Goal: Complete application form: Complete application form

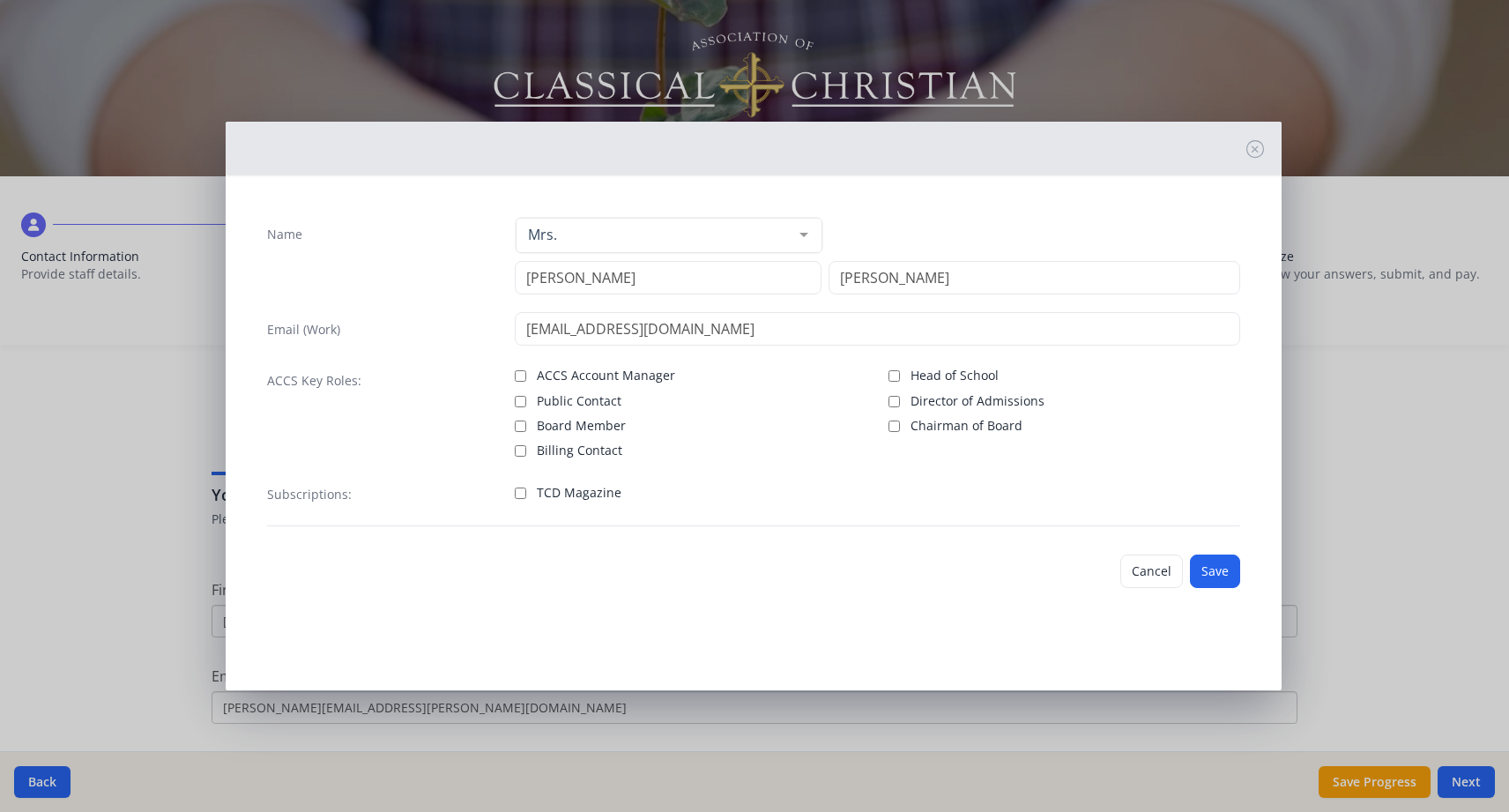
scroll to position [612, 0]
click at [1220, 574] on button "Save" at bounding box center [1215, 571] width 50 height 34
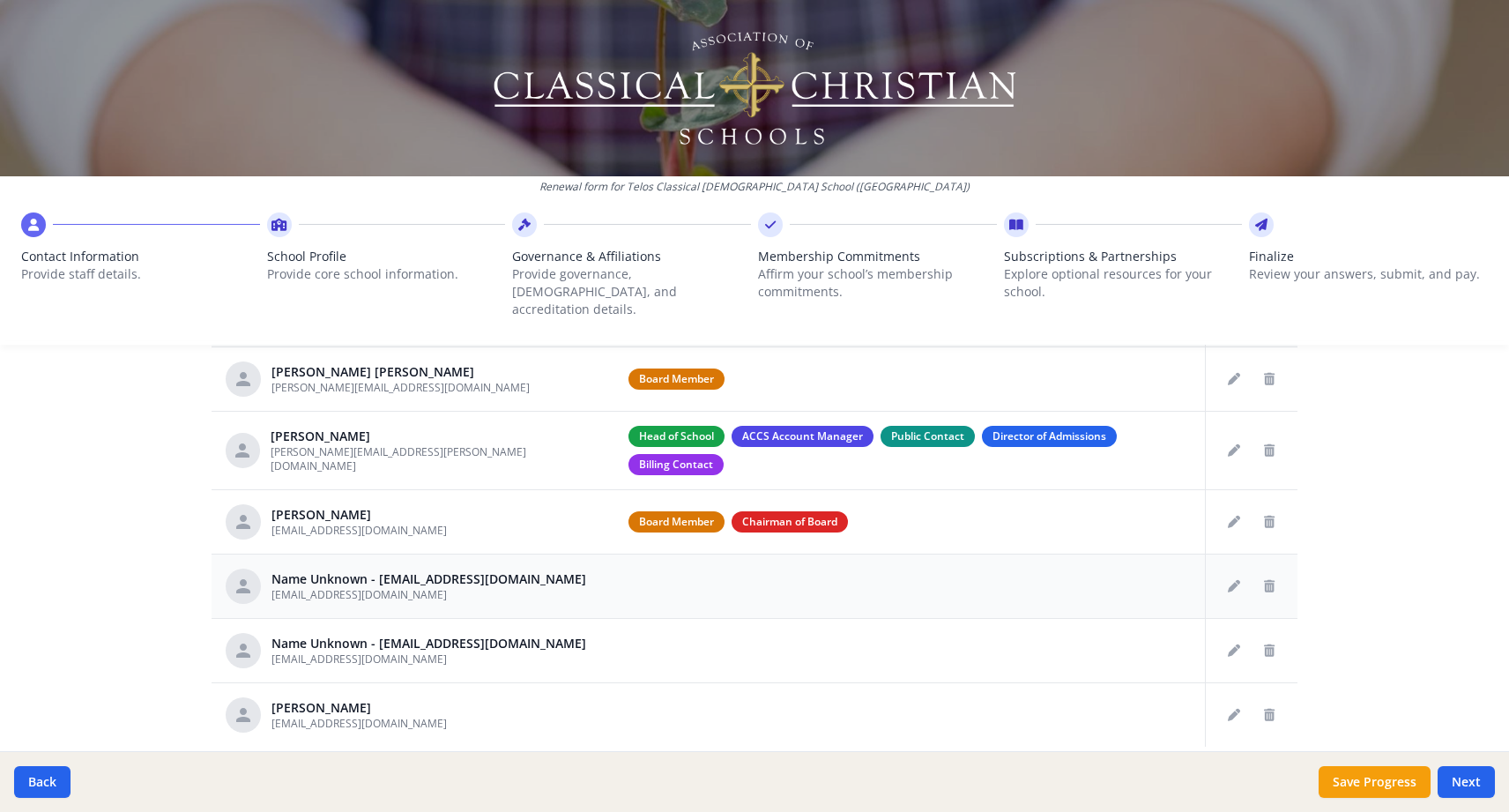
scroll to position [752, 0]
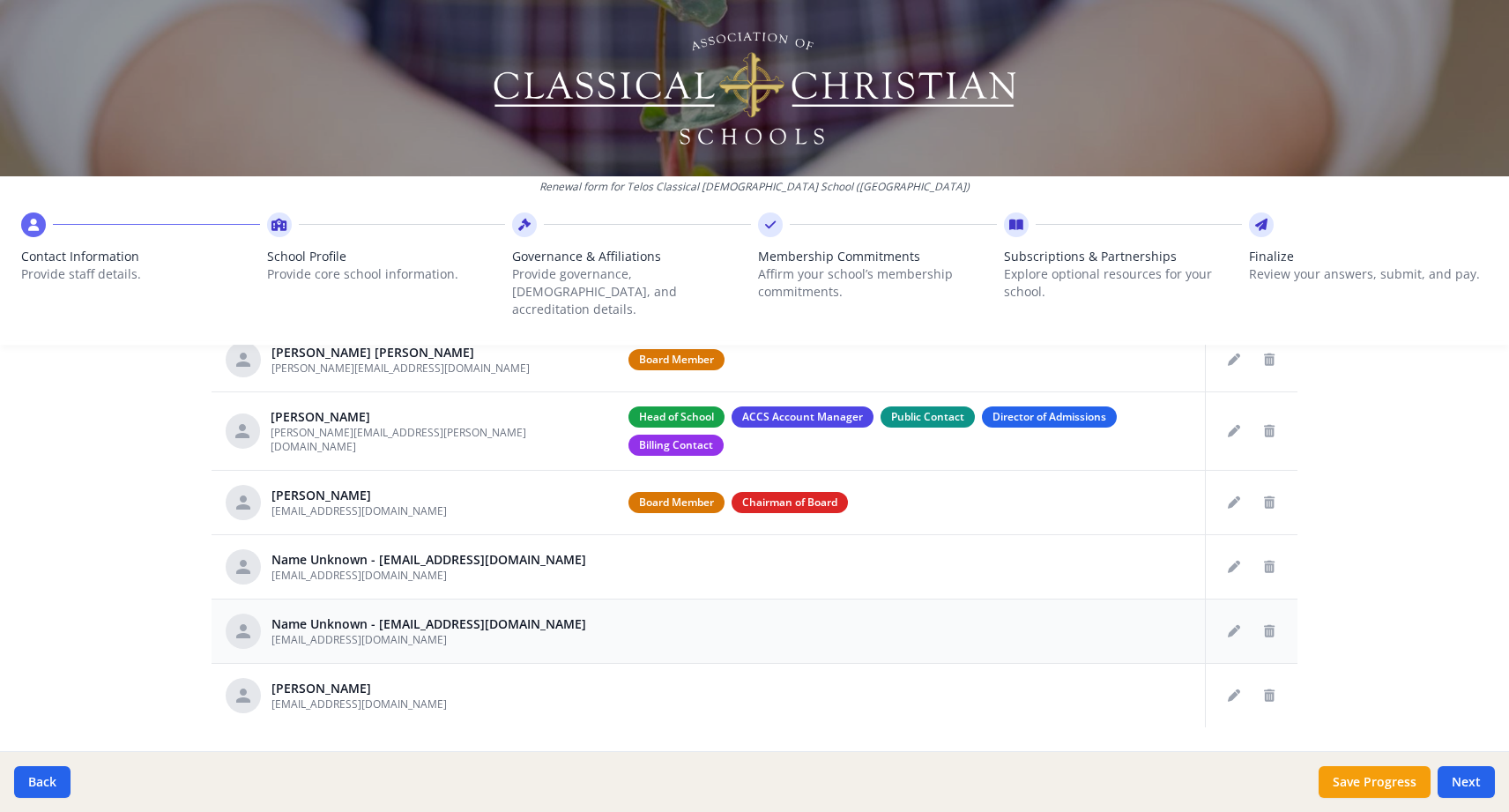
click at [332, 615] on div "Name Unknown - [EMAIL_ADDRESS][DOMAIN_NAME]" at bounding box center [428, 624] width 314 height 17
click at [1232, 625] on icon "Edit staff" at bounding box center [1234, 630] width 12 height 12
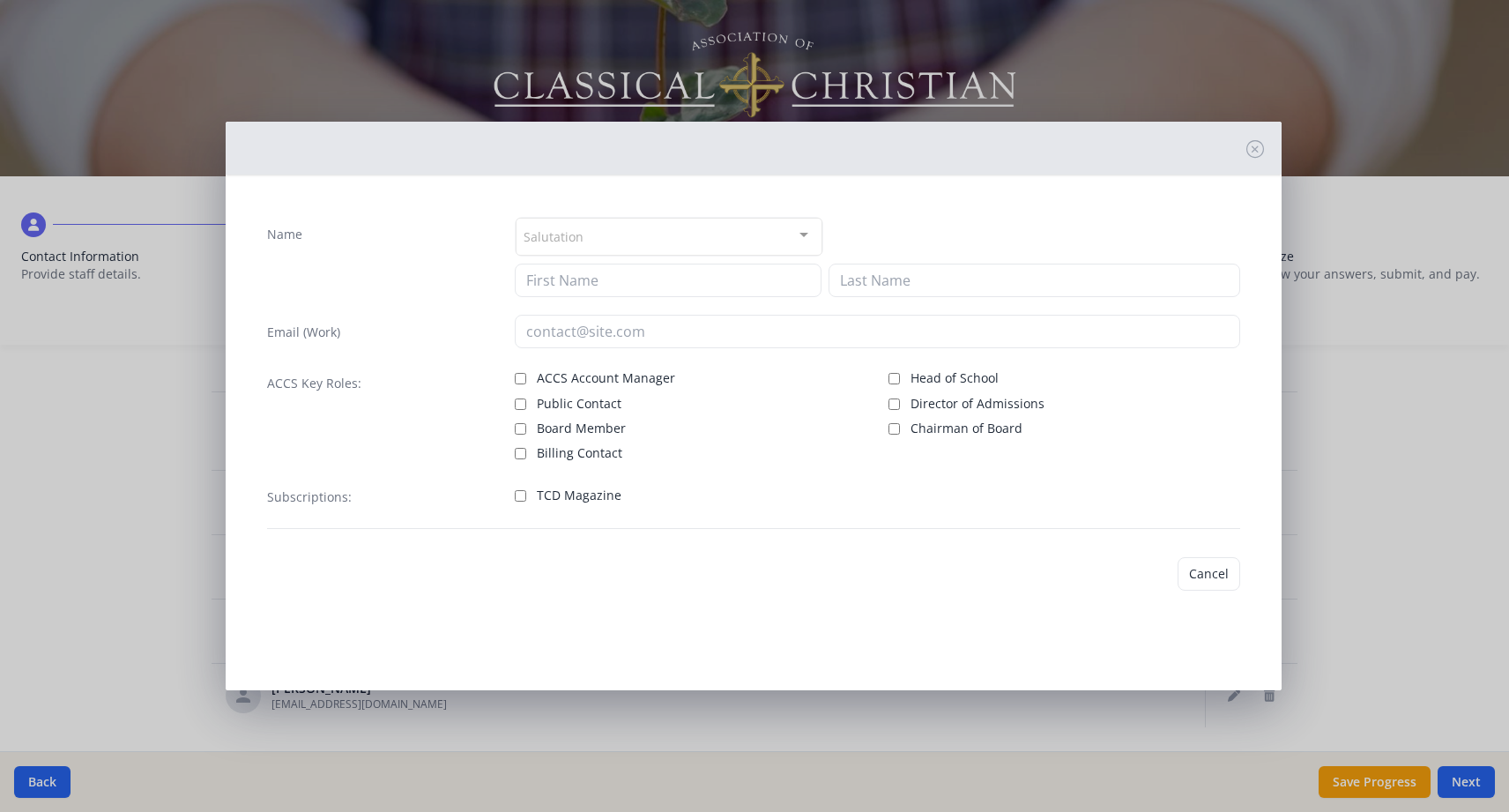
type input "[EMAIL_ADDRESS][DOMAIN_NAME]"
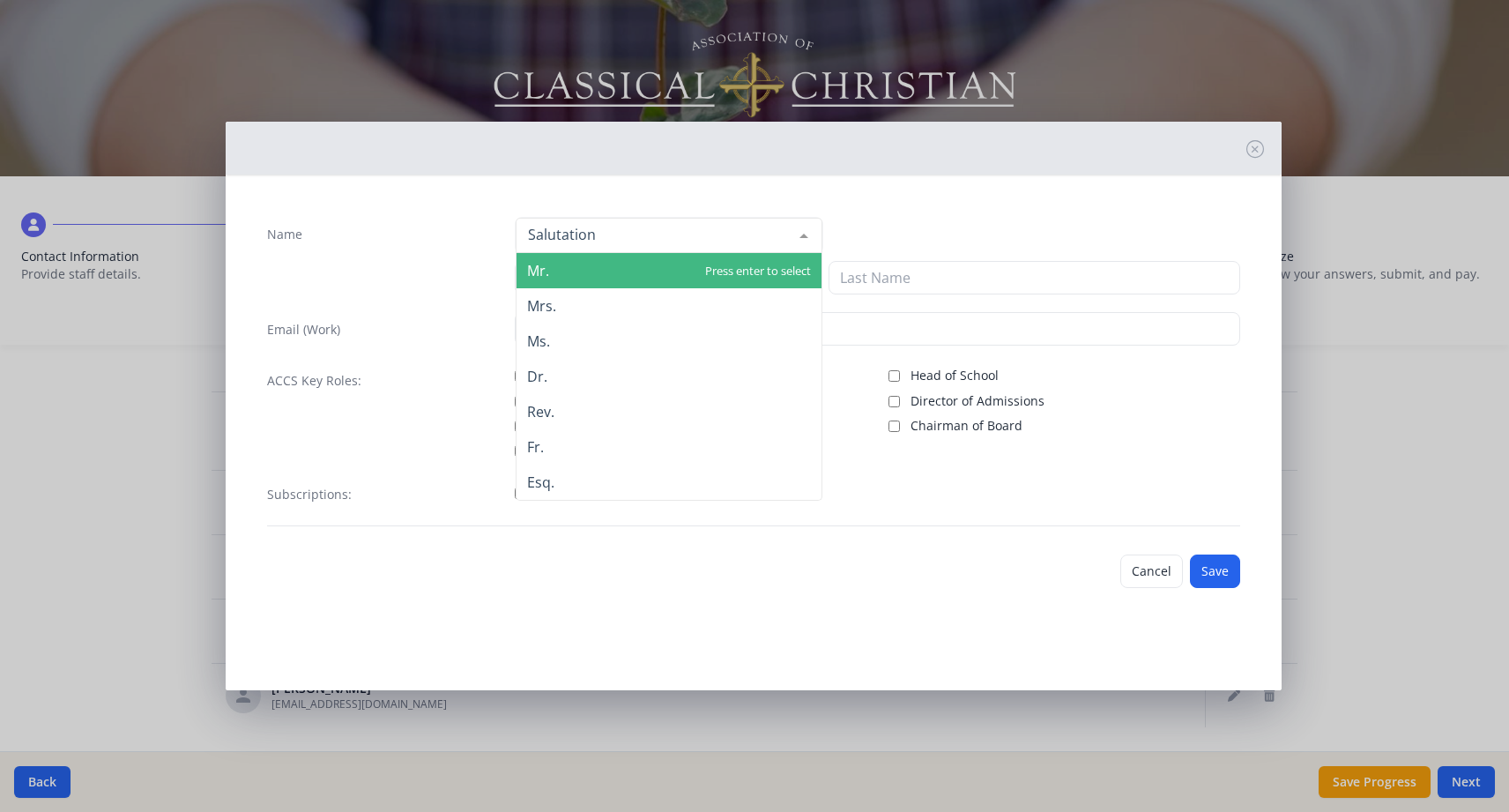
click at [639, 236] on div at bounding box center [669, 235] width 307 height 36
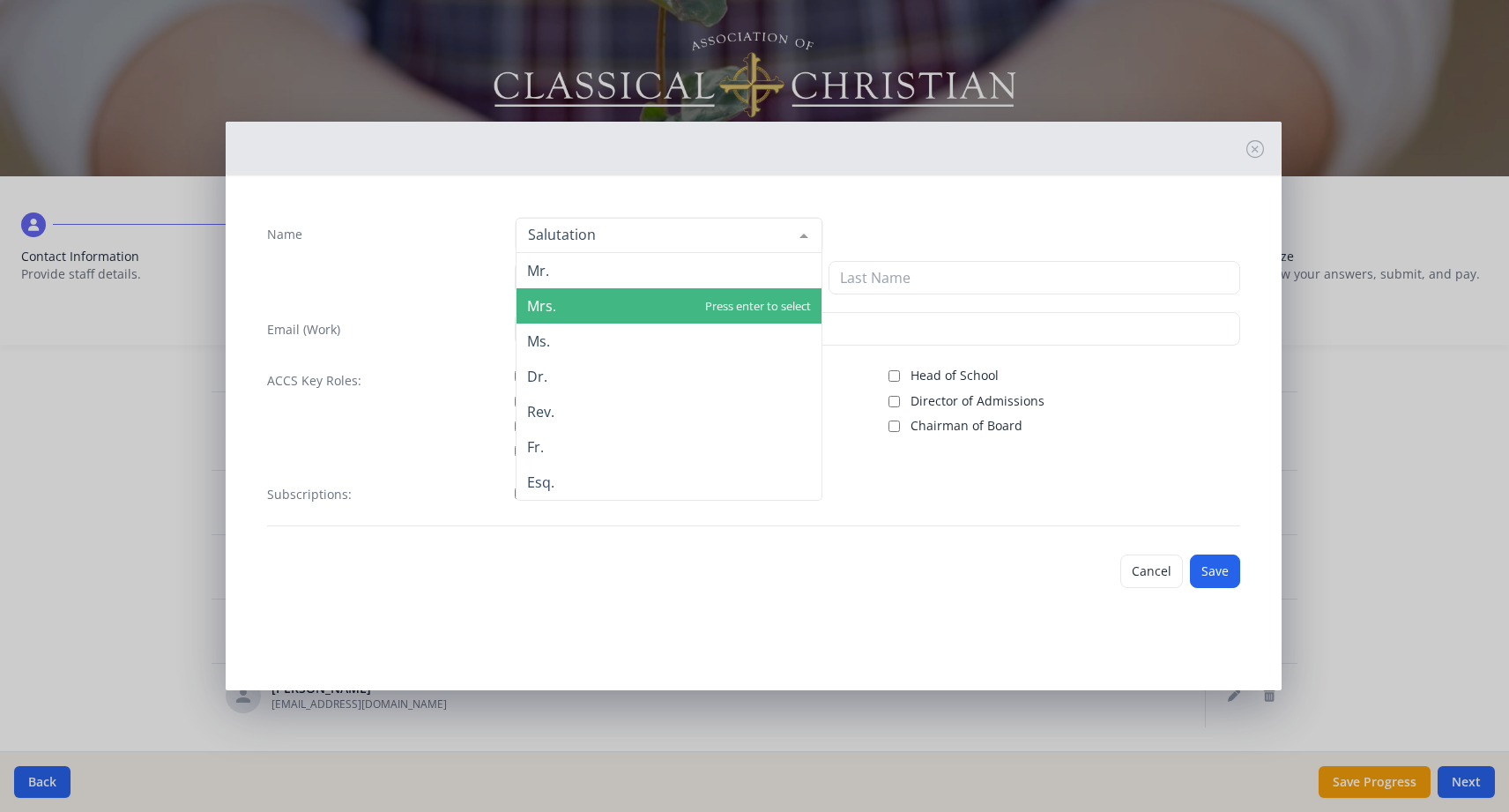
click at [628, 301] on span "Mrs." at bounding box center [668, 306] width 305 height 36
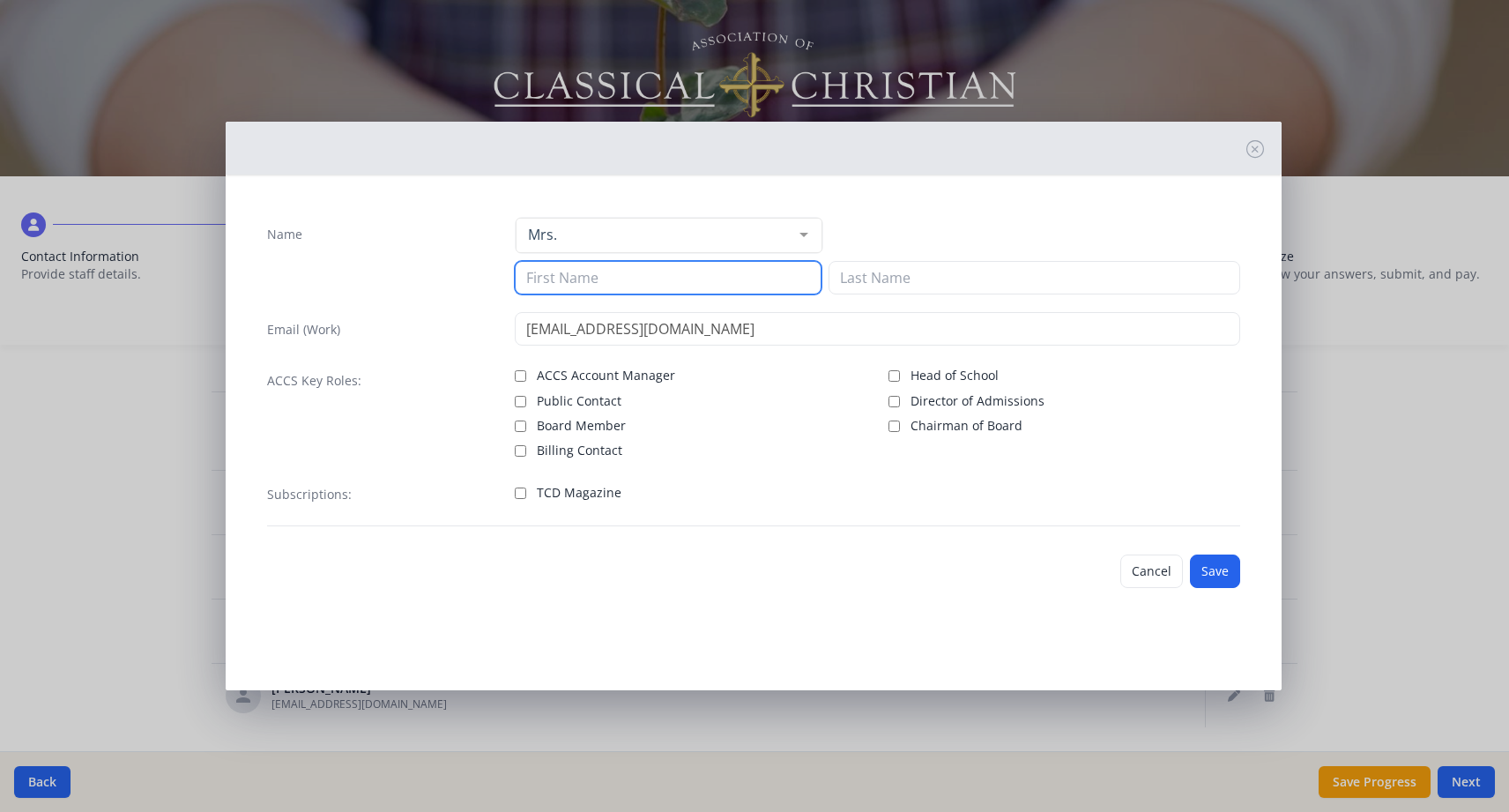
click at [631, 282] on input at bounding box center [668, 277] width 307 height 34
type input "Rona"
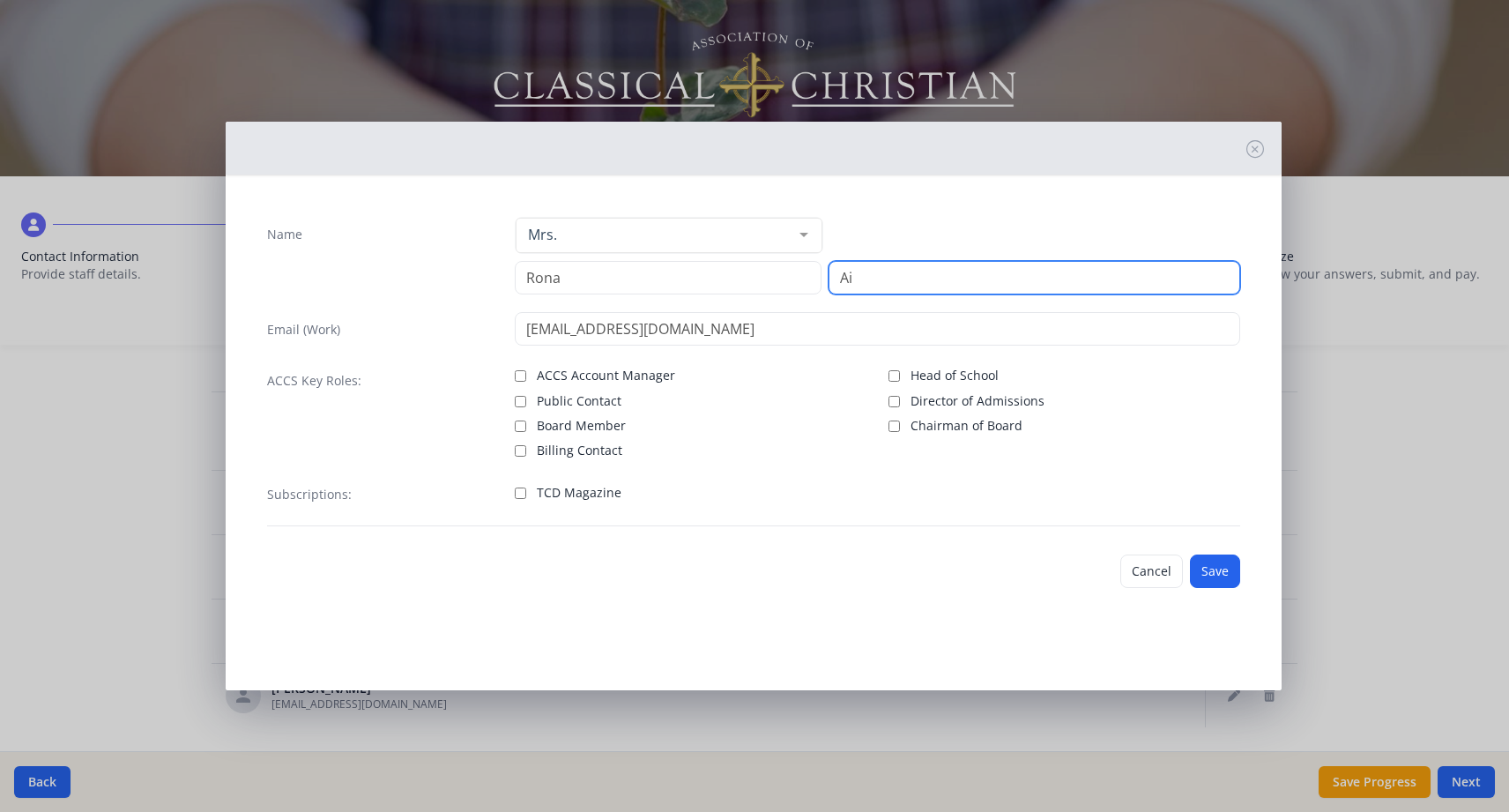
type input "A"
type input "[PERSON_NAME]"
click at [1219, 570] on button "Save" at bounding box center [1215, 571] width 50 height 34
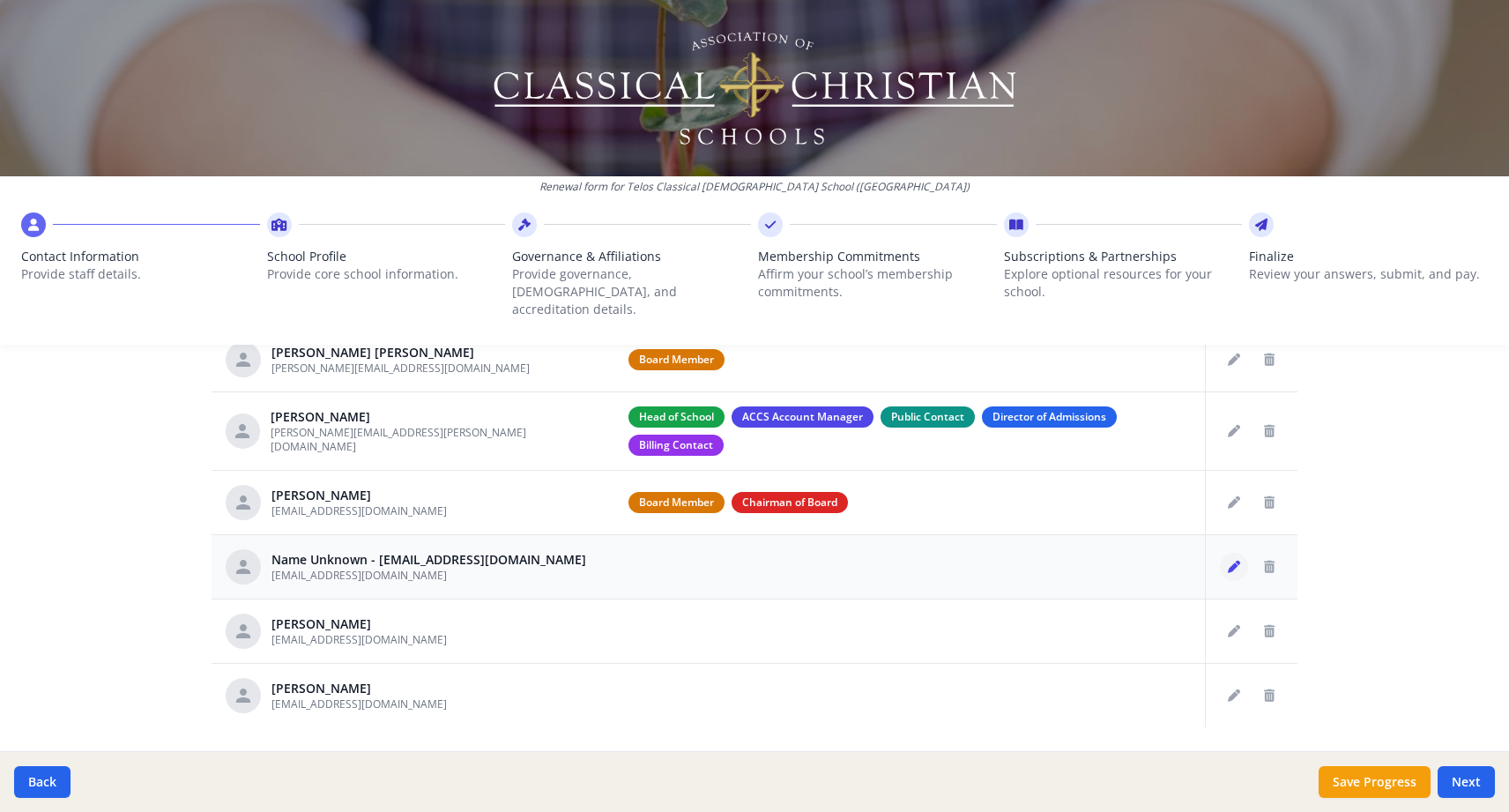
click at [1240, 553] on button "Edit staff" at bounding box center [1233, 566] width 28 height 28
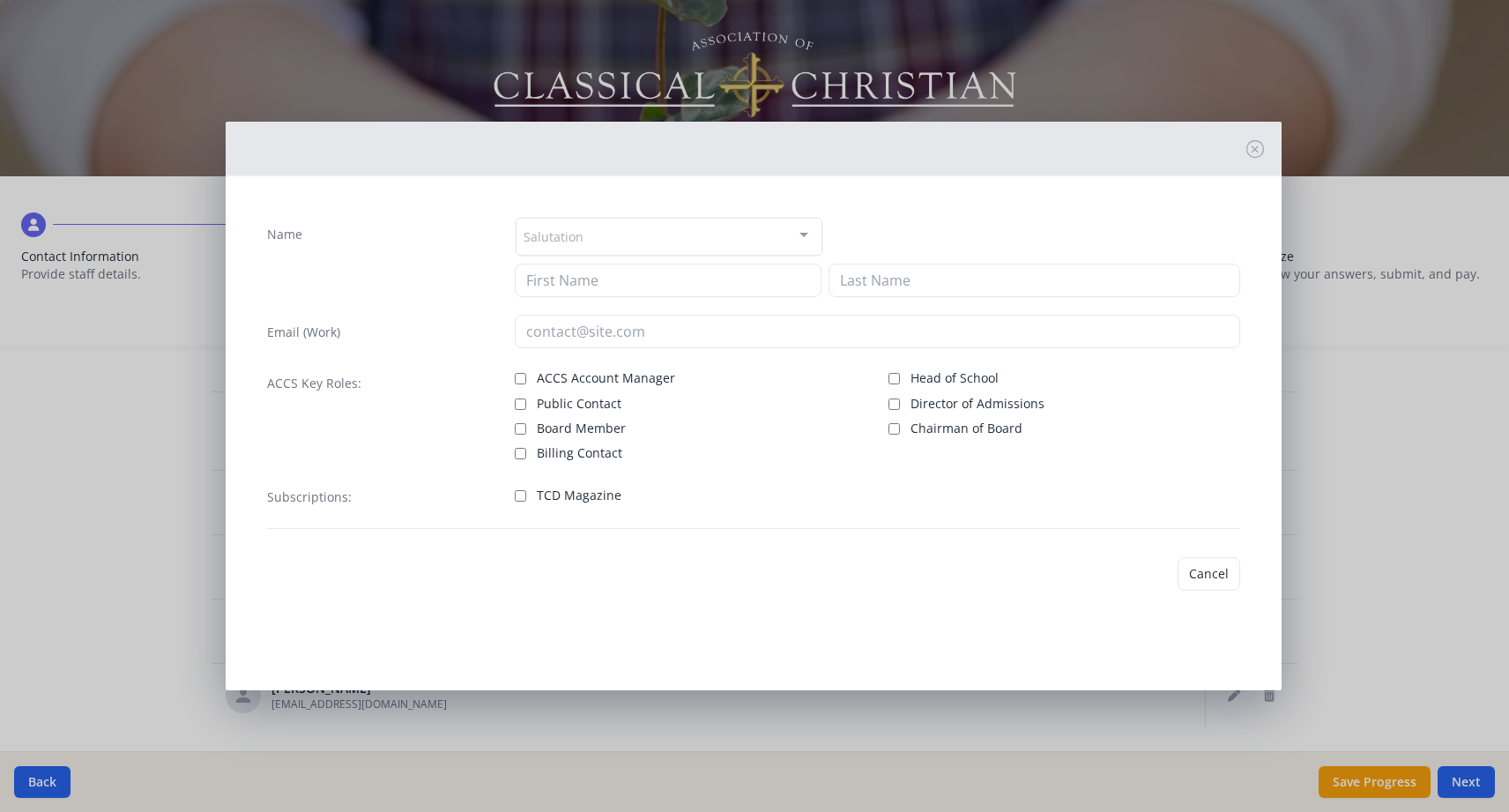
type input "[EMAIL_ADDRESS][DOMAIN_NAME]"
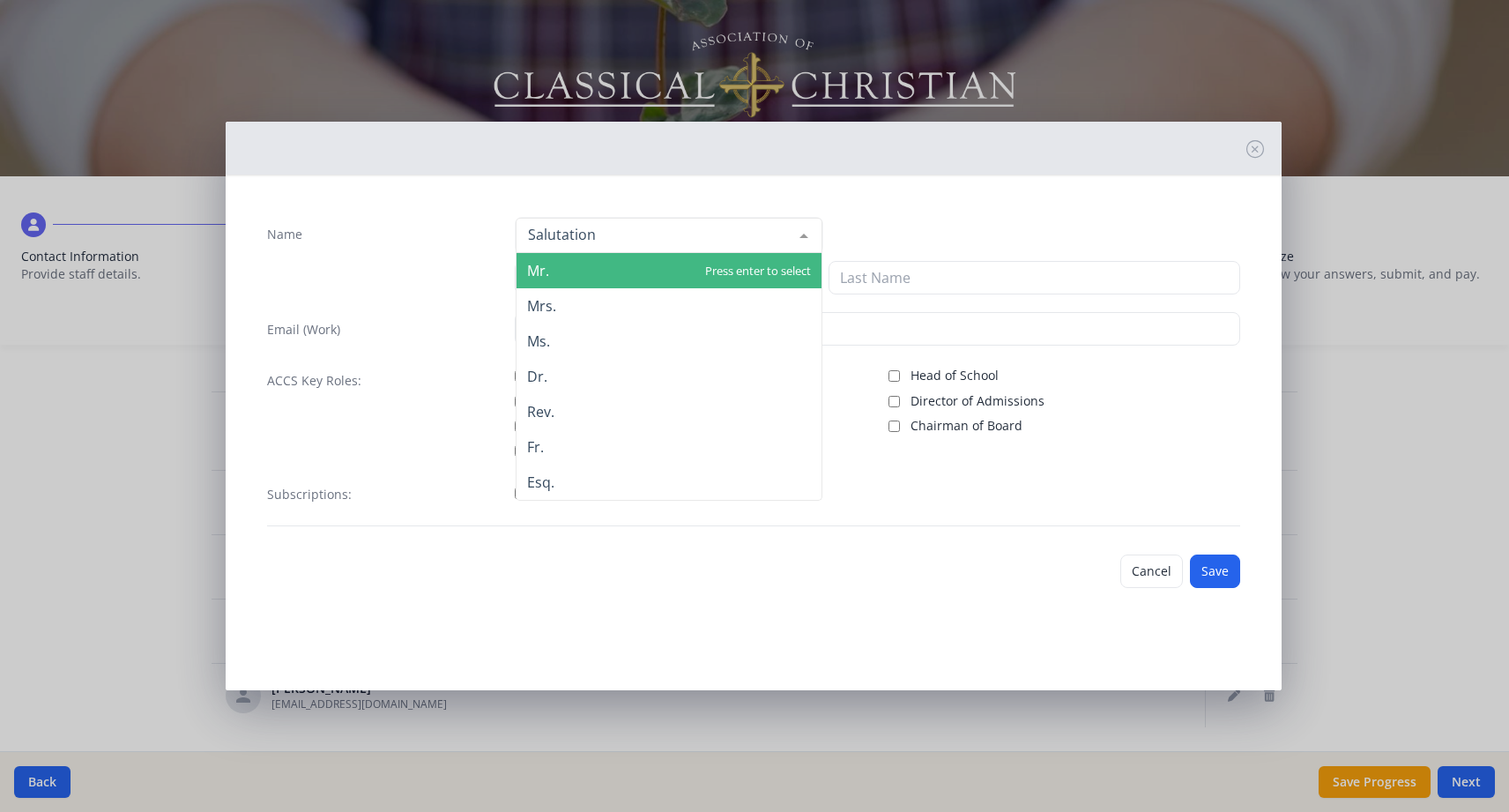
click at [624, 242] on div at bounding box center [669, 235] width 307 height 36
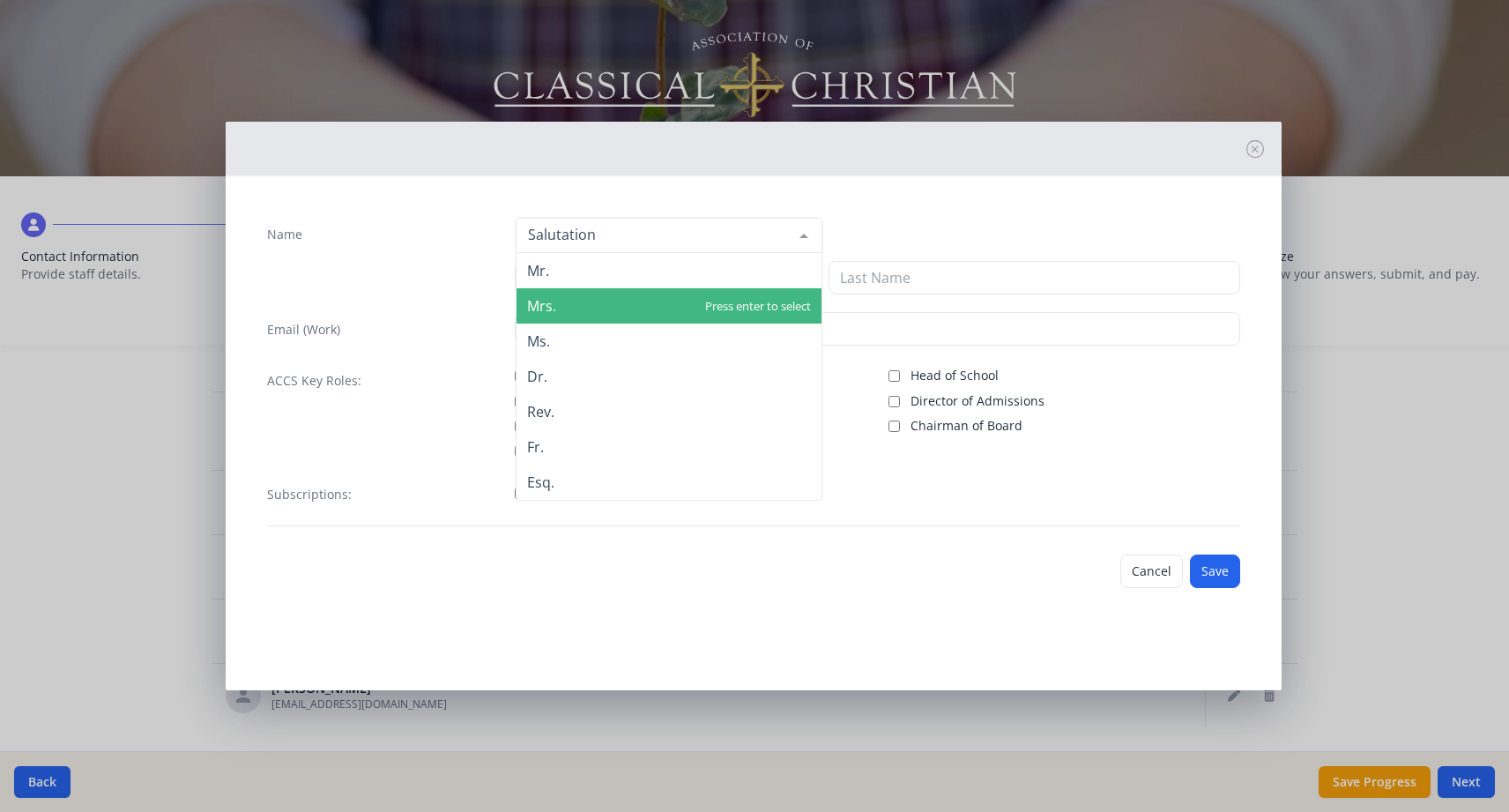
click at [602, 304] on span "Mrs." at bounding box center [668, 306] width 305 height 36
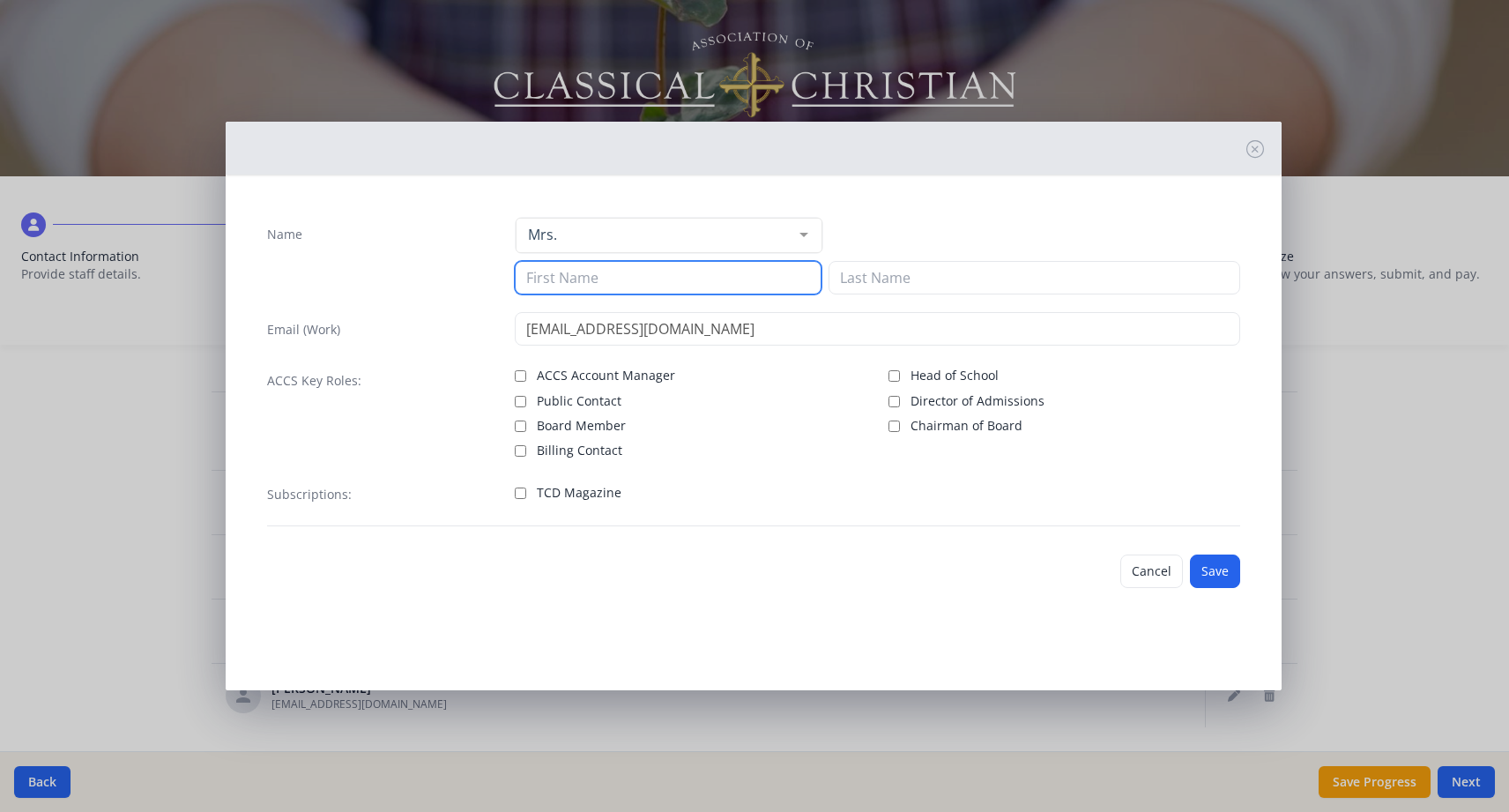
click at [616, 282] on input at bounding box center [668, 277] width 307 height 34
type input "[PERSON_NAME]"
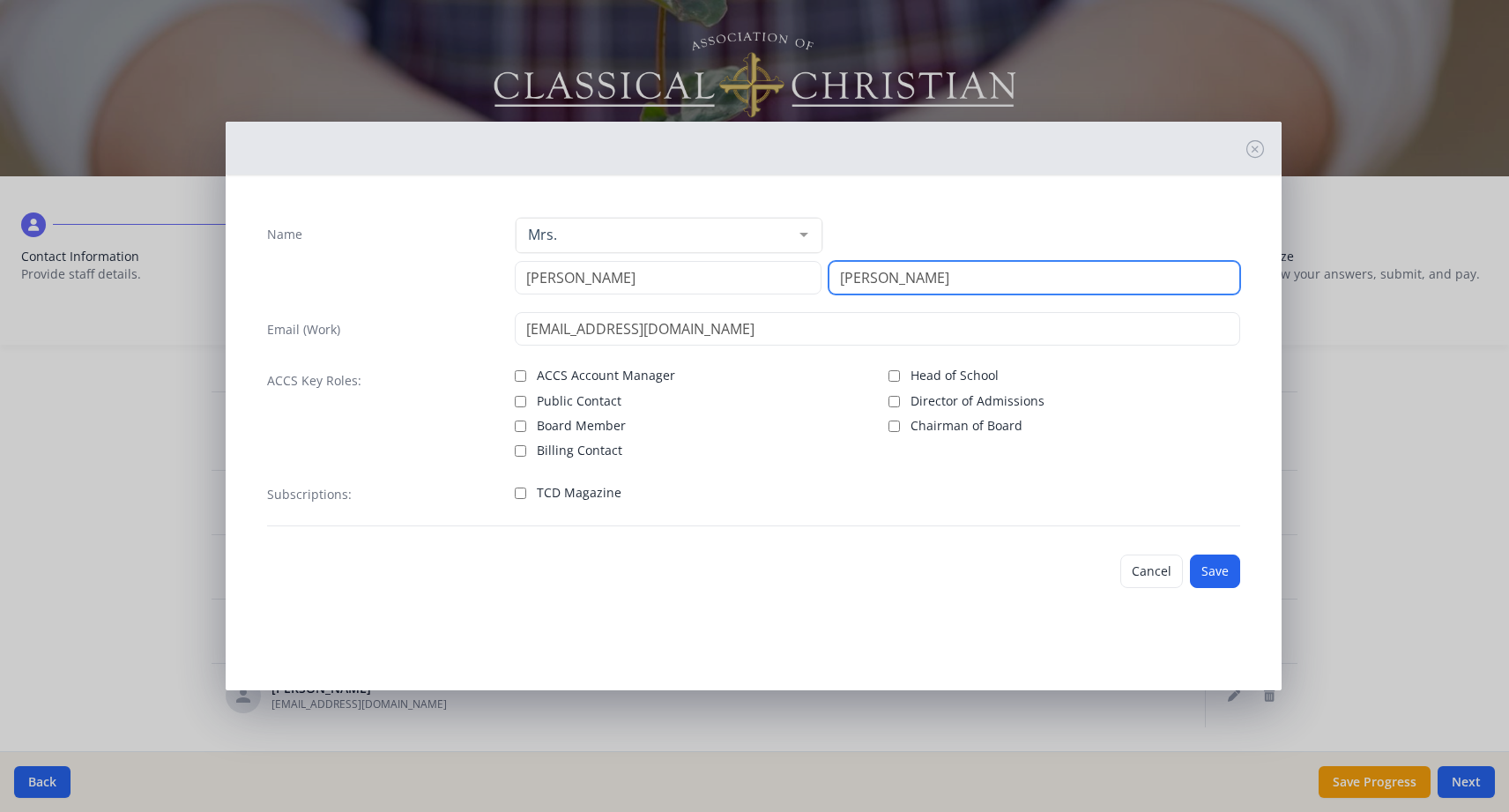
type input "[PERSON_NAME]"
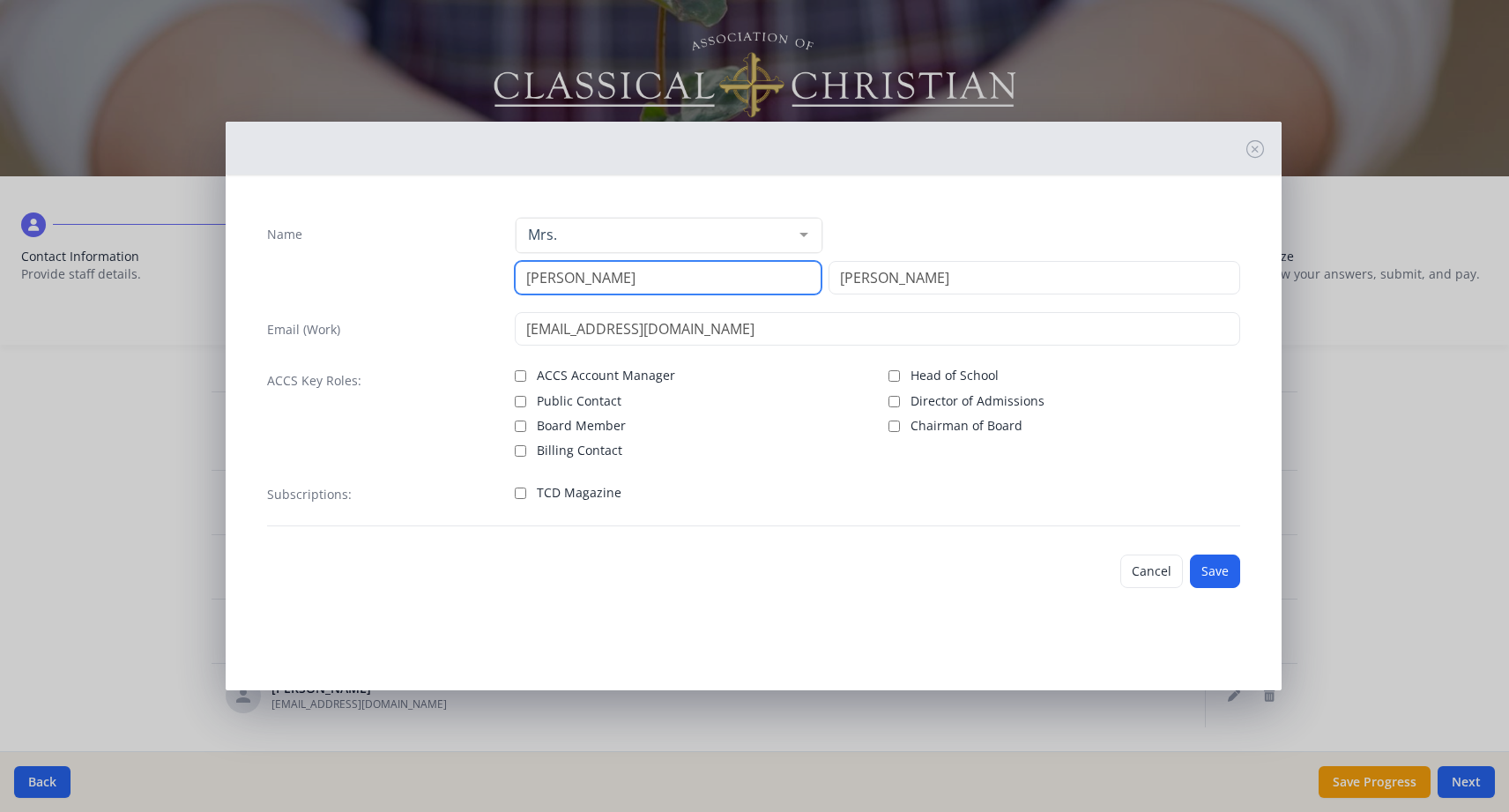
click at [570, 274] on input "[PERSON_NAME]" at bounding box center [668, 277] width 307 height 34
type input "[PERSON_NAME]"
click at [1213, 565] on button "Save" at bounding box center [1215, 571] width 50 height 34
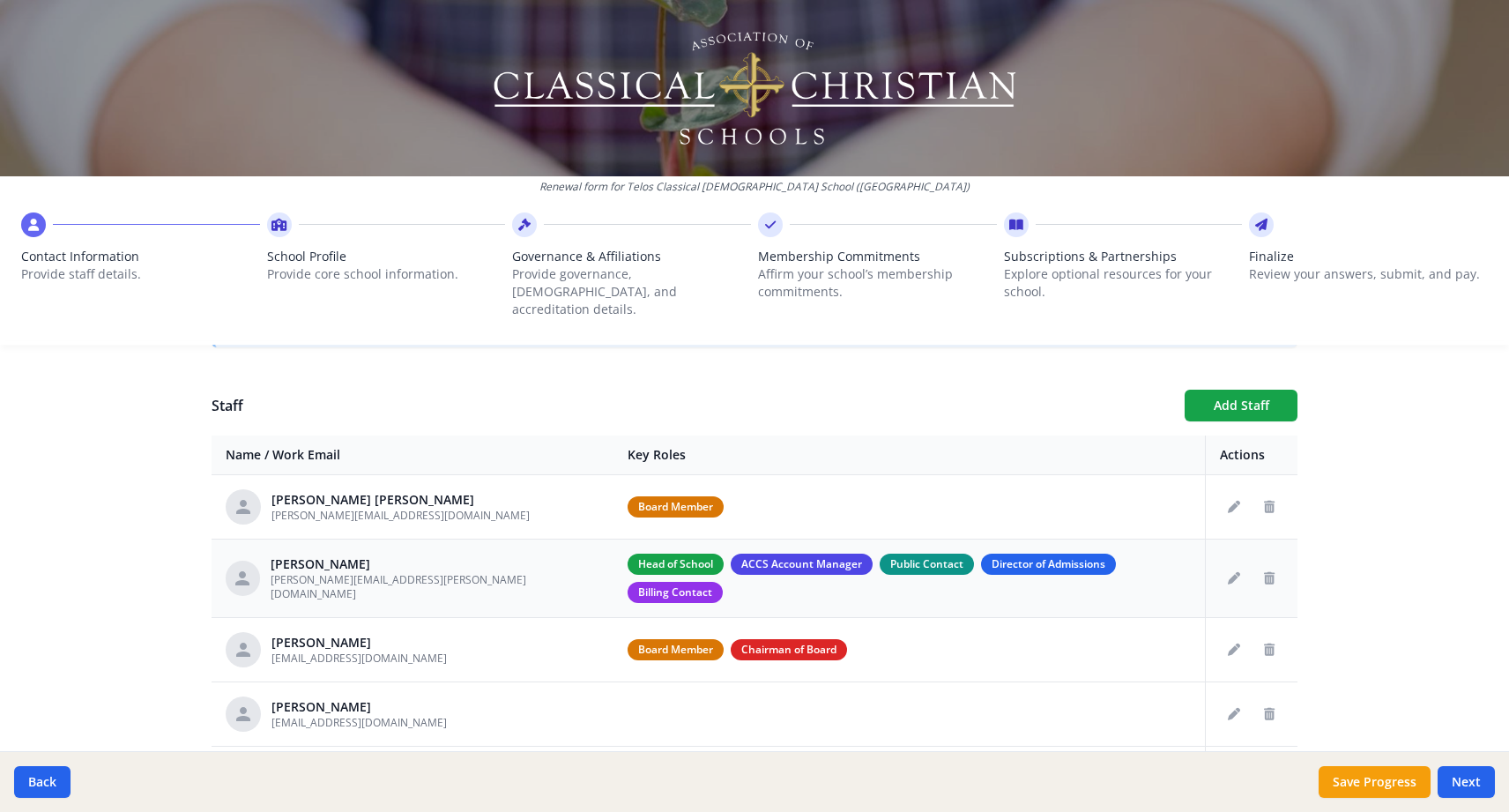
scroll to position [604, 0]
click at [1235, 390] on button "Add Staff" at bounding box center [1241, 406] width 112 height 32
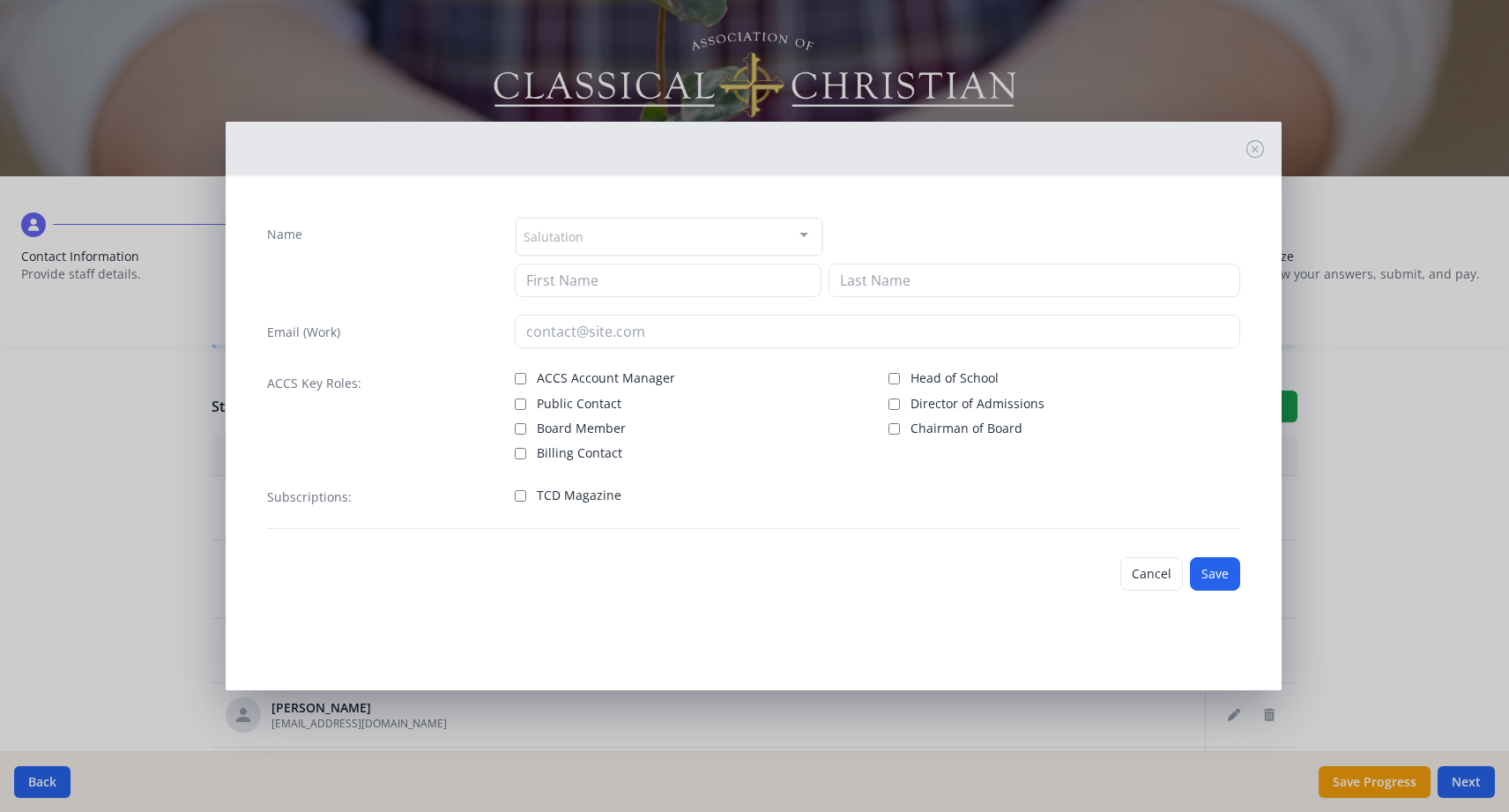
click at [770, 233] on div "Salutation" at bounding box center [669, 236] width 307 height 37
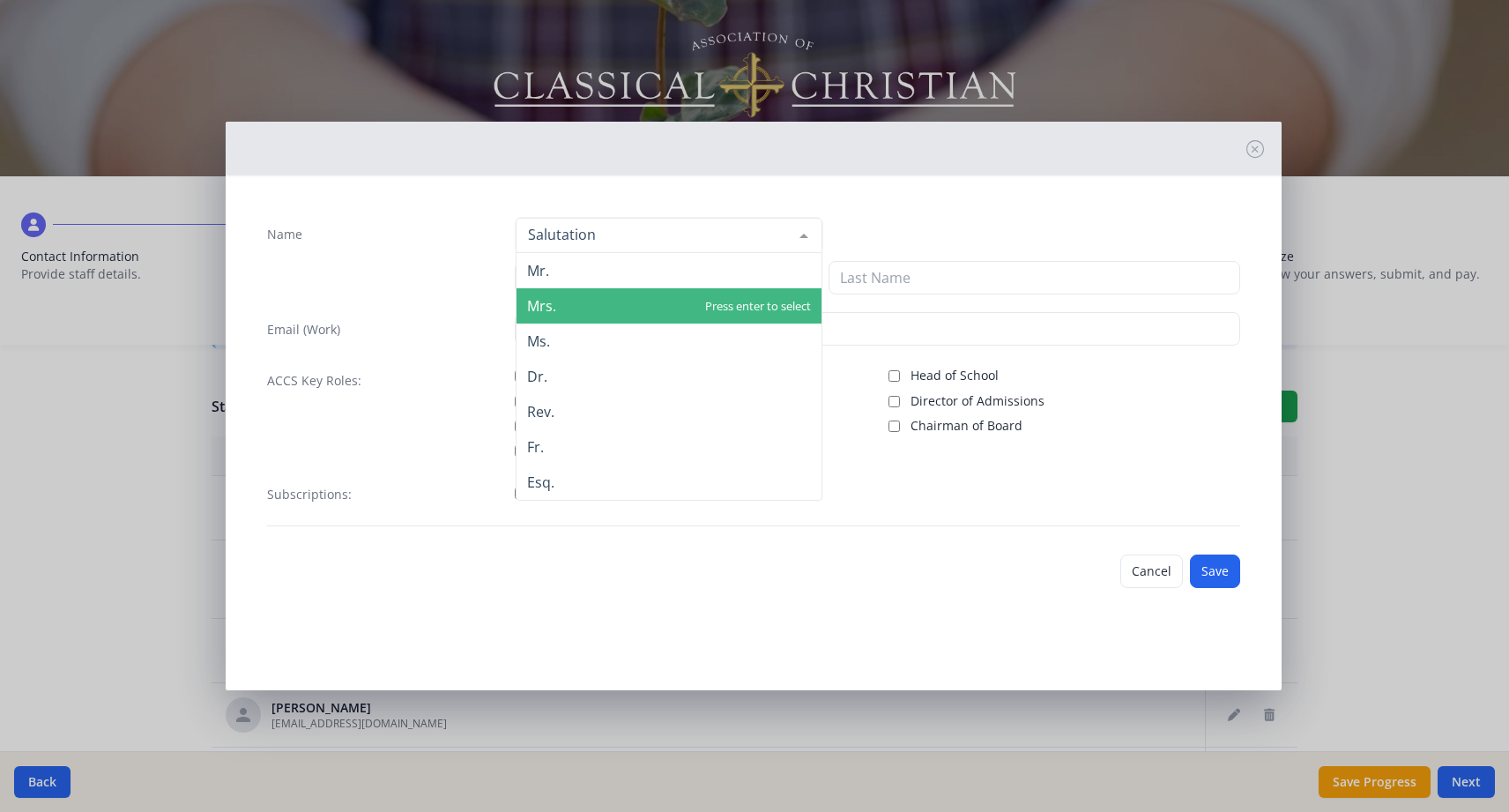
click at [750, 304] on span "Mrs." at bounding box center [668, 306] width 305 height 36
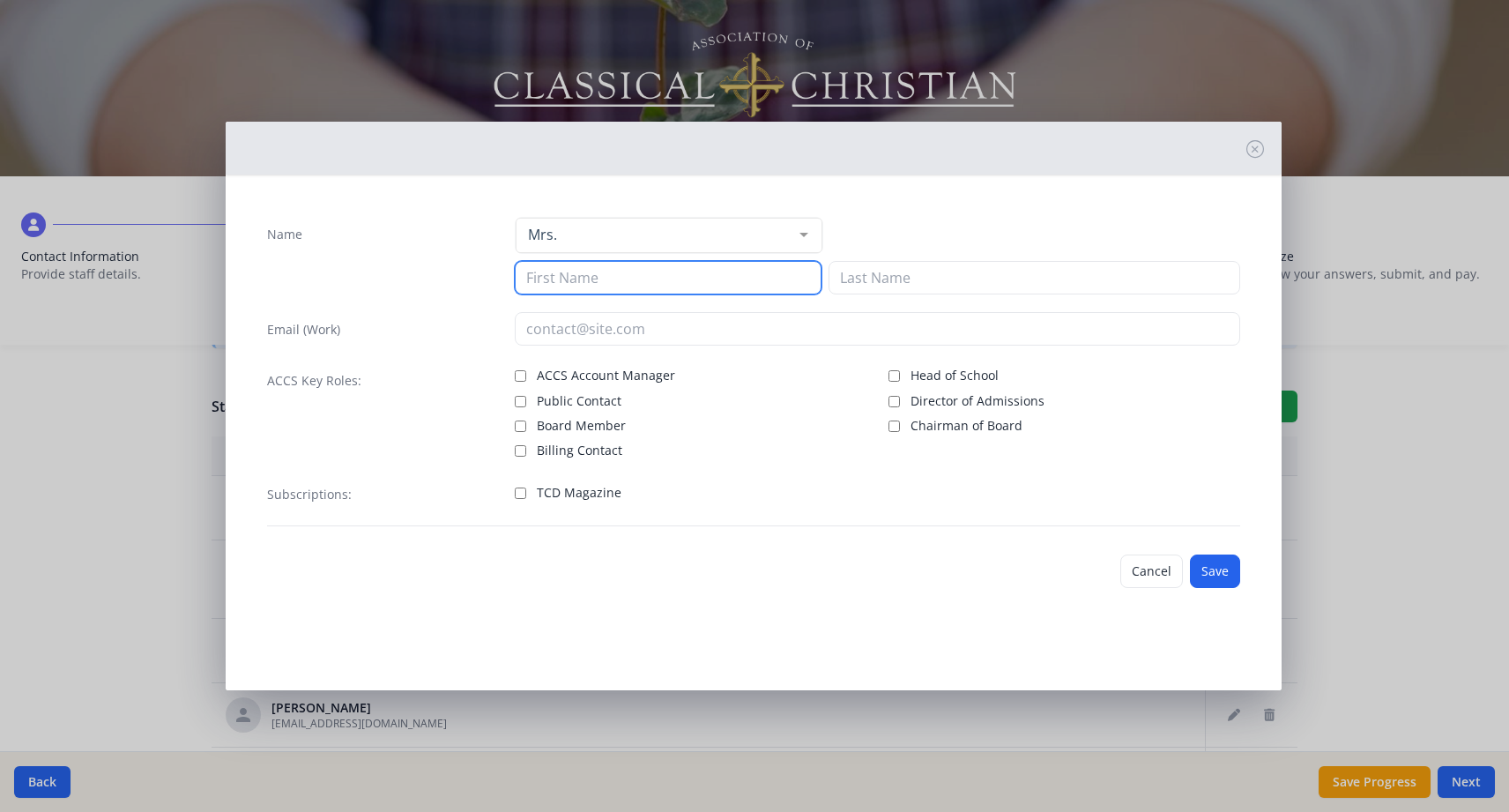
click at [751, 278] on input at bounding box center [668, 277] width 307 height 34
type input "[PERSON_NAME]"
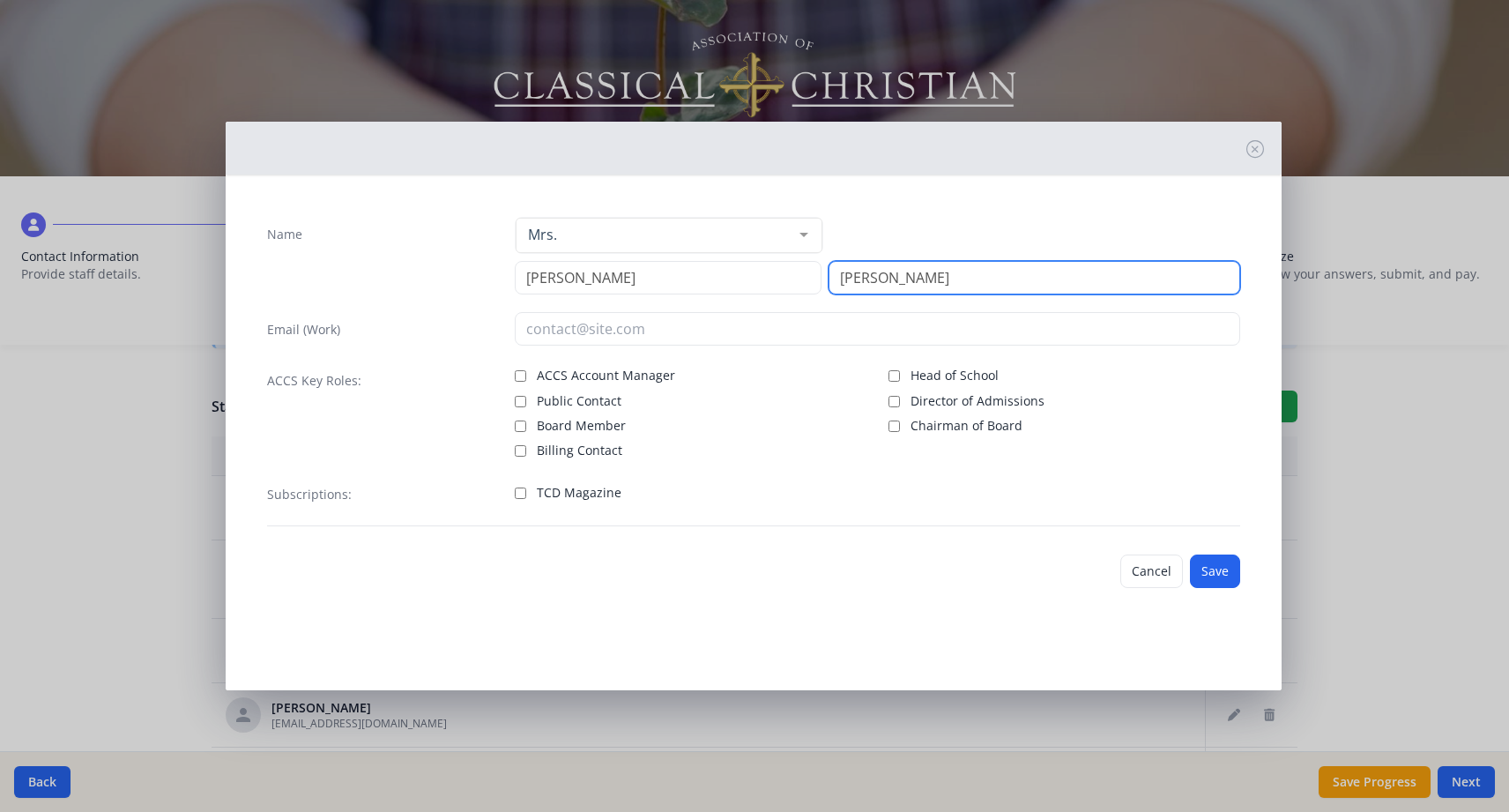
type input "[PERSON_NAME]"
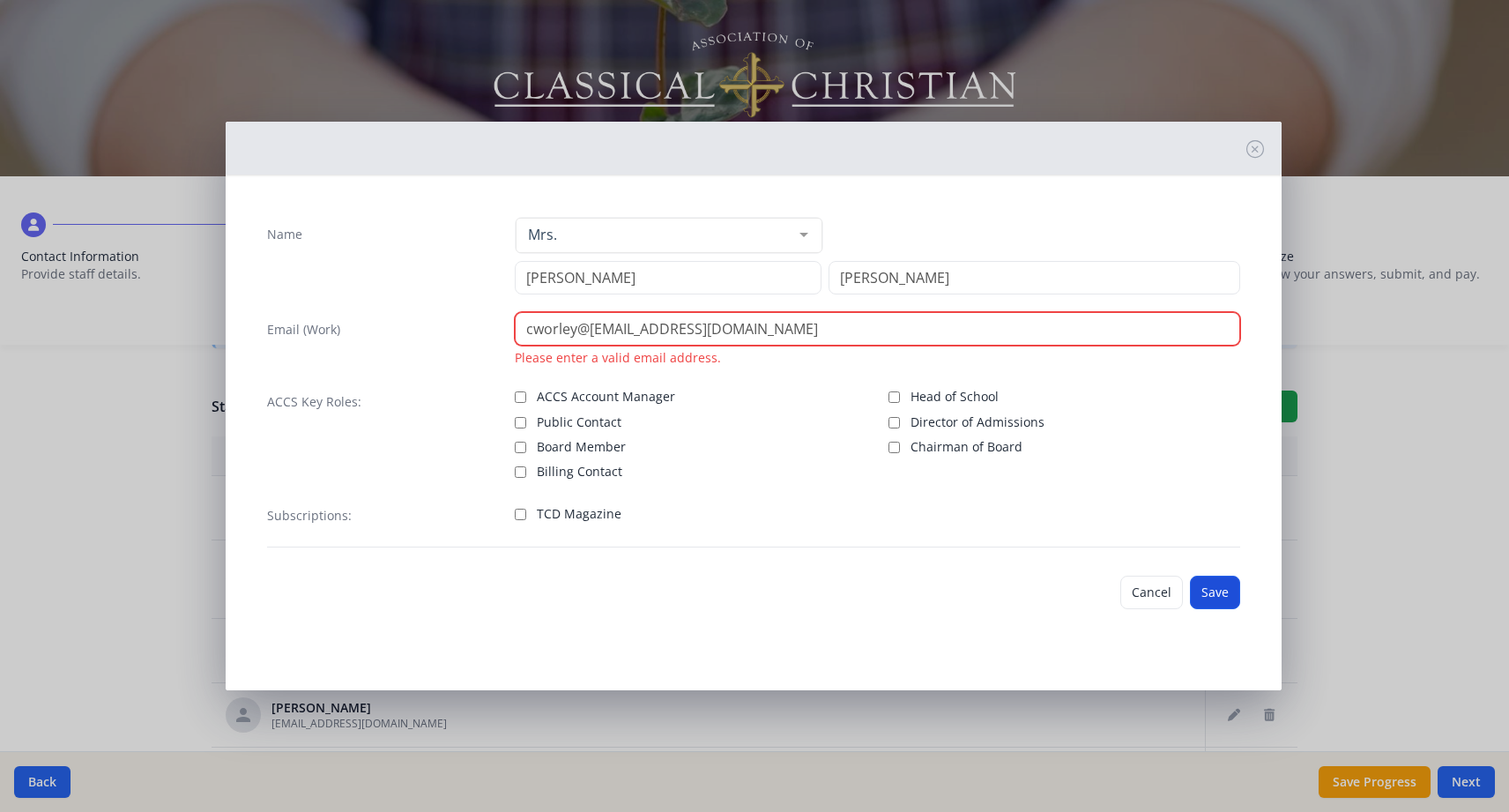
type input "cworley@[EMAIL_ADDRESS][DOMAIN_NAME]"
click at [1223, 591] on button "Save" at bounding box center [1215, 592] width 50 height 34
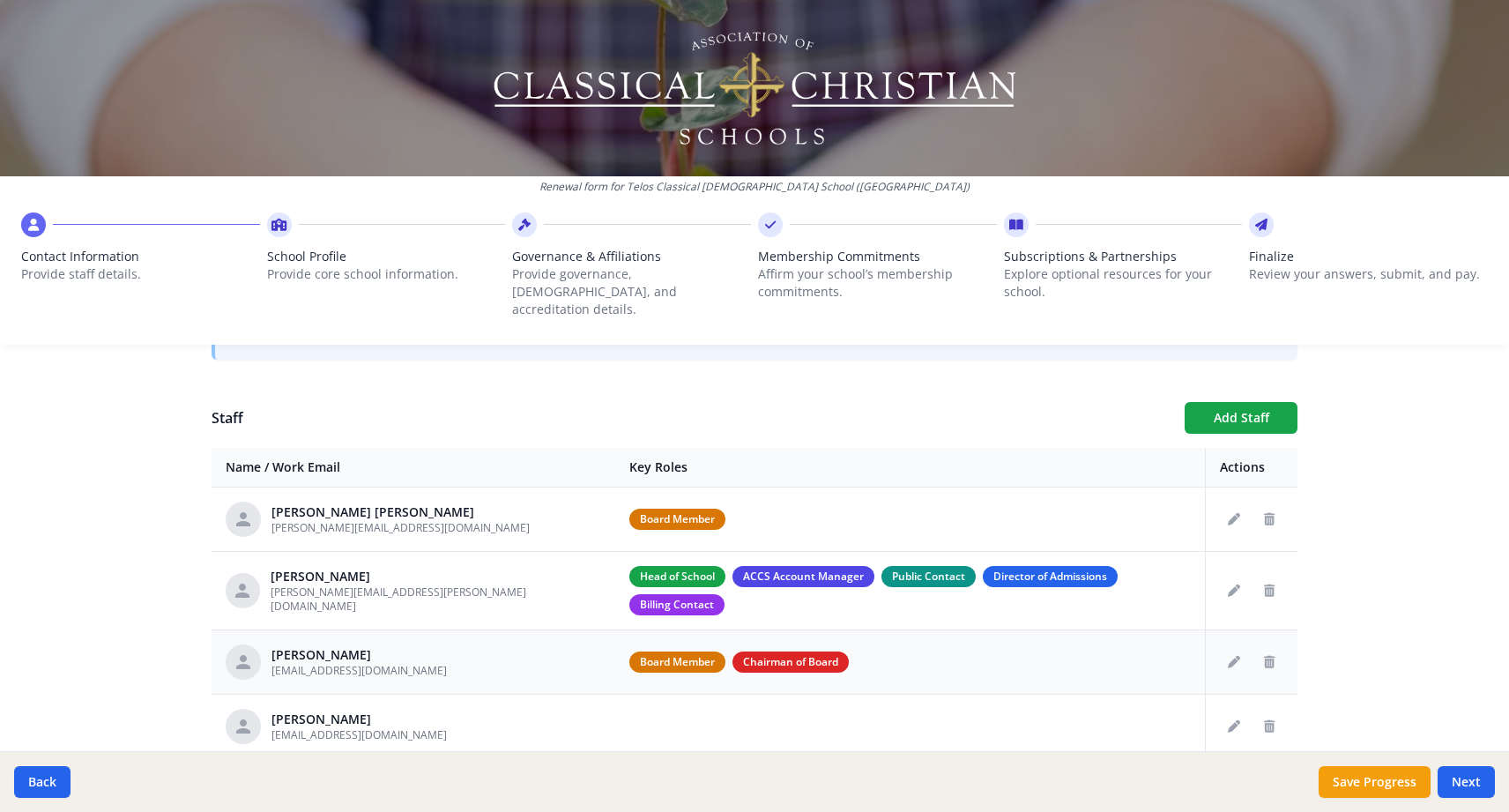
scroll to position [579, 0]
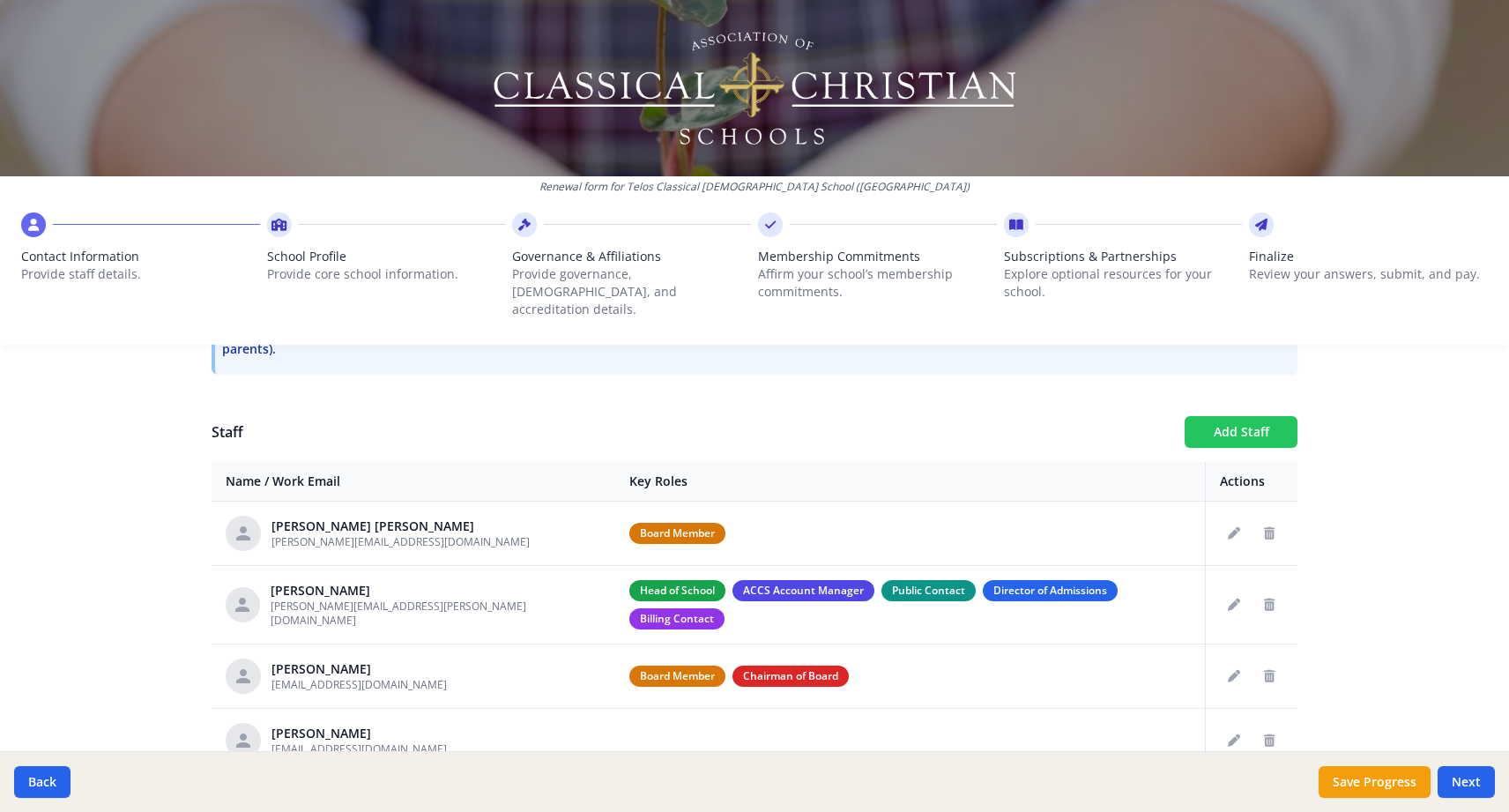
click at [1221, 416] on button "Add Staff" at bounding box center [1241, 431] width 112 height 32
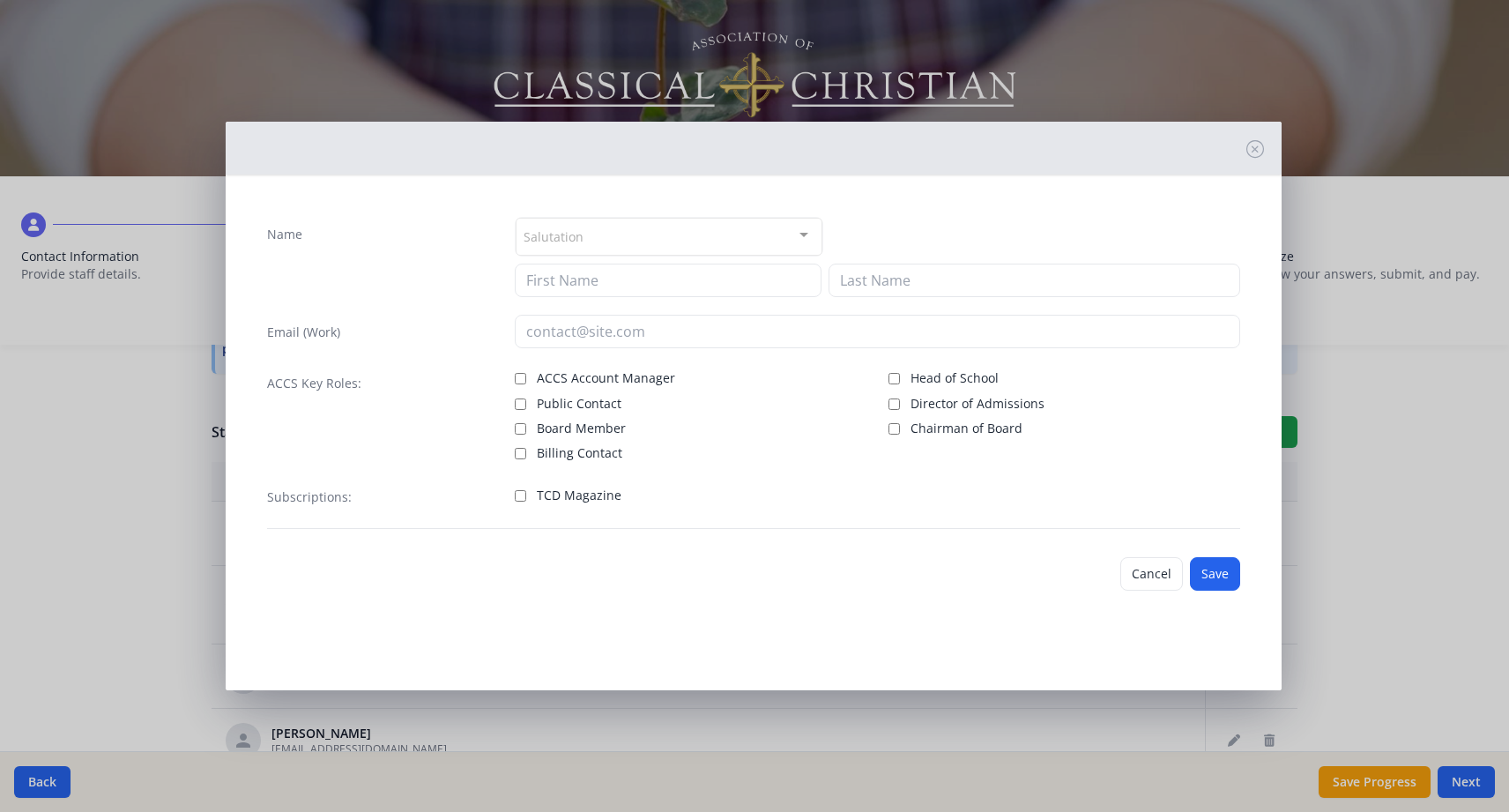
click at [753, 237] on div "Salutation" at bounding box center [669, 236] width 307 height 37
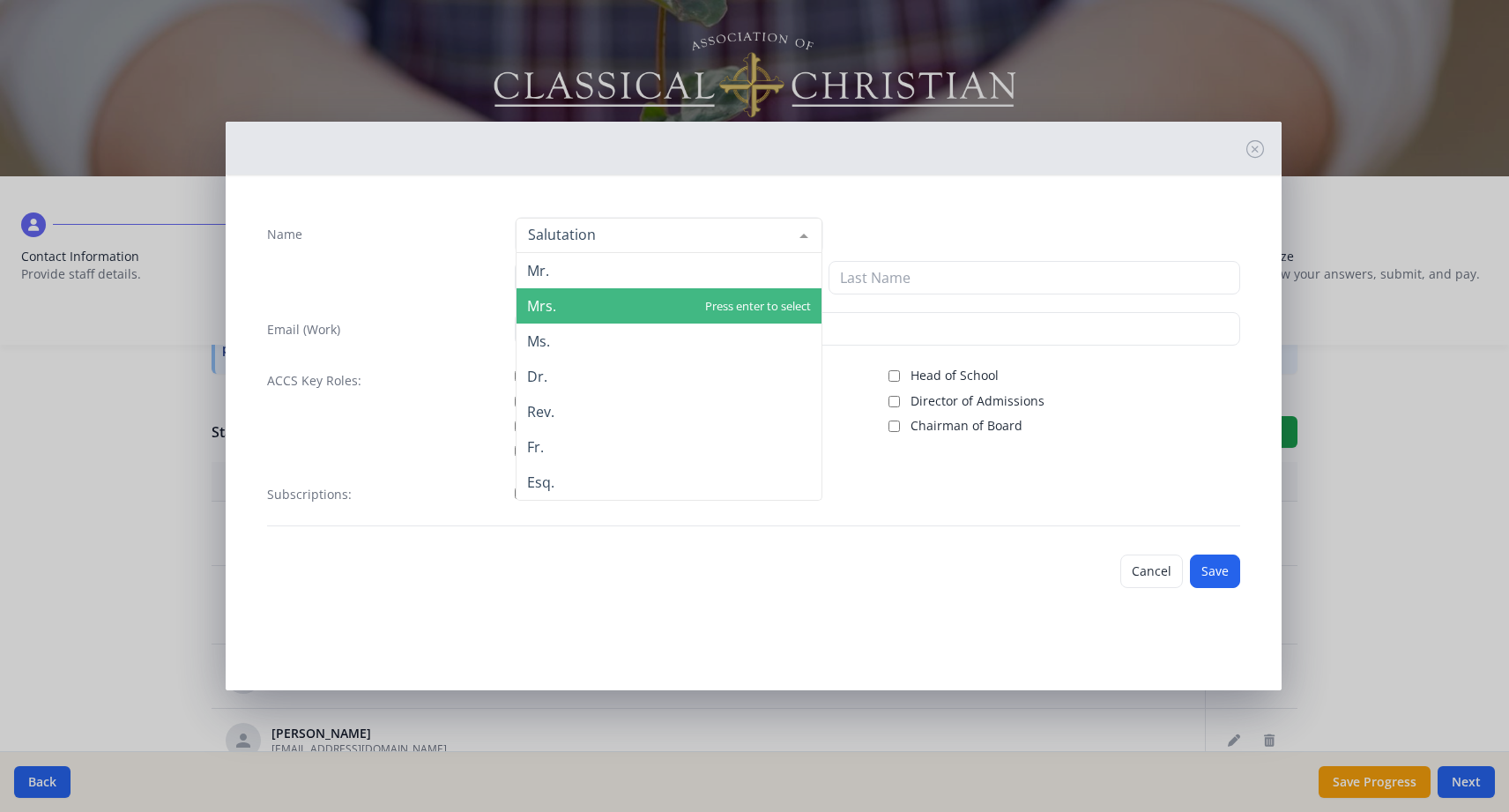
click at [697, 308] on span "Mrs." at bounding box center [668, 306] width 305 height 36
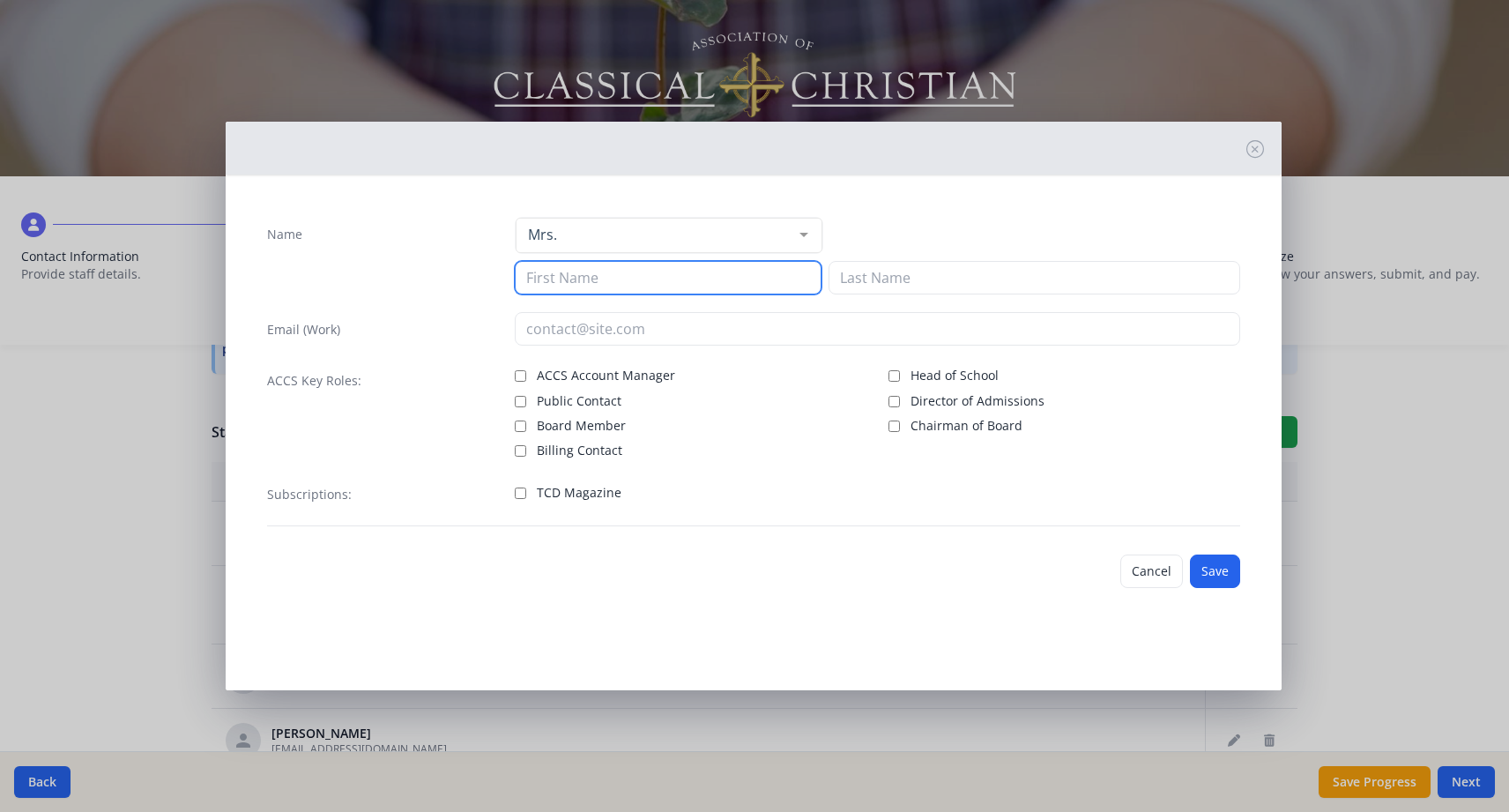
click at [696, 280] on input at bounding box center [668, 277] width 307 height 34
type input "Bailiey"
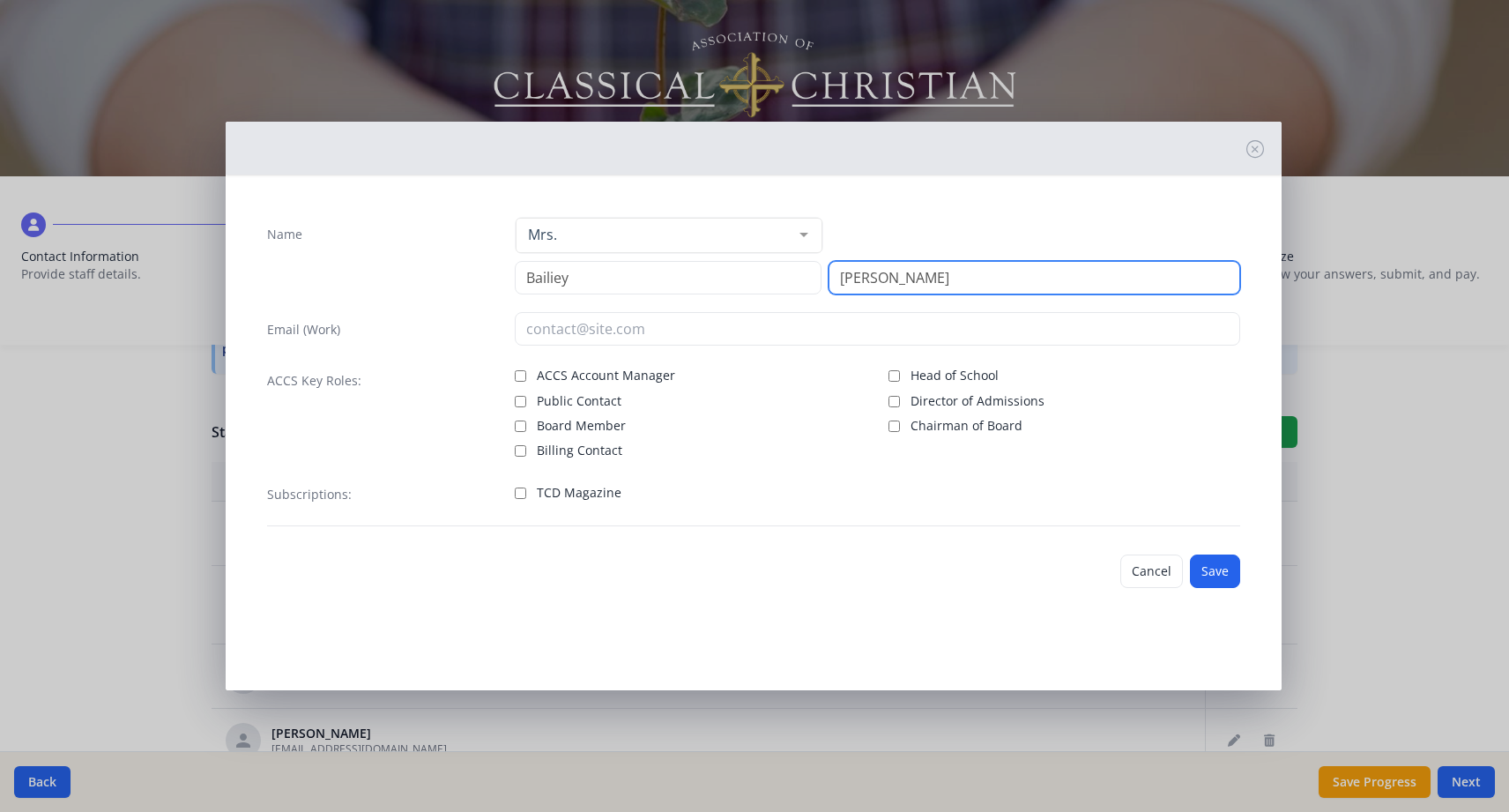
type input "[PERSON_NAME]"
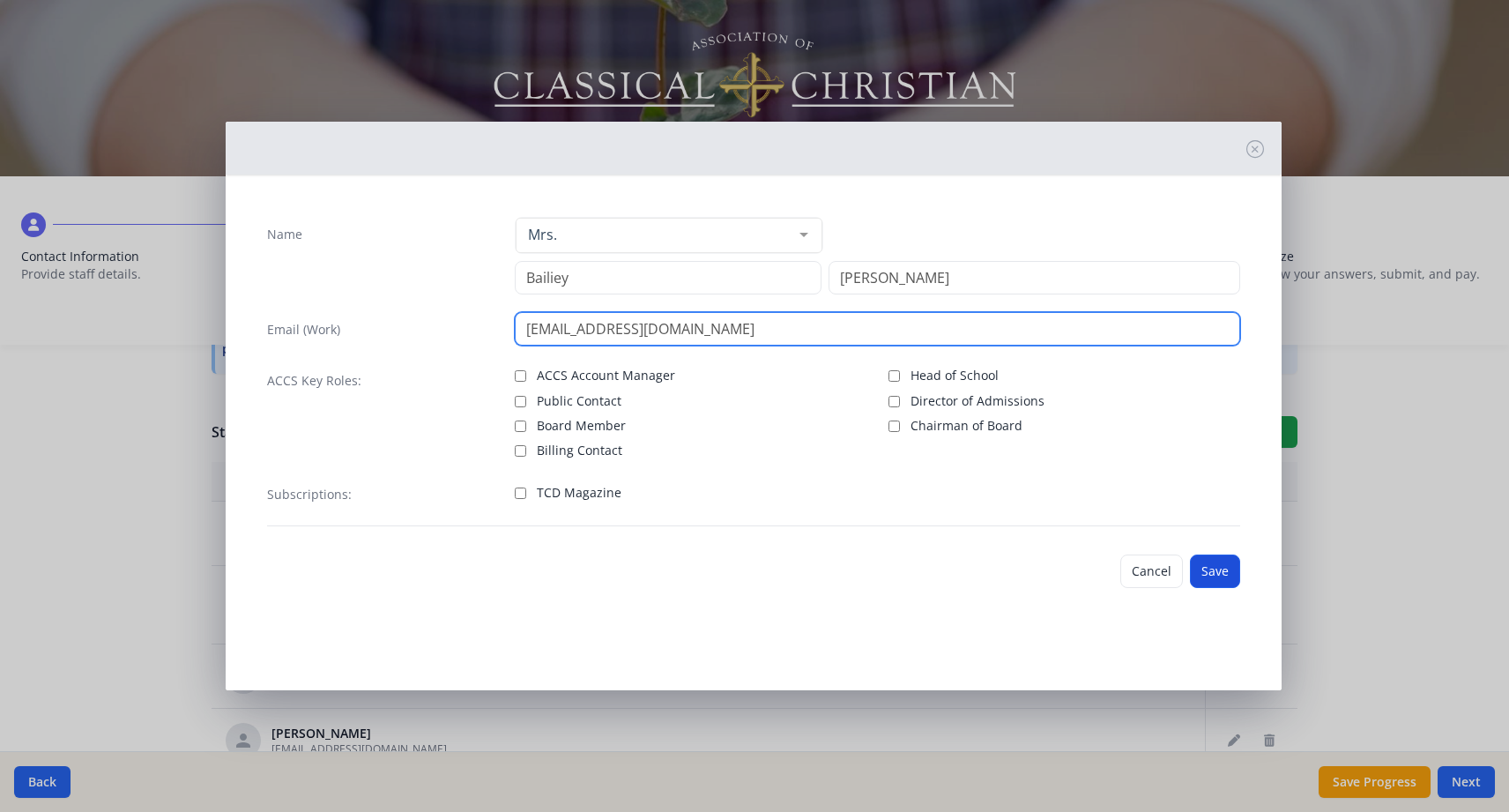
type input "[EMAIL_ADDRESS][DOMAIN_NAME]"
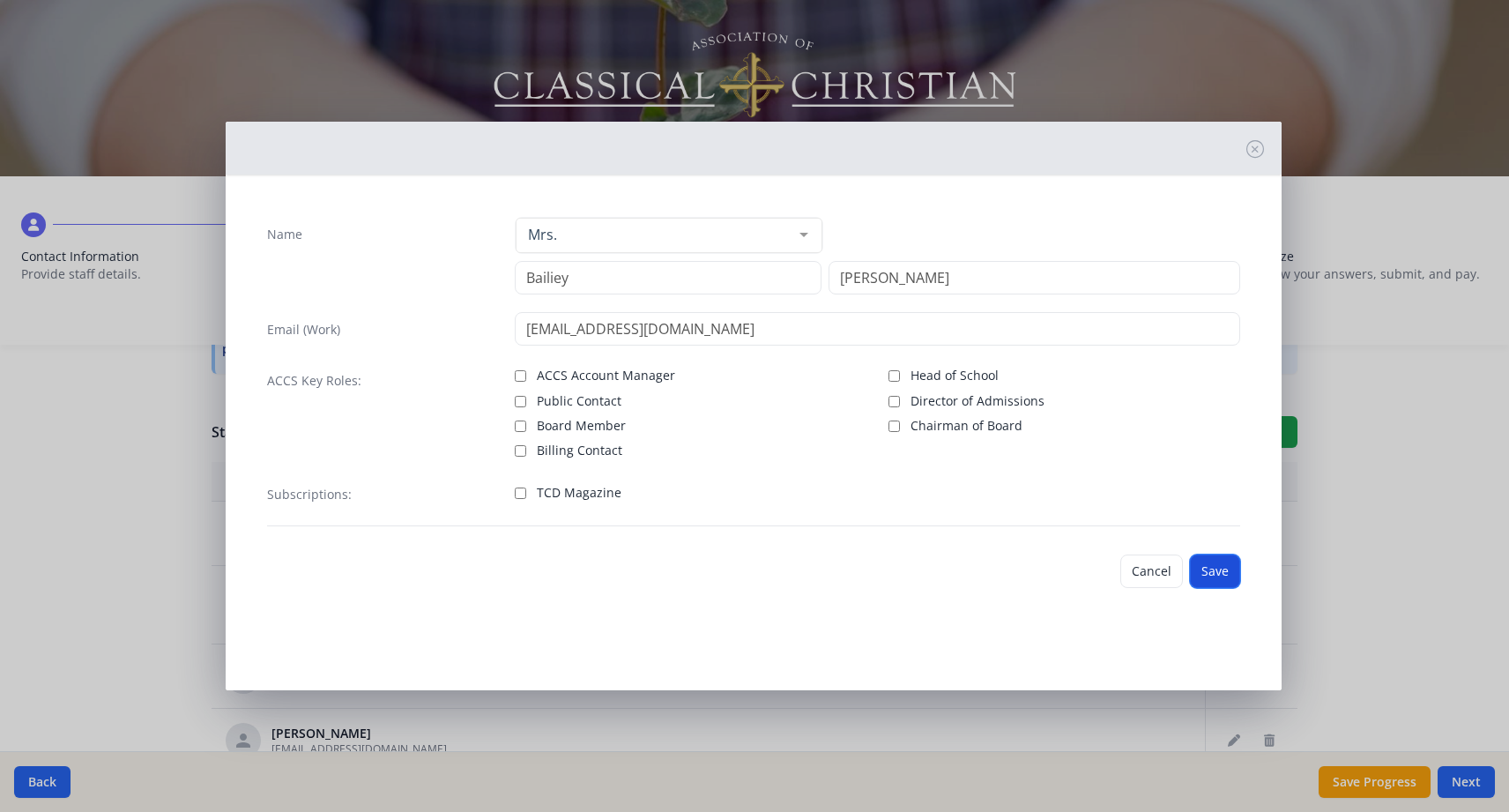
click at [1220, 565] on button "Save" at bounding box center [1215, 571] width 50 height 34
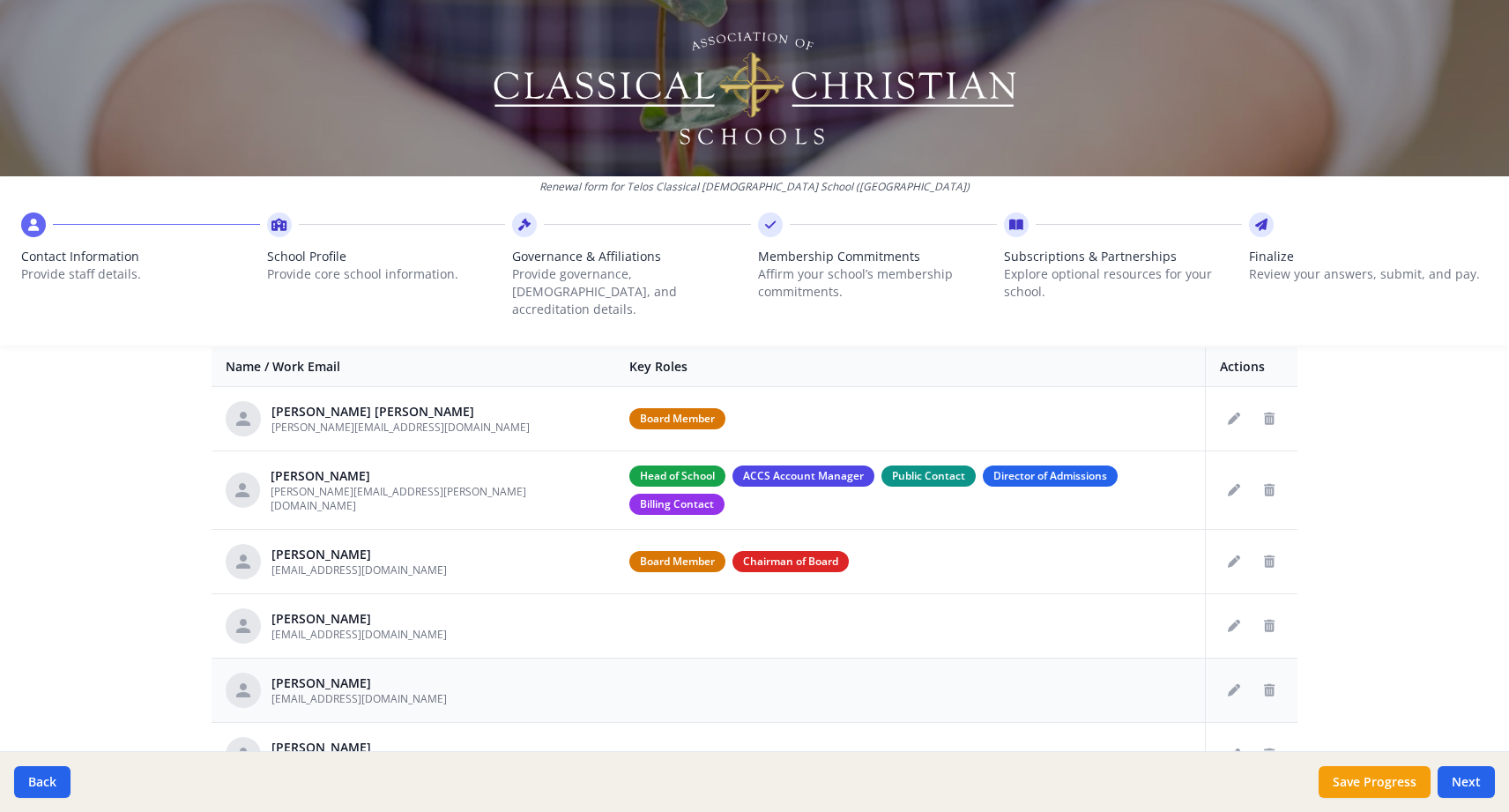
scroll to position [608, 0]
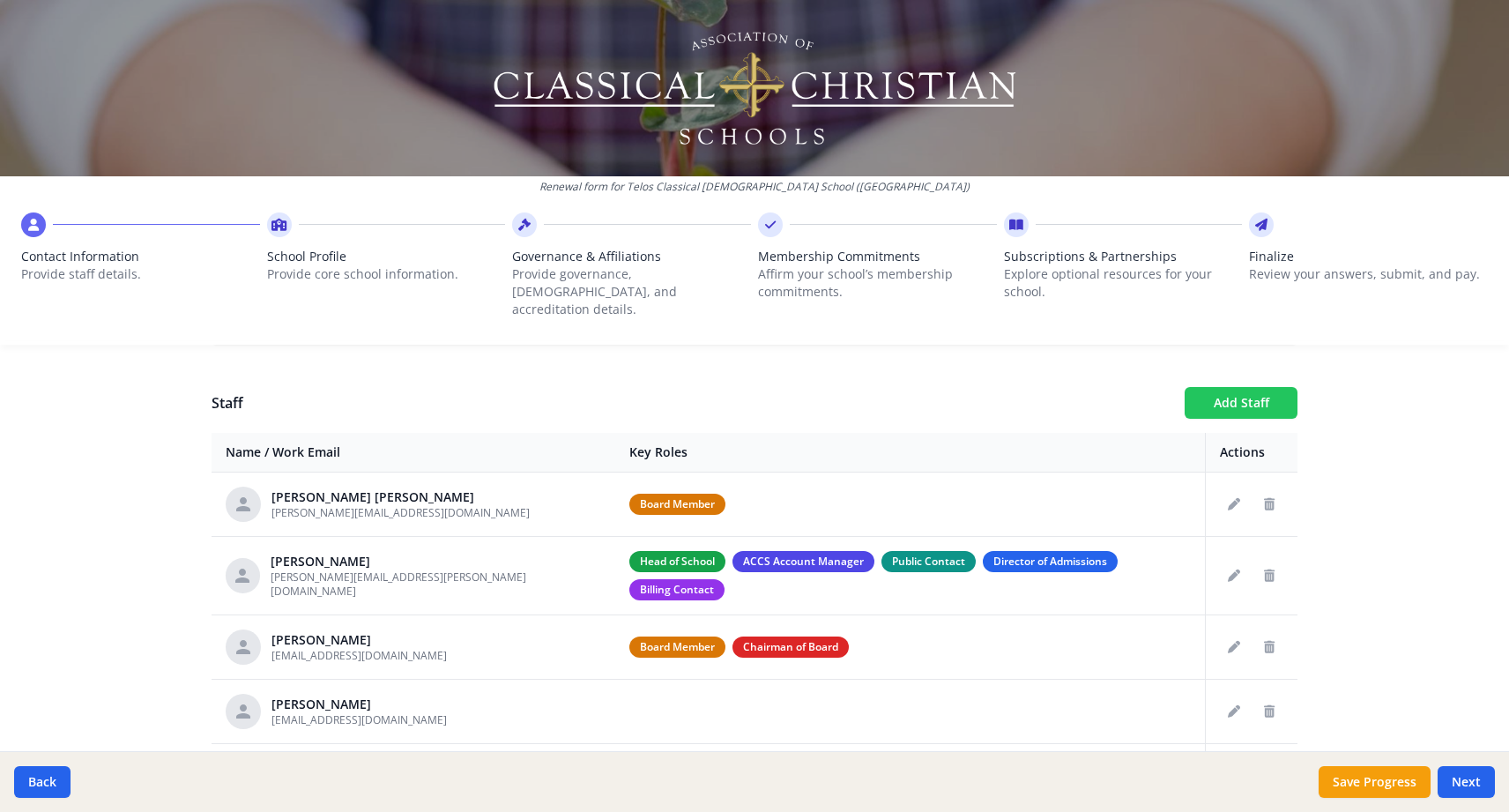
click at [1212, 387] on button "Add Staff" at bounding box center [1241, 403] width 112 height 32
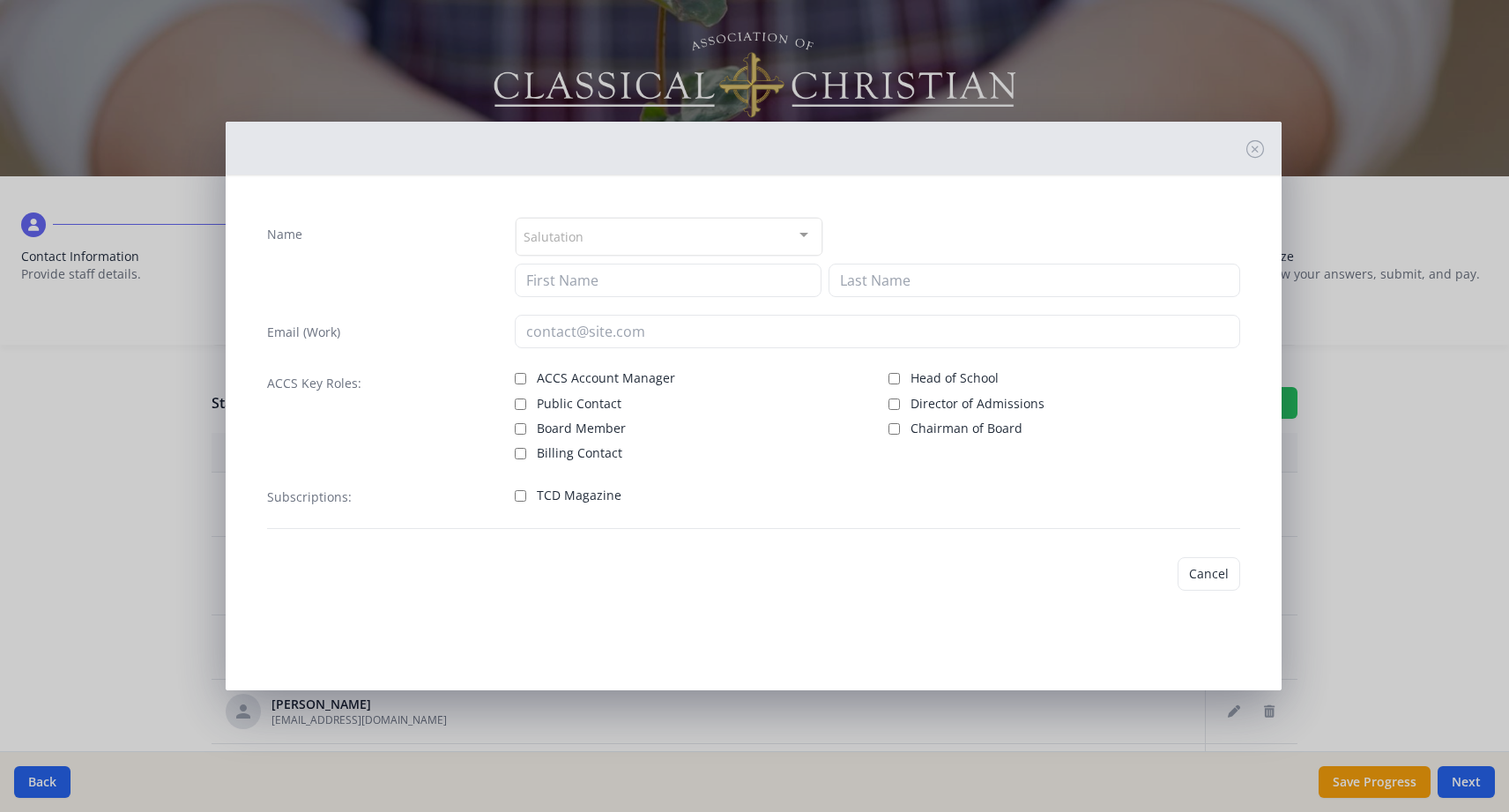
checkbox input "false"
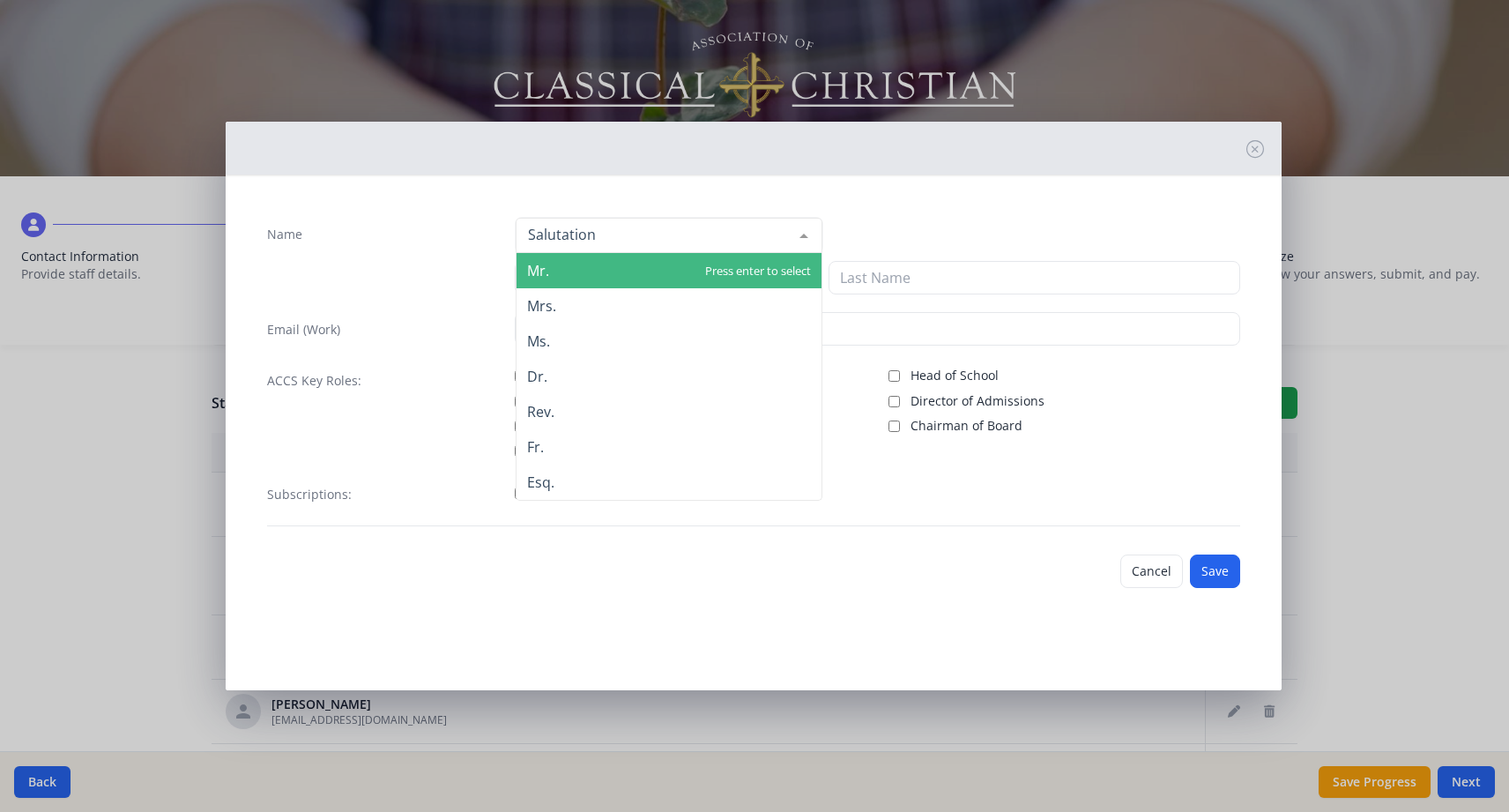
click at [626, 237] on div at bounding box center [669, 235] width 307 height 36
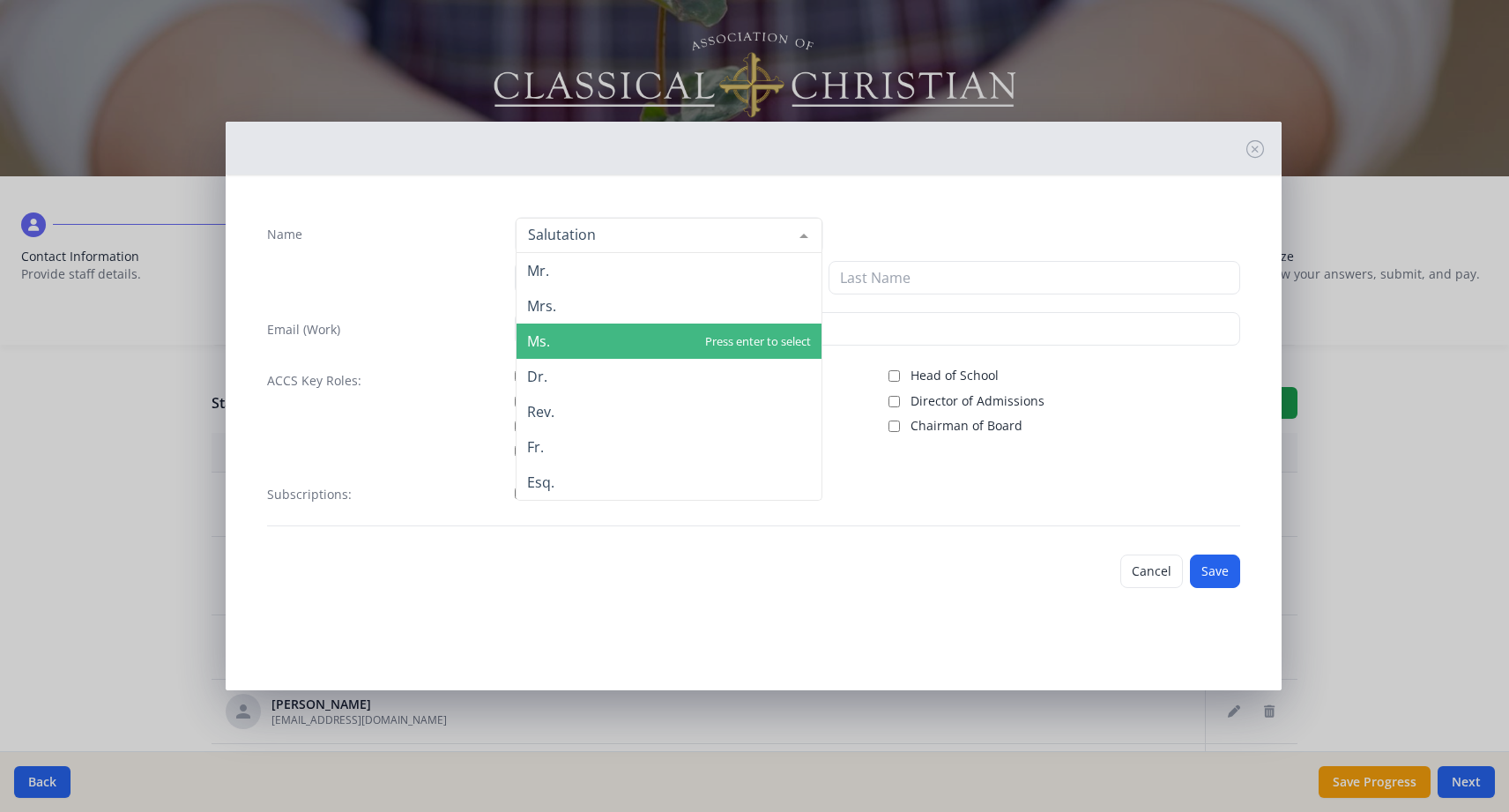
click at [617, 332] on span "Ms." at bounding box center [668, 341] width 305 height 36
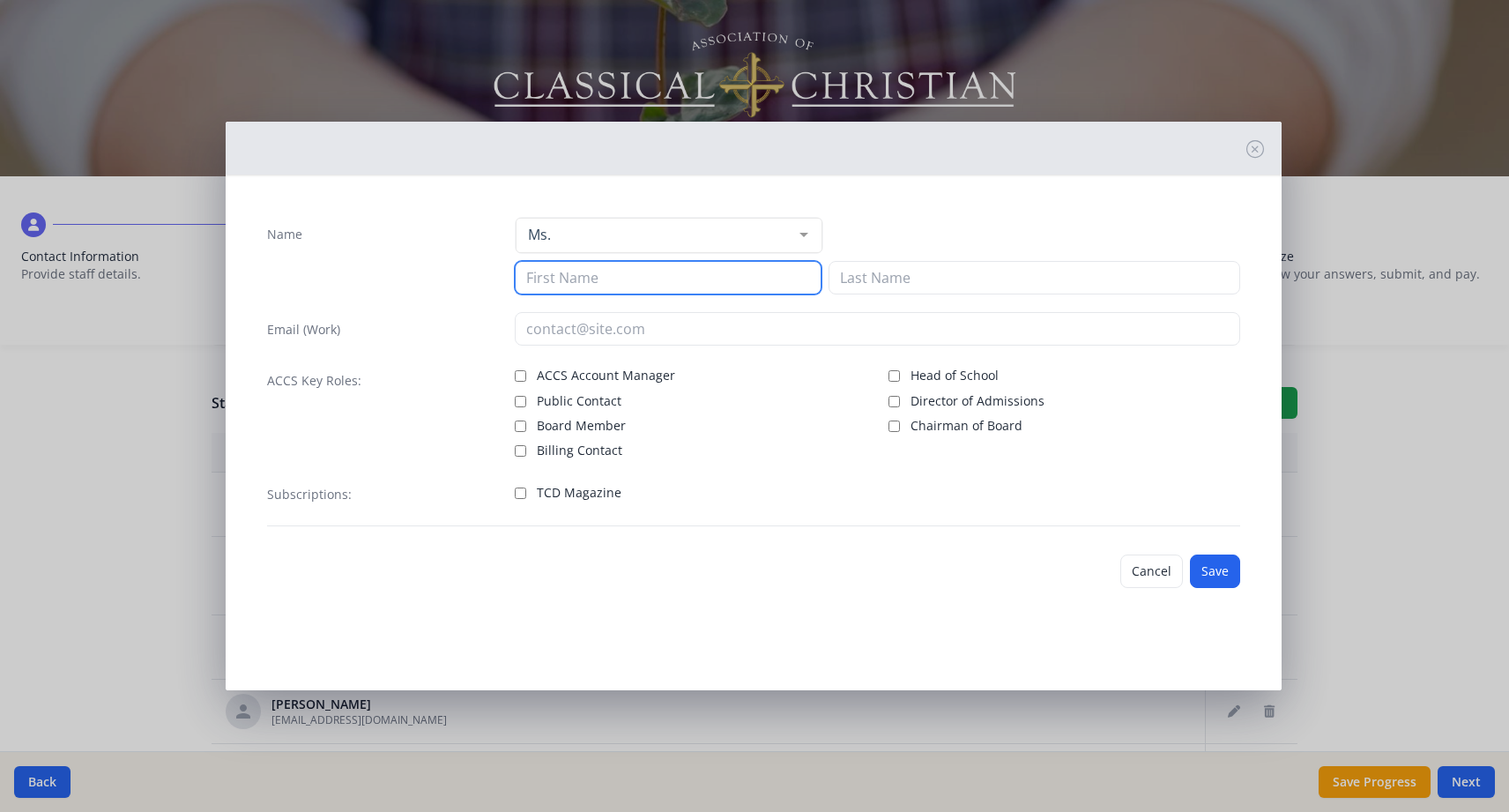
click at [616, 280] on input at bounding box center [668, 277] width 307 height 34
type input "Mia"
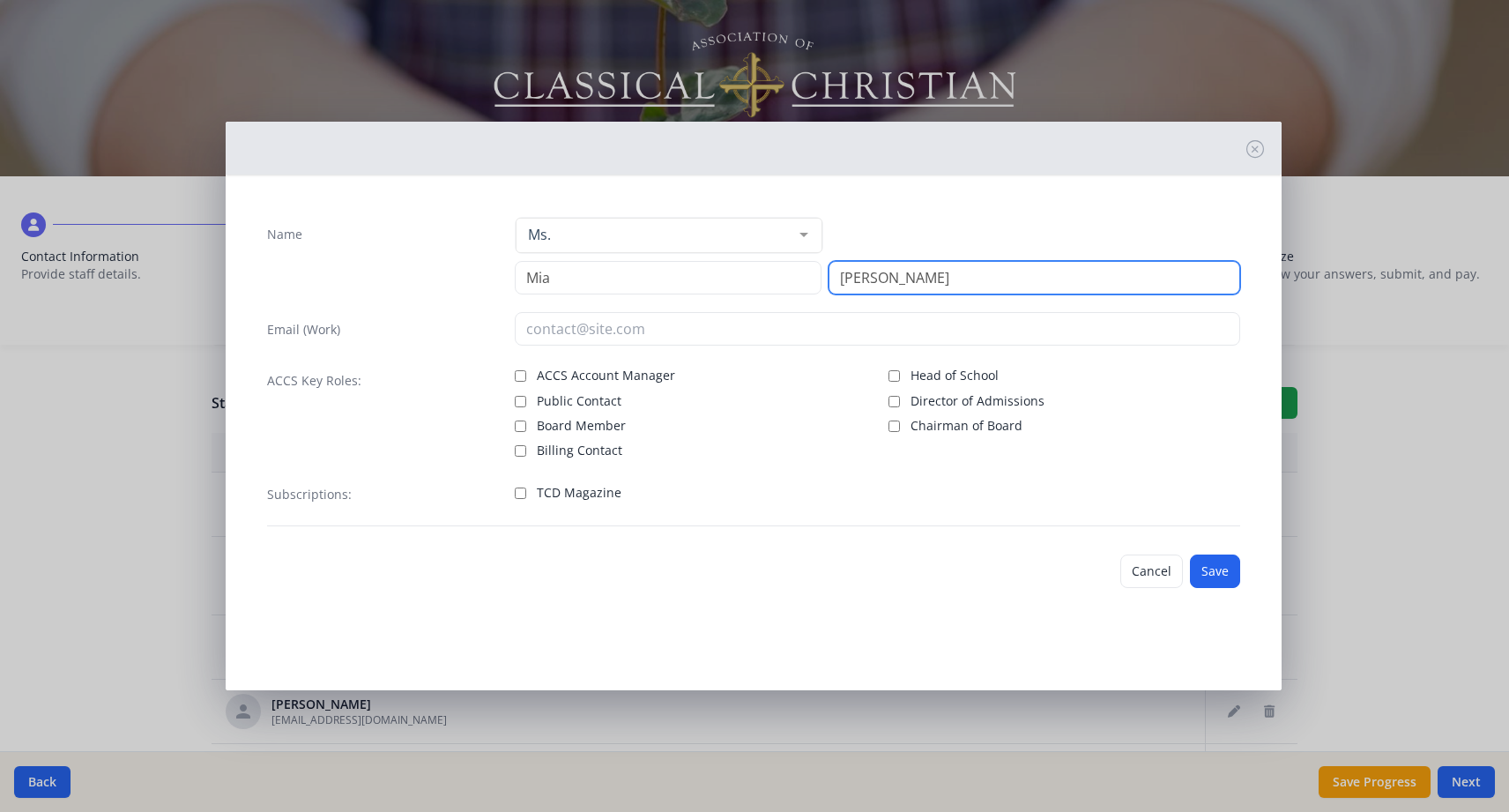
type input "[PERSON_NAME]"
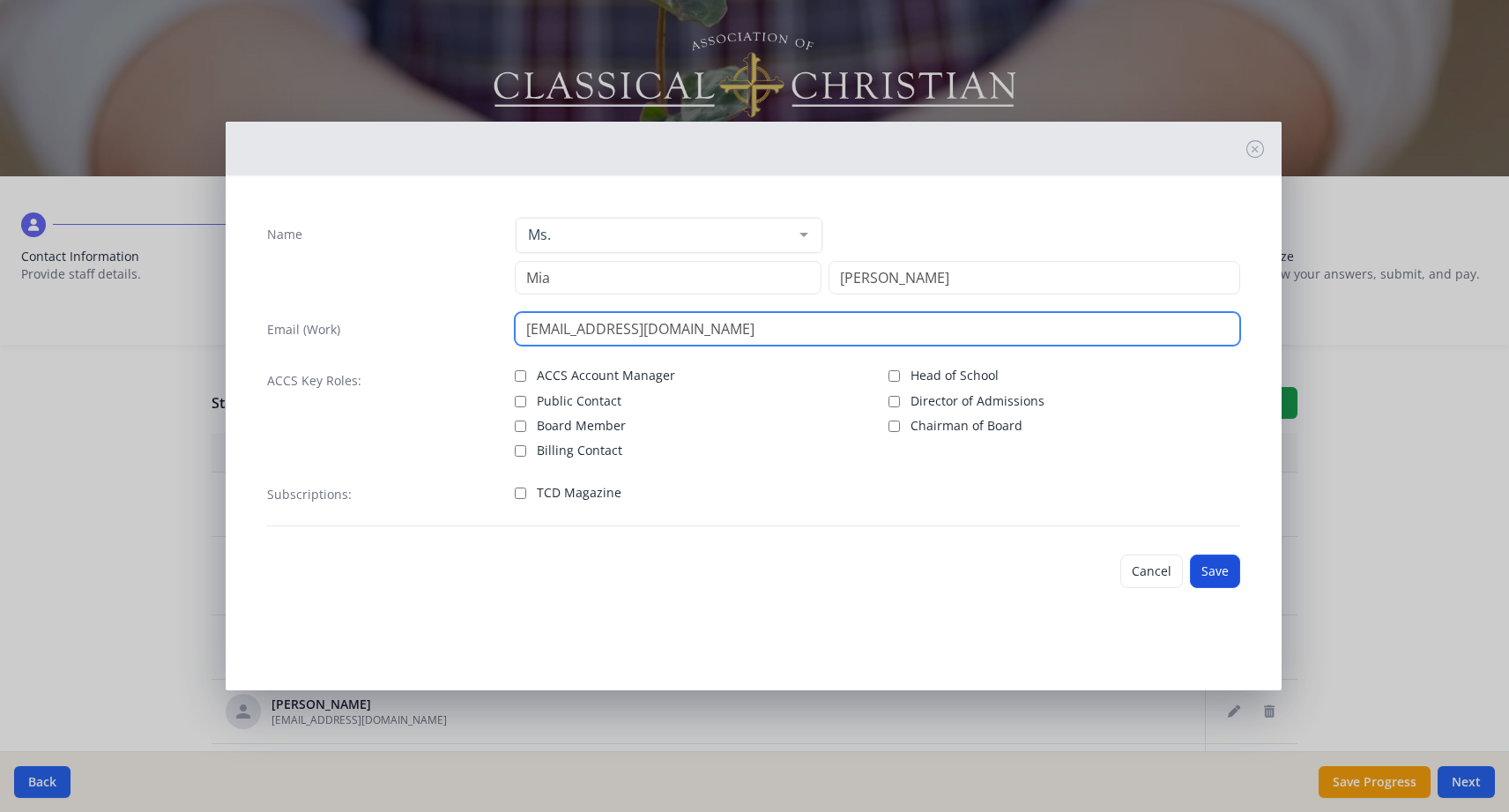
type input "[EMAIL_ADDRESS][DOMAIN_NAME]"
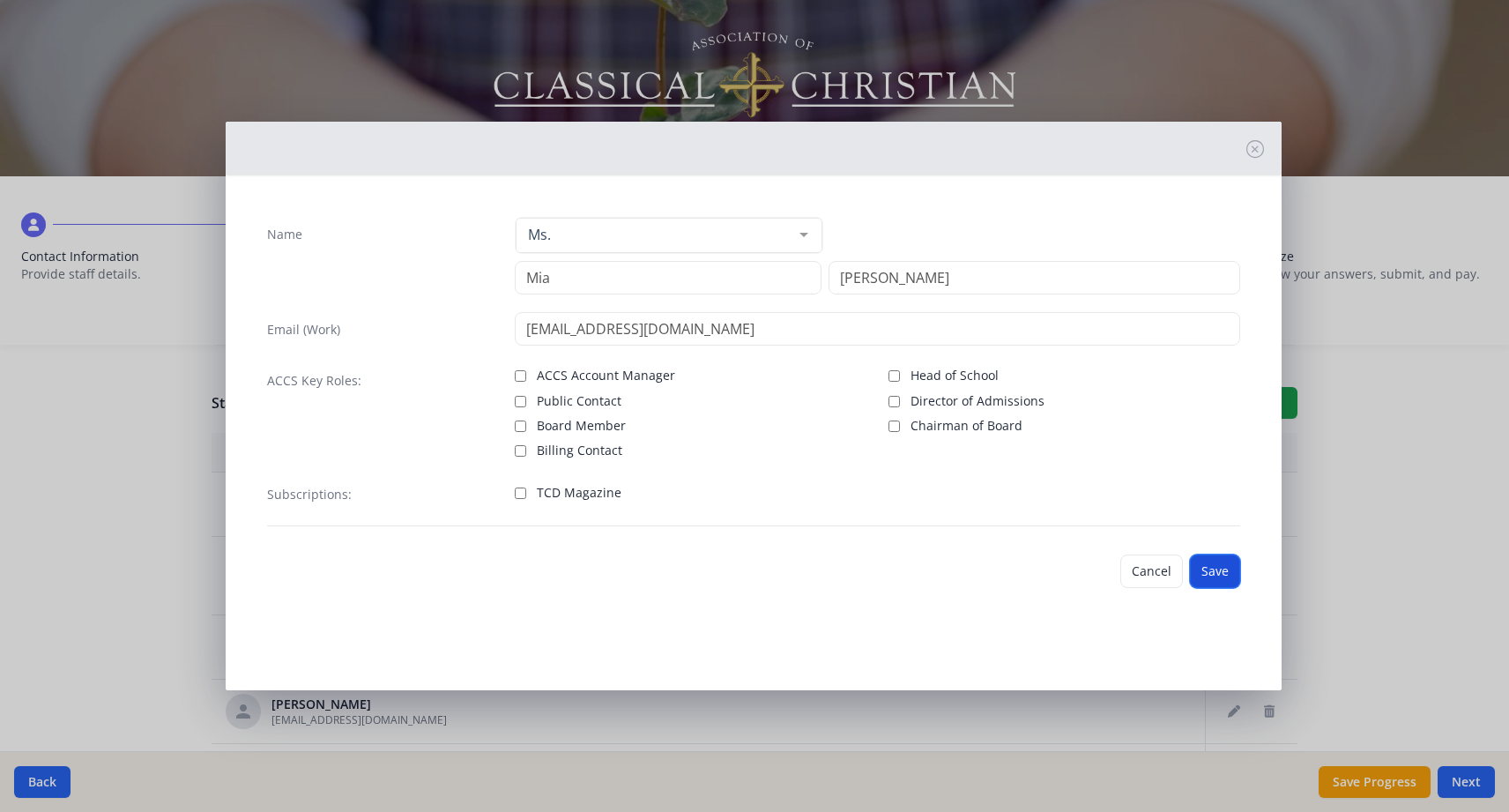
click at [1222, 574] on button "Save" at bounding box center [1215, 571] width 50 height 34
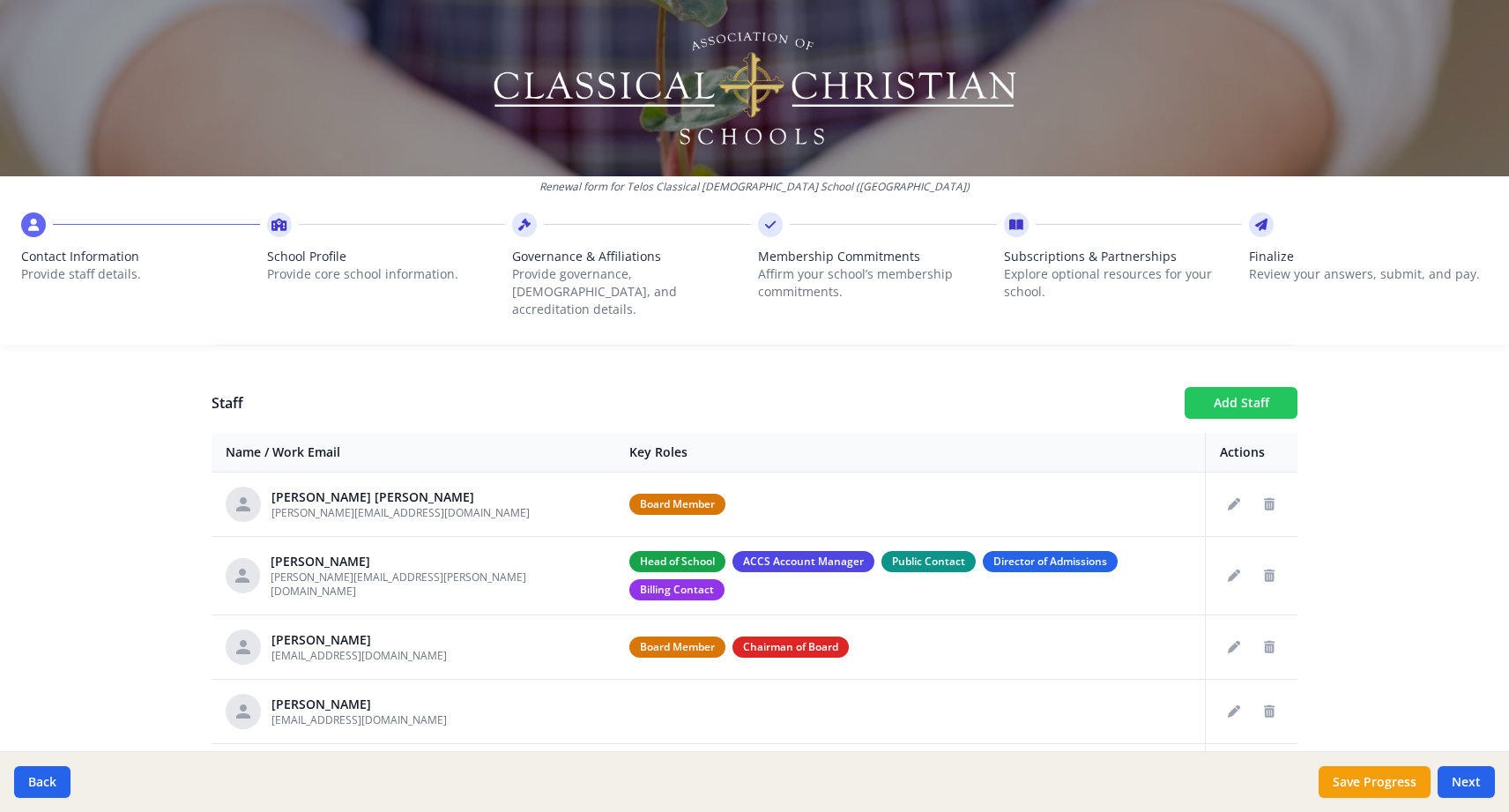
click at [1212, 387] on button "Add Staff" at bounding box center [1241, 403] width 112 height 32
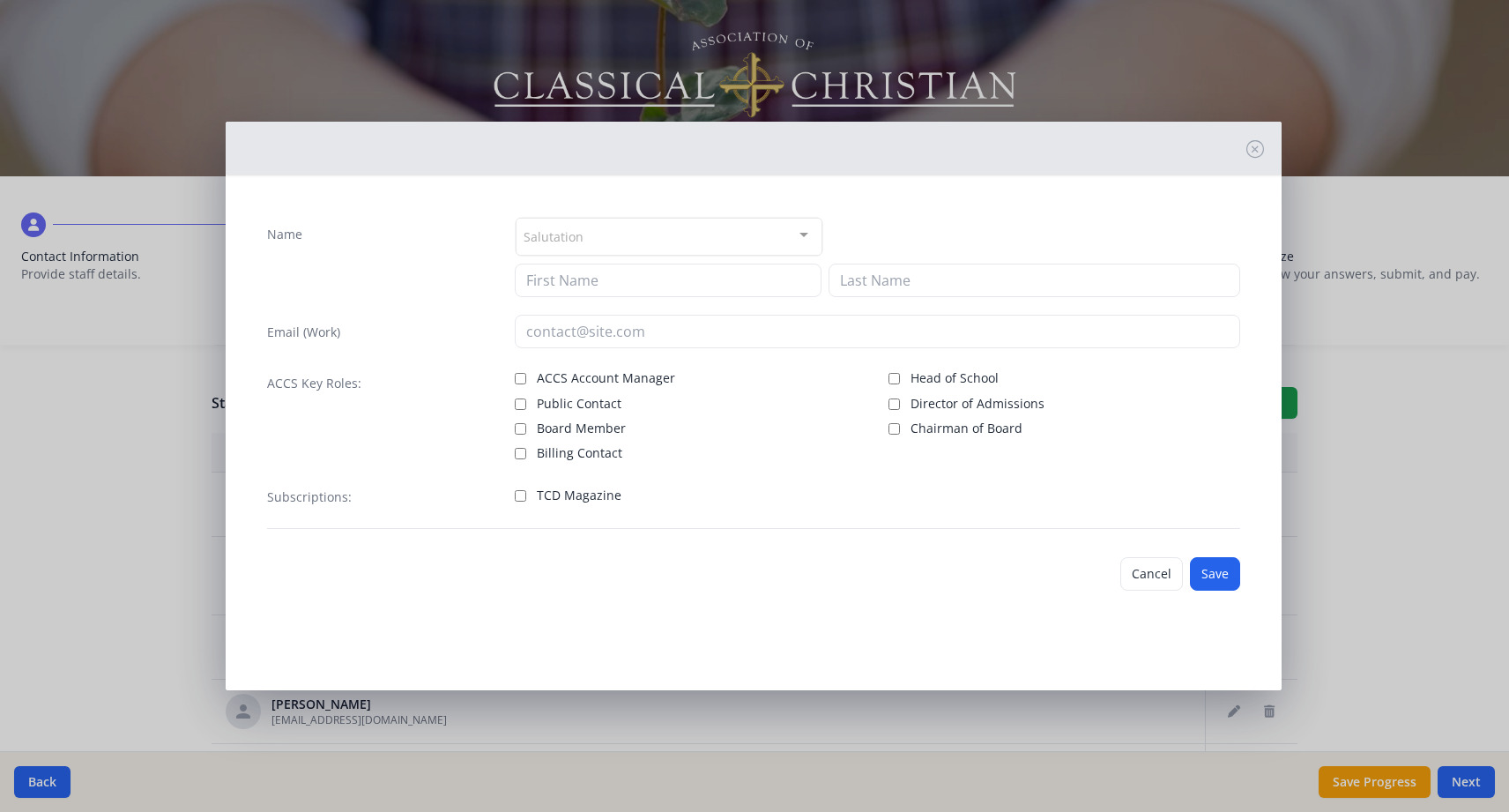
click at [750, 244] on div "Salutation" at bounding box center [669, 236] width 307 height 37
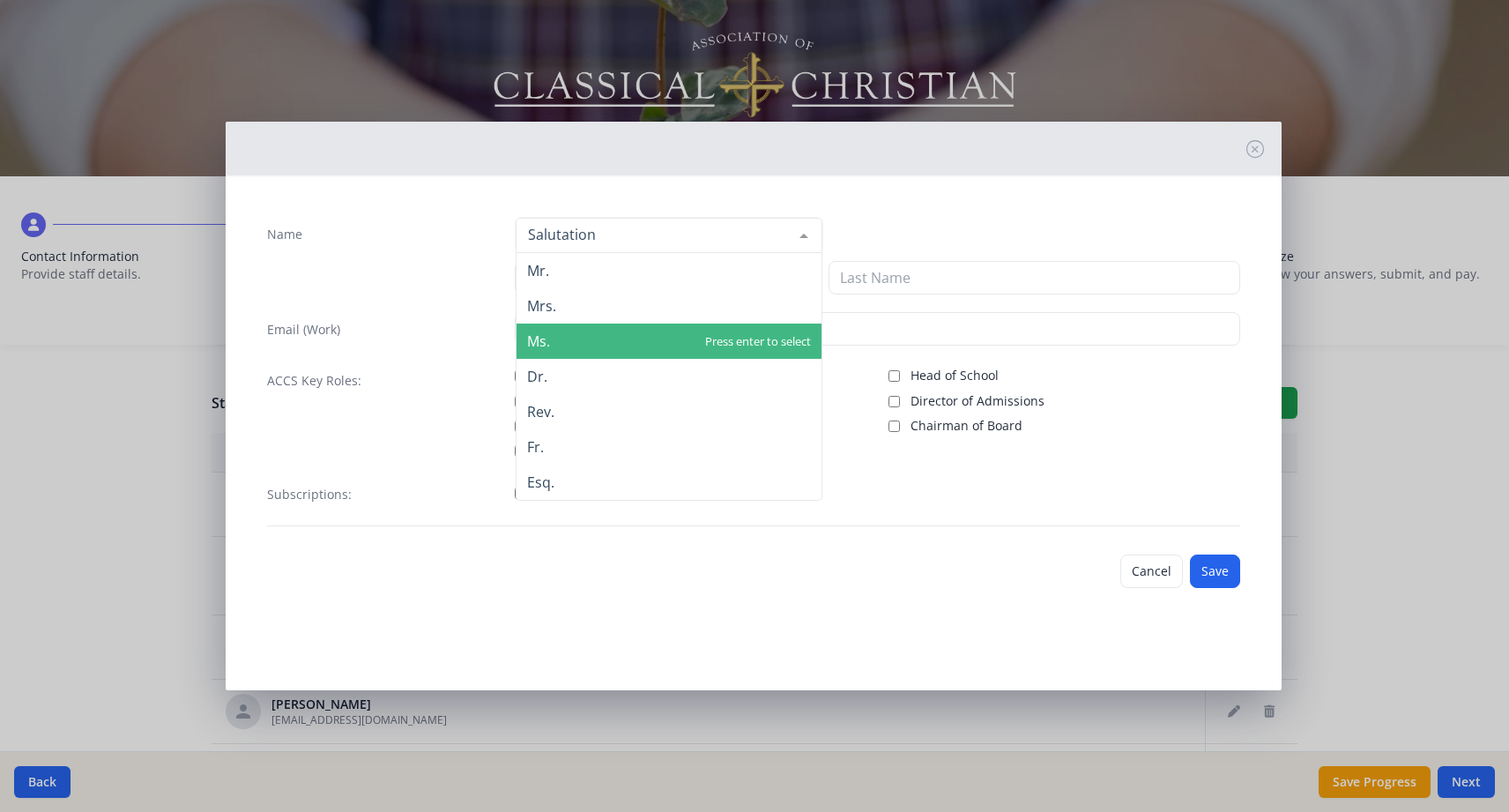
click at [692, 340] on span "Ms." at bounding box center [668, 341] width 305 height 36
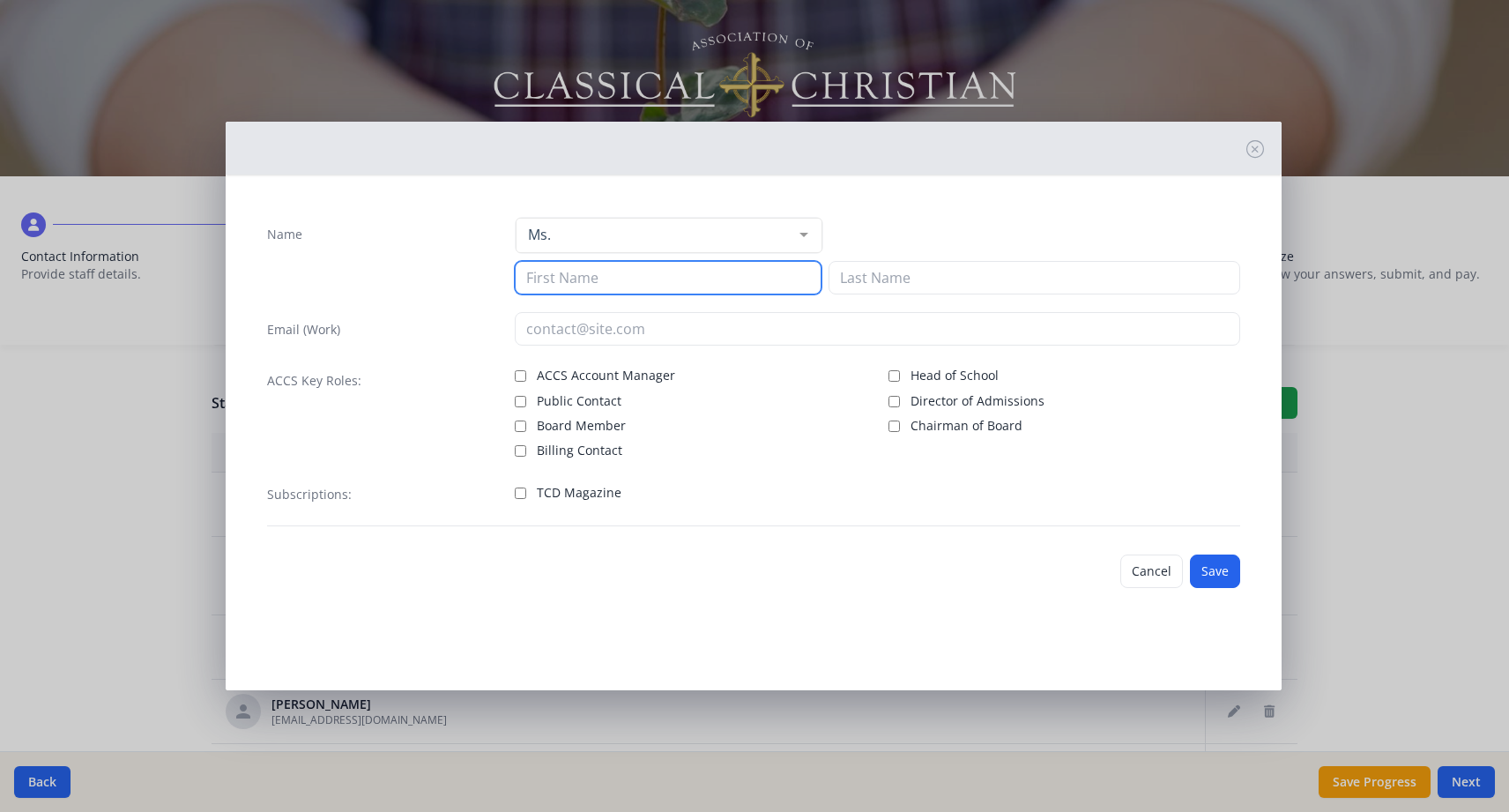
click at [683, 285] on input at bounding box center [668, 277] width 307 height 34
type input "[PERSON_NAME]"
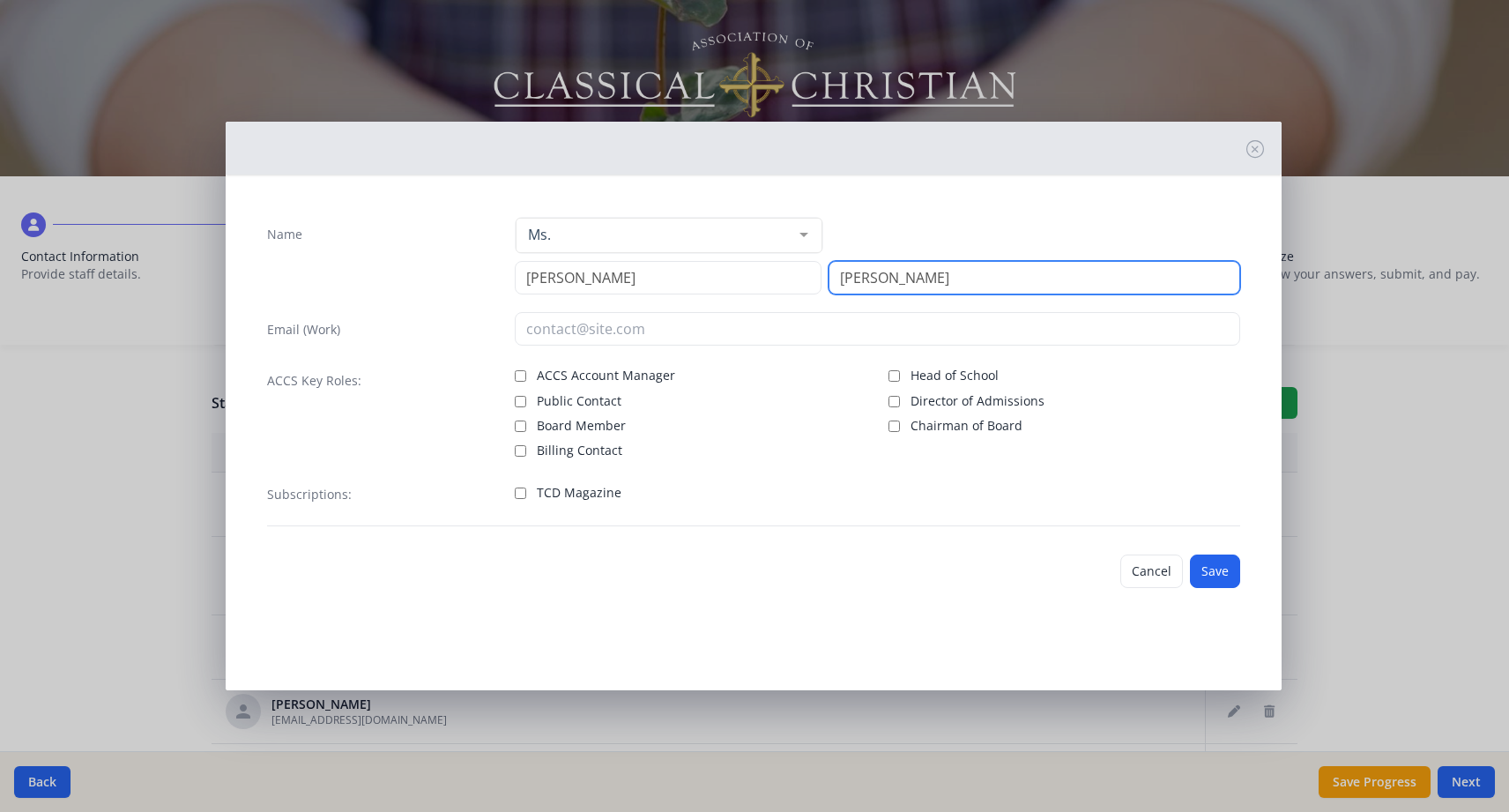
type input "[PERSON_NAME]"
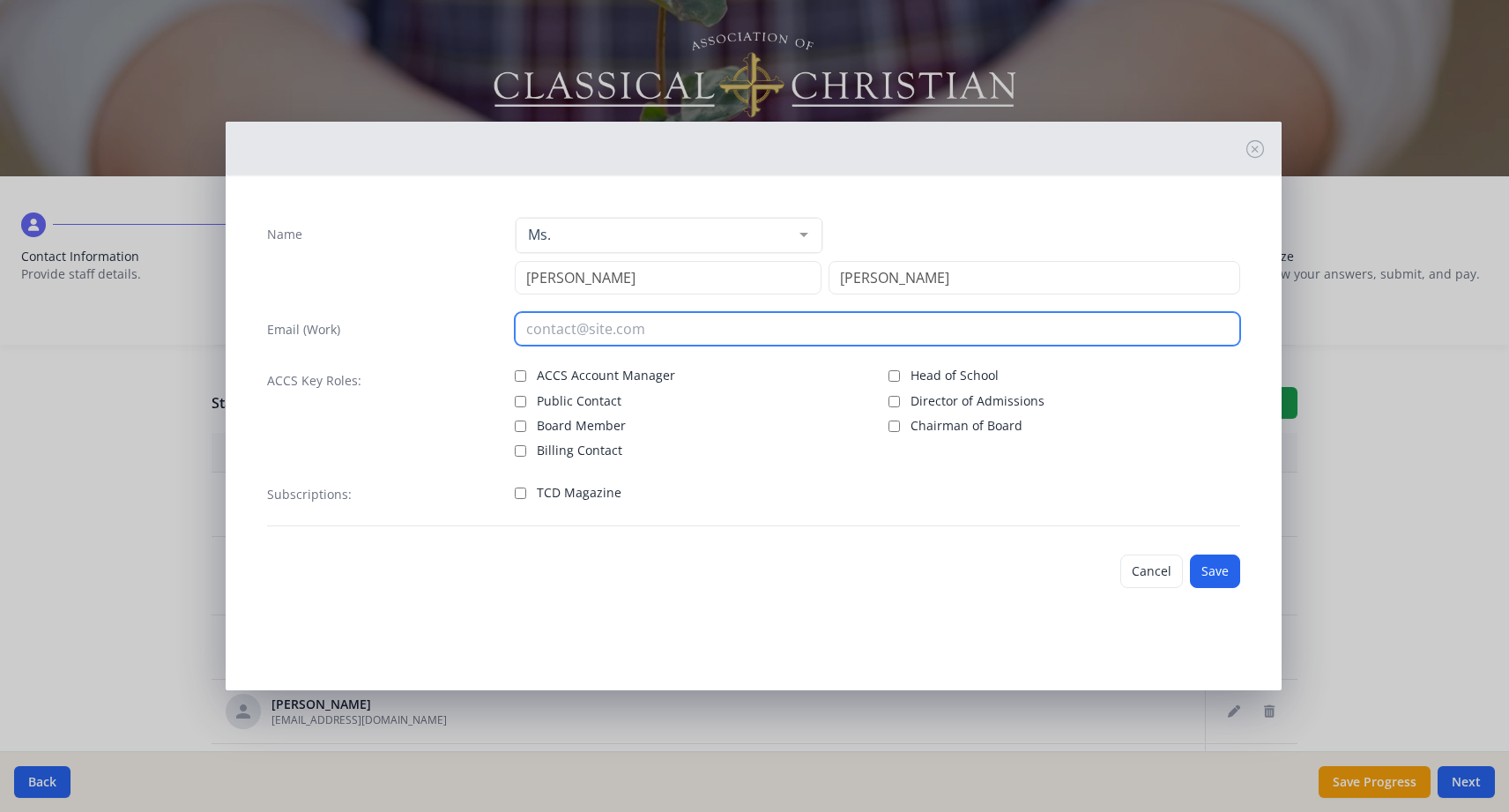
click at [624, 330] on input "email" at bounding box center [878, 329] width 726 height 34
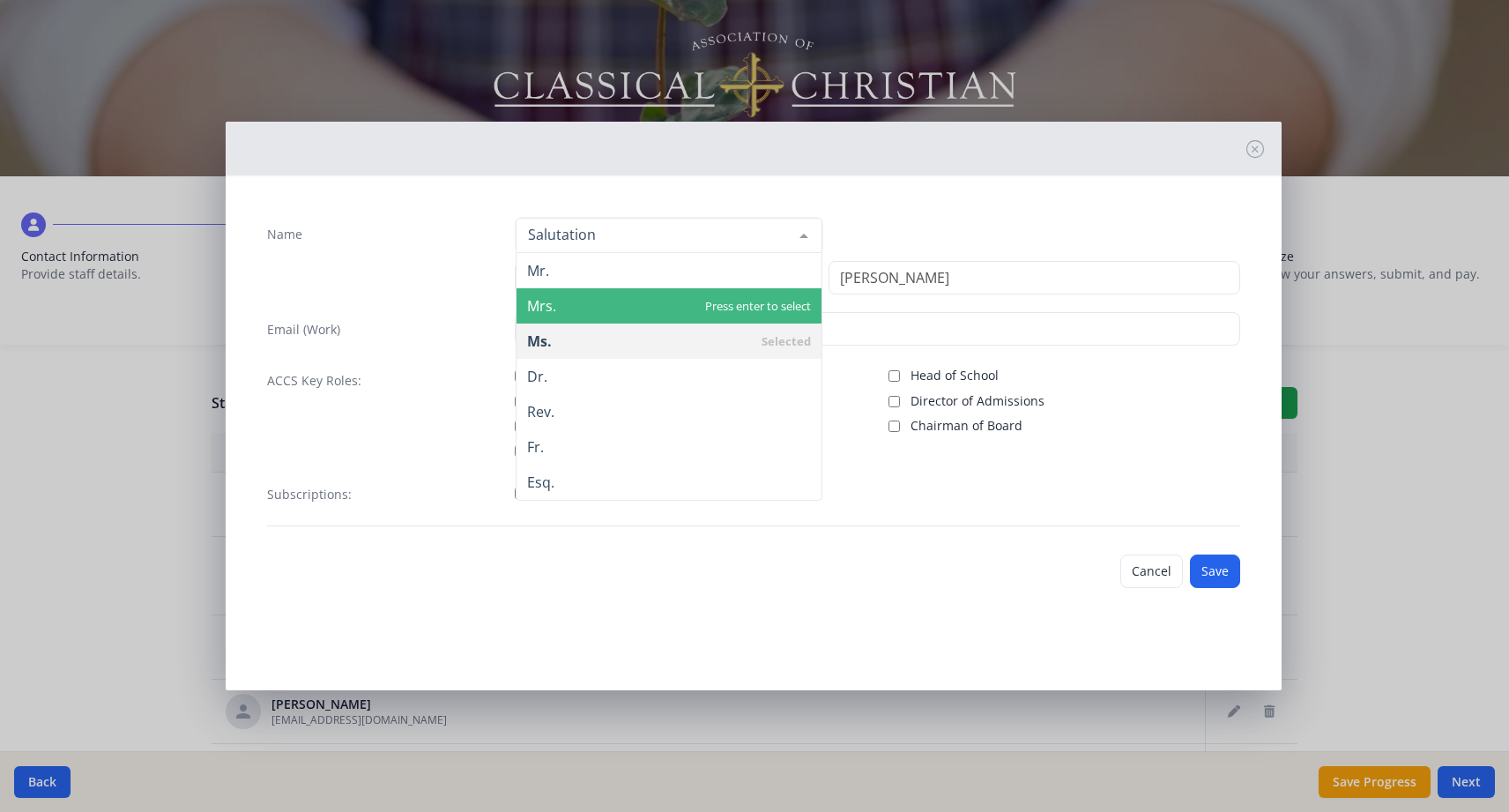
click at [644, 306] on span "Mrs." at bounding box center [668, 306] width 305 height 36
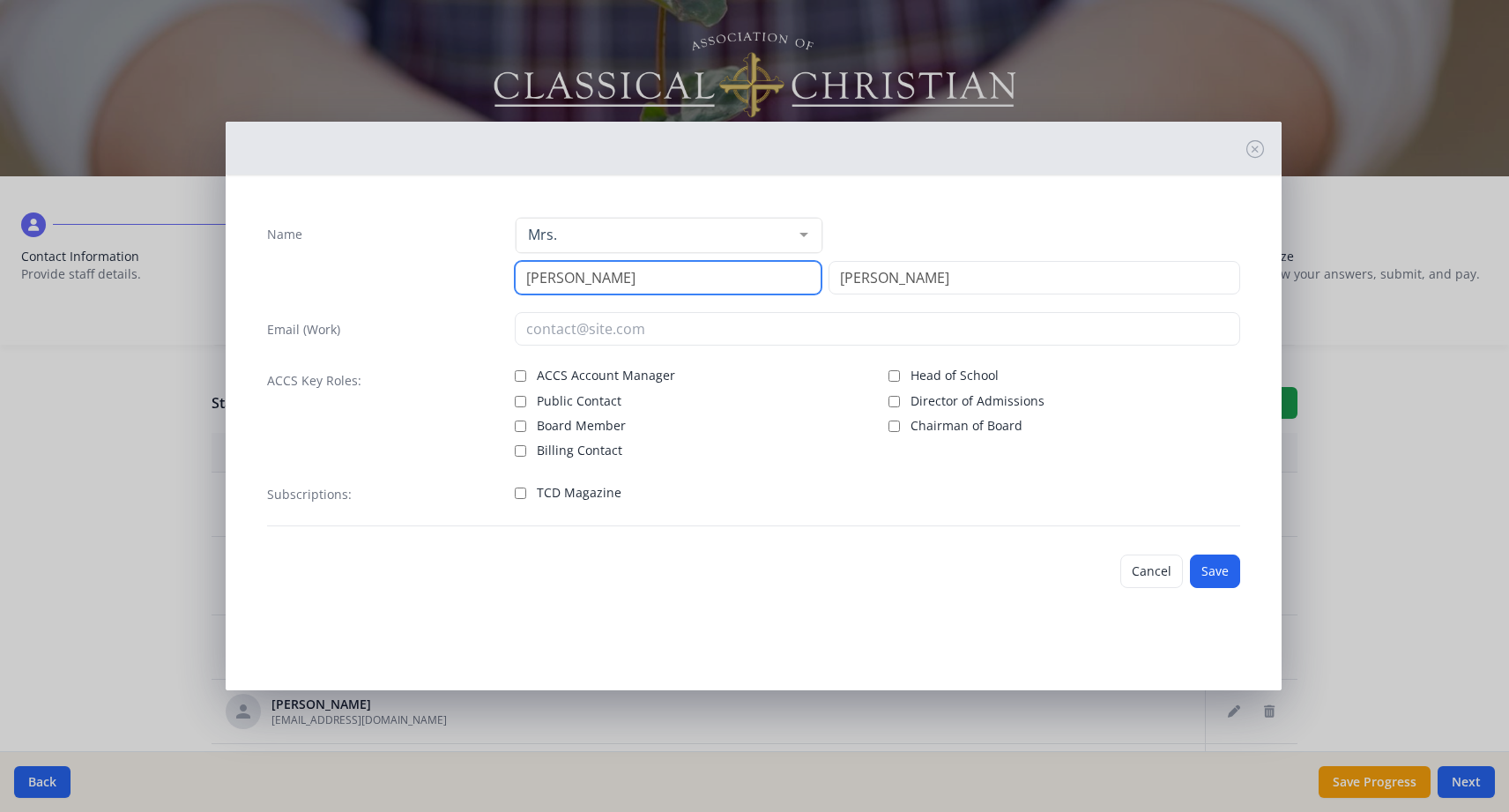
click at [619, 277] on input "[PERSON_NAME]" at bounding box center [668, 277] width 307 height 34
type input "[PERSON_NAME]"
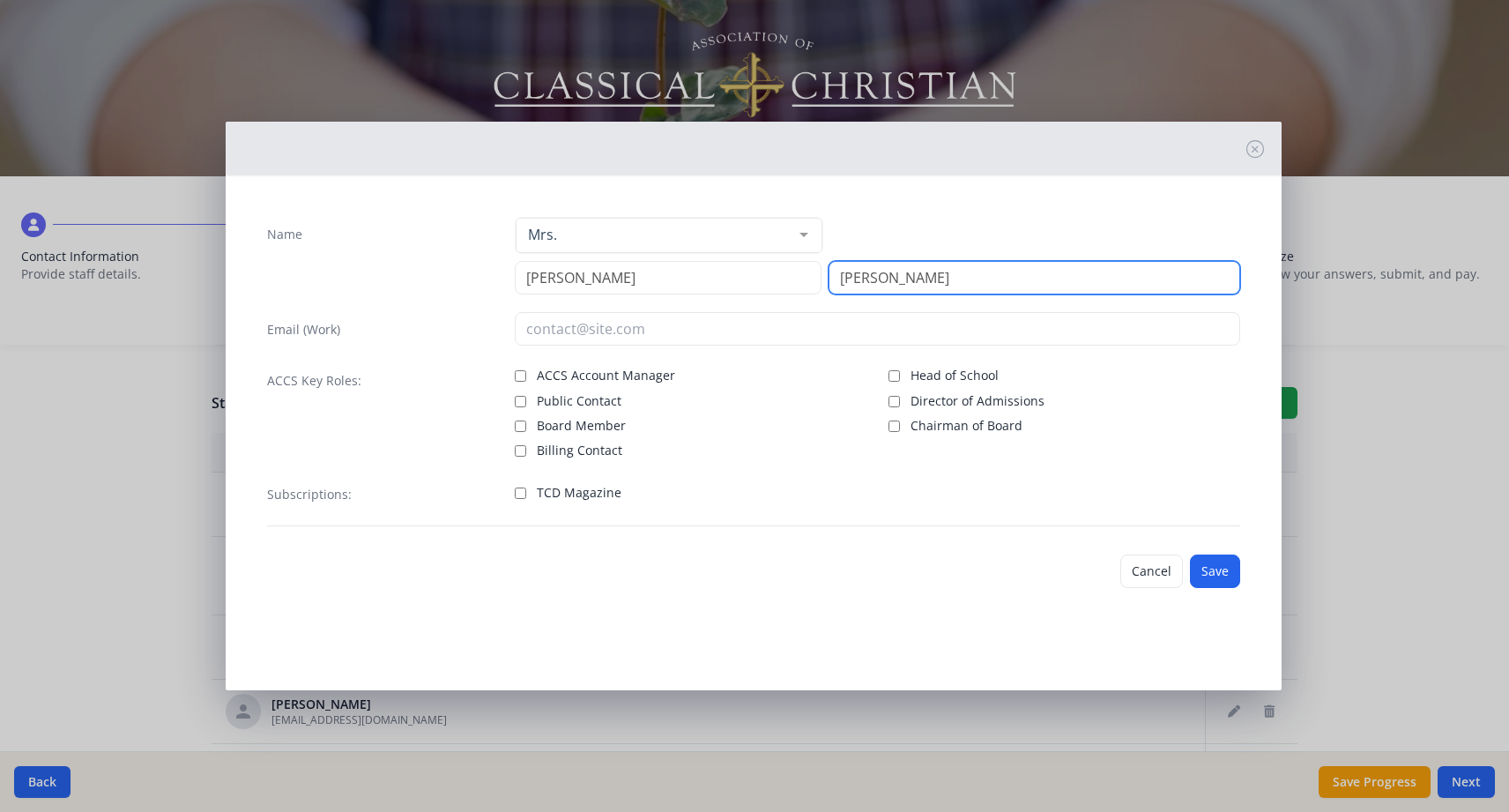
type input "[PERSON_NAME]"
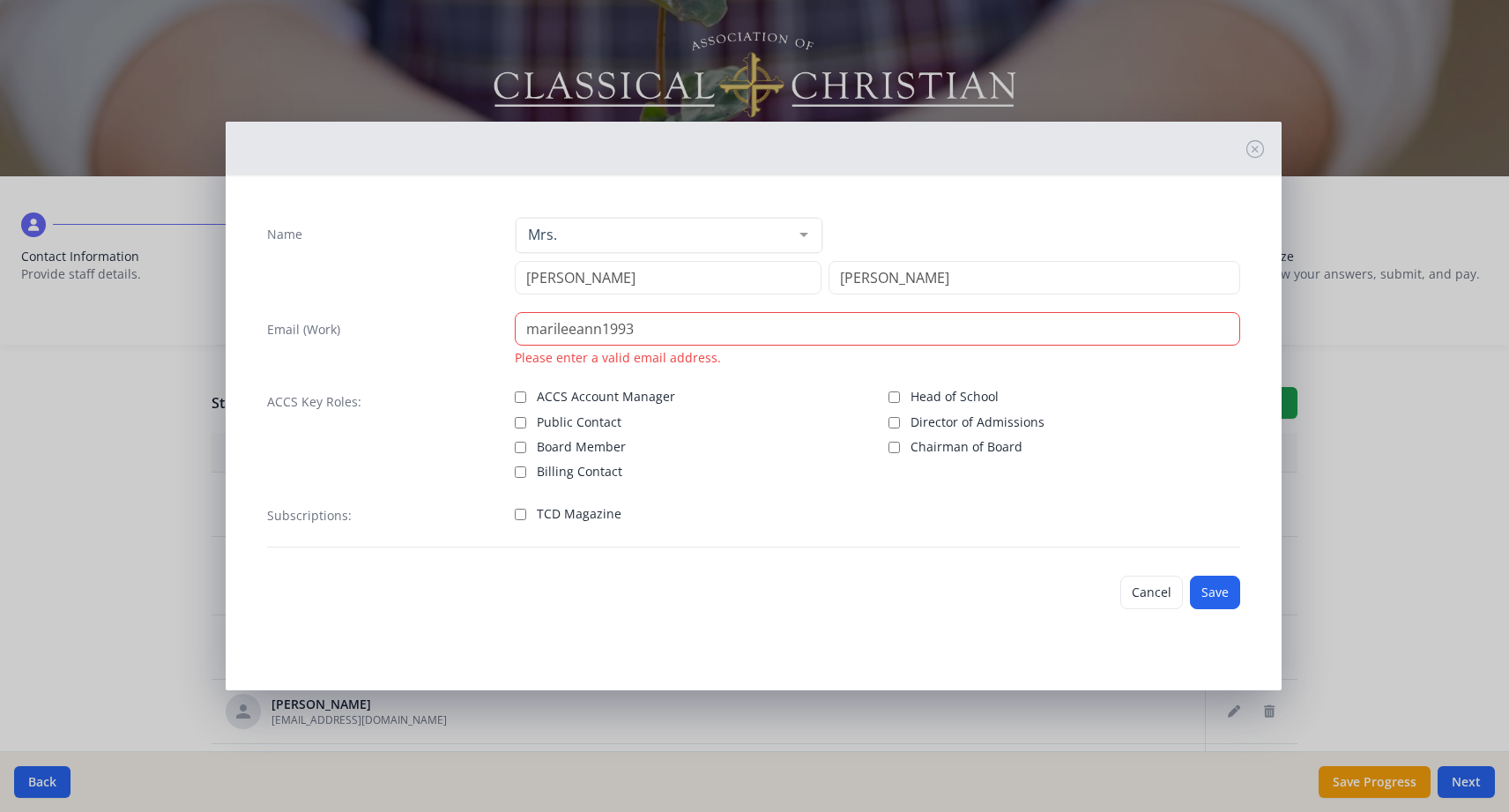
drag, startPoint x: 1117, startPoint y: 162, endPoint x: 1059, endPoint y: 181, distance: 61.0
click at [1059, 181] on div "Name Mrs. Mr. Mrs. Ms. Dr. Rev. Fr. Esq. No elements found. Consider changing t…" at bounding box center [754, 406] width 1056 height 569
click at [1376, 330] on div "Name Mrs. Mr. Mrs. Ms. Dr. Rev. Fr. Esq. No elements found. Consider changing t…" at bounding box center [754, 406] width 1509 height 812
click at [1020, 326] on input "marileeann1993" at bounding box center [878, 329] width 726 height 34
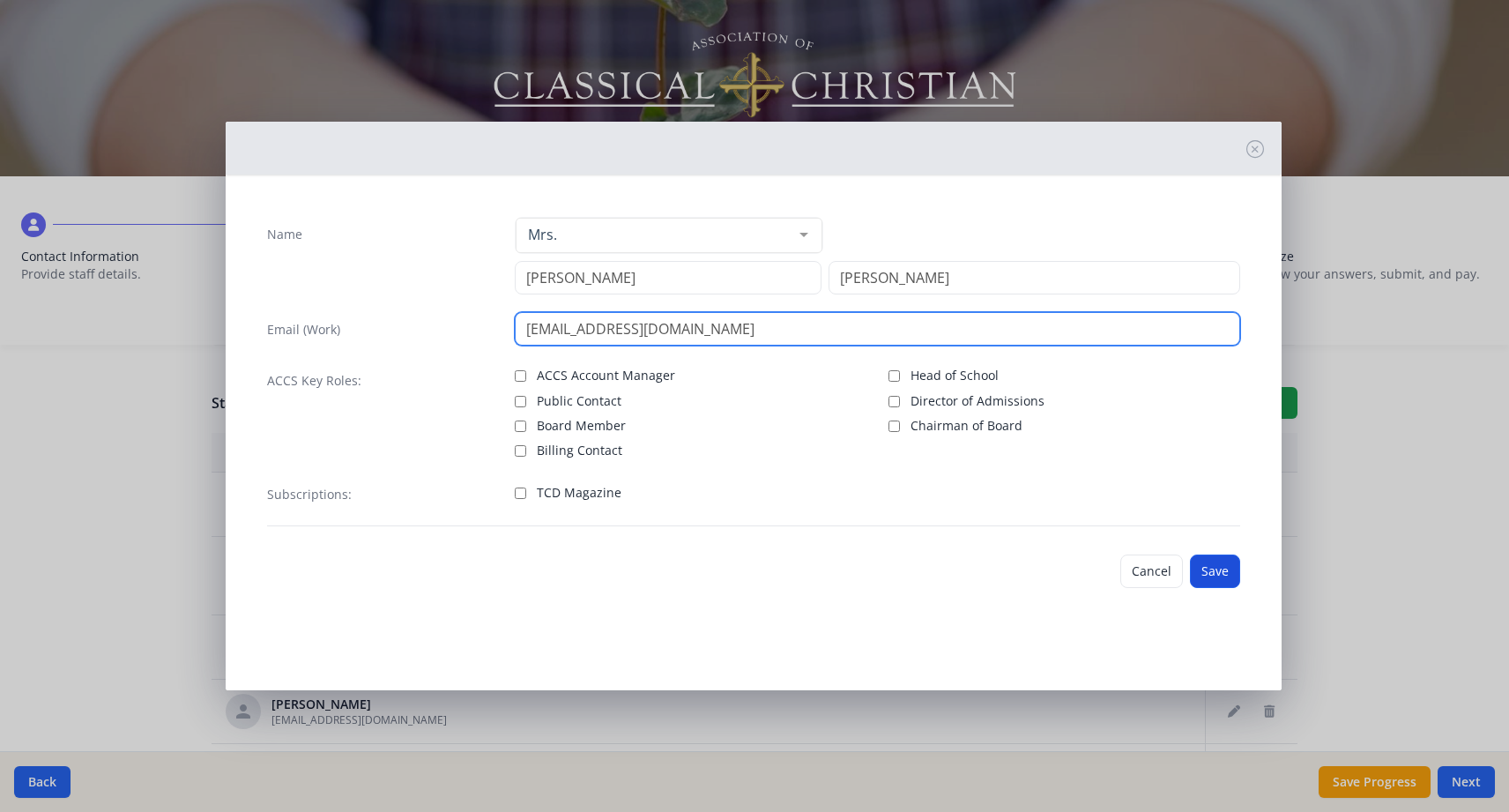
type input "[EMAIL_ADDRESS][DOMAIN_NAME]"
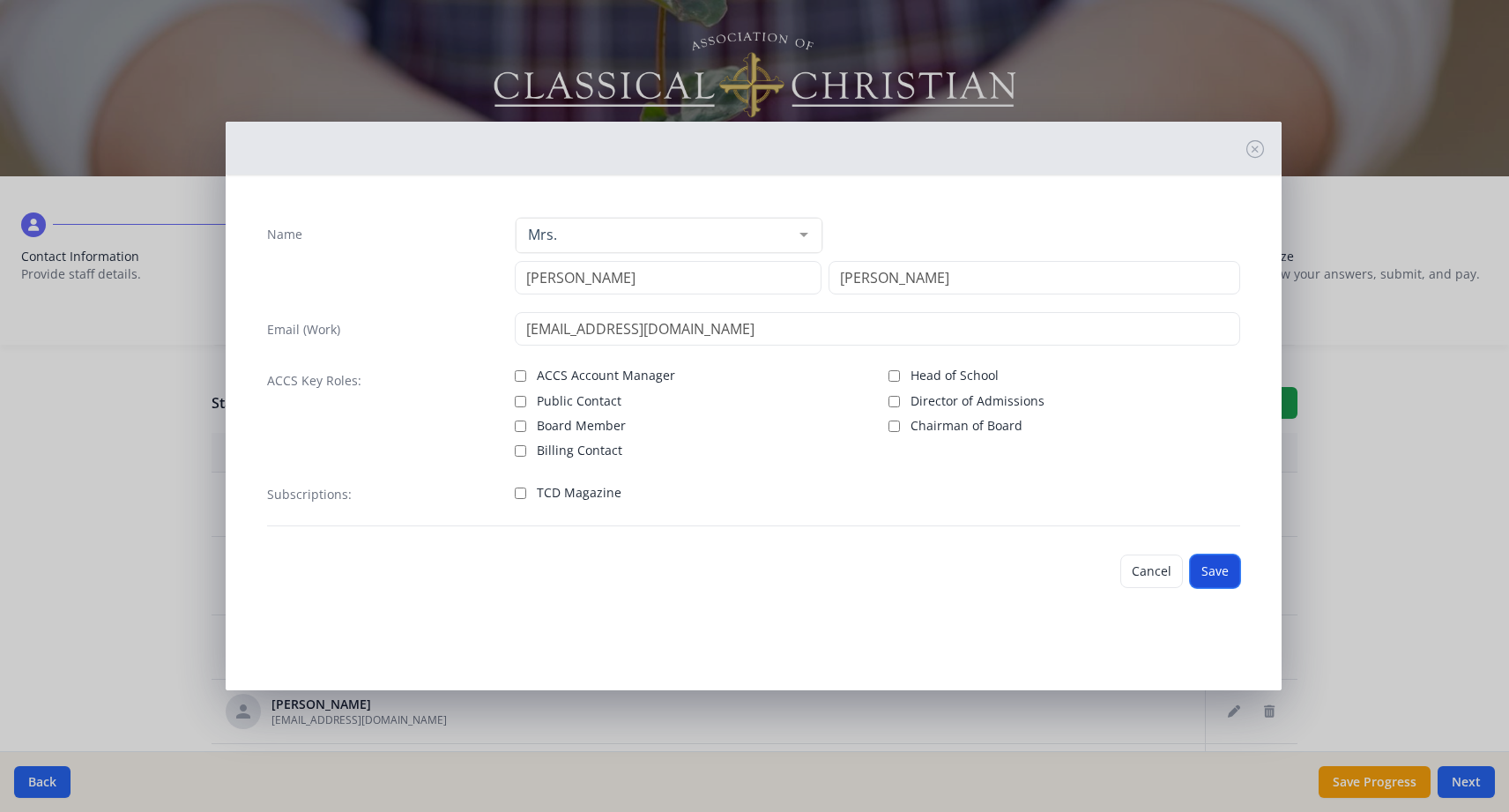
click at [1211, 560] on button "Save" at bounding box center [1215, 571] width 50 height 34
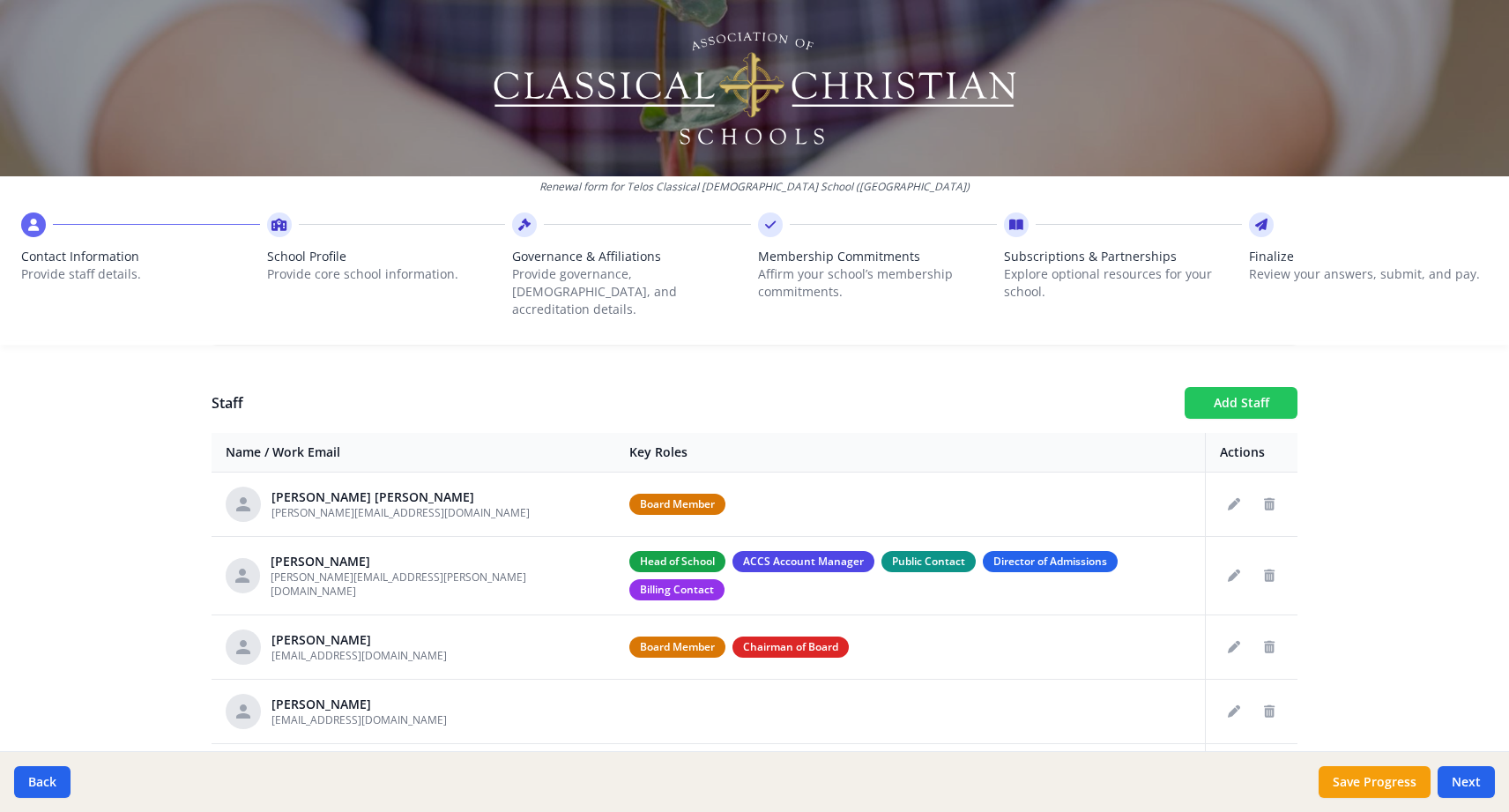
click at [1268, 387] on button "Add Staff" at bounding box center [1241, 403] width 112 height 32
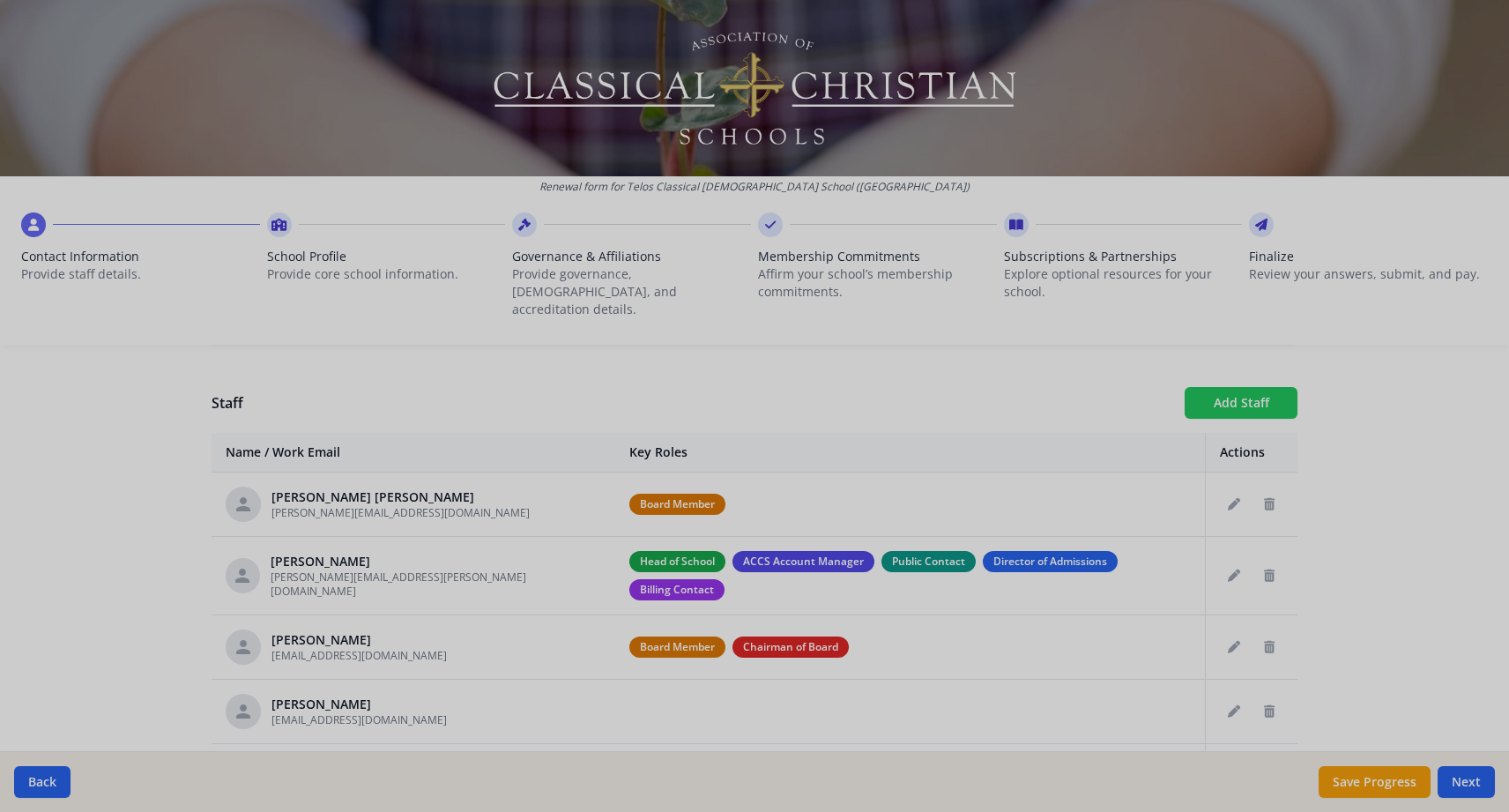
checkbox input "false"
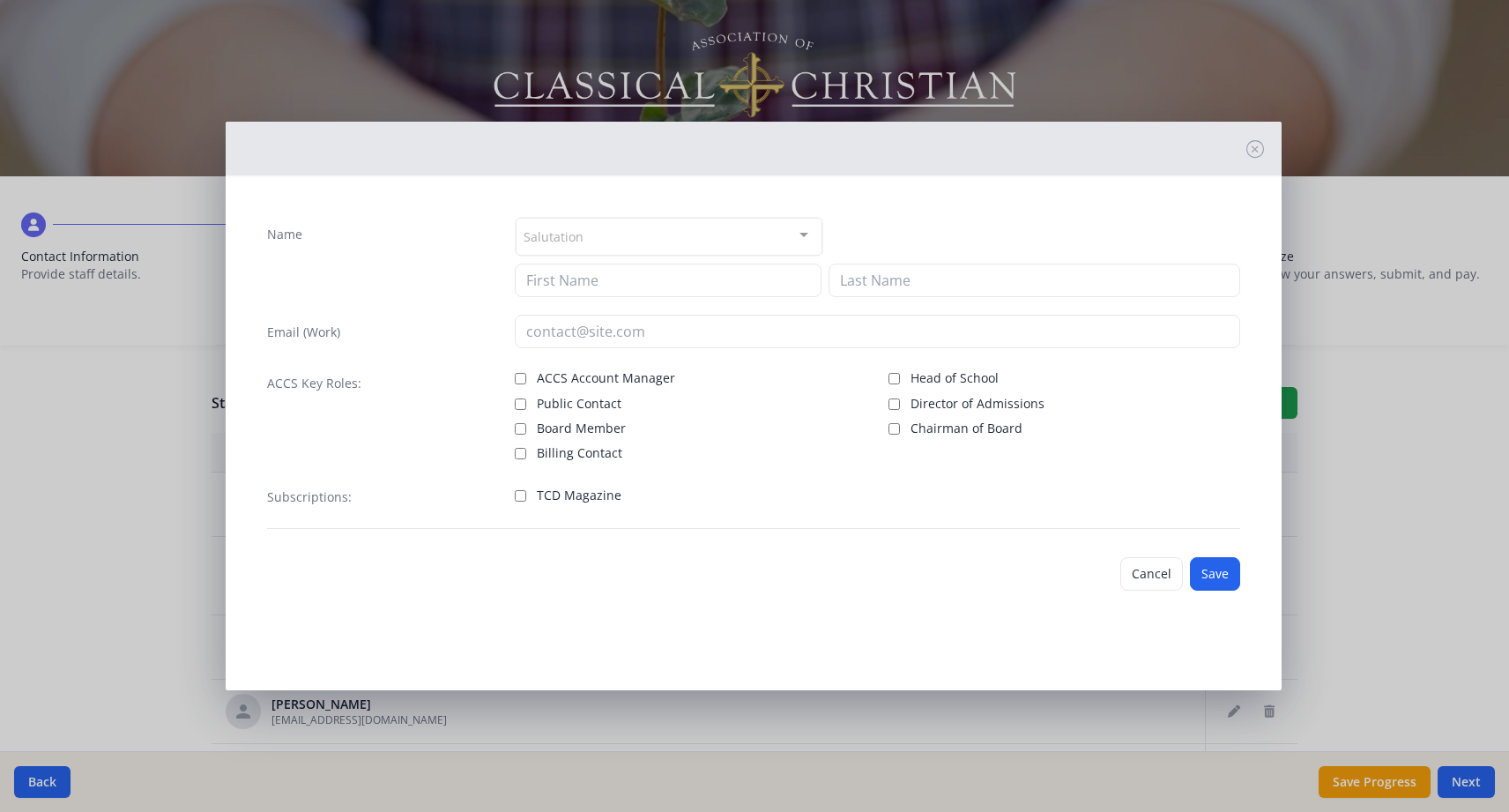
click at [725, 230] on div "Salutation" at bounding box center [669, 236] width 307 height 37
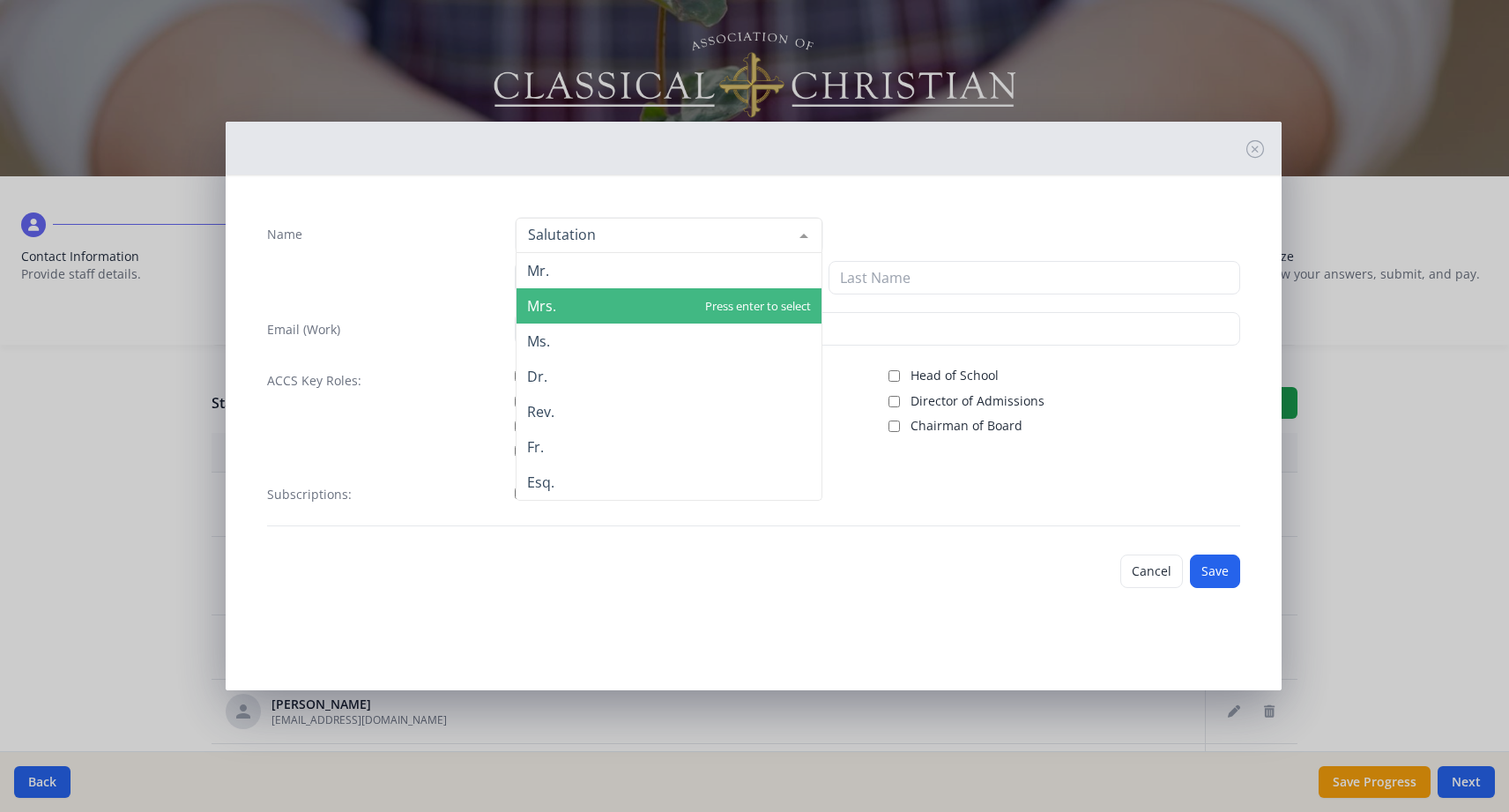
click at [674, 299] on span "Mrs." at bounding box center [668, 306] width 305 height 36
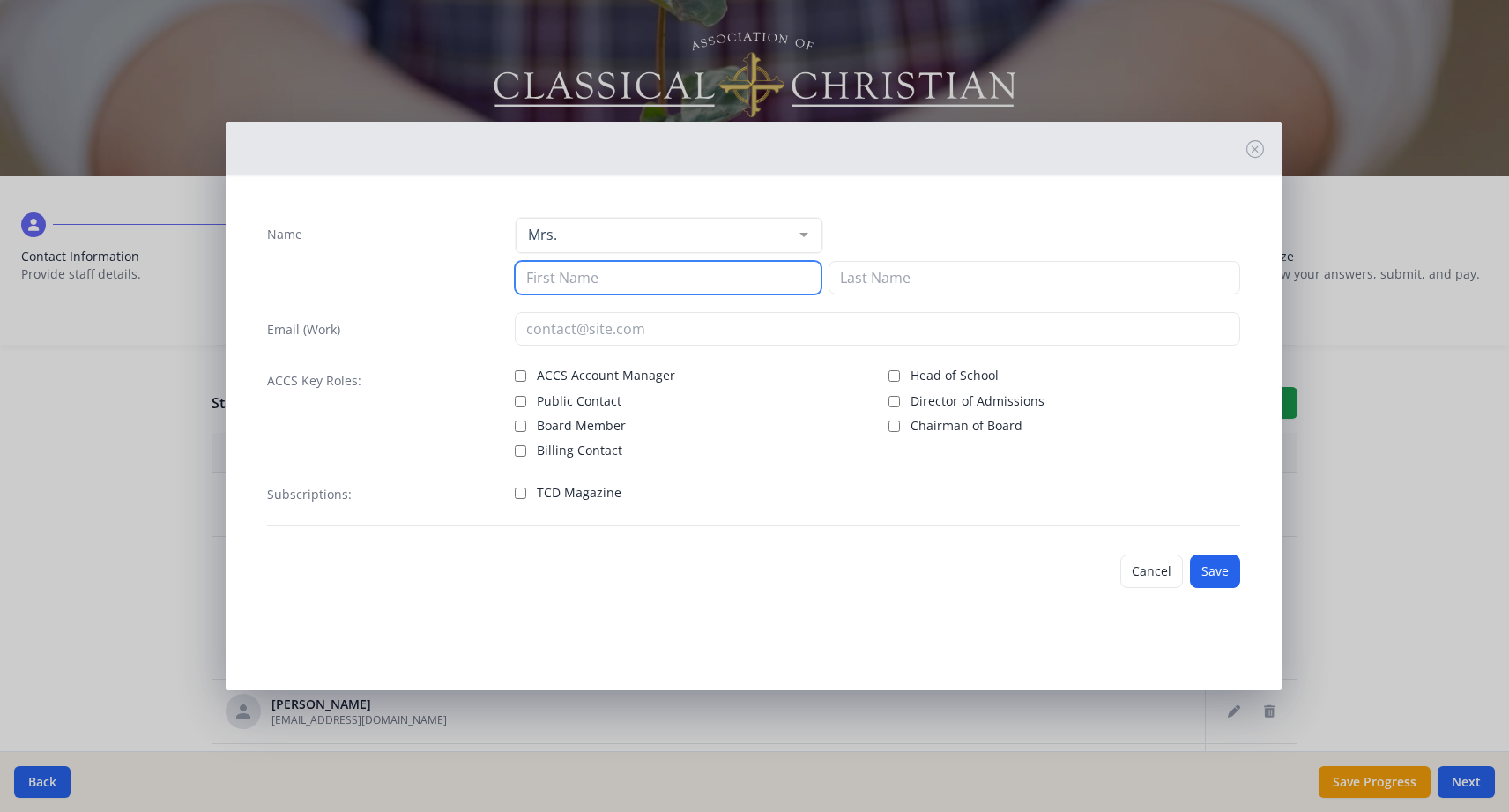
click at [670, 289] on input at bounding box center [668, 277] width 307 height 34
click at [1145, 569] on button "Cancel" at bounding box center [1151, 571] width 62 height 34
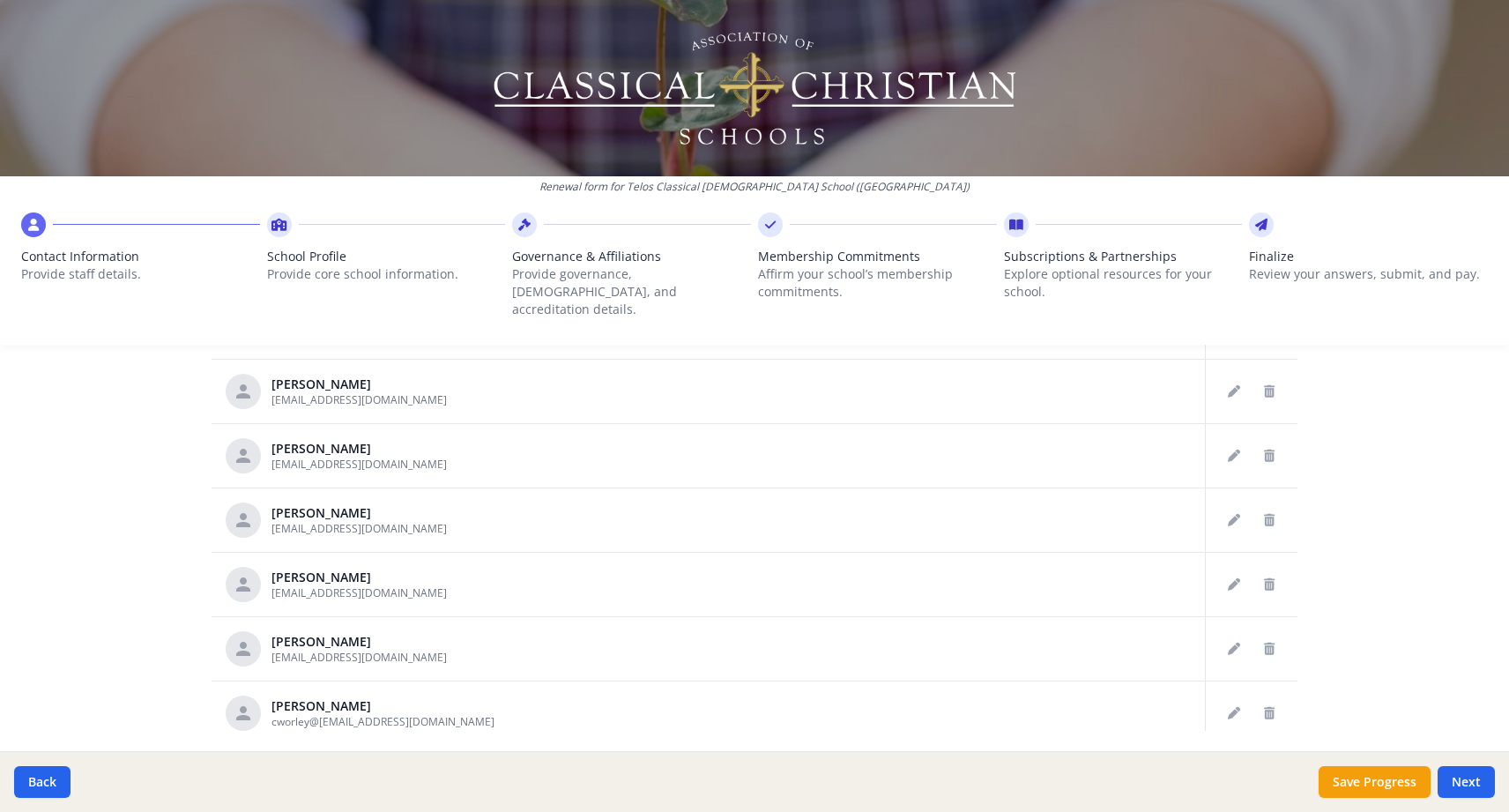
scroll to position [892, 0]
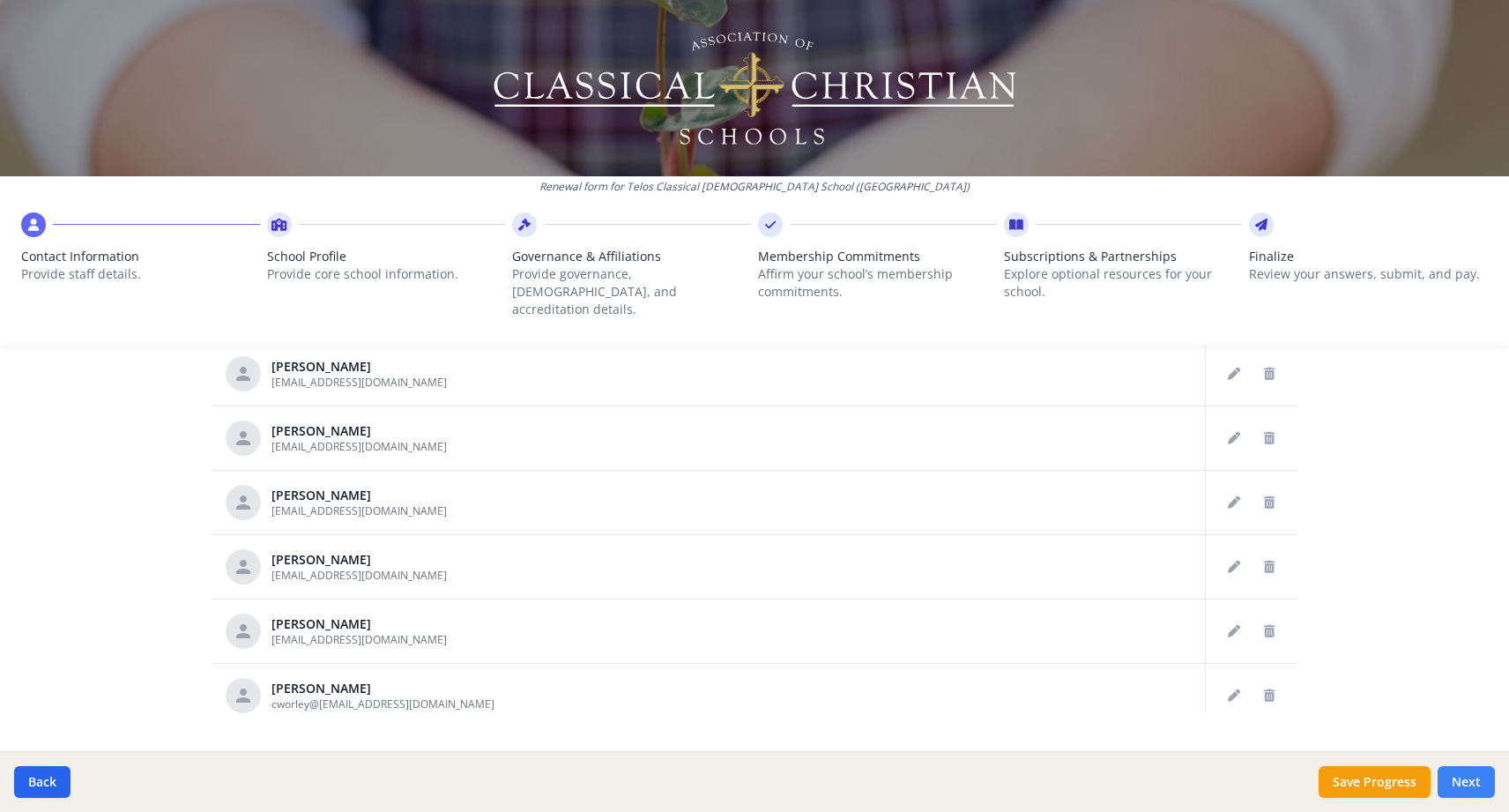
click at [1470, 781] on button "Next" at bounding box center [1467, 781] width 58 height 32
type input "[PHONE_NUMBER]"
type input "7.5"
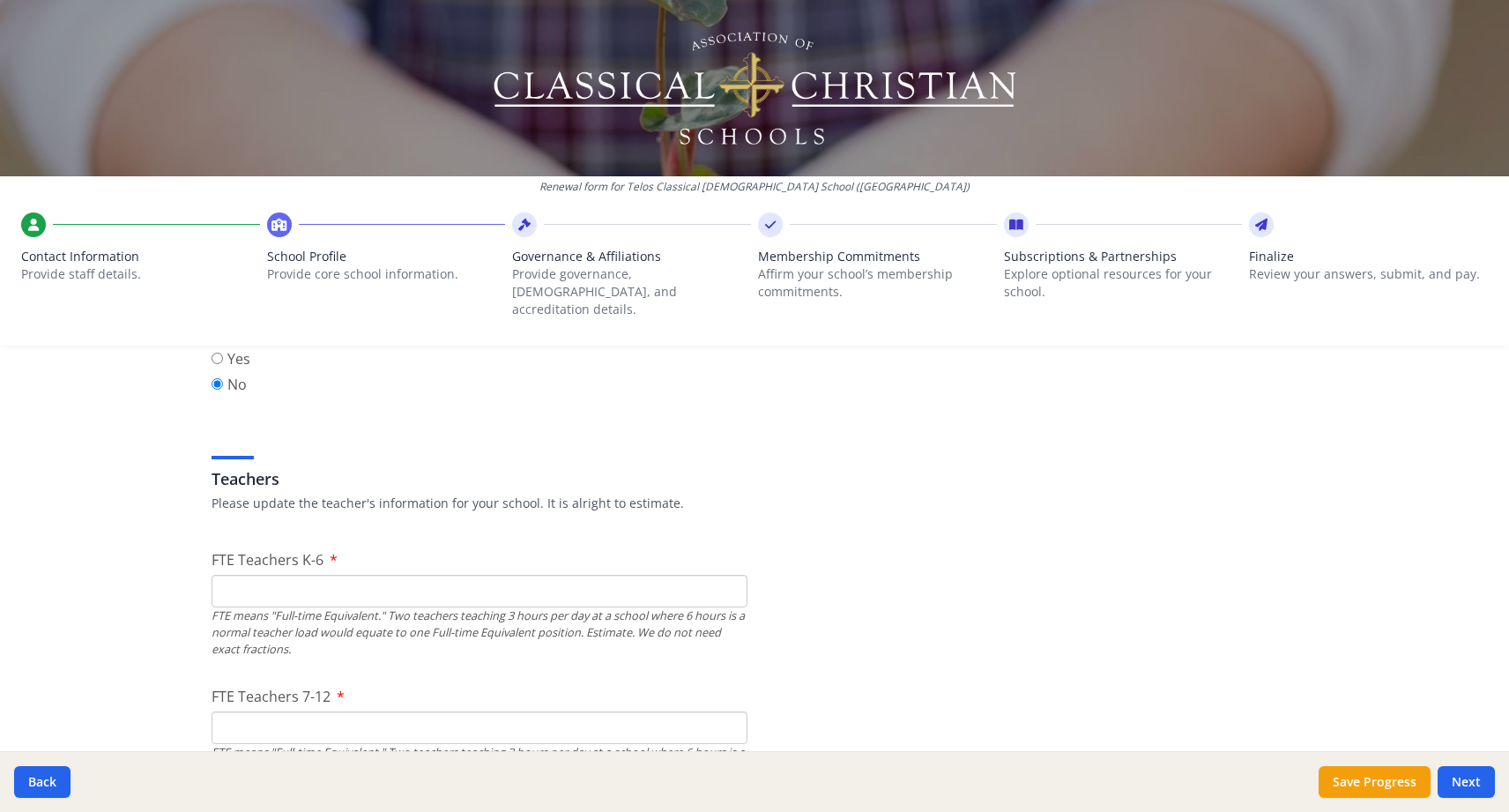
scroll to position [989, 0]
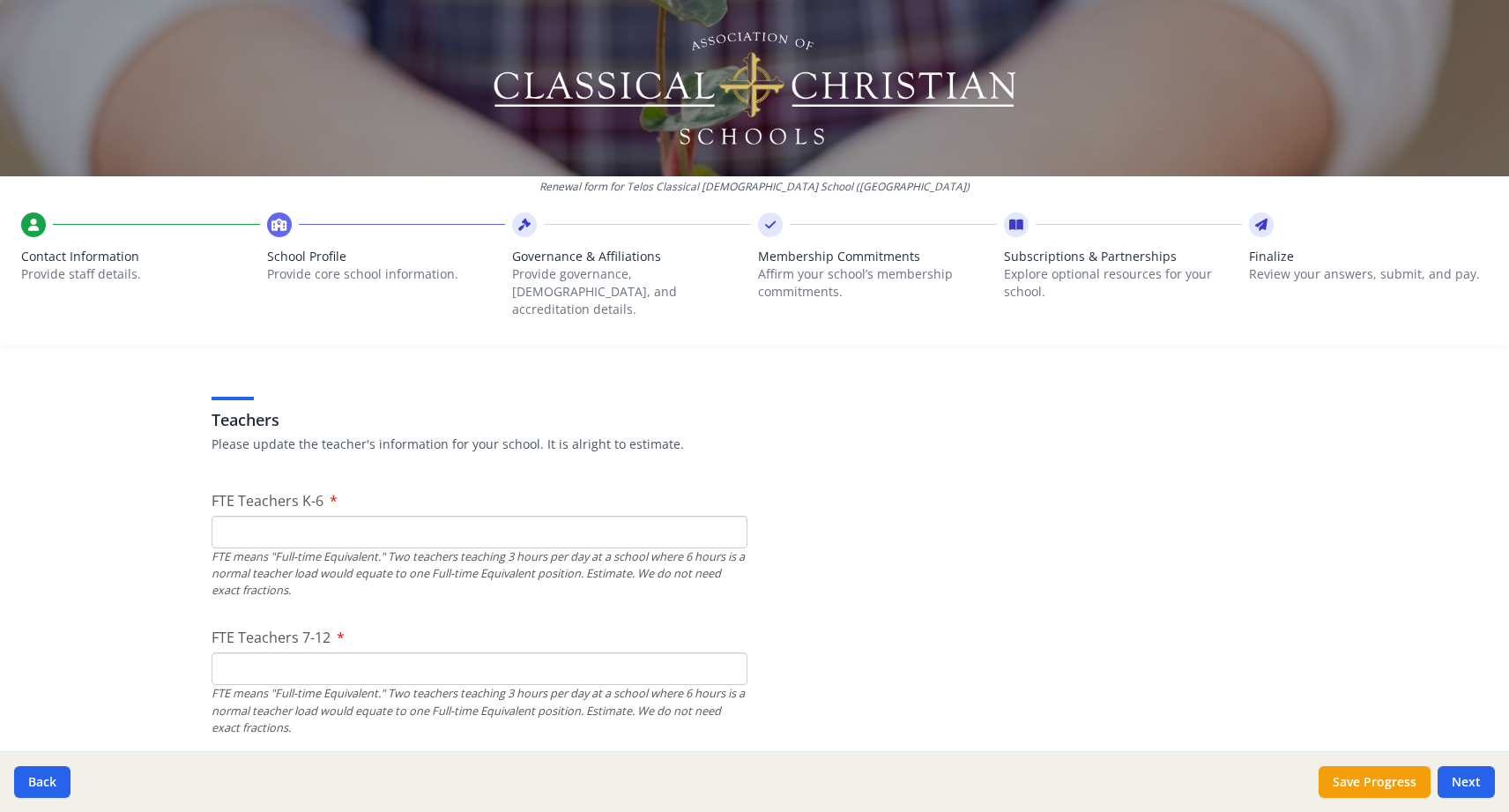
click at [471, 524] on input "FTE Teachers K-6" at bounding box center [480, 532] width 536 height 33
type input "3.5"
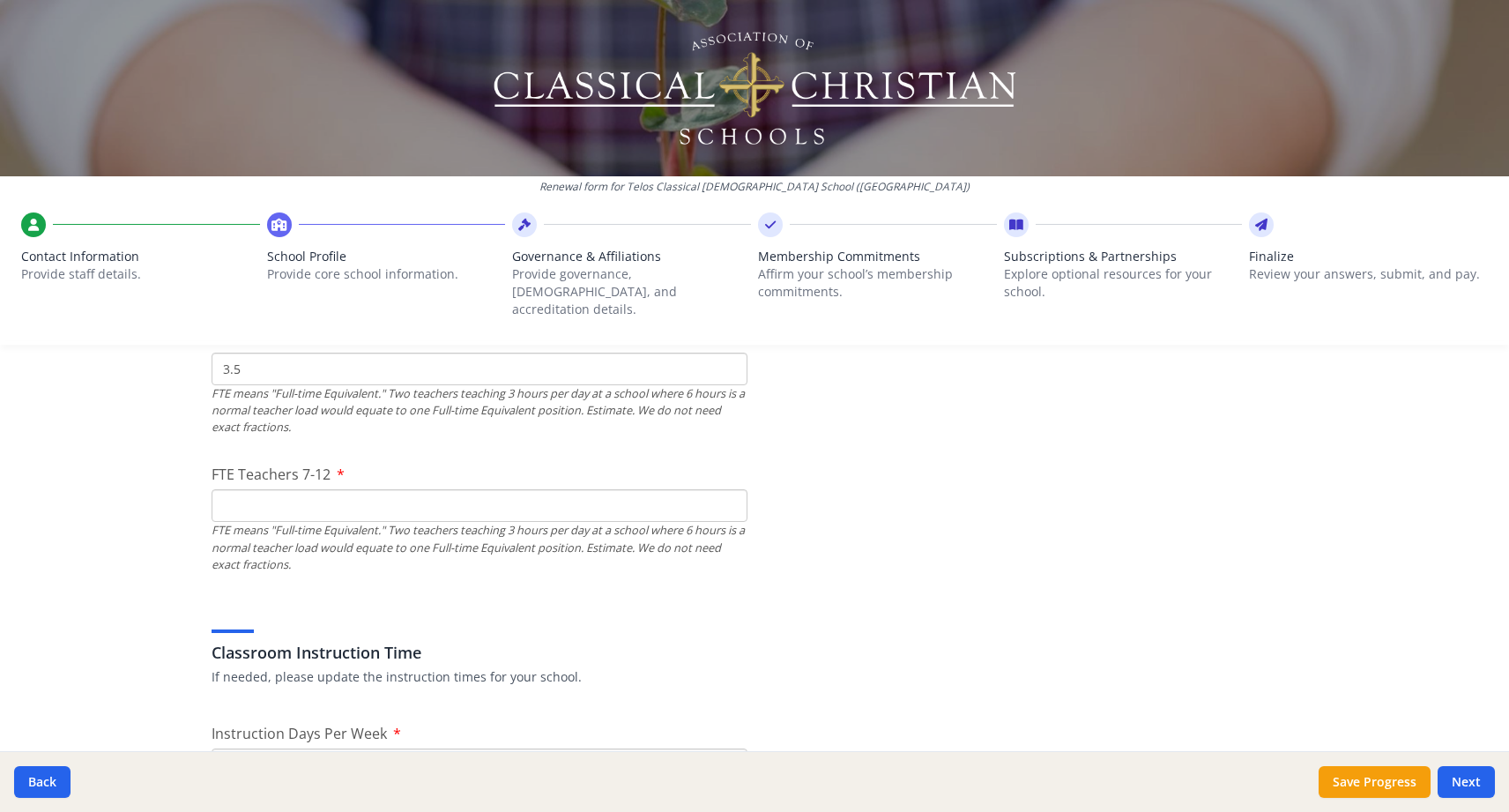
scroll to position [1249, 0]
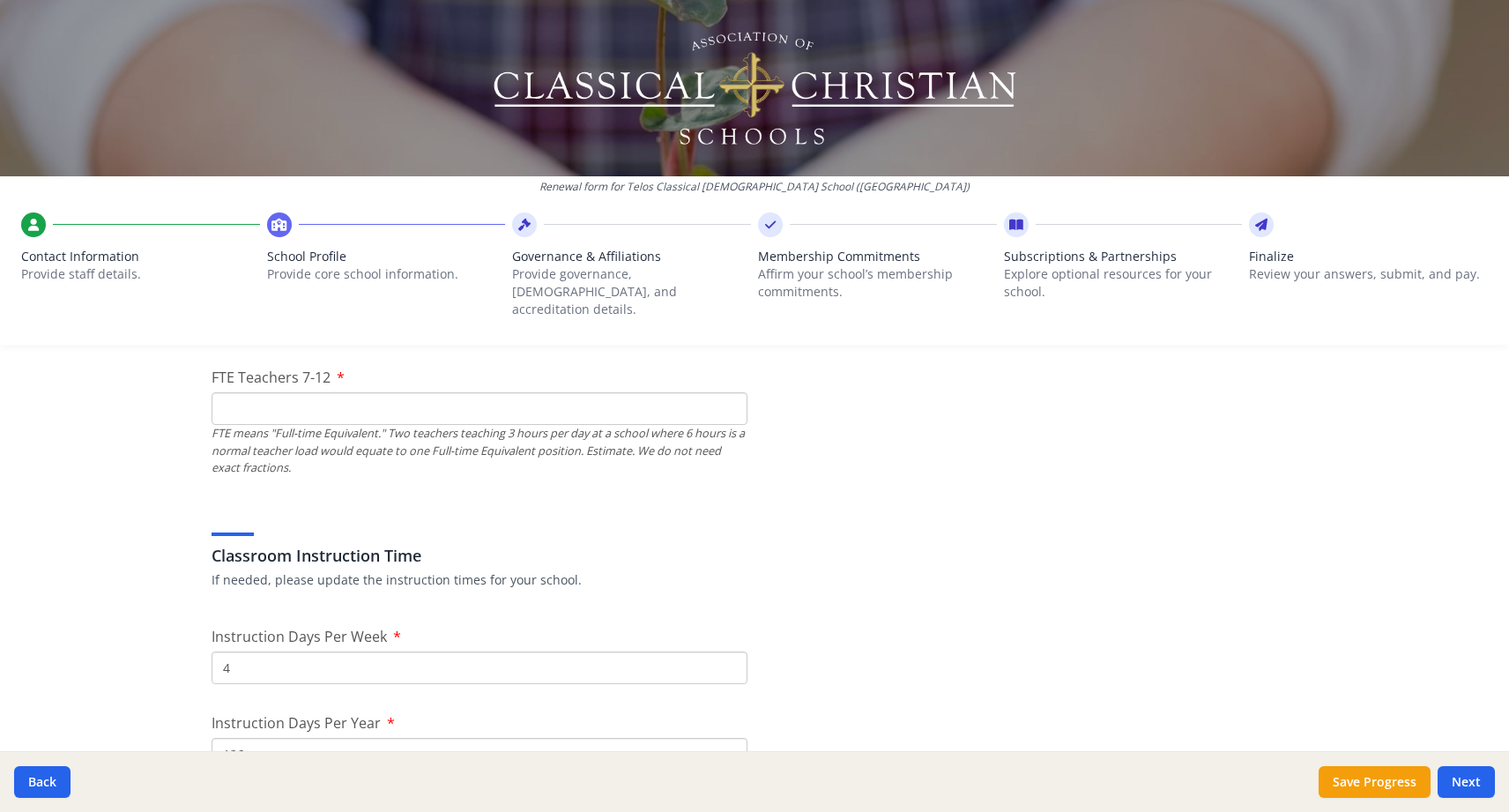
click at [664, 392] on input "FTE Teachers 7-12" at bounding box center [480, 408] width 536 height 33
type input "1"
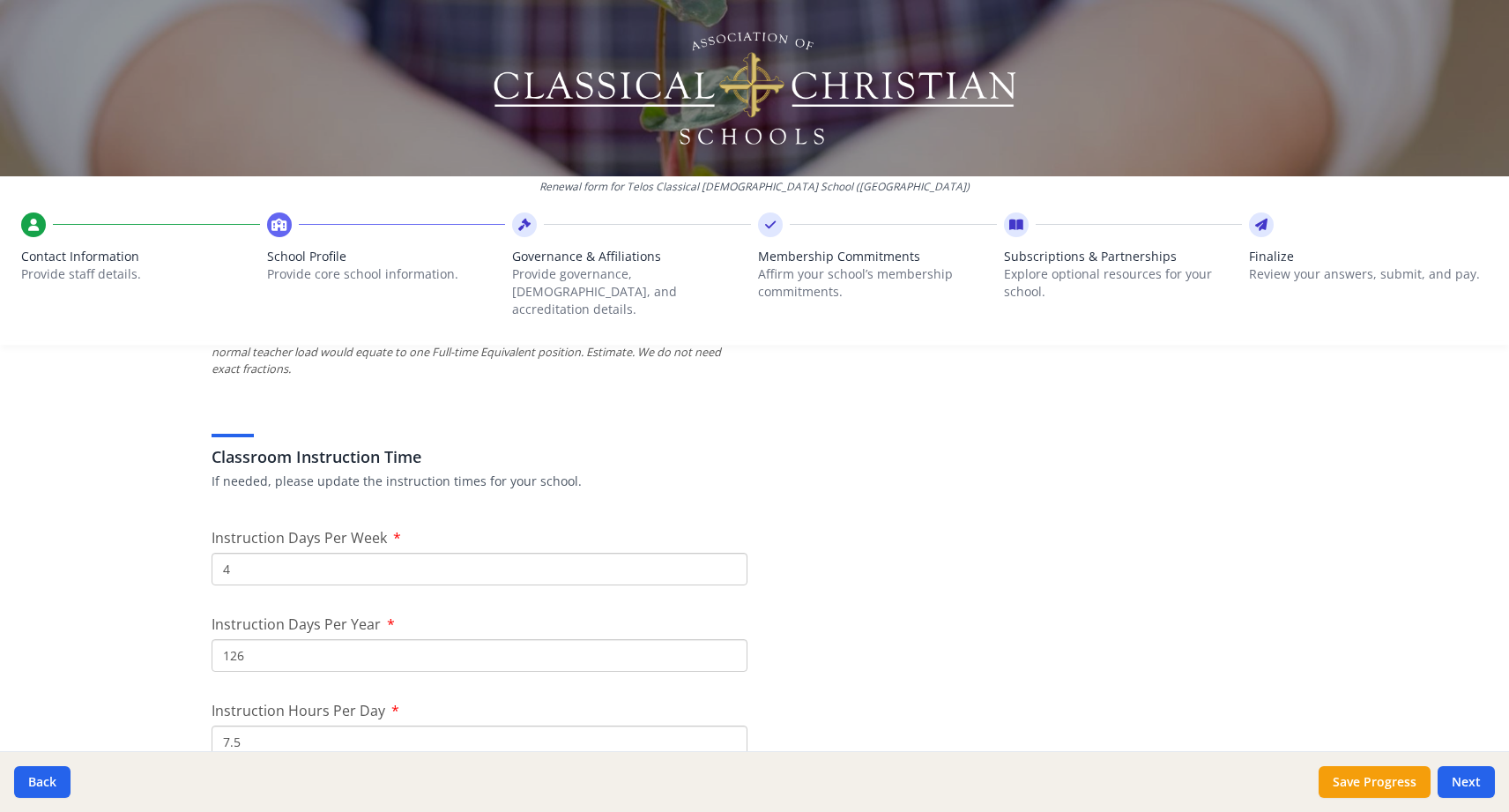
scroll to position [1357, 0]
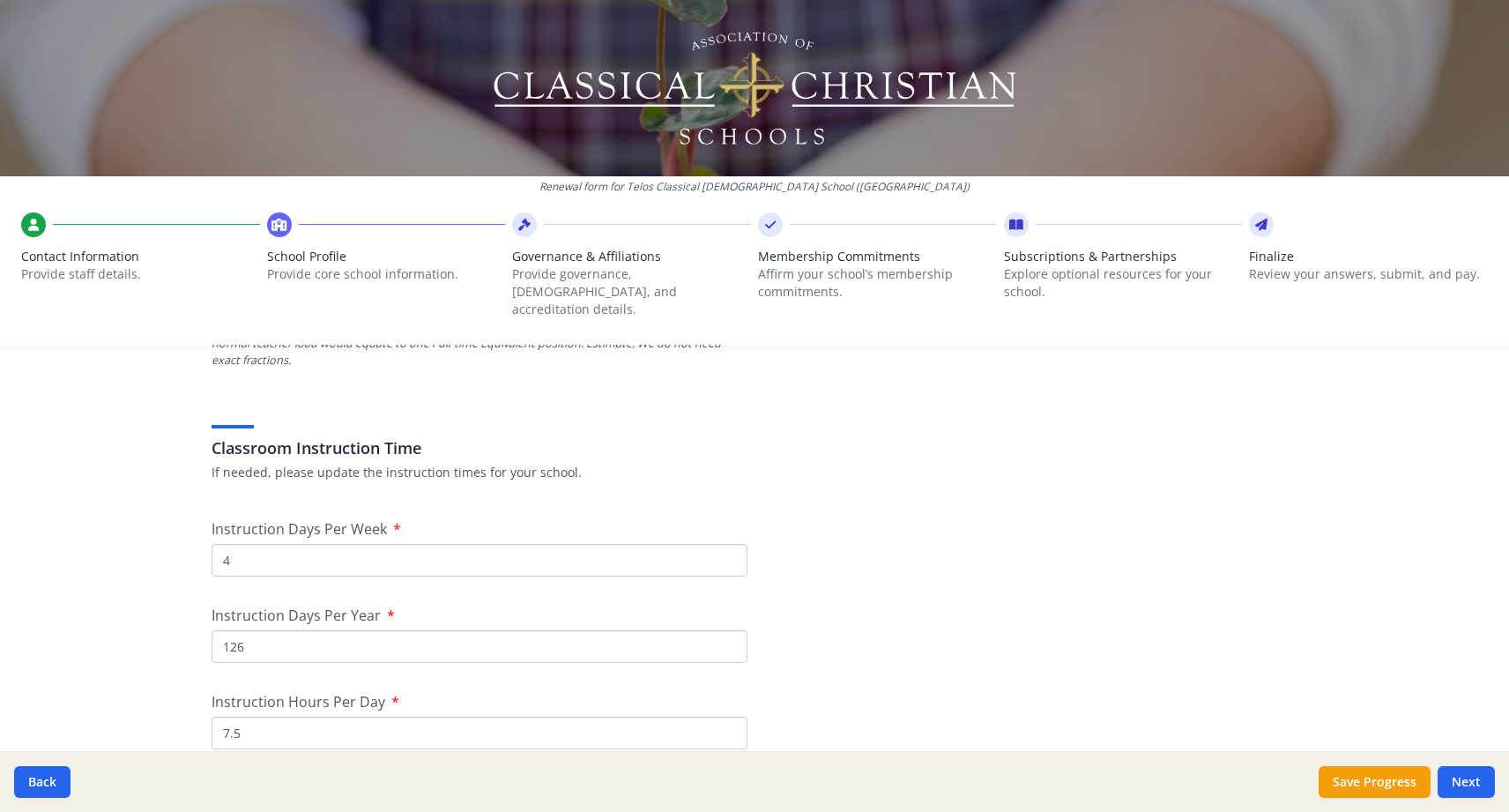
type input "2"
click at [535, 518] on div "Instruction Days Per Week 4" at bounding box center [480, 547] width 536 height 59
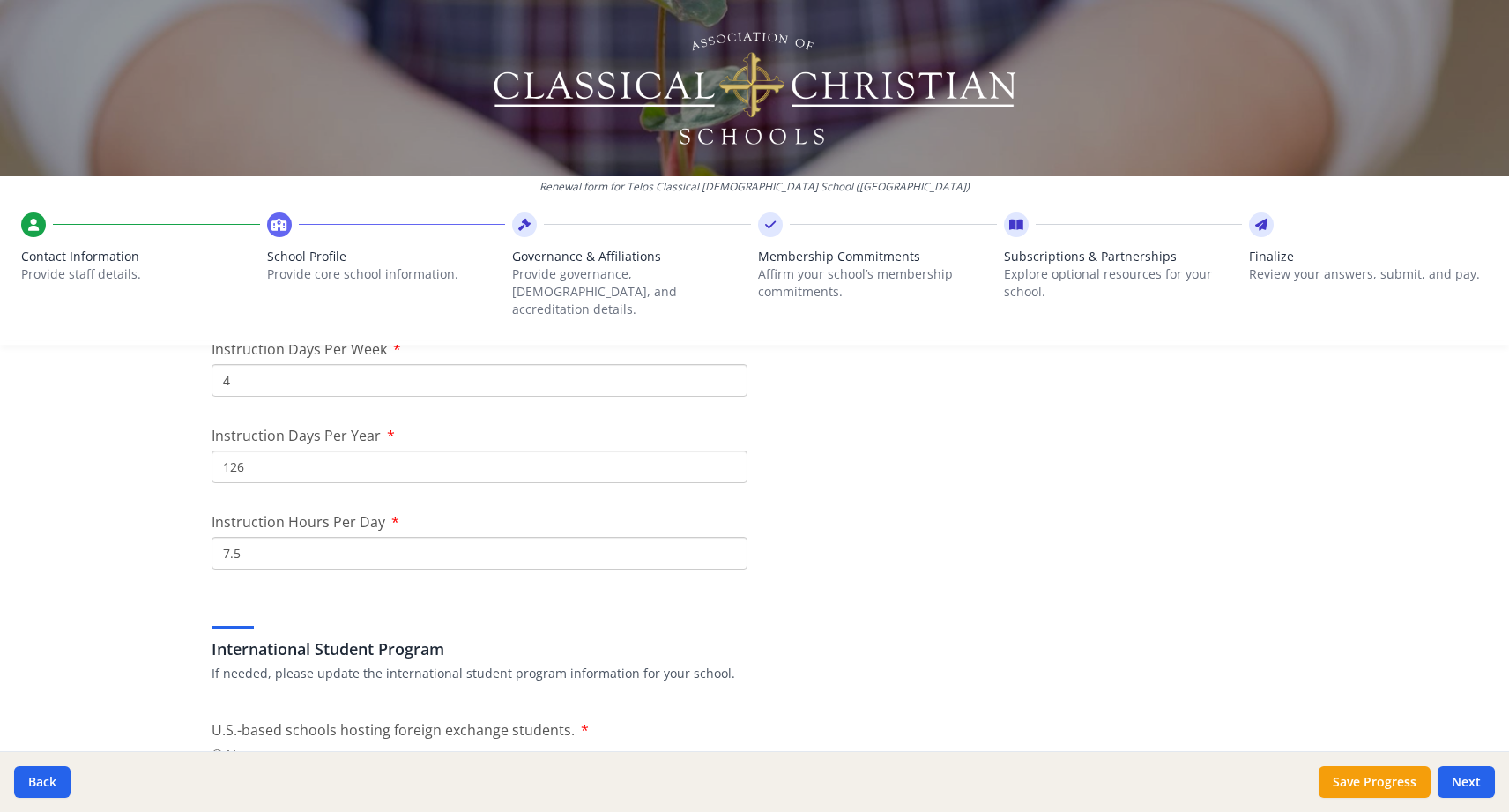
scroll to position [1540, 0]
click at [342, 446] on input "126" at bounding box center [480, 462] width 536 height 33
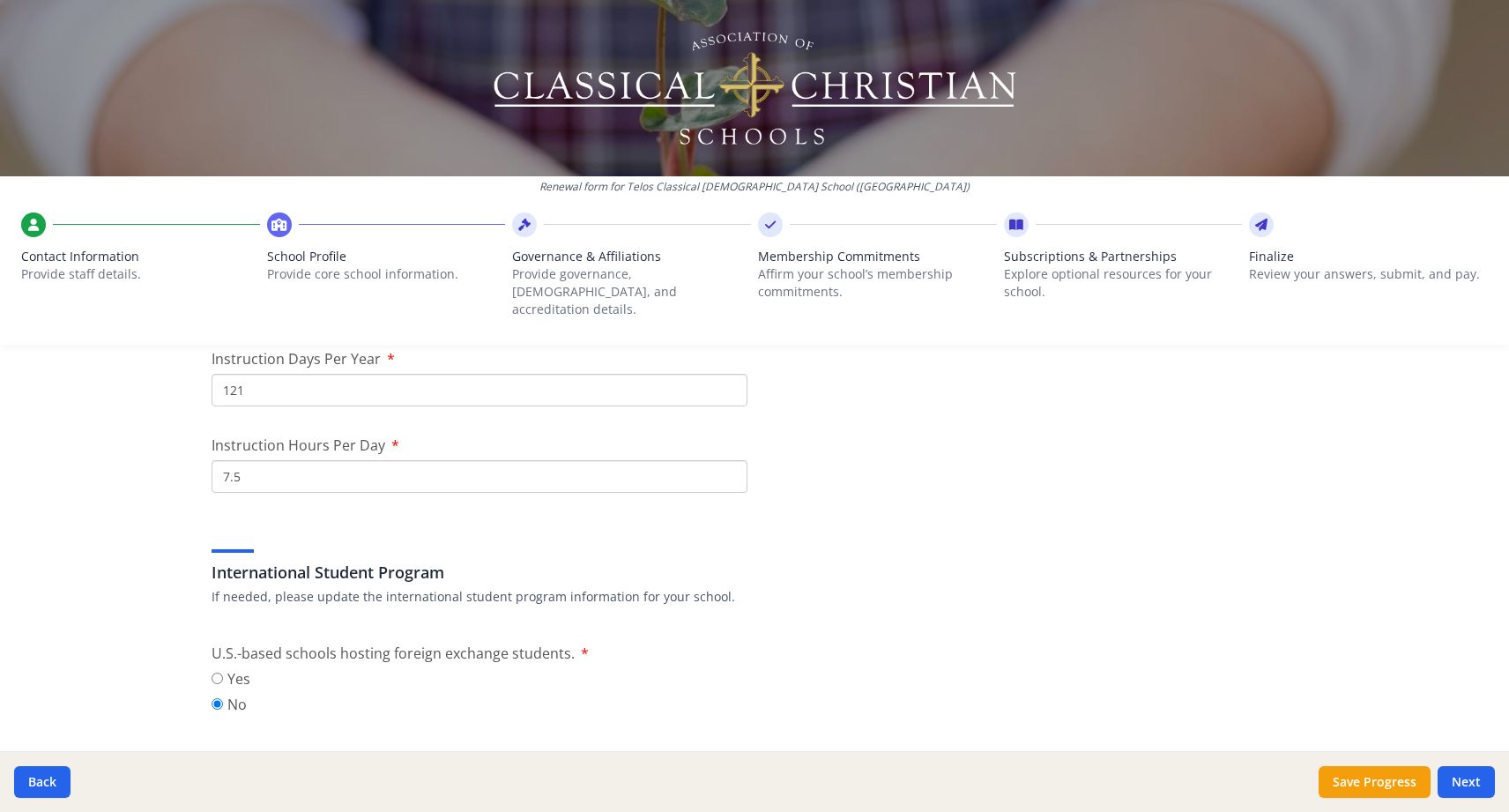
scroll to position [1621, 0]
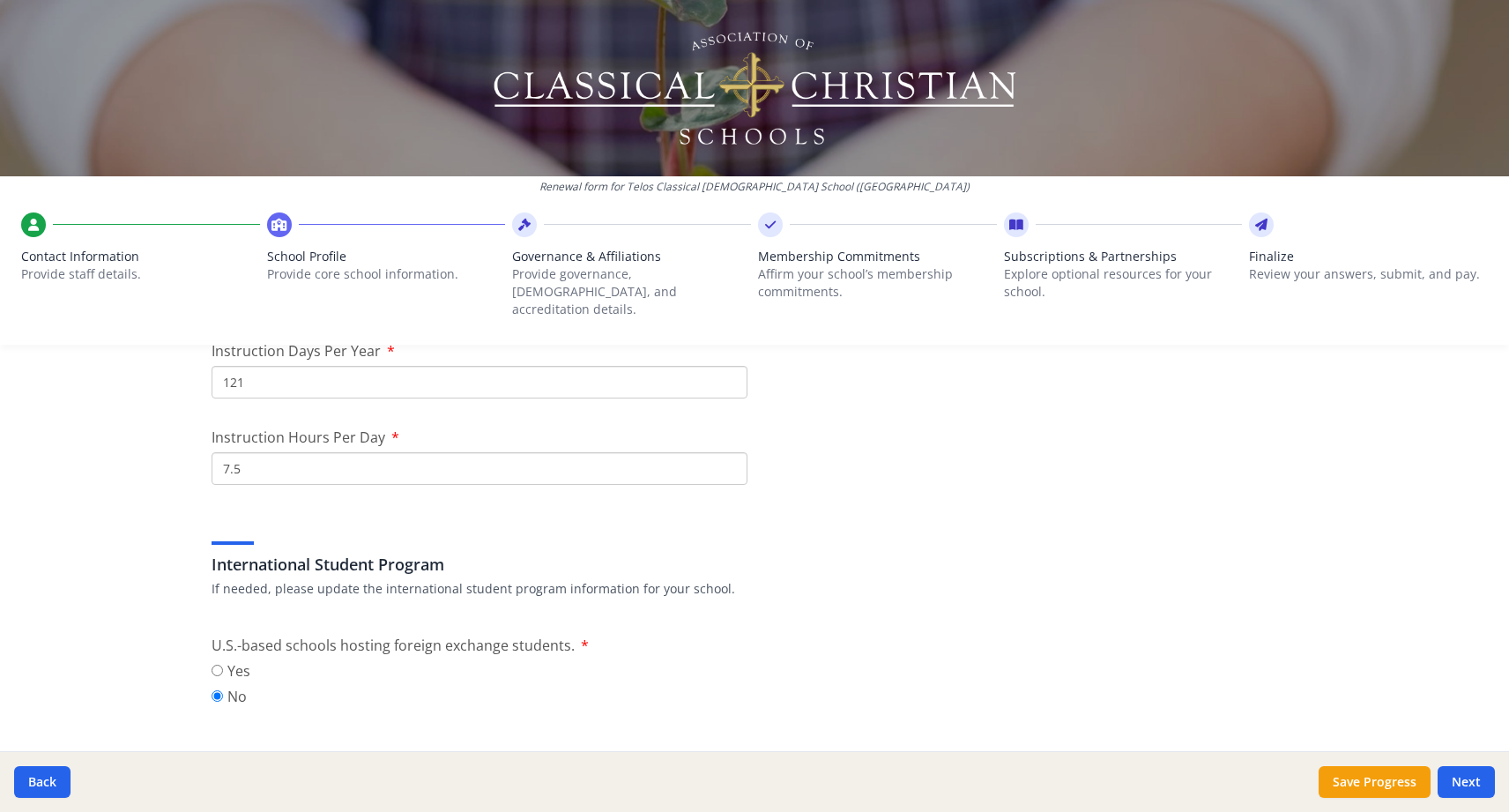
type input "121"
click at [527, 453] on input "7.5" at bounding box center [480, 469] width 536 height 33
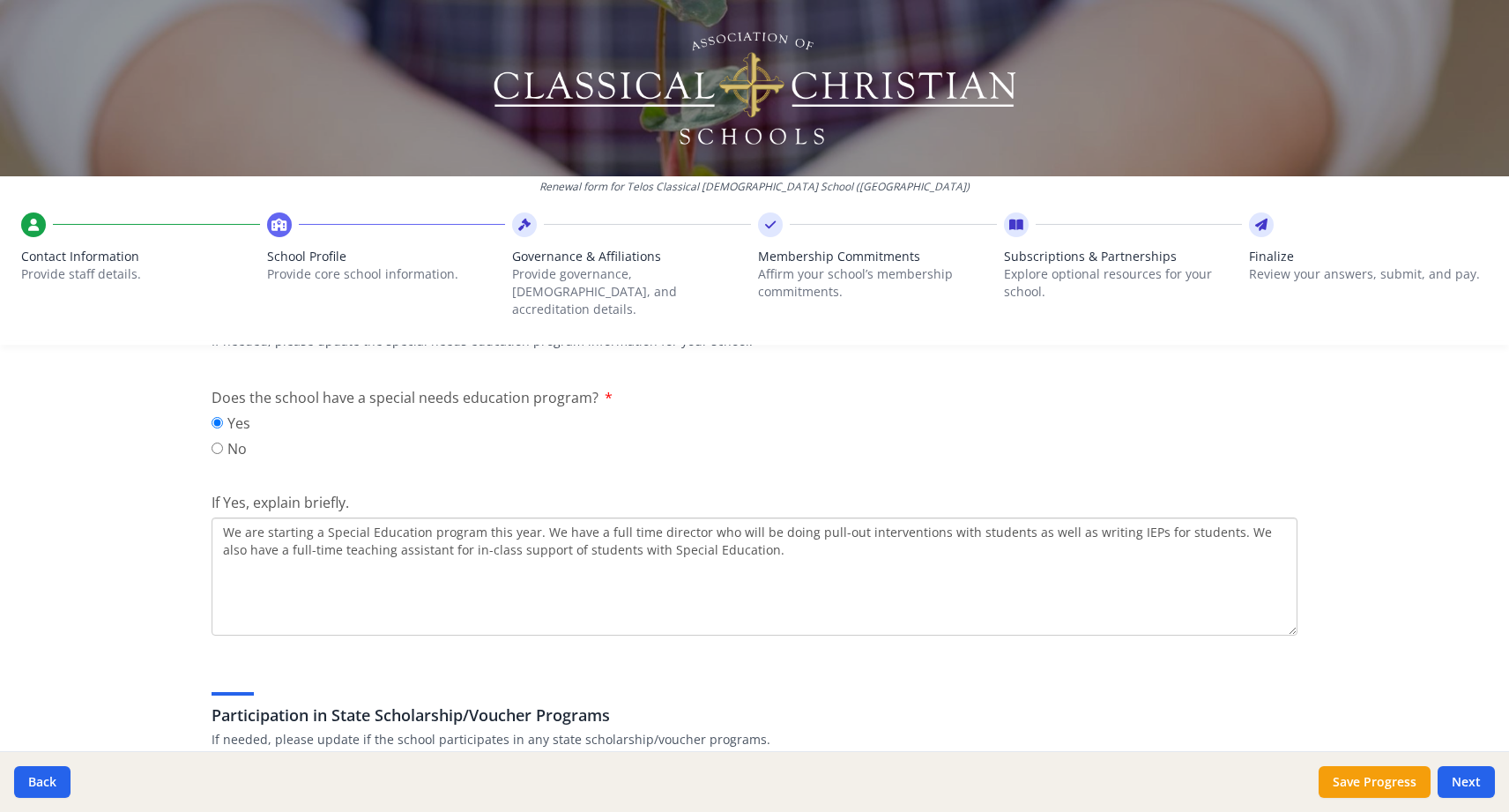
scroll to position [2102, 0]
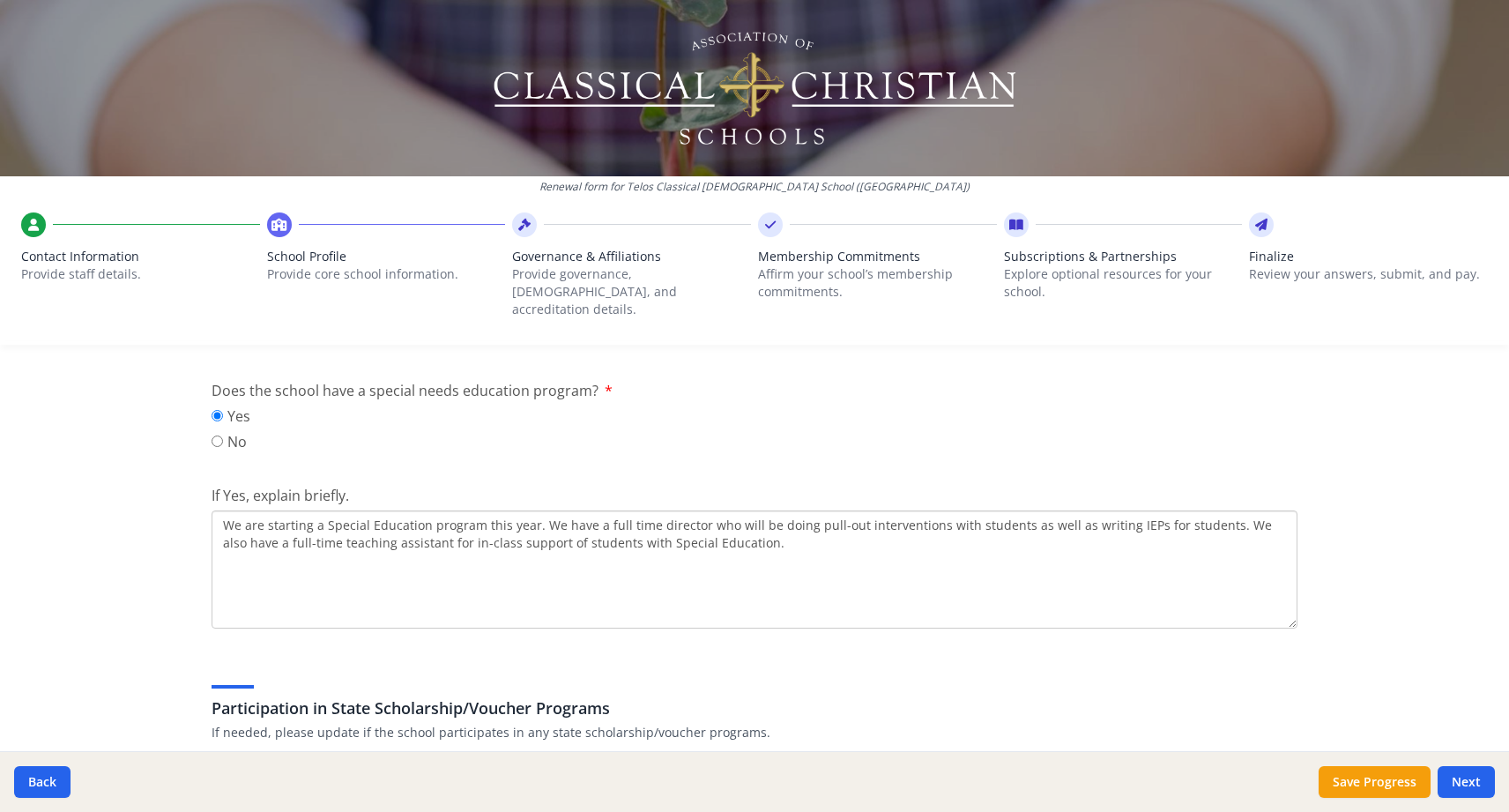
drag, startPoint x: 222, startPoint y: 504, endPoint x: 1211, endPoint y: 508, distance: 989.0
click at [1211, 510] on textarea "We are starting a Special Education program this year. We have a full time dire…" at bounding box center [754, 569] width 1086 height 118
drag, startPoint x: 267, startPoint y: 526, endPoint x: 321, endPoint y: 529, distance: 54.1
click at [321, 529] on textarea "We work with Concordis Education Services to provide individualized assistance …" at bounding box center [754, 569] width 1086 height 118
click at [1176, 510] on textarea "We work with Concordis Education Services to provide individualized assistance …" at bounding box center [754, 569] width 1086 height 118
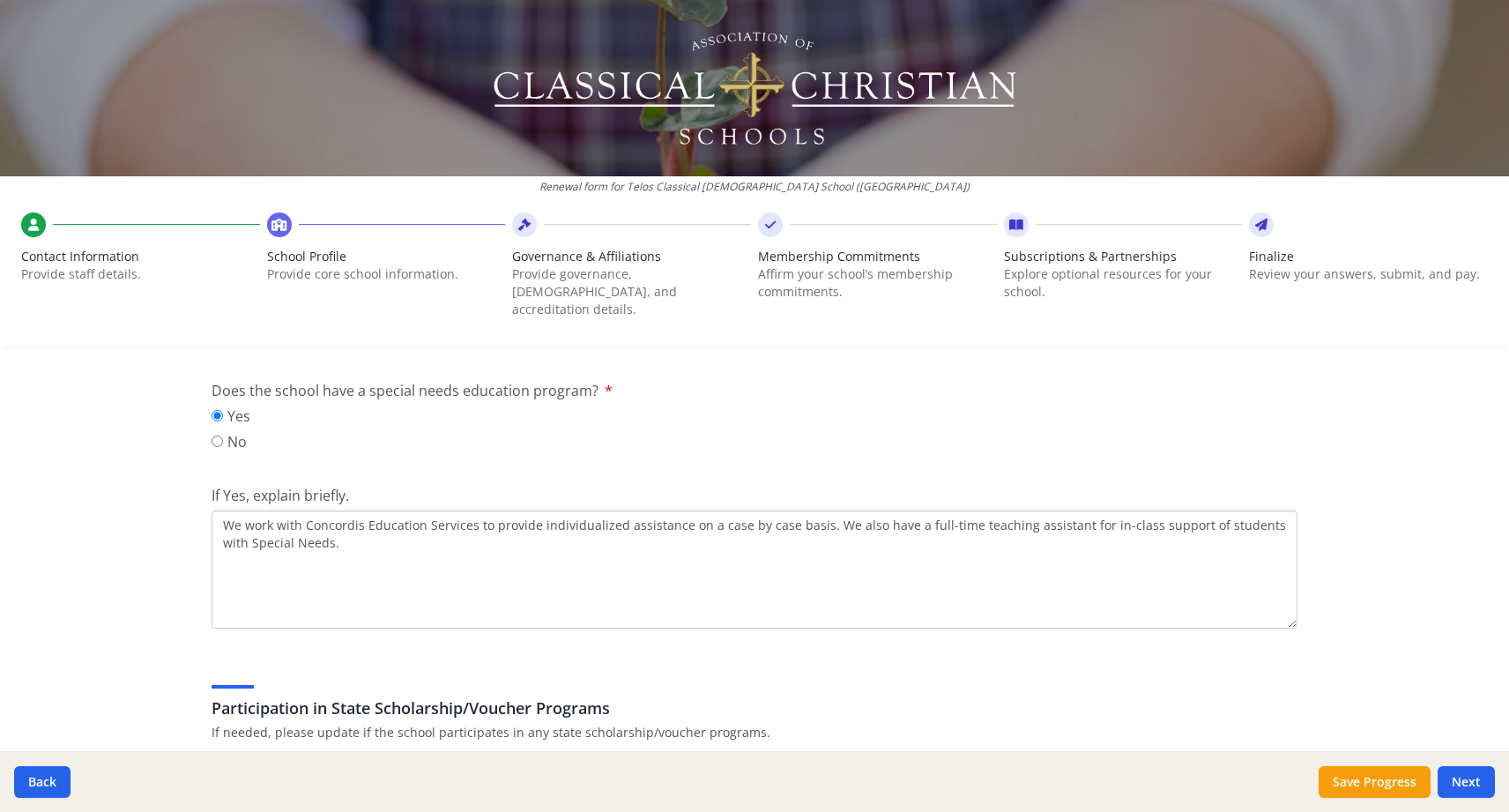
click at [1132, 510] on textarea "We work with Concordis Education Services to provide individualized assistance …" at bounding box center [754, 569] width 1086 height 118
drag, startPoint x: 1087, startPoint y: 506, endPoint x: 1132, endPoint y: 508, distance: 45.0
click at [1132, 510] on textarea "We work with Concordis Education Services to provide individualized assistance …" at bounding box center [754, 569] width 1086 height 118
click at [1196, 510] on textarea "We work with Concordis Education Services to provide individualized assistance …" at bounding box center [754, 569] width 1086 height 118
click at [309, 527] on textarea "We work with Concordis Education Services to provide individualized assistance …" at bounding box center [754, 569] width 1086 height 118
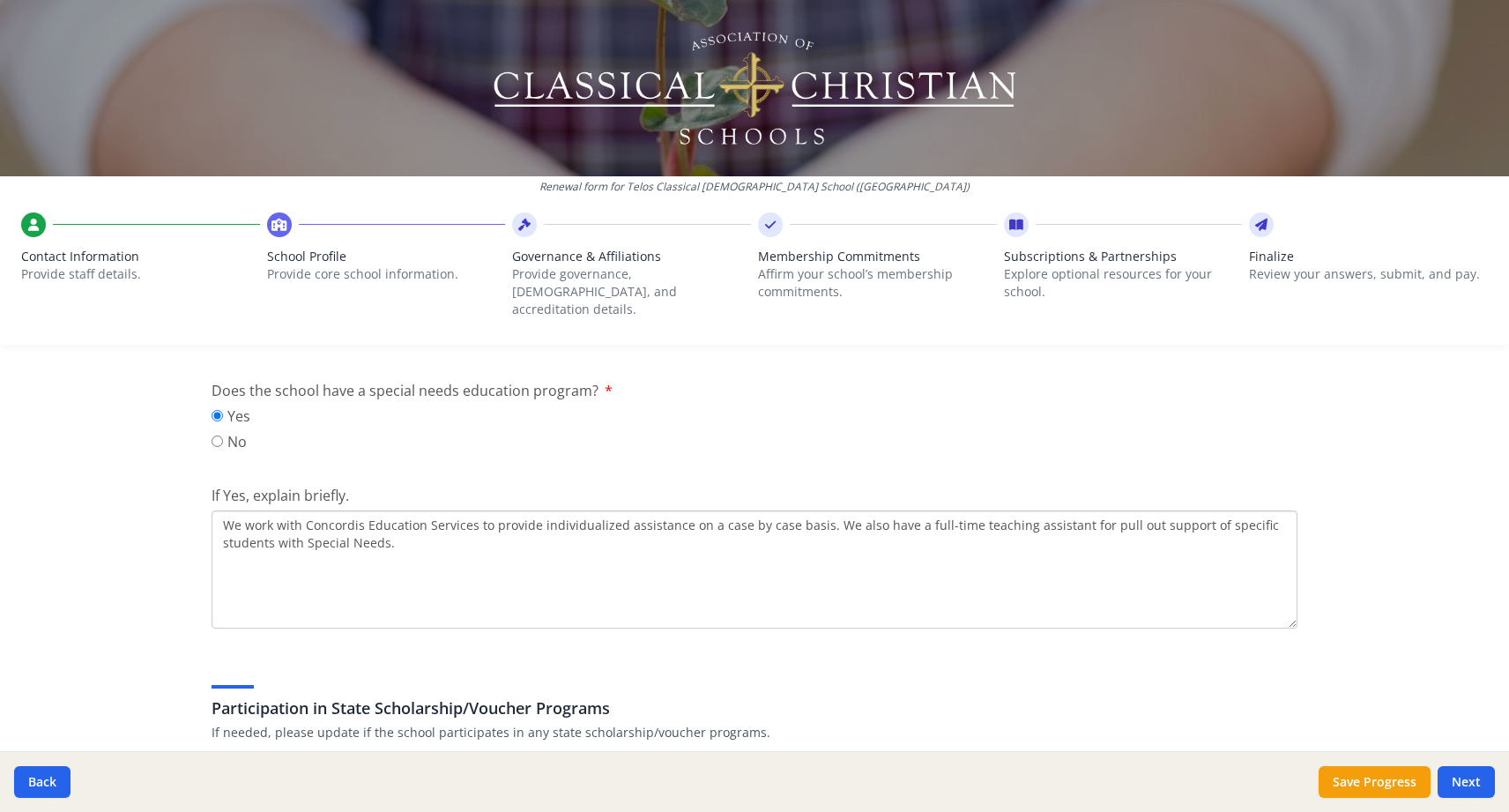
click at [517, 538] on textarea "We work with Concordis Education Services to provide individualized assistance …" at bounding box center [754, 569] width 1086 height 118
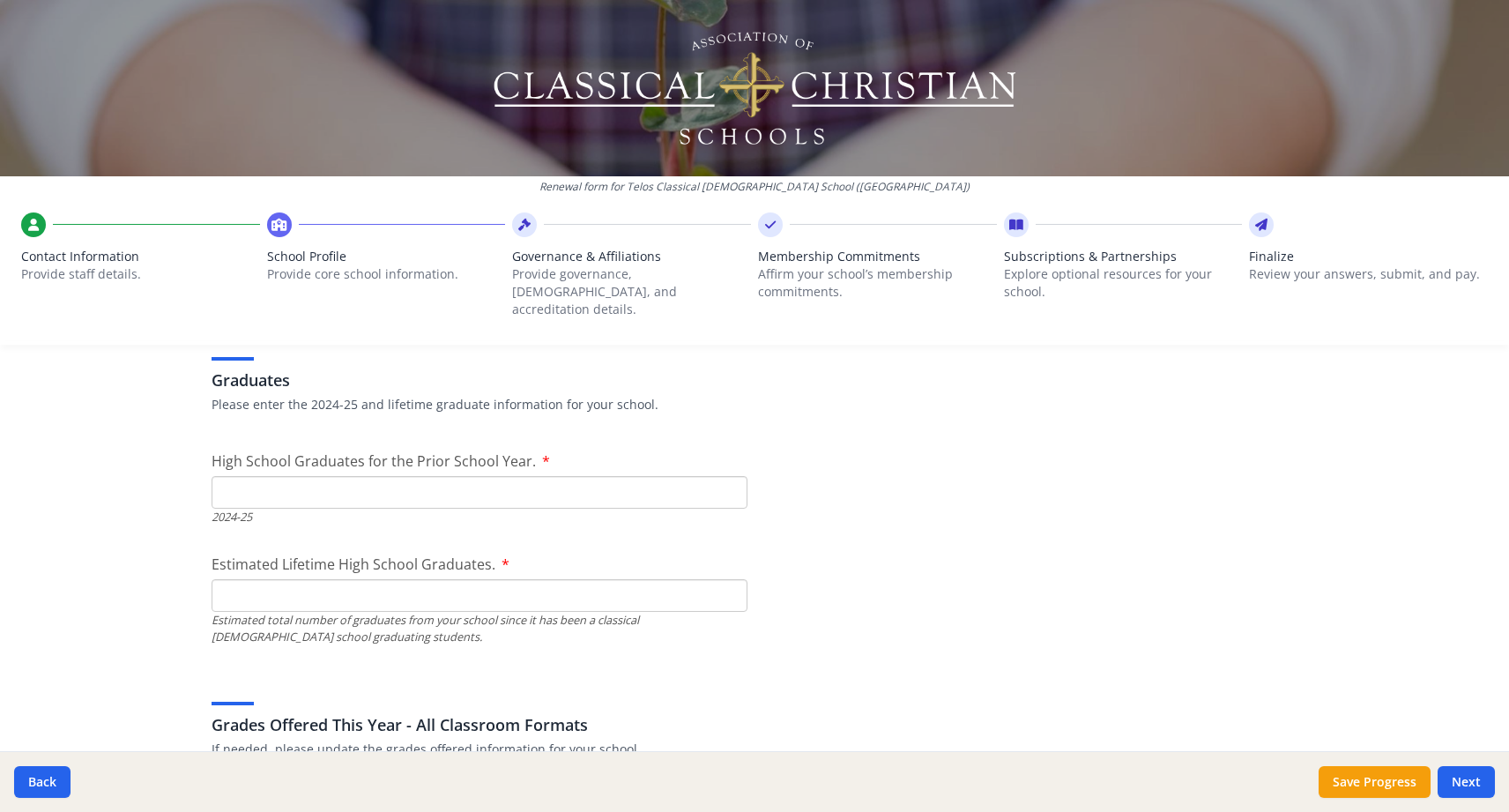
scroll to position [2658, 0]
type textarea "We work with Concordis Education Services to provide individualized assistance …"
click at [309, 476] on input "High School Graduates for the Prior School Year." at bounding box center [480, 490] width 536 height 33
type input "0"
click at [264, 580] on input "Estimated Lifetime High School Graduates." at bounding box center [480, 594] width 536 height 33
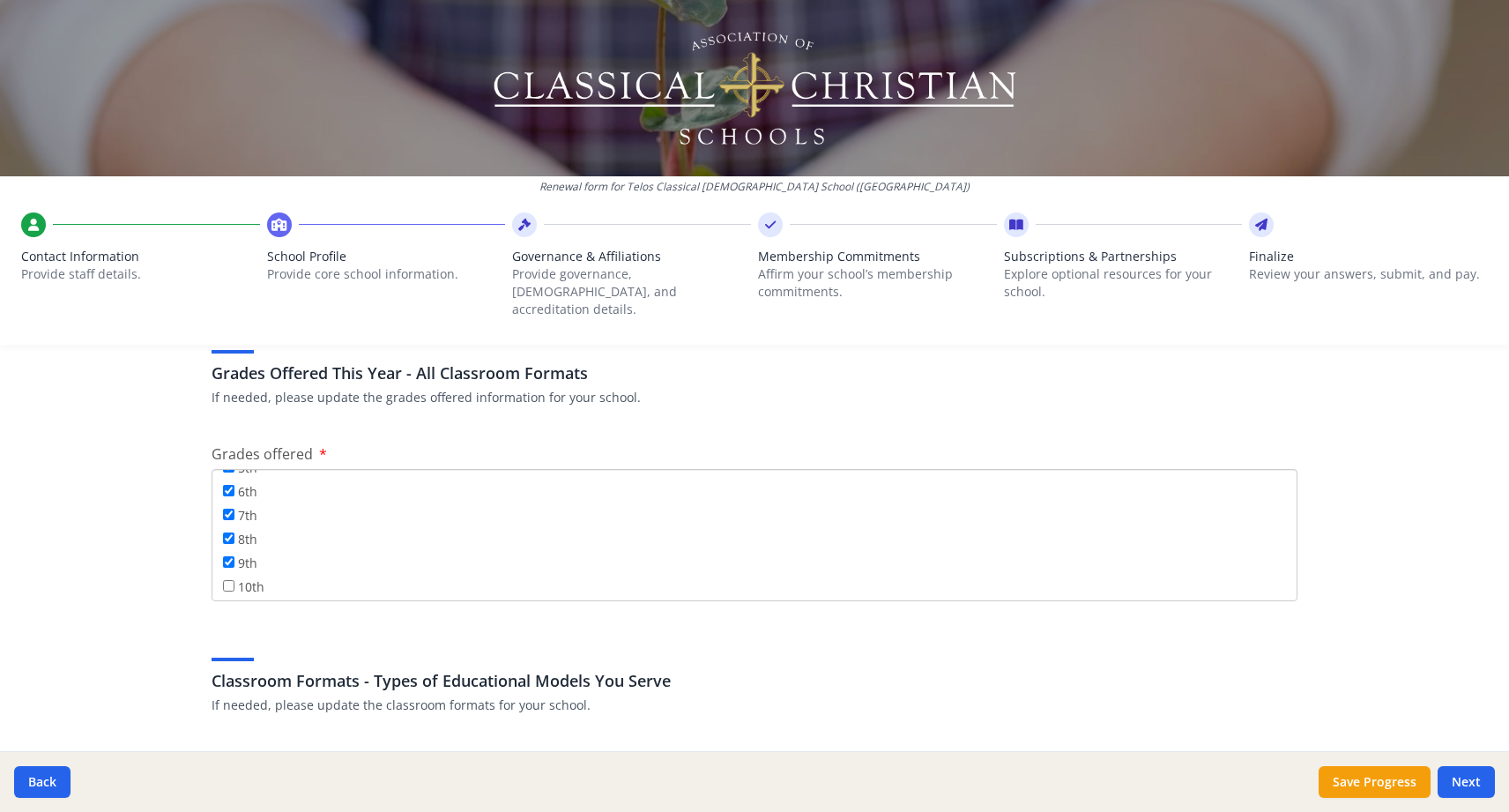
scroll to position [188, 0]
type input "0"
click at [228, 552] on input "10th" at bounding box center [229, 557] width 12 height 12
checkbox input "true"
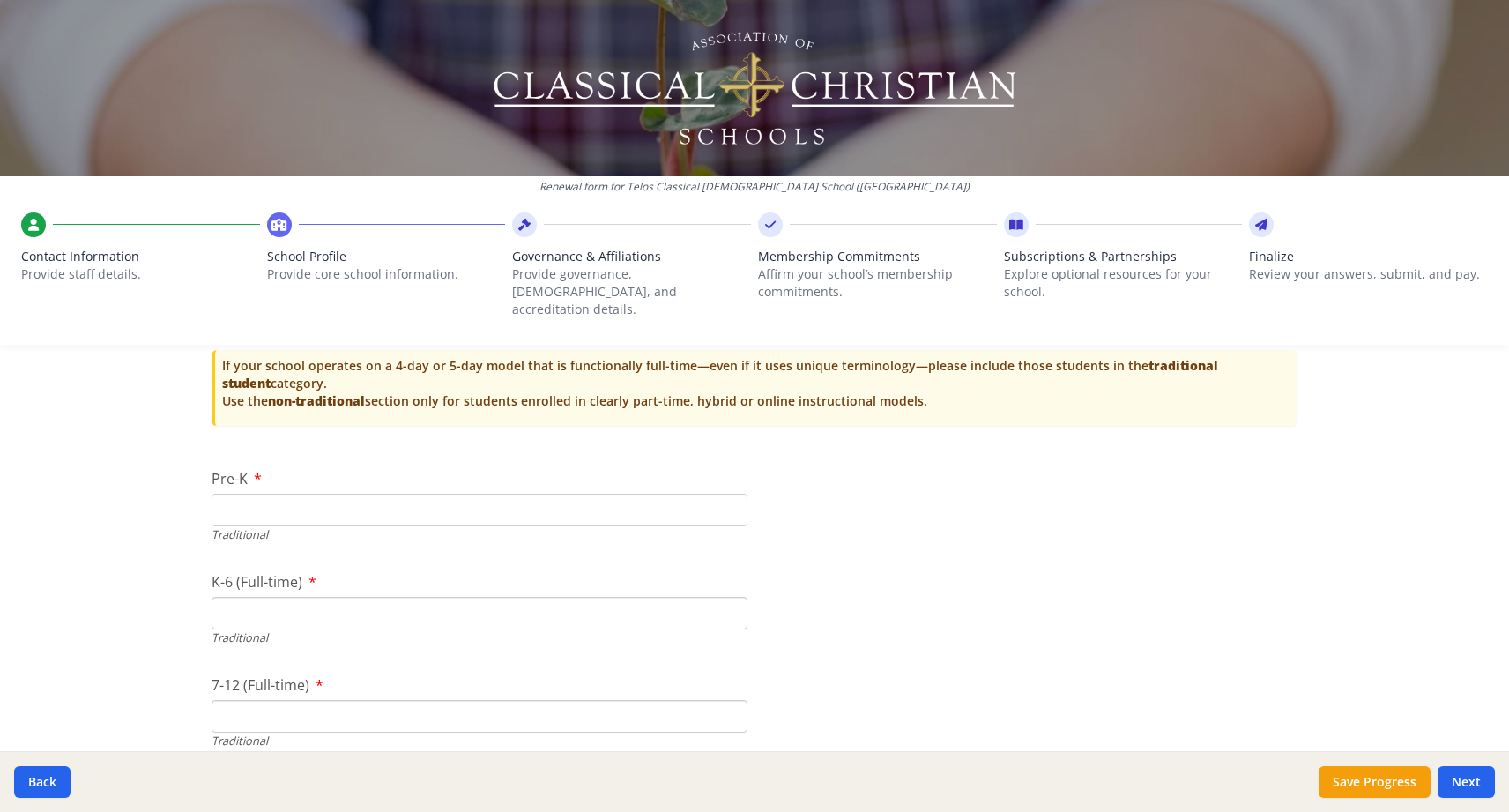
scroll to position [3820, 0]
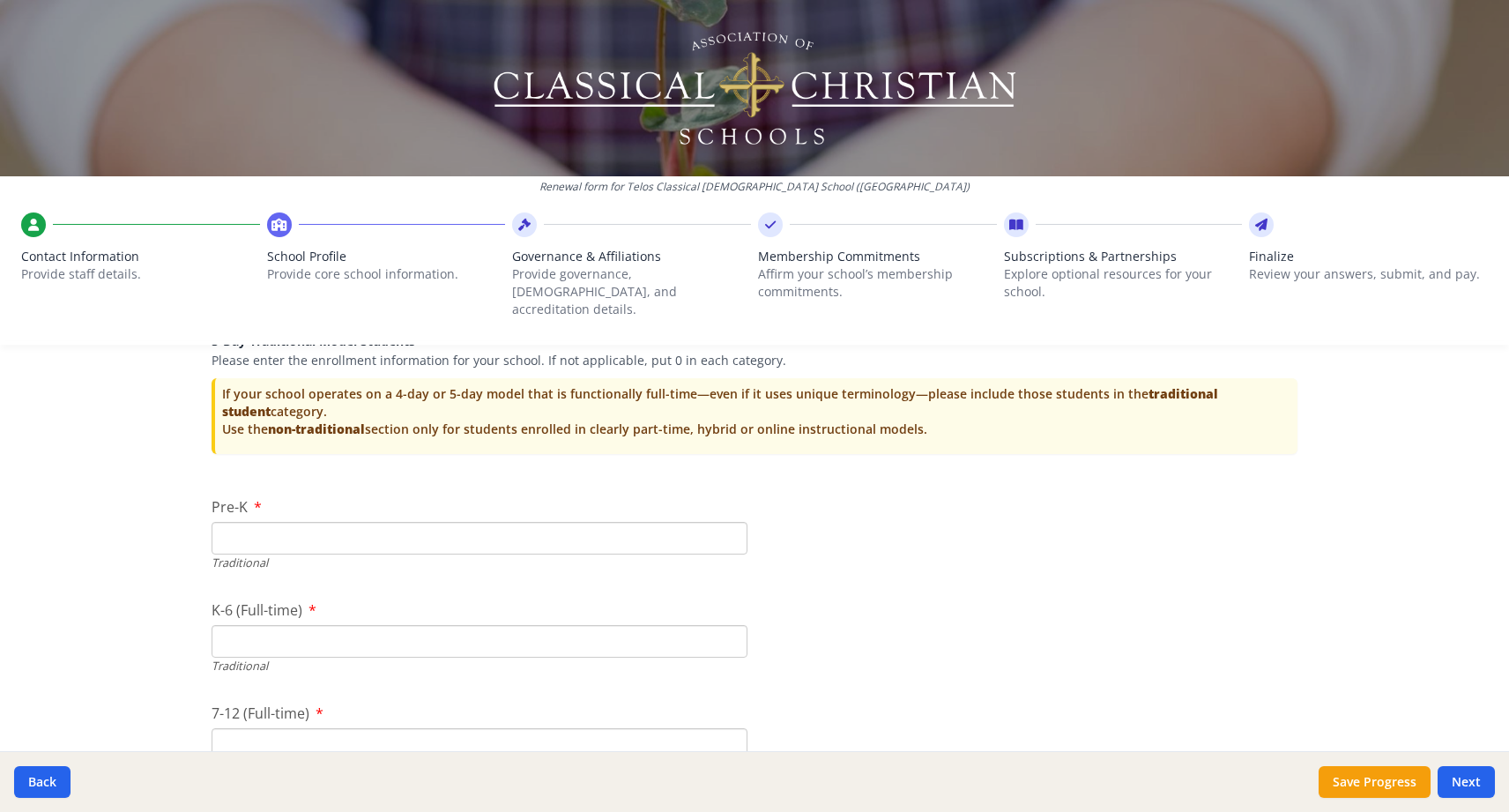
click at [404, 522] on input "Pre-K" at bounding box center [480, 538] width 536 height 33
type input "9"
click at [325, 628] on input "K-6 (Full-time)" at bounding box center [480, 641] width 536 height 33
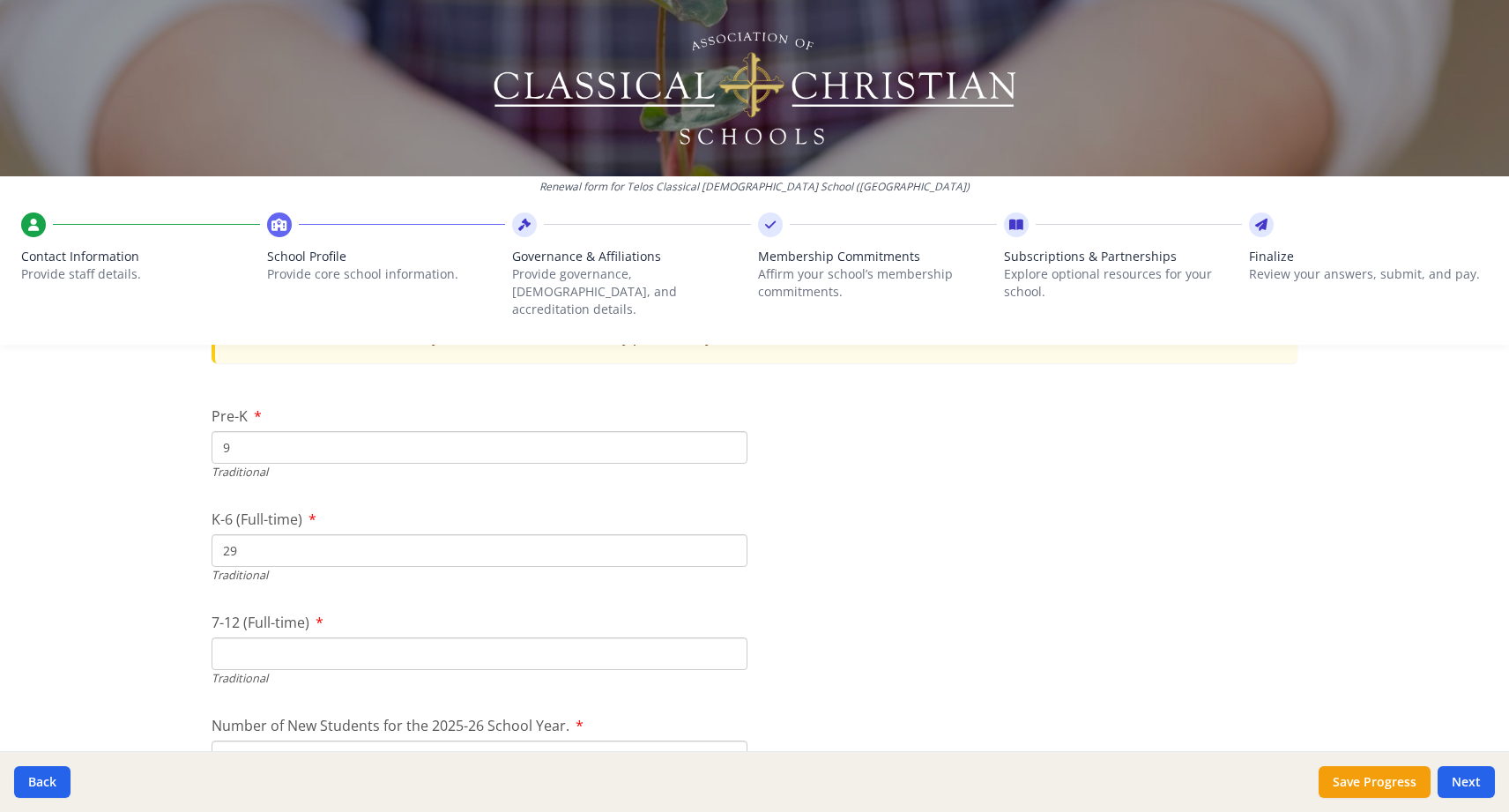
scroll to position [3914, 0]
type input "29"
click at [272, 633] on input "7-12 (Full-time)" at bounding box center [480, 650] width 536 height 33
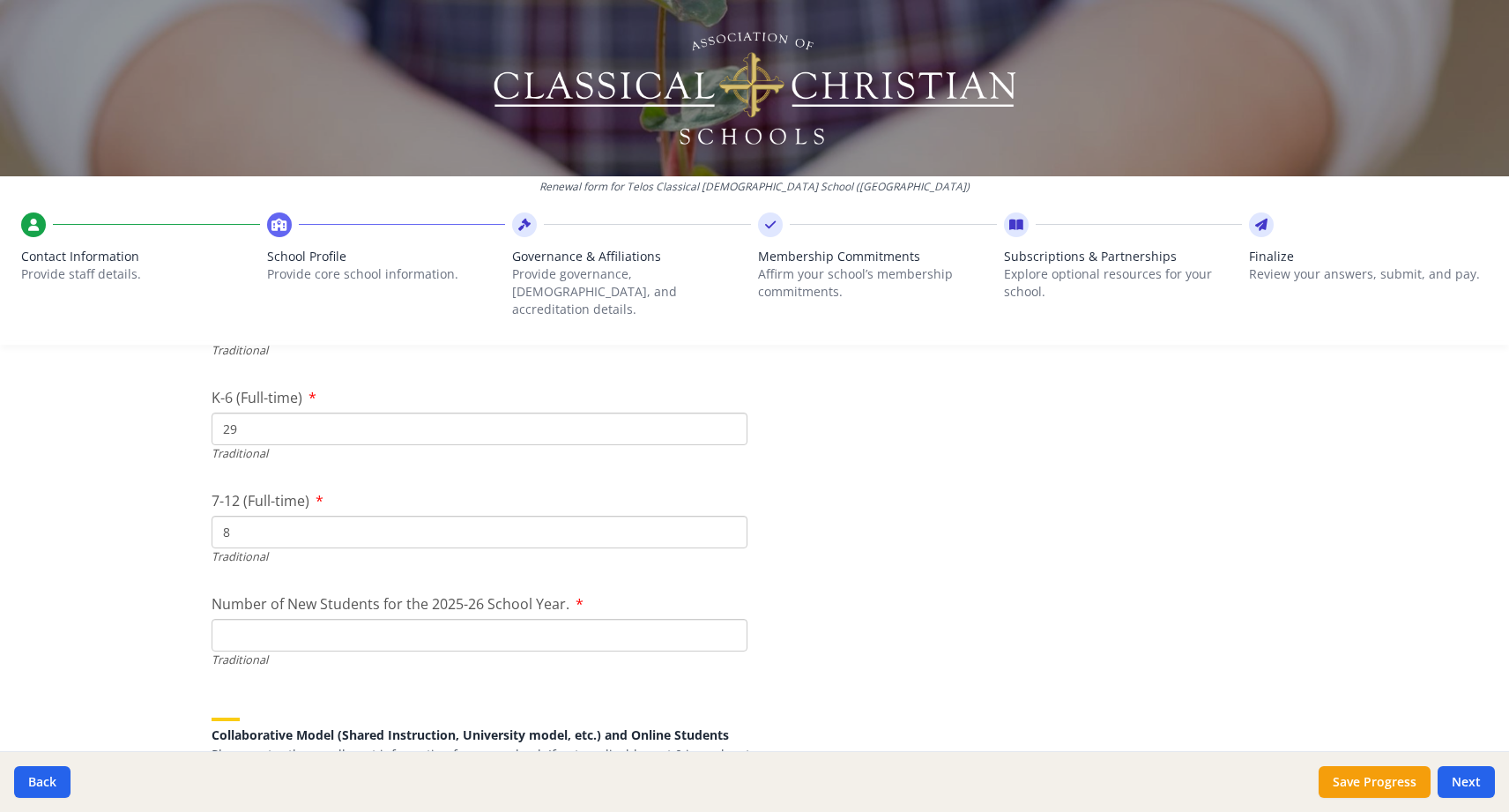
scroll to position [4063, 0]
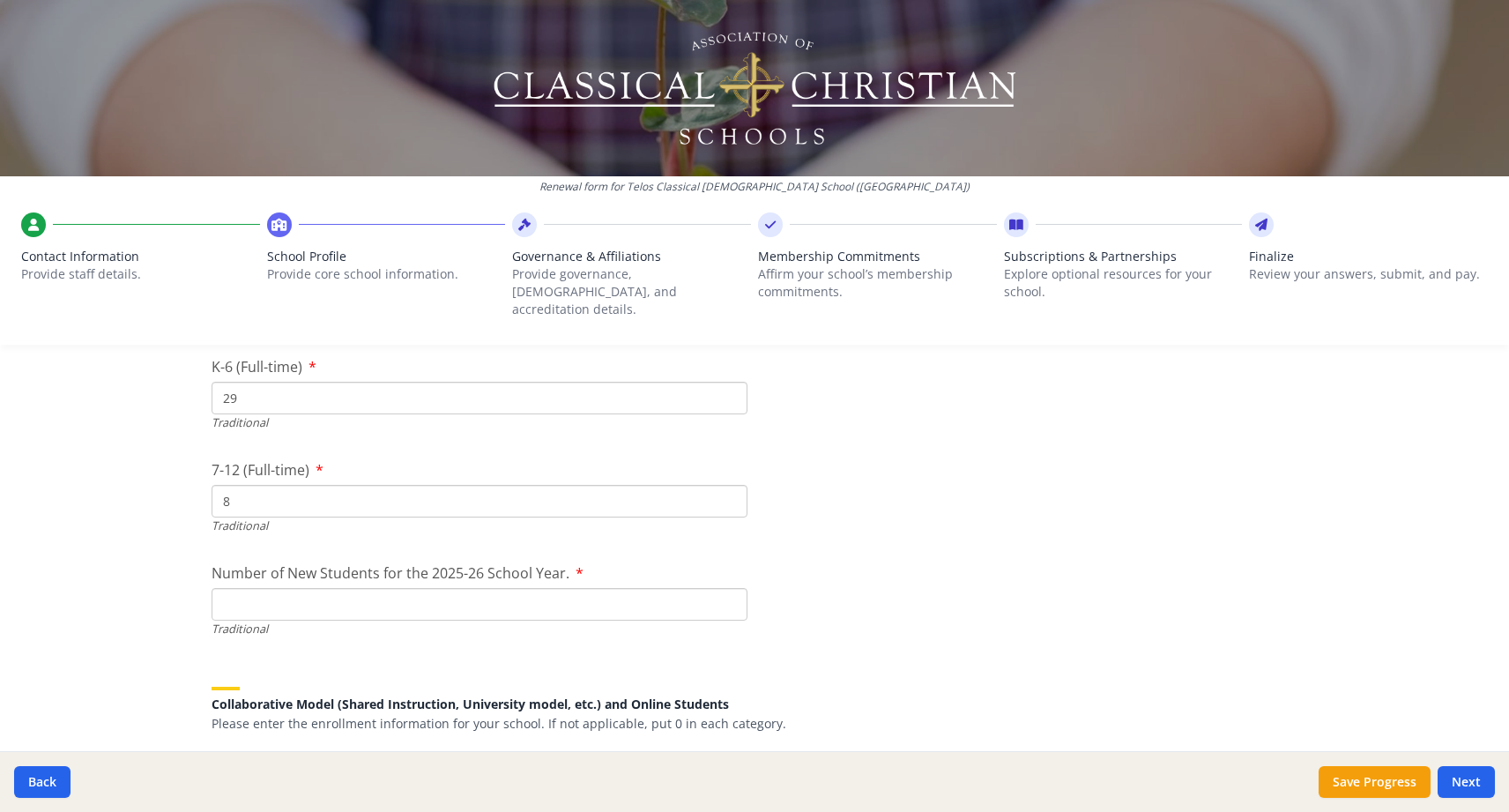
type input "8"
click at [362, 588] on input "Number of New Students for the 2025-26 School Year." at bounding box center [480, 604] width 536 height 33
type input "14"
click at [448, 665] on div "Collaborative Model (Shared Instruction, University model, etc.) and Online Stu…" at bounding box center [754, 698] width 1086 height 66
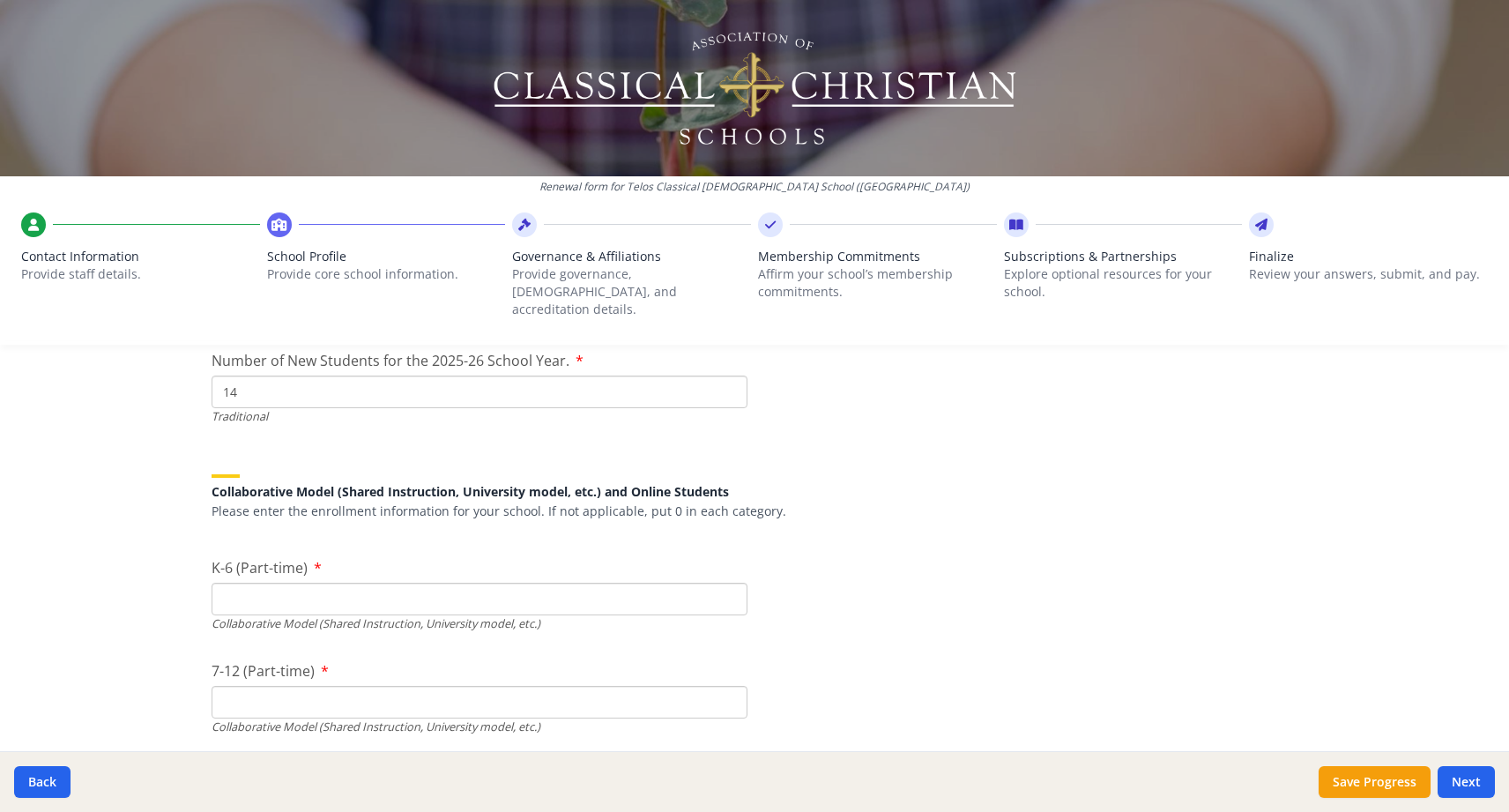
scroll to position [4264, 0]
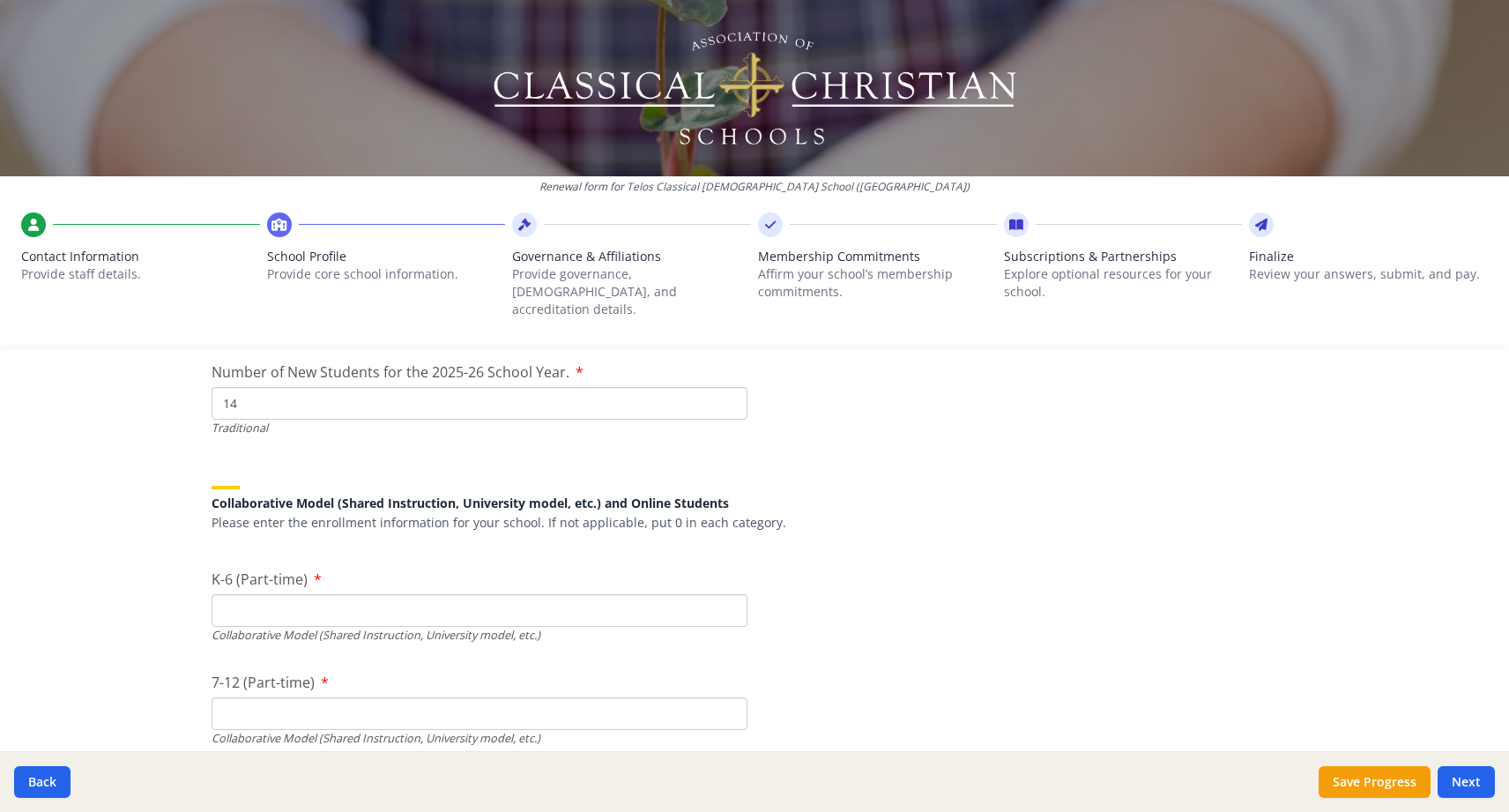
click at [461, 594] on input "K-6 (Part-time)" at bounding box center [480, 610] width 536 height 33
type input "0"
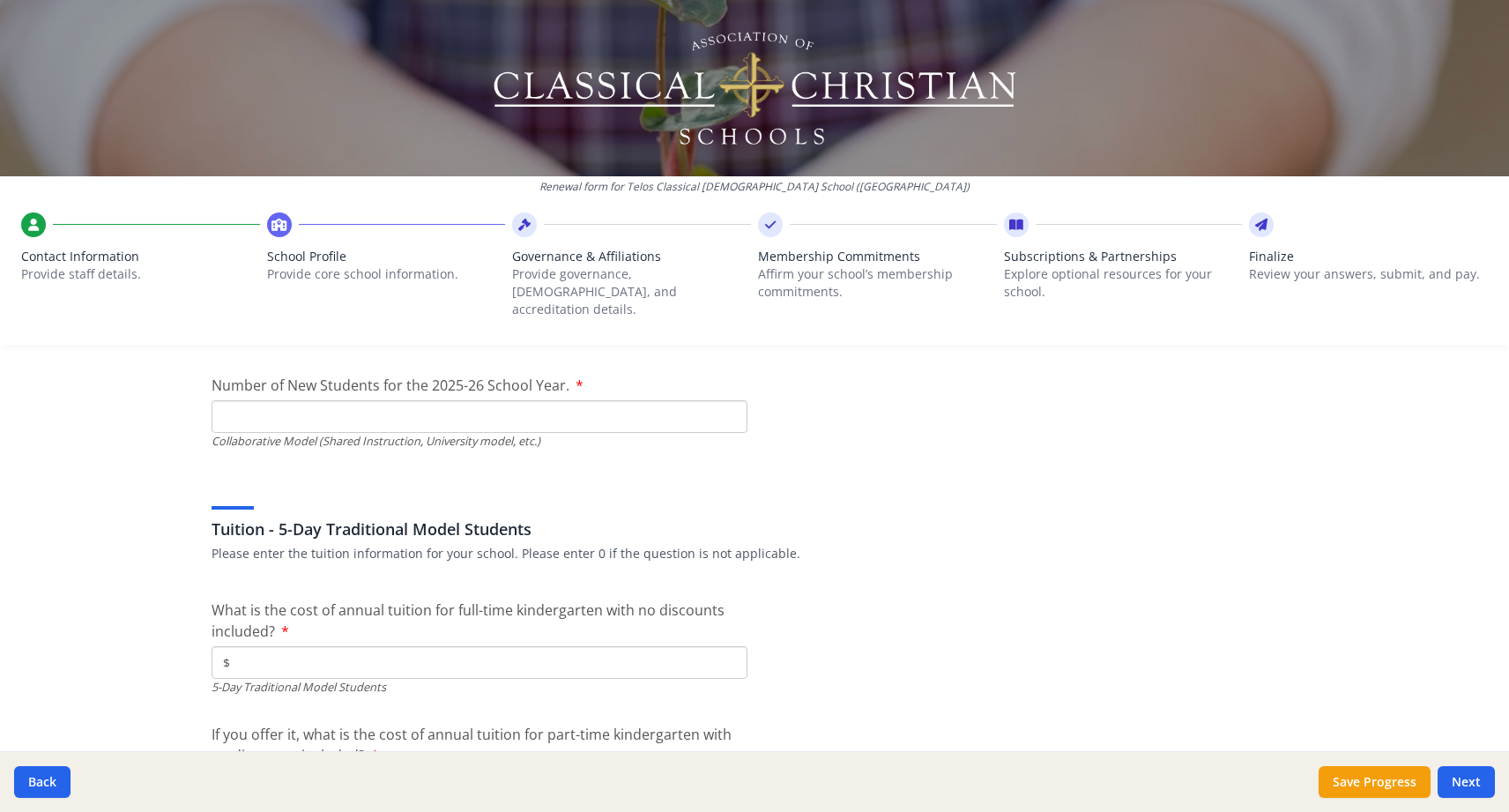
scroll to position [4665, 0]
type input "0"
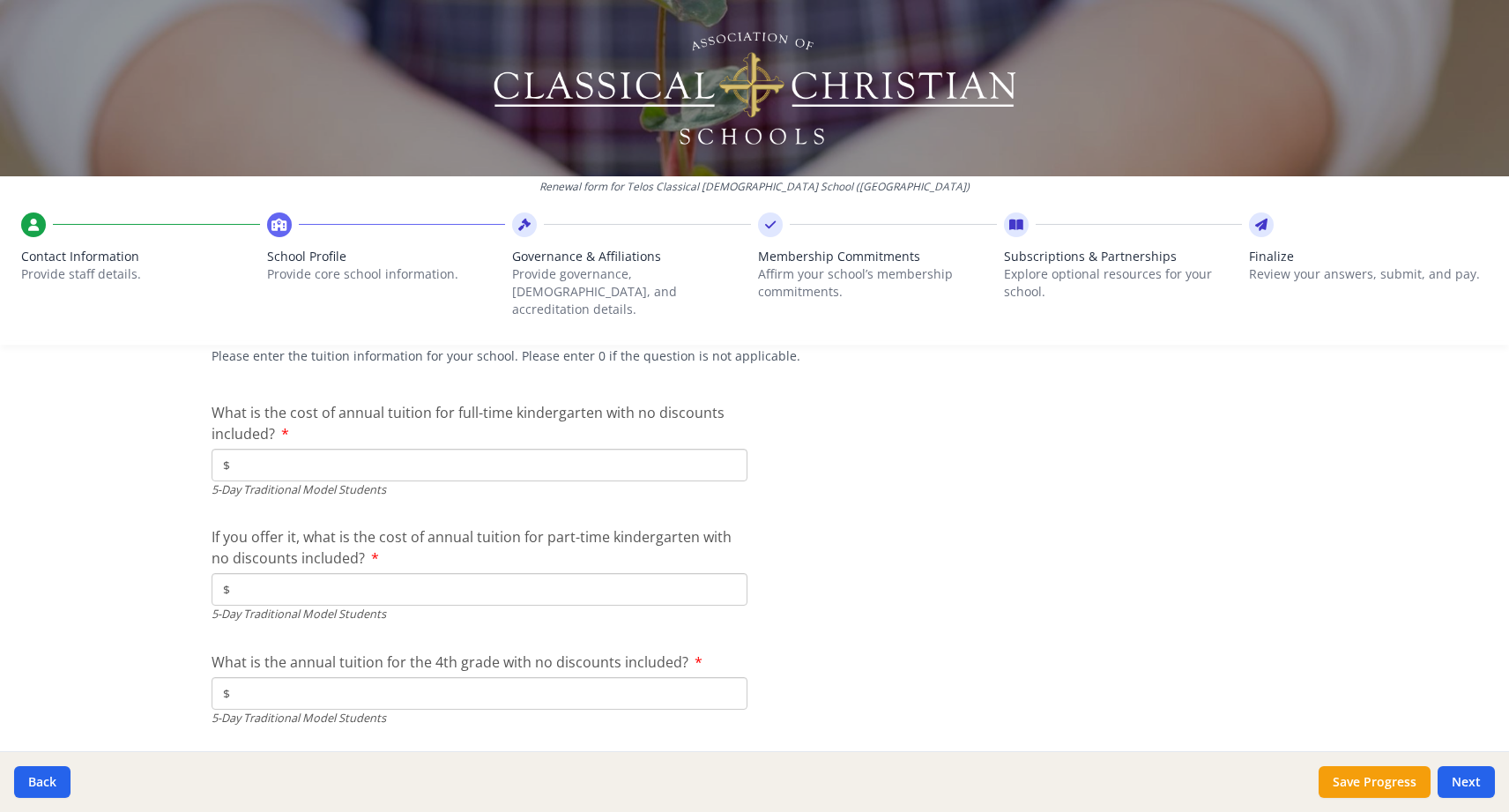
scroll to position [4865, 0]
type input "$6 000.00"
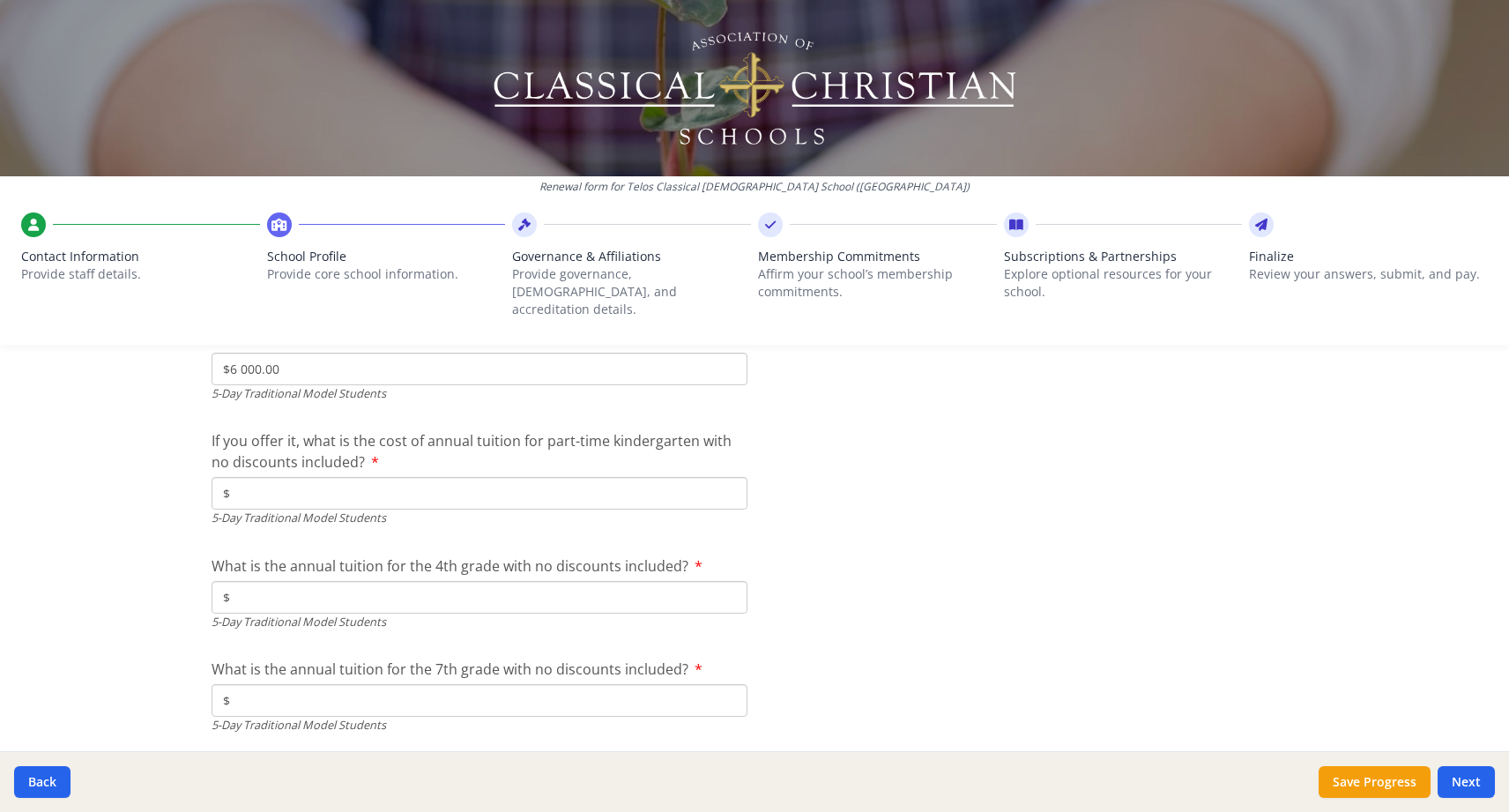
scroll to position [4976, 0]
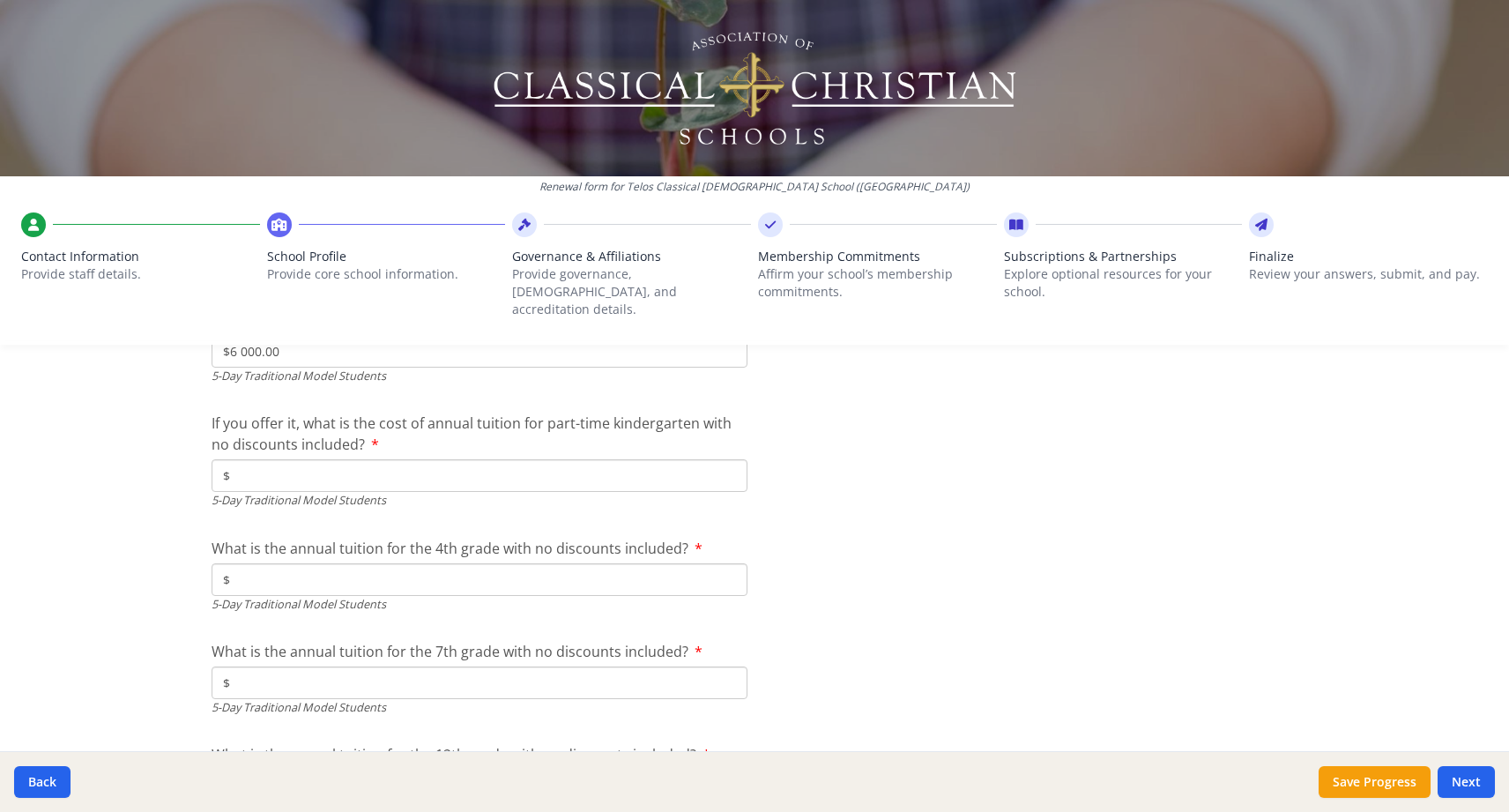
type input "$0"
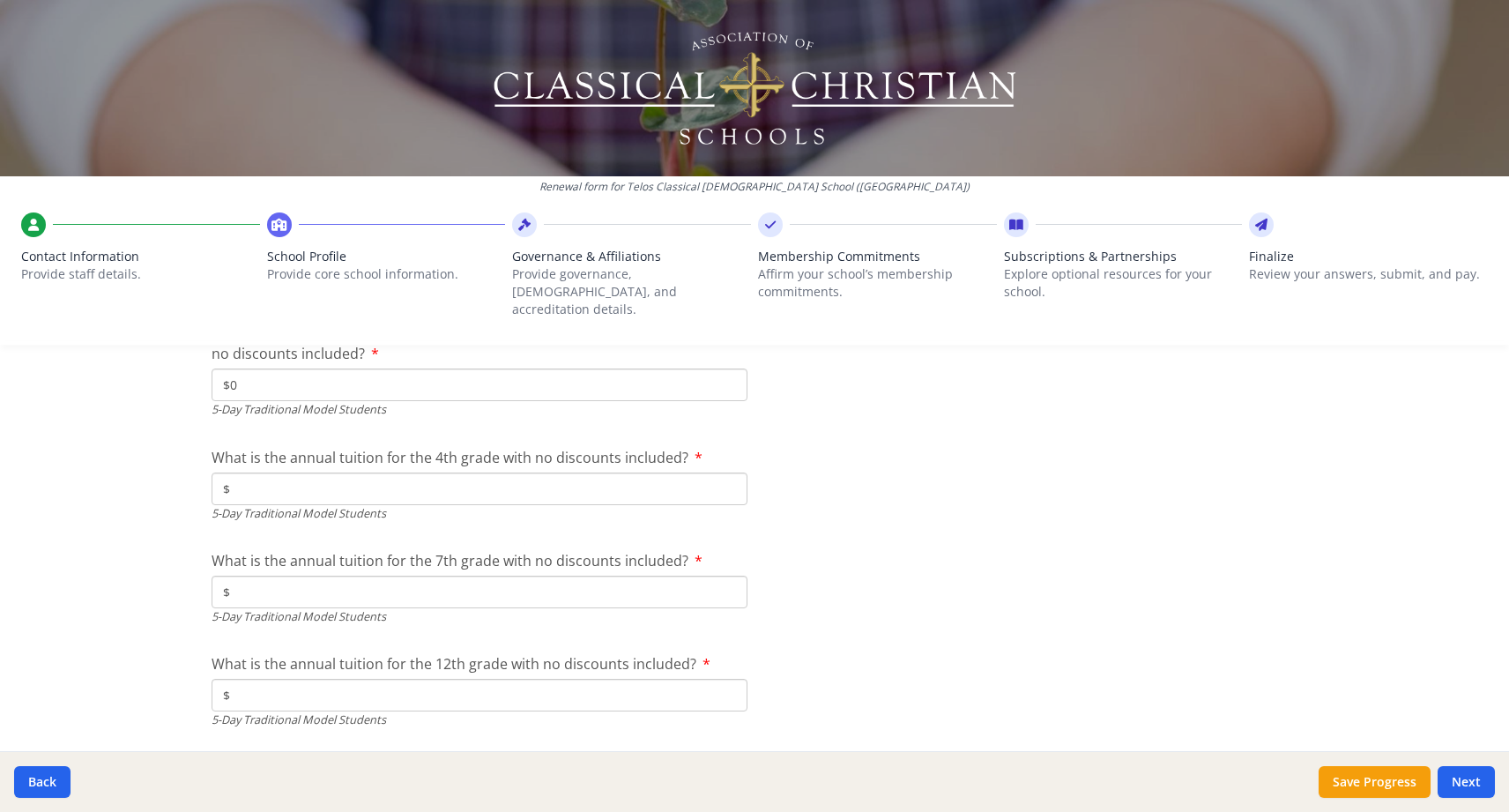
scroll to position [5068, 0]
click at [413, 471] on input "$" at bounding box center [480, 487] width 536 height 33
type input "$6 000"
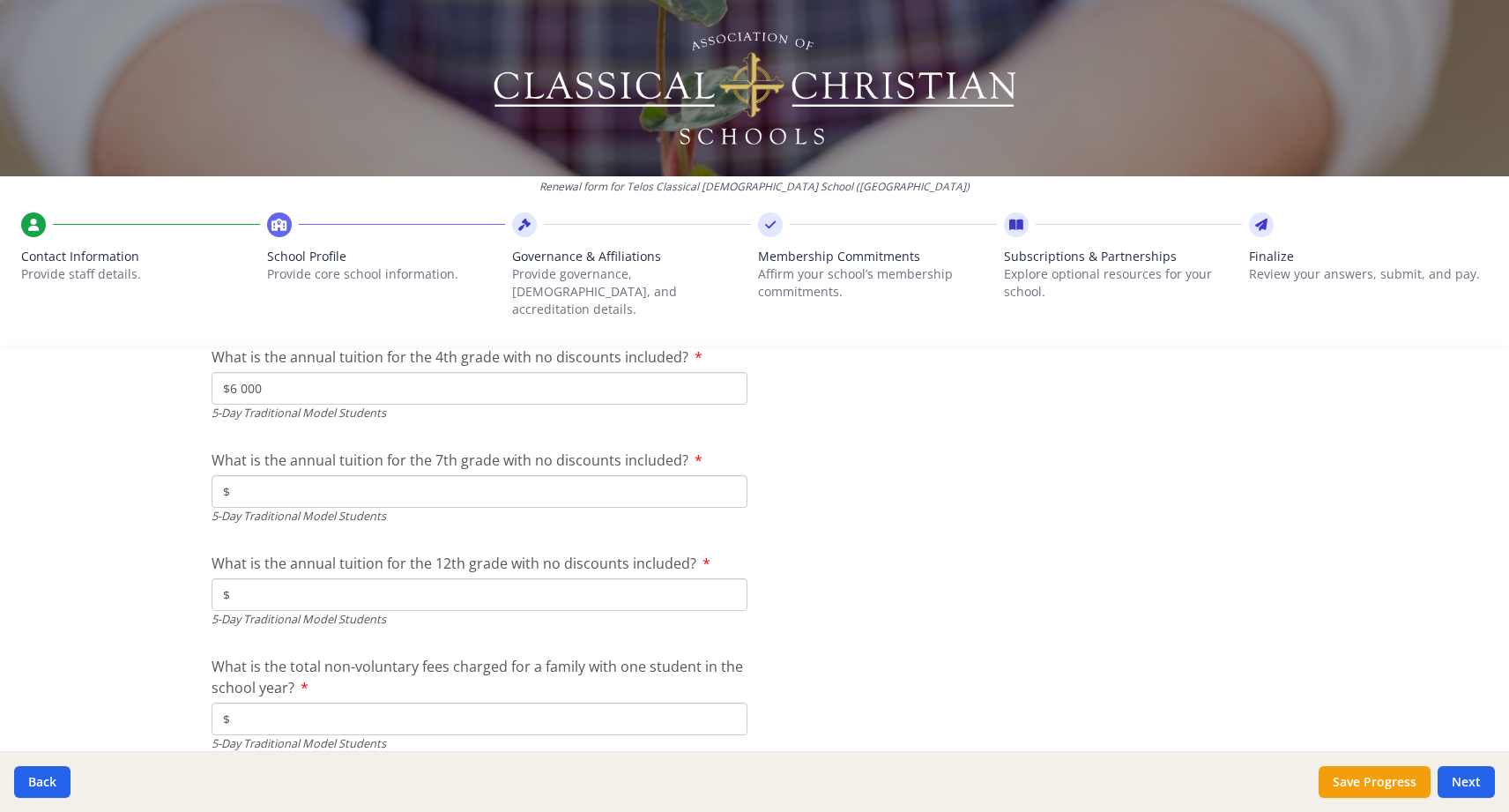
scroll to position [5202, 0]
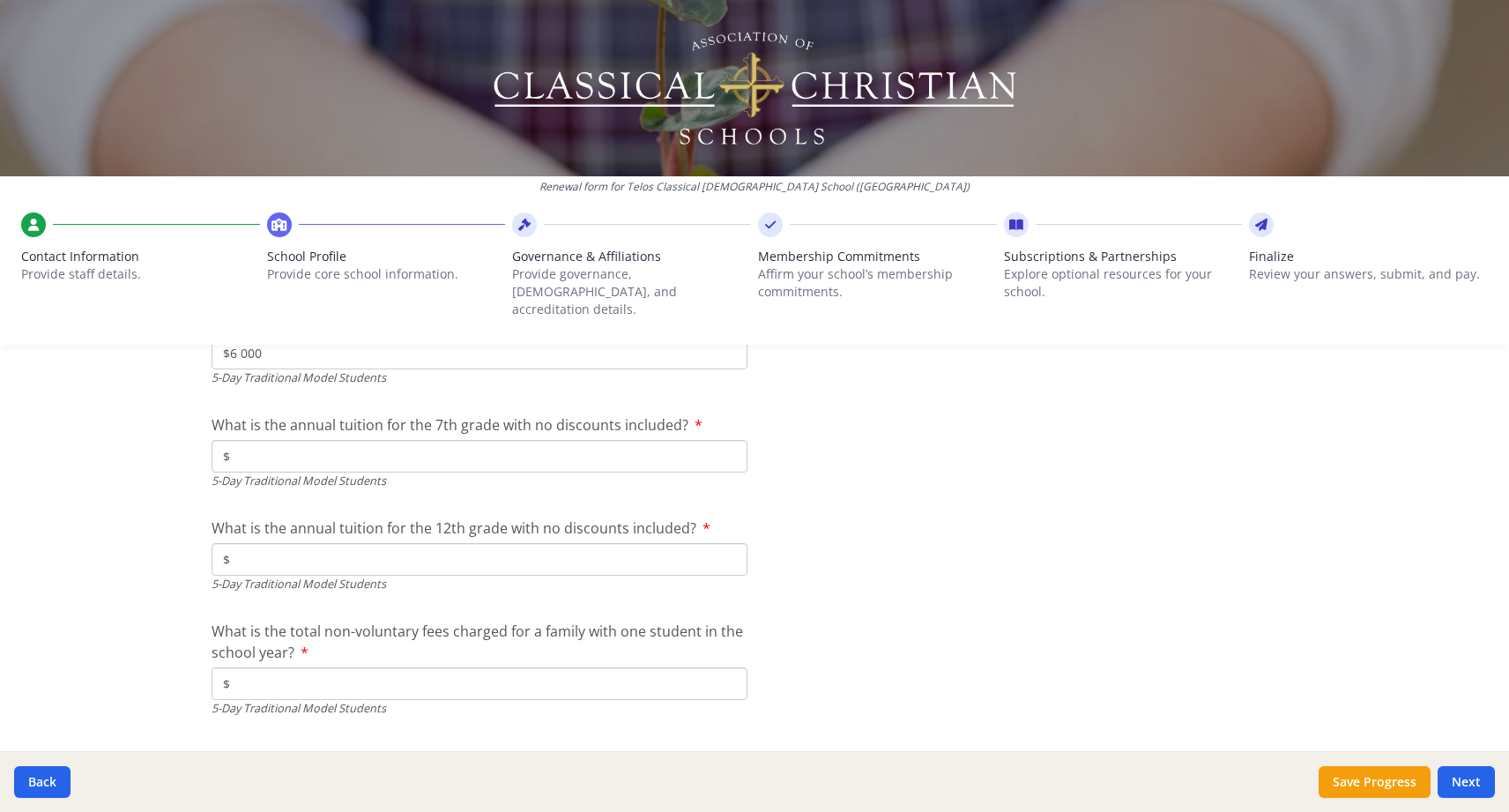
click at [391, 440] on input "$" at bounding box center [480, 456] width 536 height 33
type input "$6 000"
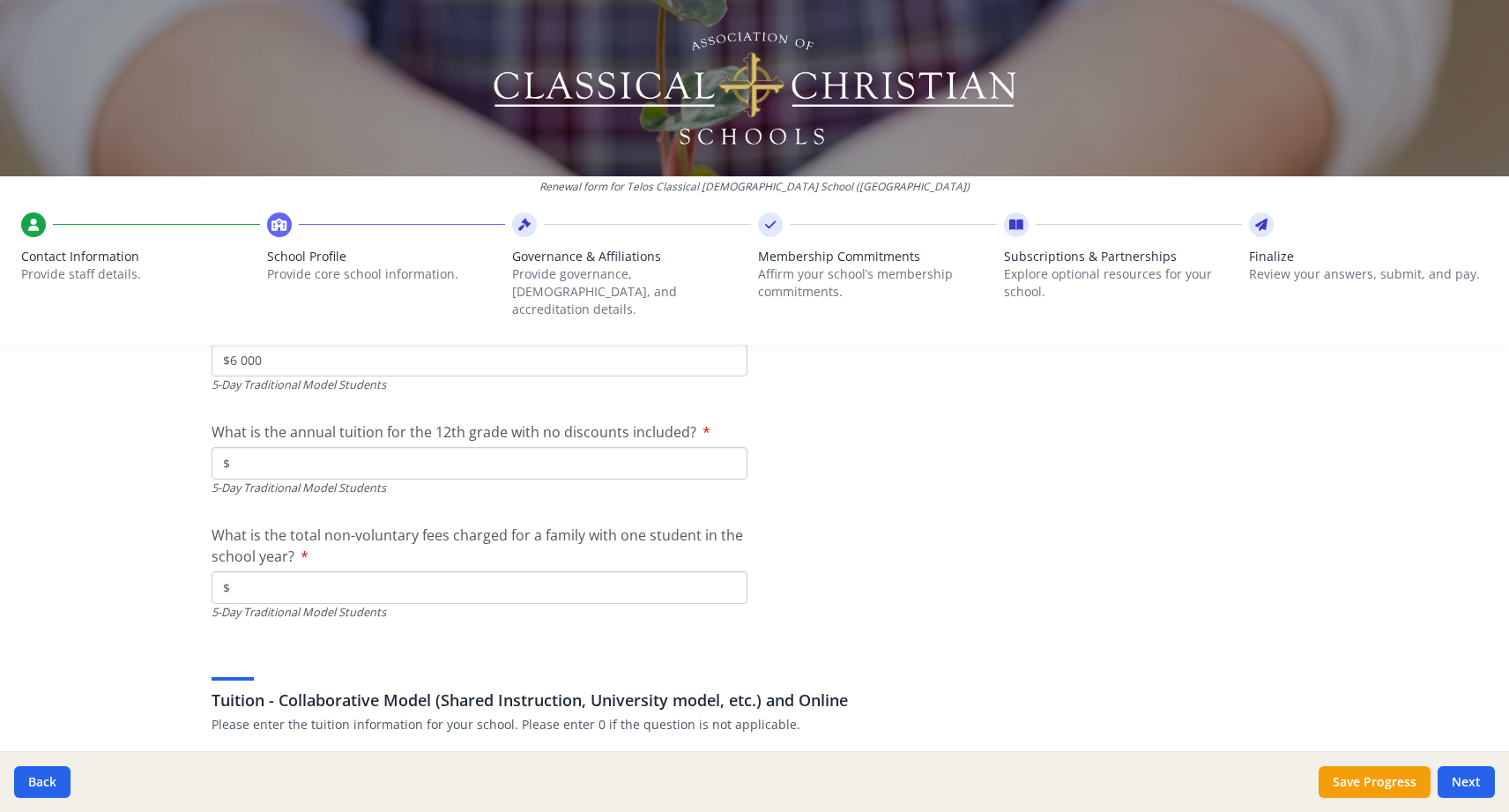
scroll to position [5322, 0]
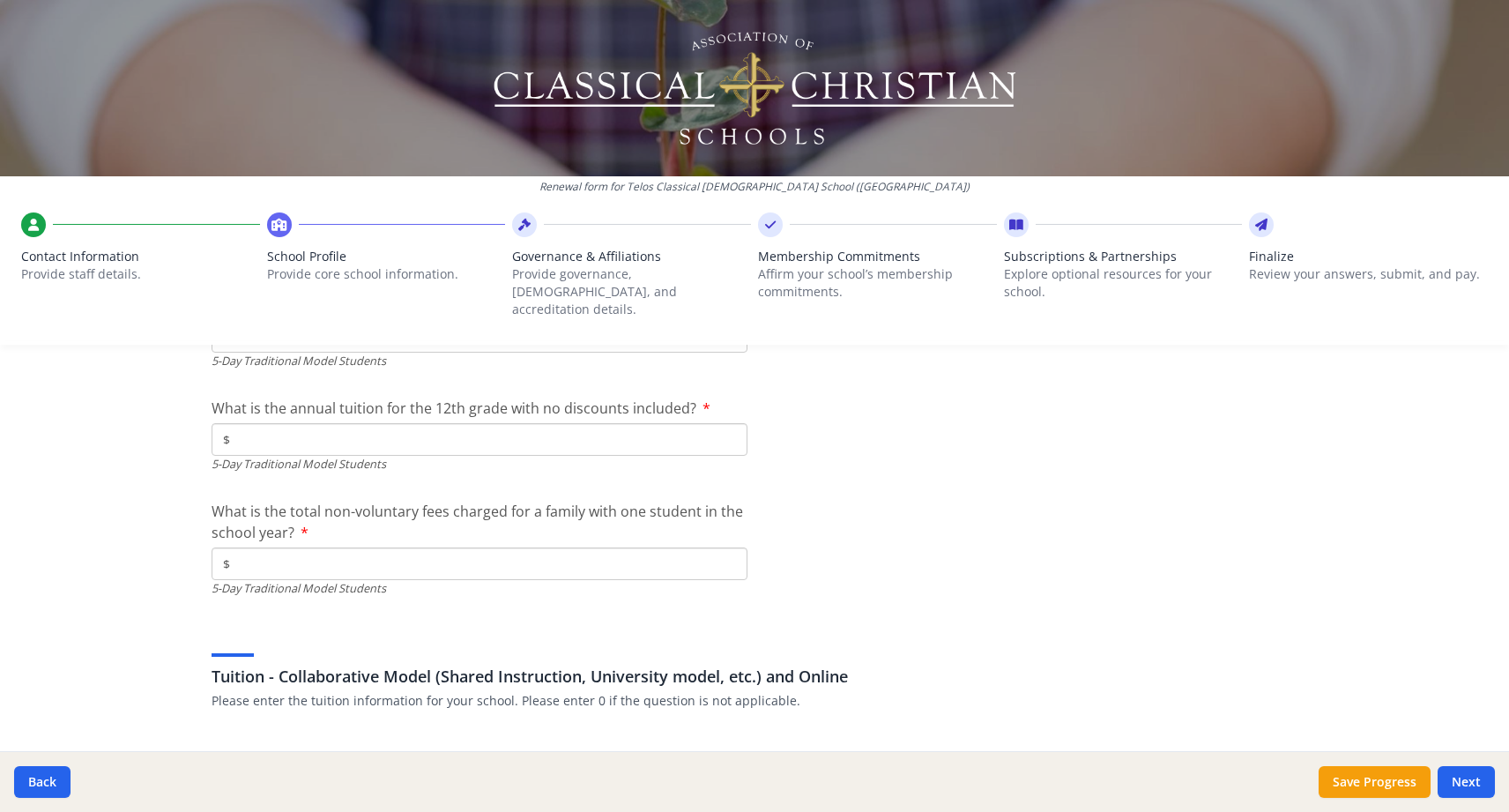
click at [352, 423] on input "$" at bounding box center [480, 439] width 536 height 33
type input "$0"
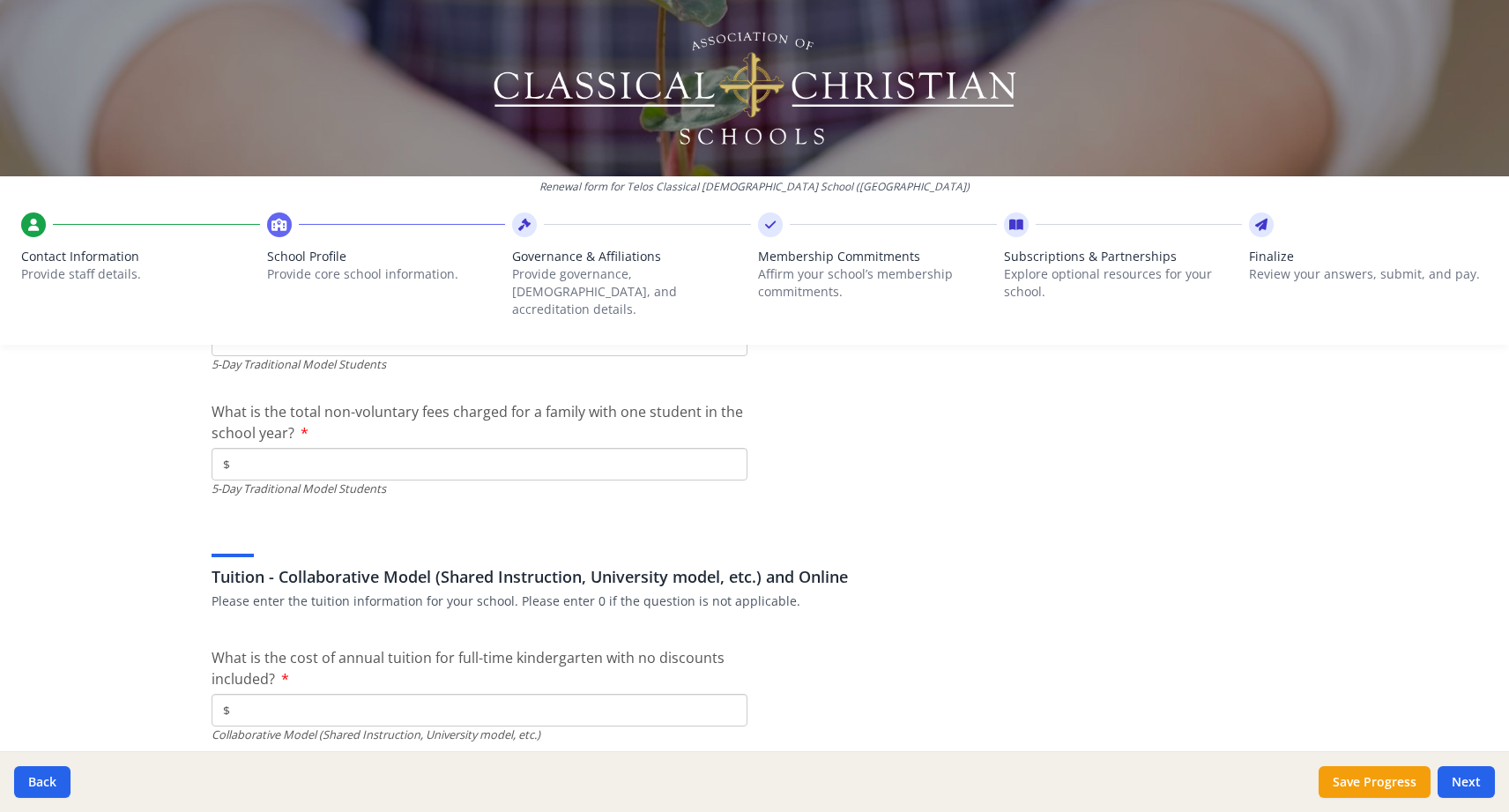
scroll to position [5423, 0]
click at [347, 446] on input "$" at bounding box center [480, 462] width 536 height 33
type input "$1 000"
click at [411, 562] on h3 "Tuition - Collaborative Model (Shared Instruction, University model, etc.) and …" at bounding box center [754, 575] width 1086 height 25
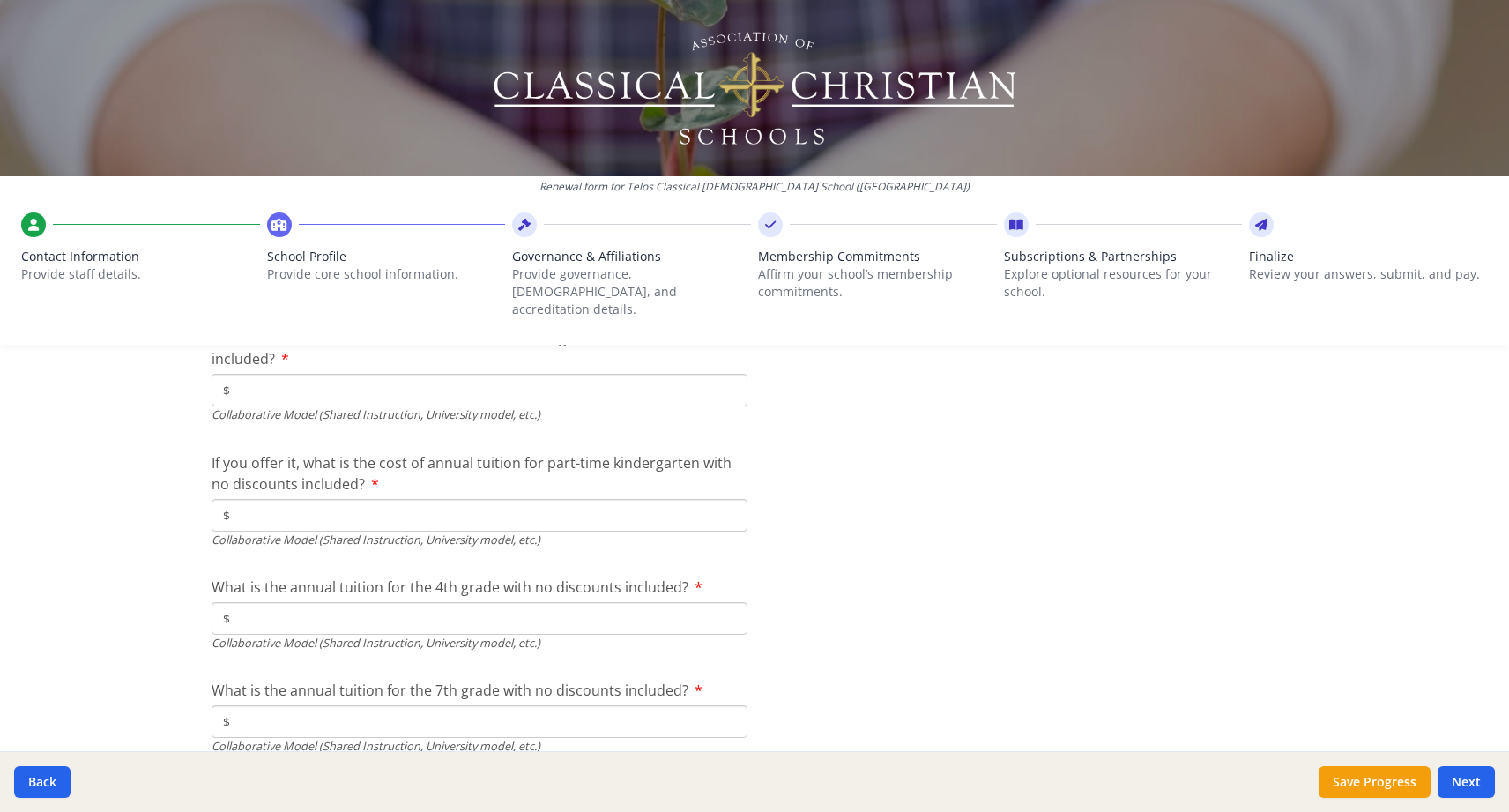
scroll to position [5622, 0]
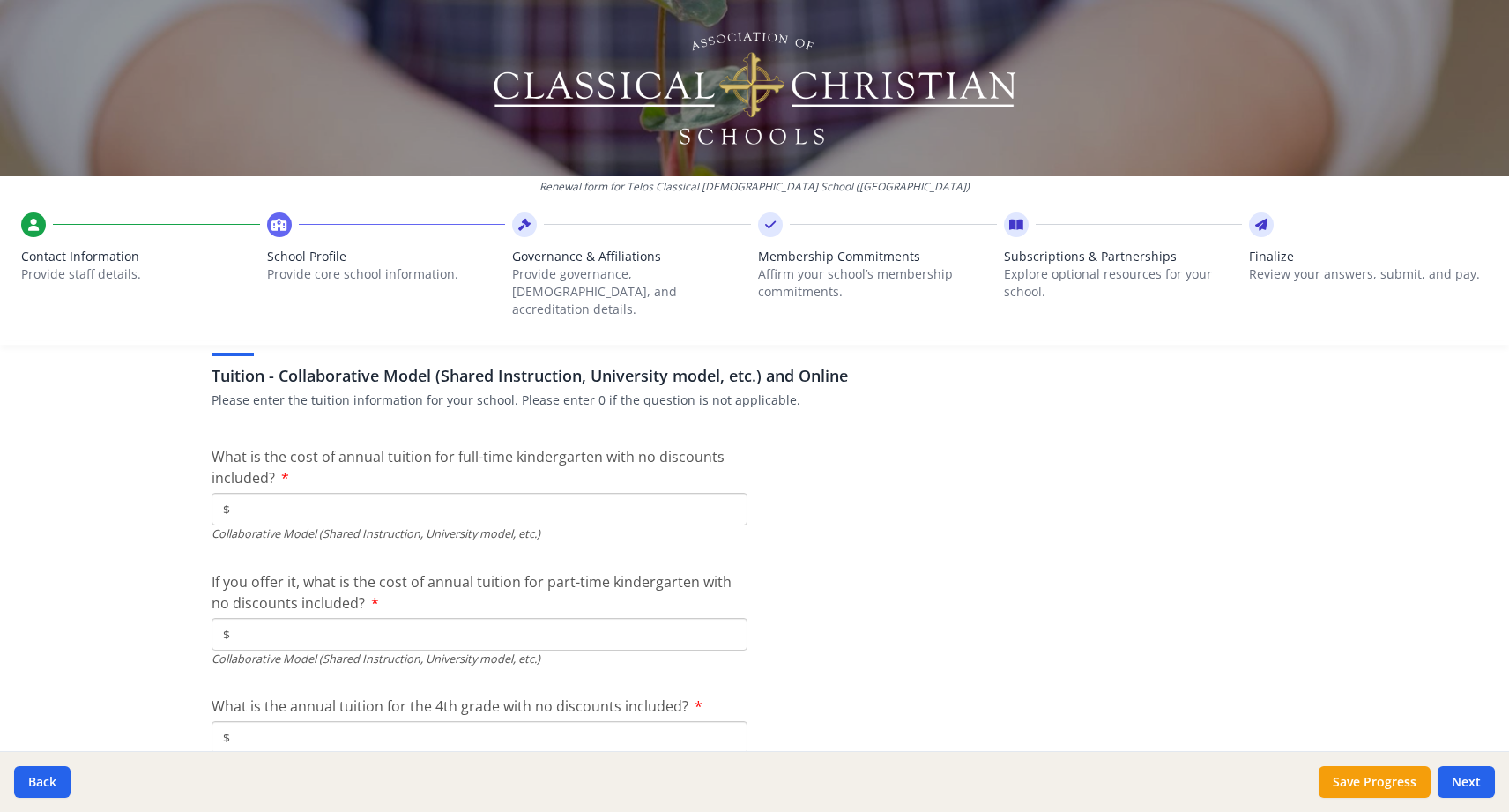
click at [383, 493] on input "$" at bounding box center [480, 509] width 536 height 33
type input "$0"
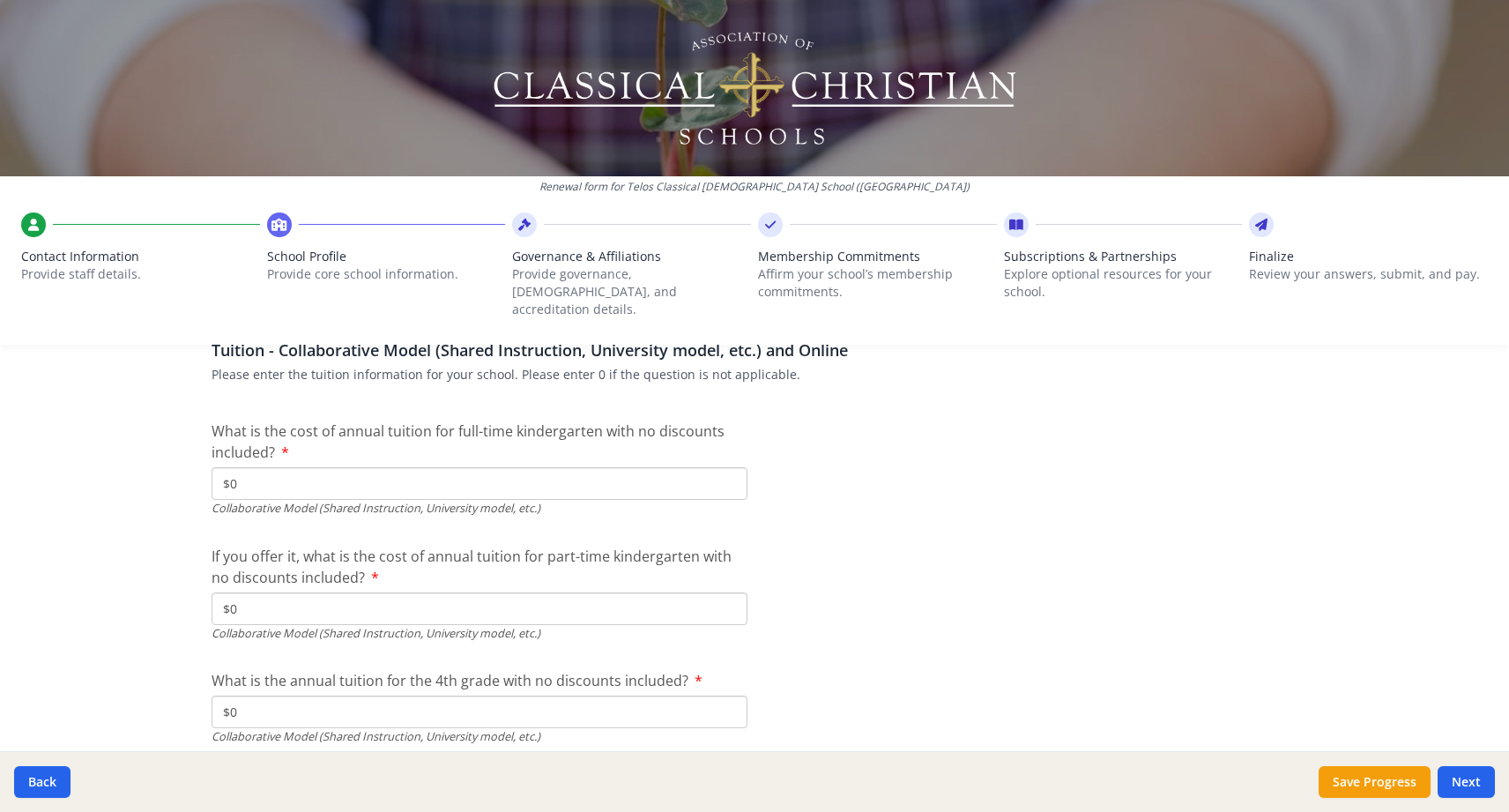
type input "$0"
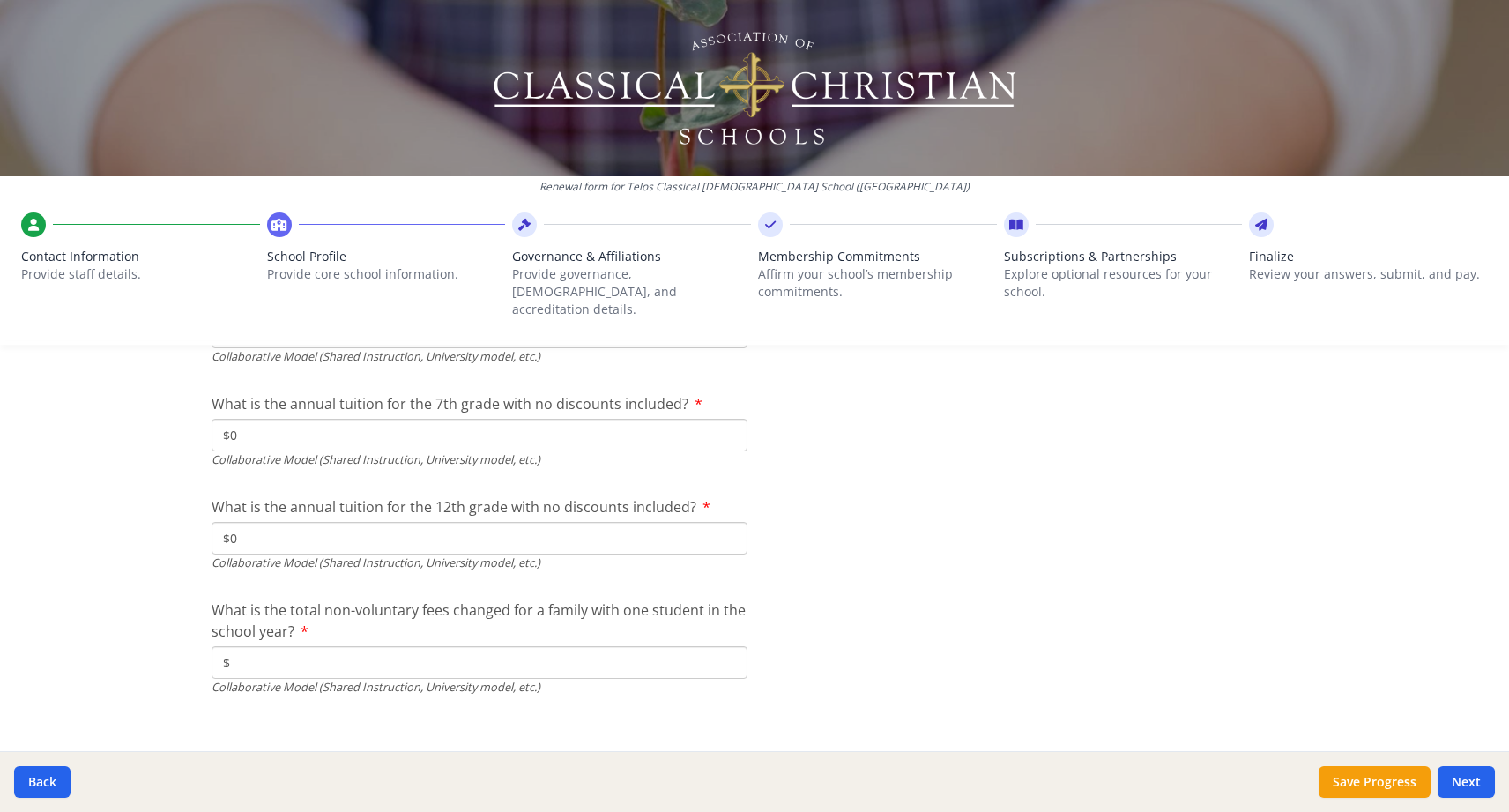
type input "$0"
click at [1458, 778] on button "Next" at bounding box center [1467, 781] width 58 height 32
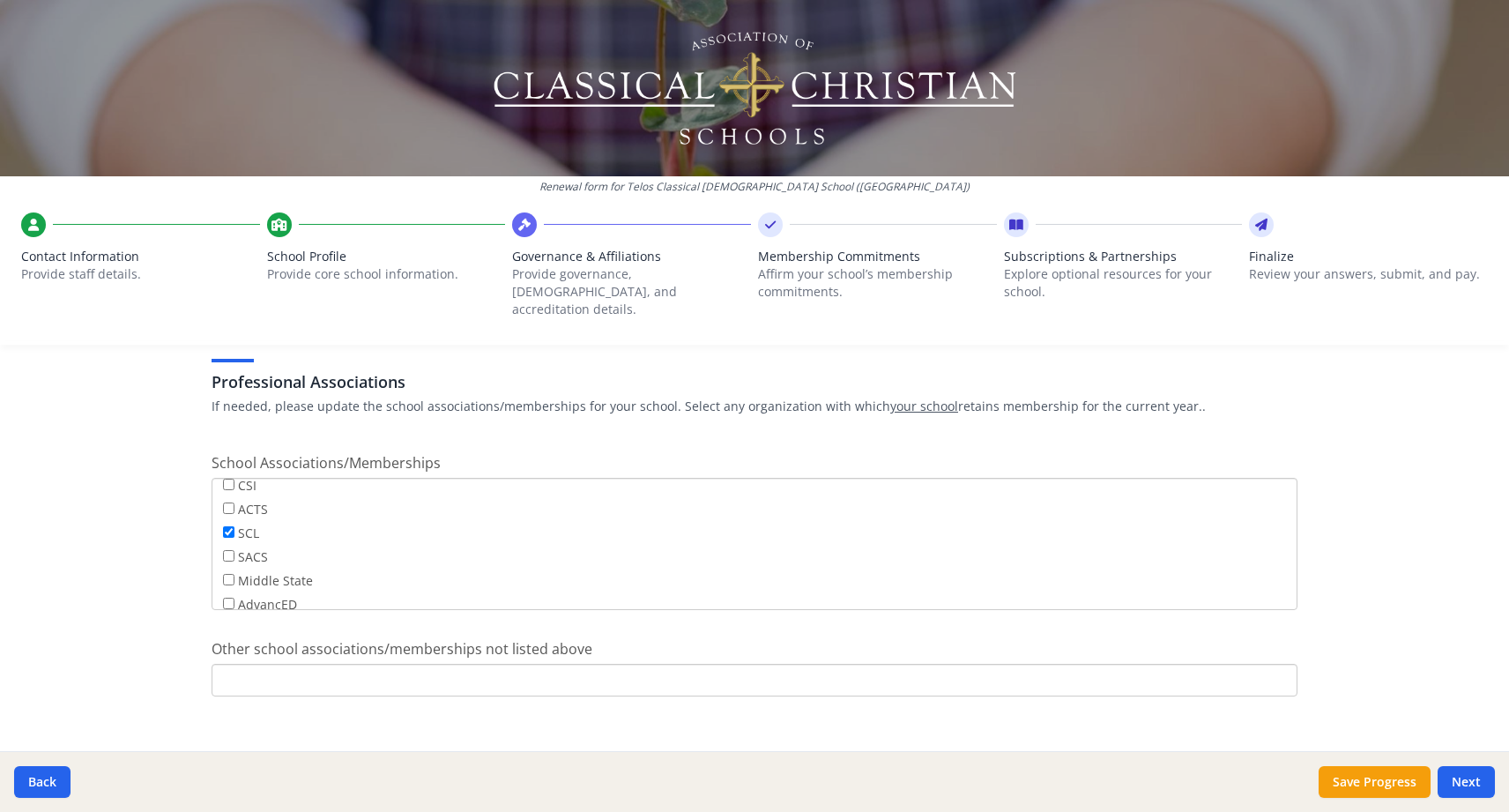
scroll to position [136, 0]
click at [1480, 786] on button "Next" at bounding box center [1467, 781] width 58 height 32
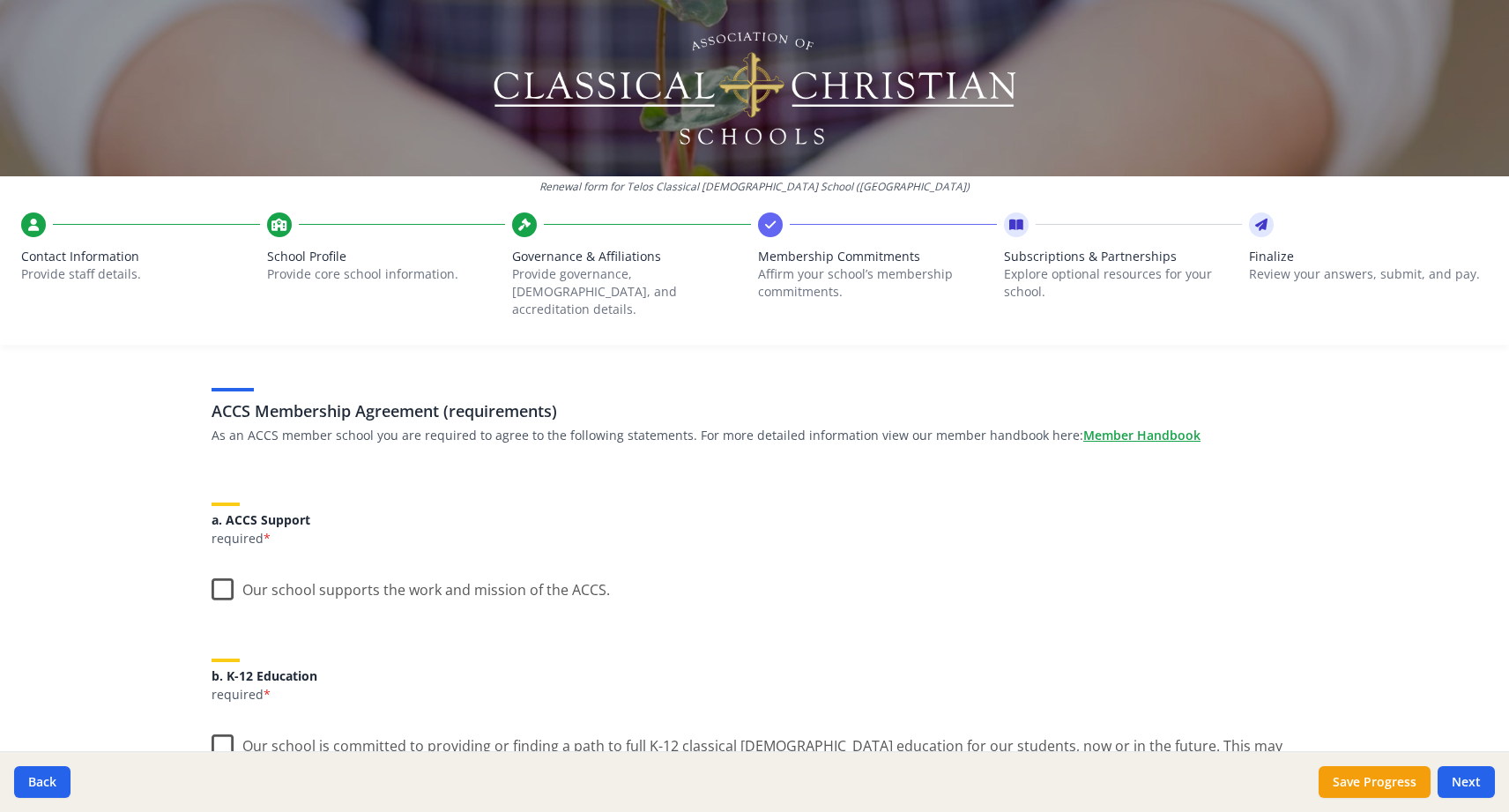
scroll to position [72, 0]
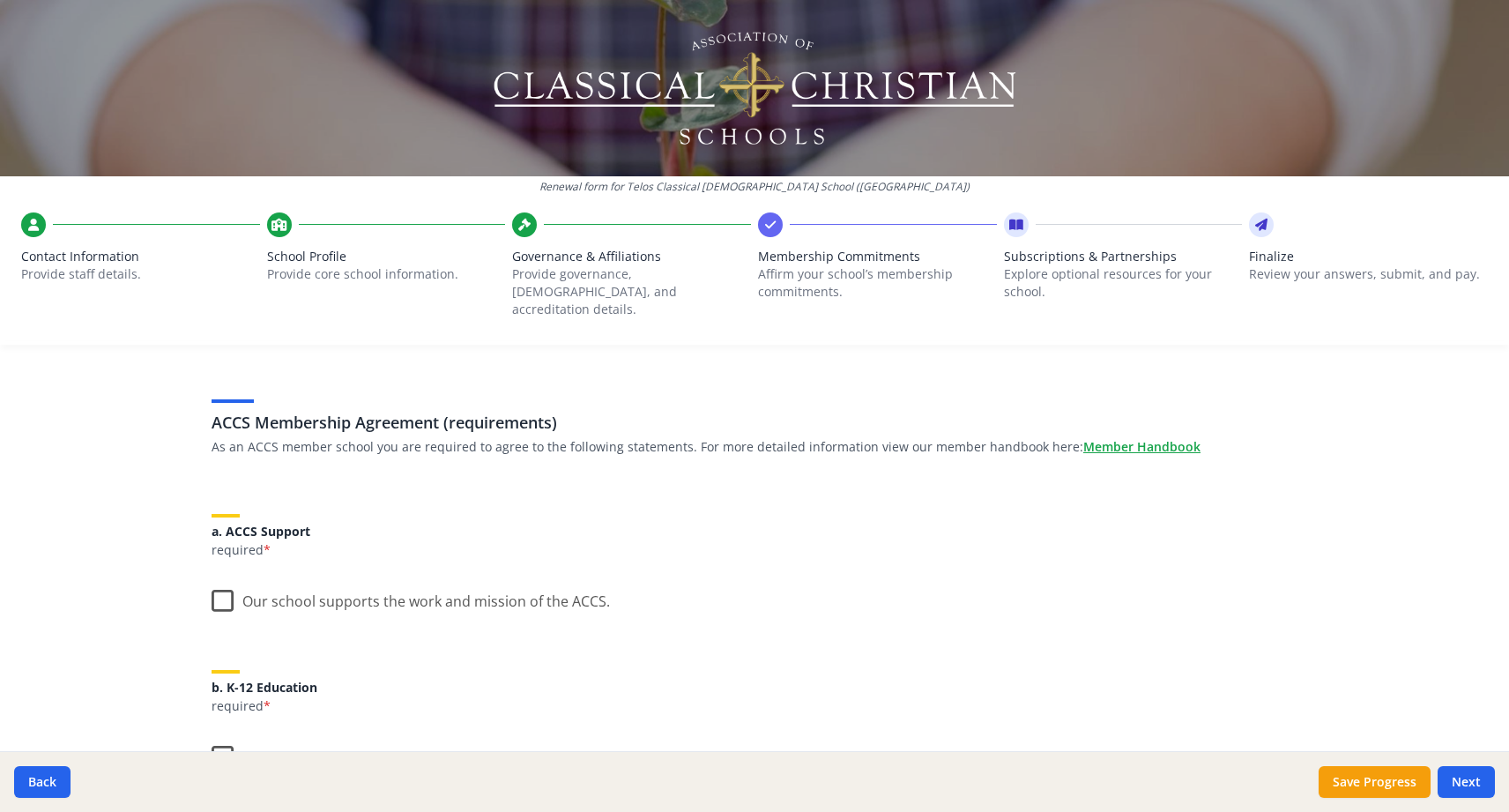
click at [222, 579] on label "Our school supports the work and mission of the ACCS." at bounding box center [410, 597] width 399 height 37
click at [0, 0] on input "Our school supports the work and mission of the ACCS." at bounding box center [0, 0] width 0 height 0
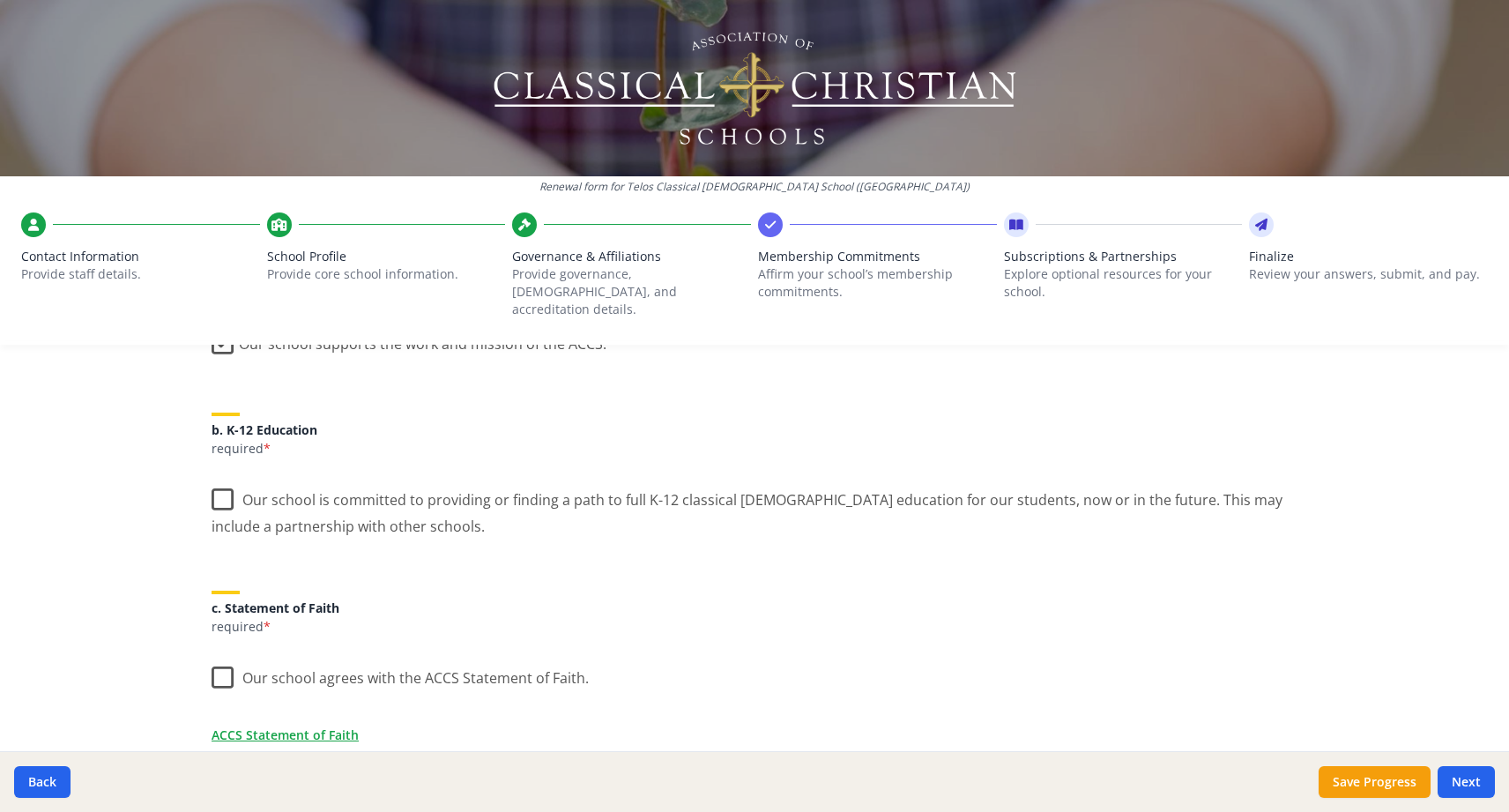
scroll to position [343, 0]
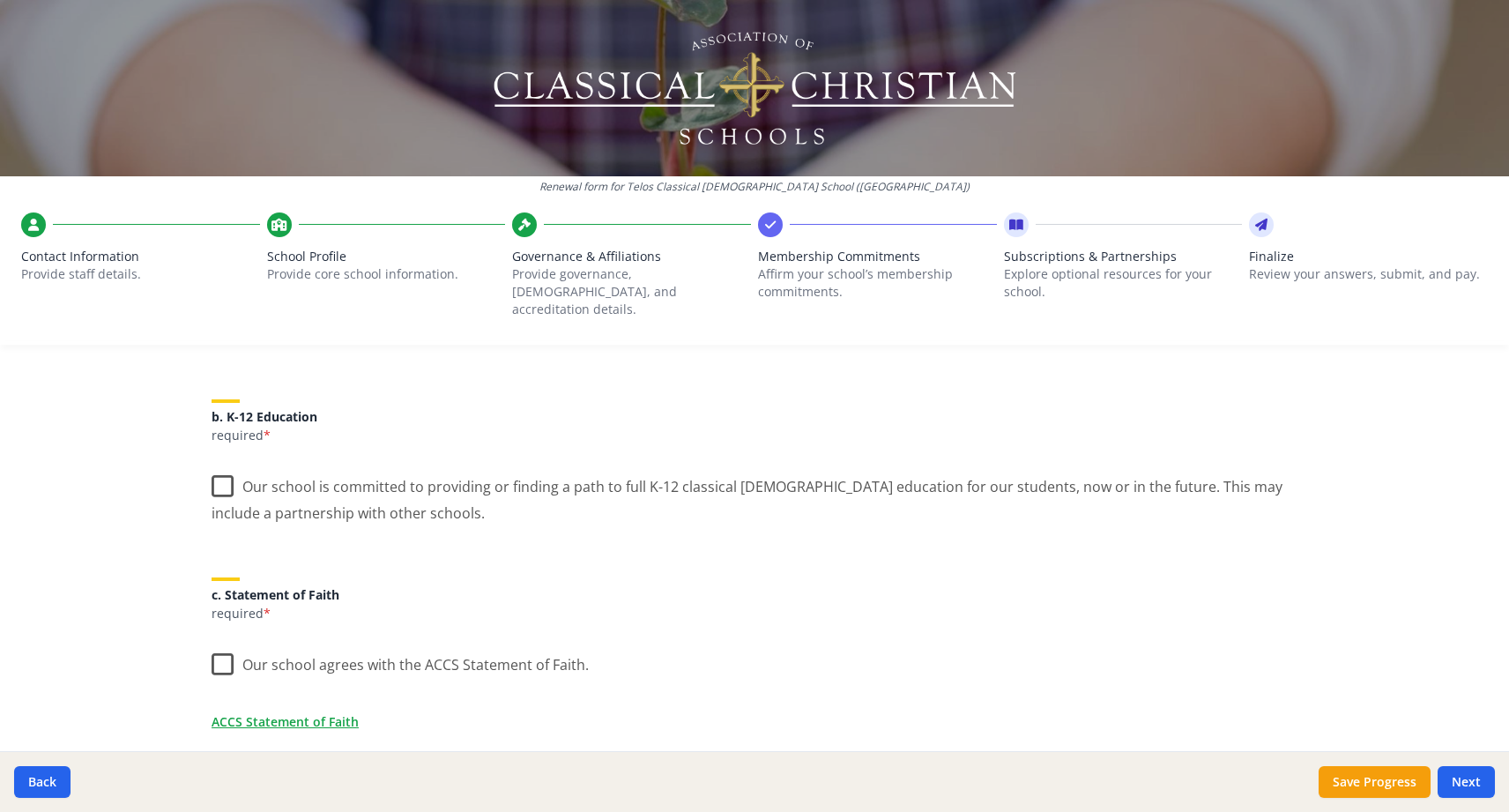
click at [224, 475] on label "Our school is committed to providing or finding a path to full K-12 classical […" at bounding box center [754, 492] width 1086 height 59
click at [0, 0] on input "Our school is committed to providing or finding a path to full K-12 classical […" at bounding box center [0, 0] width 0 height 0
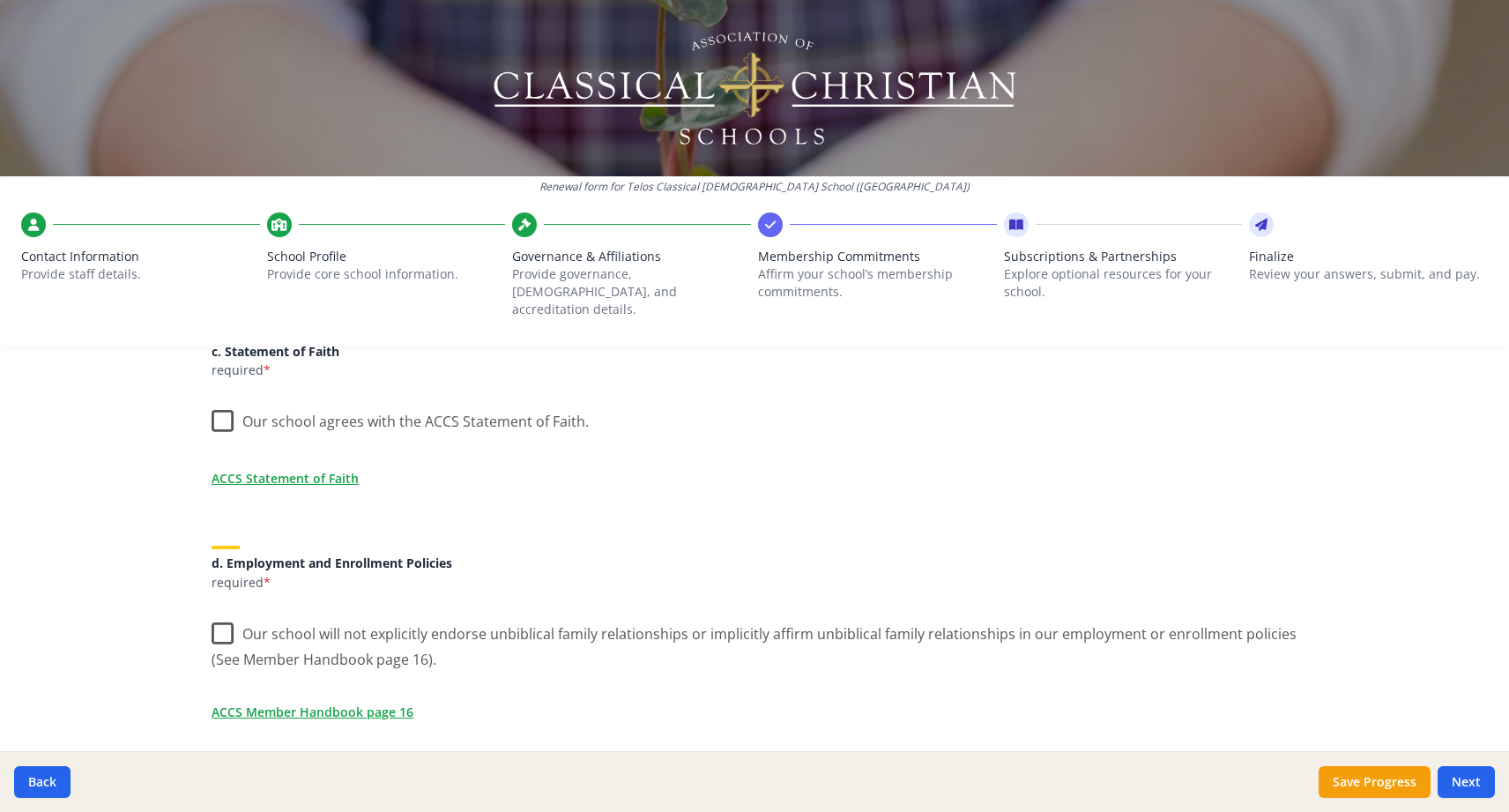
scroll to position [596, 0]
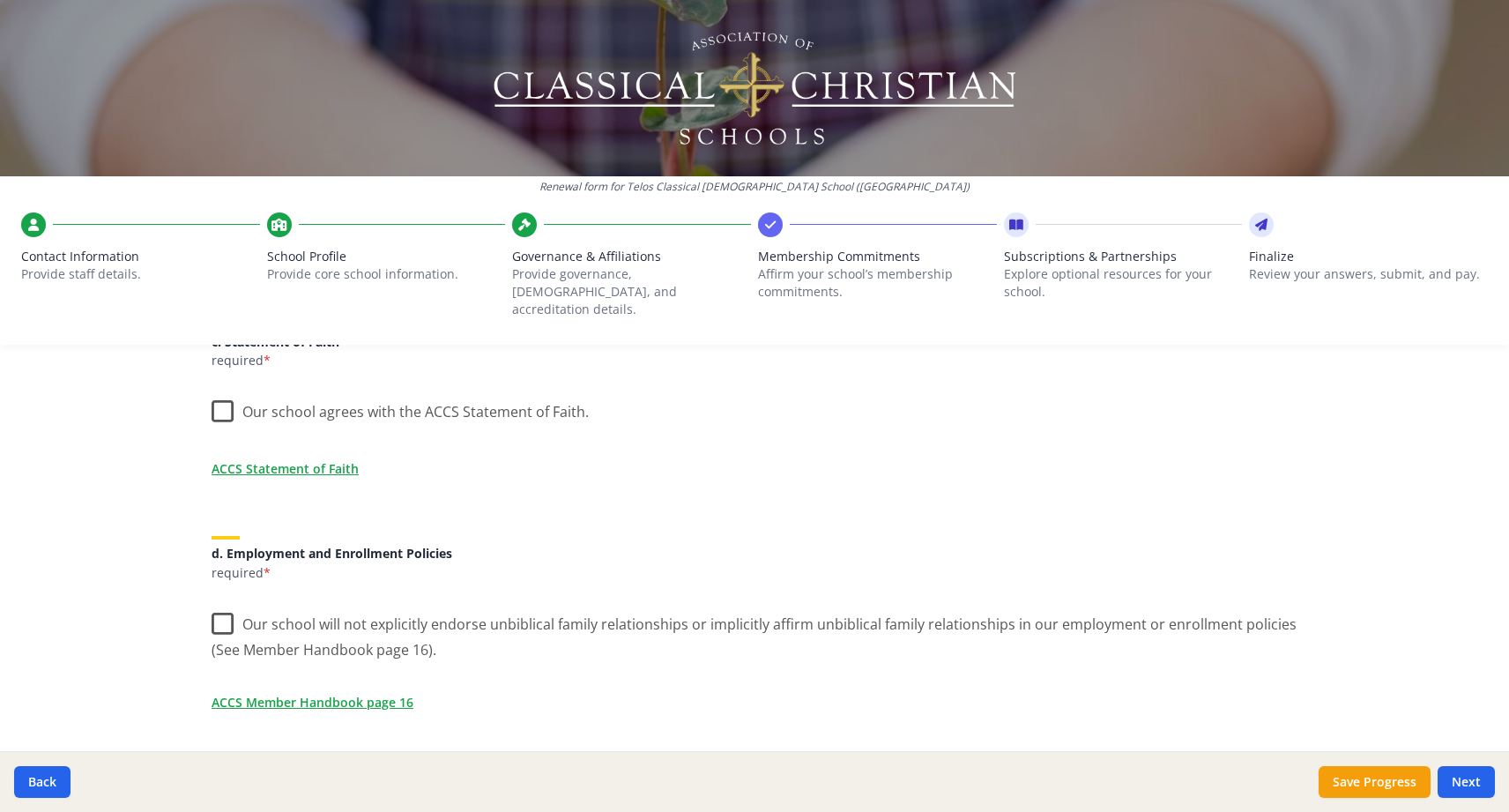
click at [225, 388] on label "Our school agrees with the ACCS Statement of Faith." at bounding box center [400, 406] width 378 height 37
click at [0, 0] on input "Our school agrees with the ACCS Statement of Faith." at bounding box center [0, 0] width 0 height 0
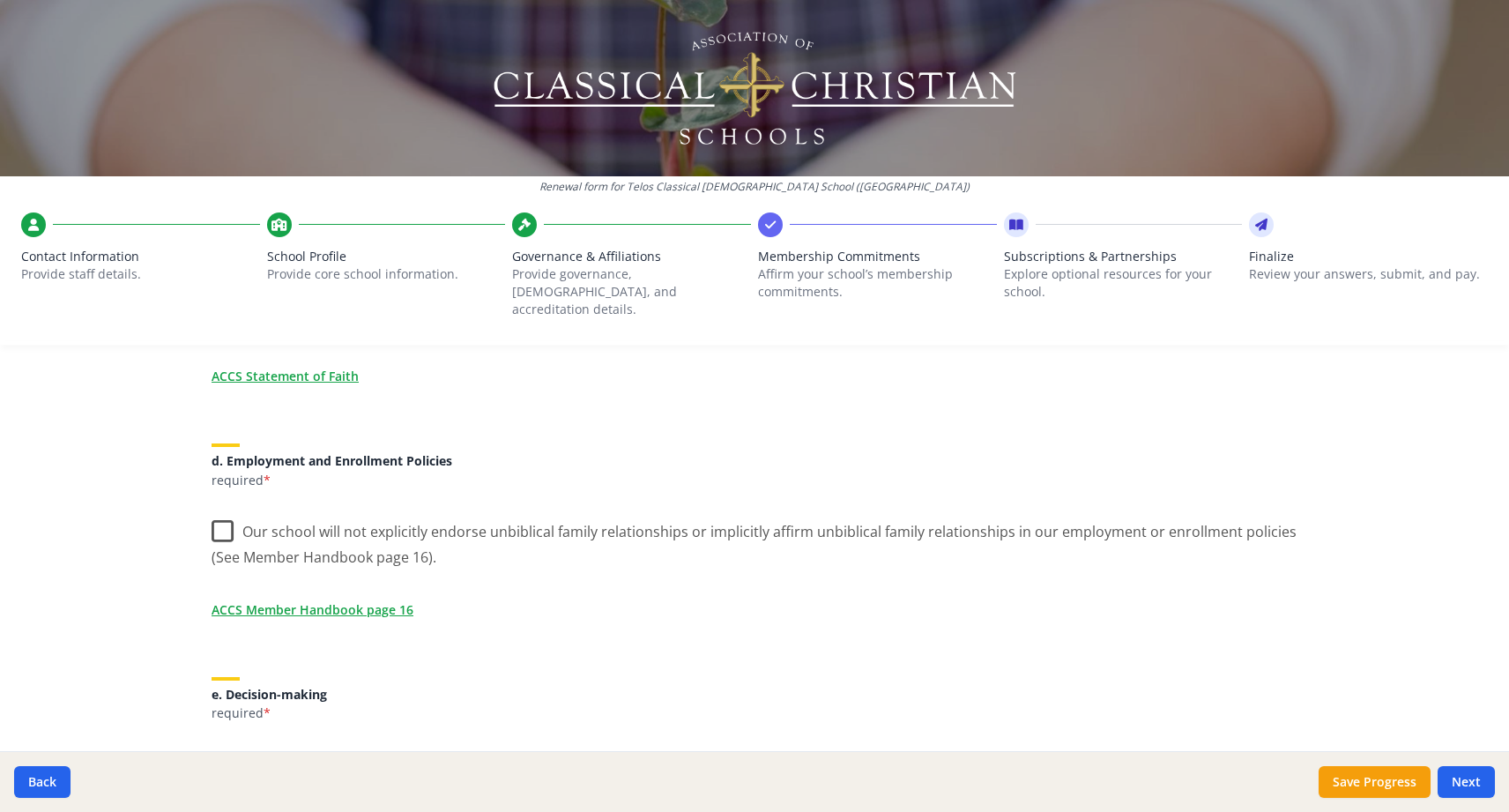
scroll to position [708, 0]
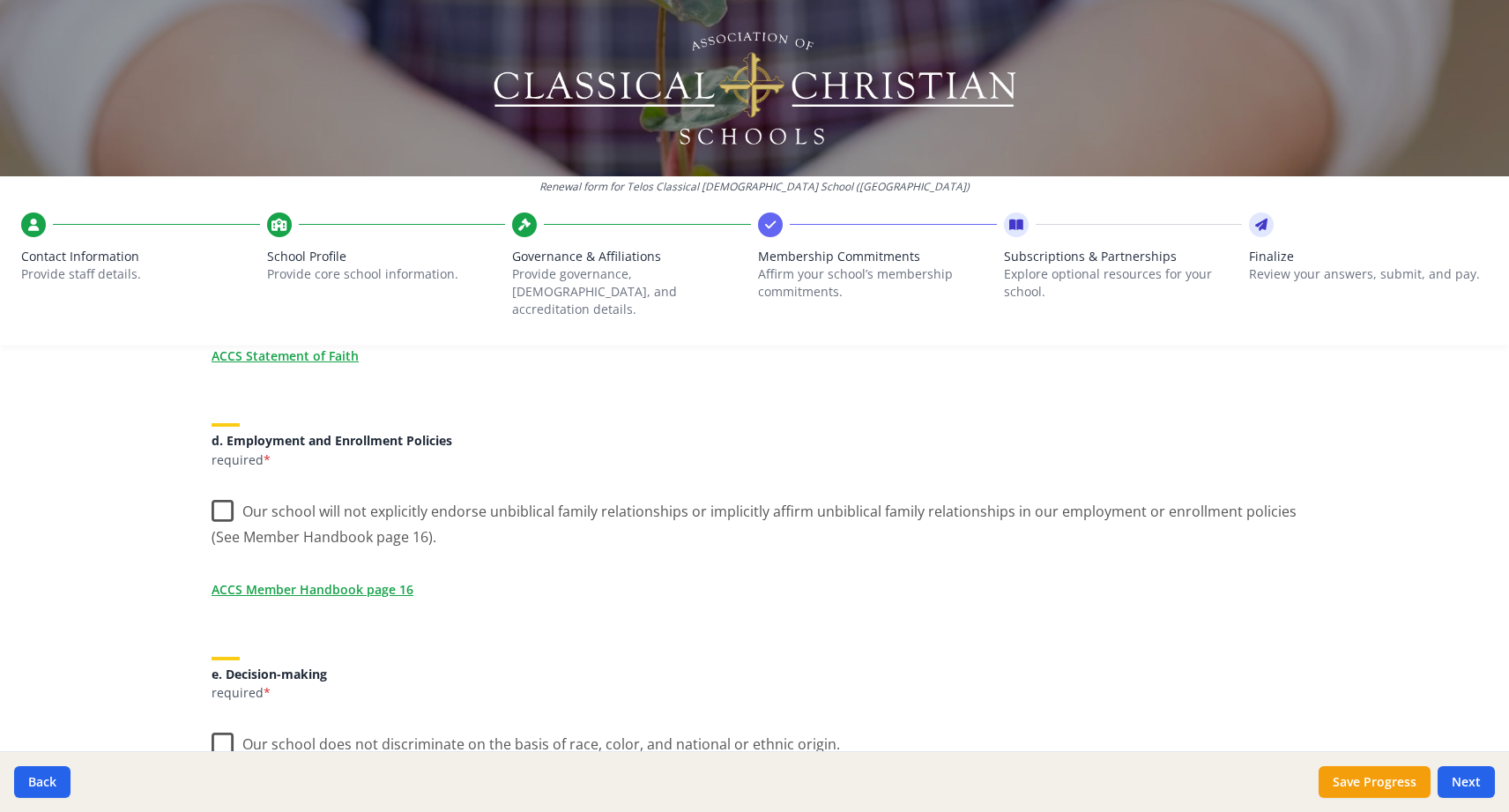
click at [231, 493] on label "Our school will not explicitly endorse unbiblical family relationships or impli…" at bounding box center [754, 517] width 1086 height 59
click at [0, 0] on input "Our school will not explicitly endorse unbiblical family relationships or impli…" at bounding box center [0, 0] width 0 height 0
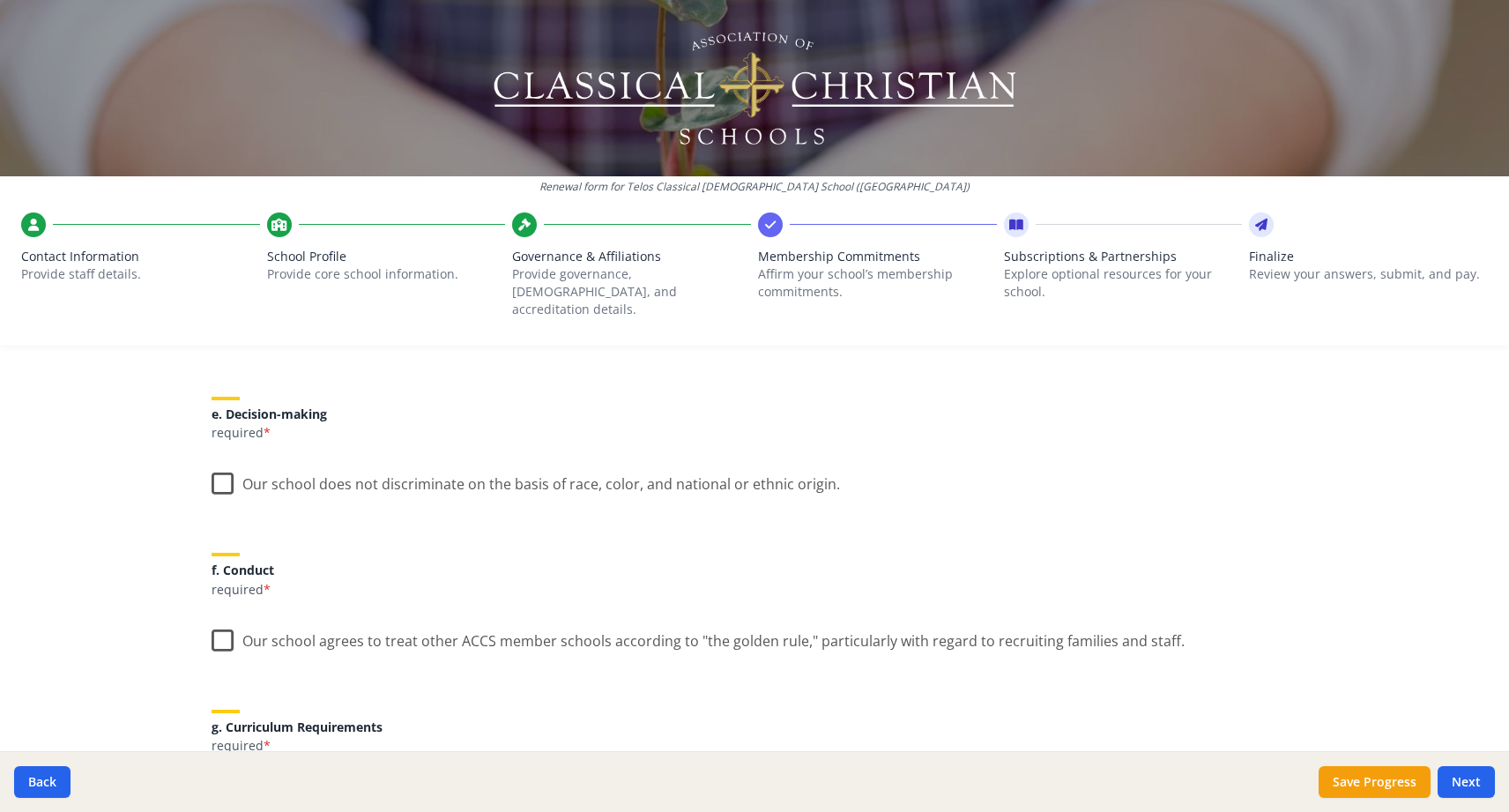
scroll to position [985, 0]
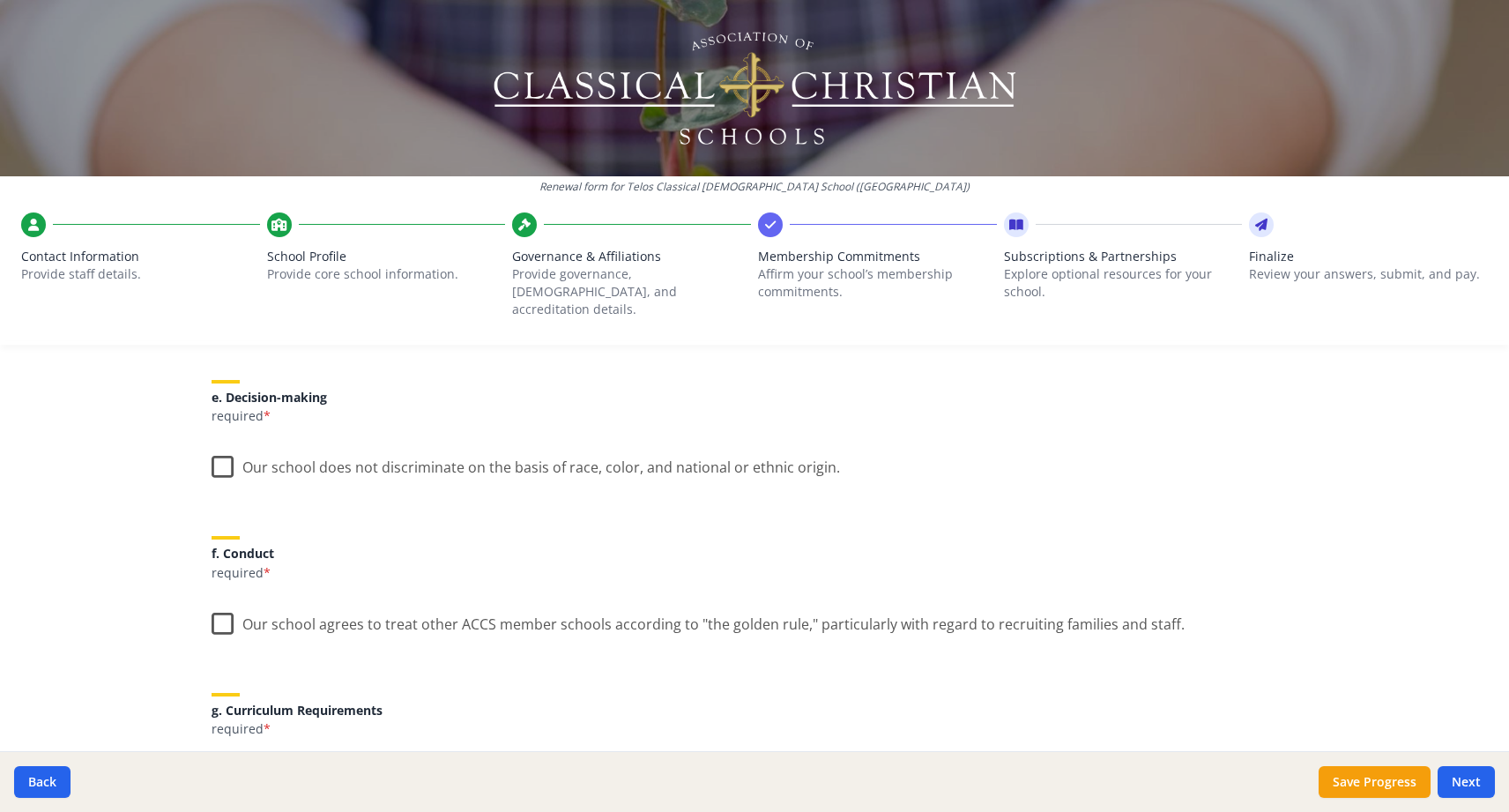
click at [224, 452] on label "Our school does not discriminate on the basis of race, color, and national or e…" at bounding box center [526, 462] width 629 height 37
click at [0, 0] on input "Our school does not discriminate on the basis of race, color, and national or e…" at bounding box center [0, 0] width 0 height 0
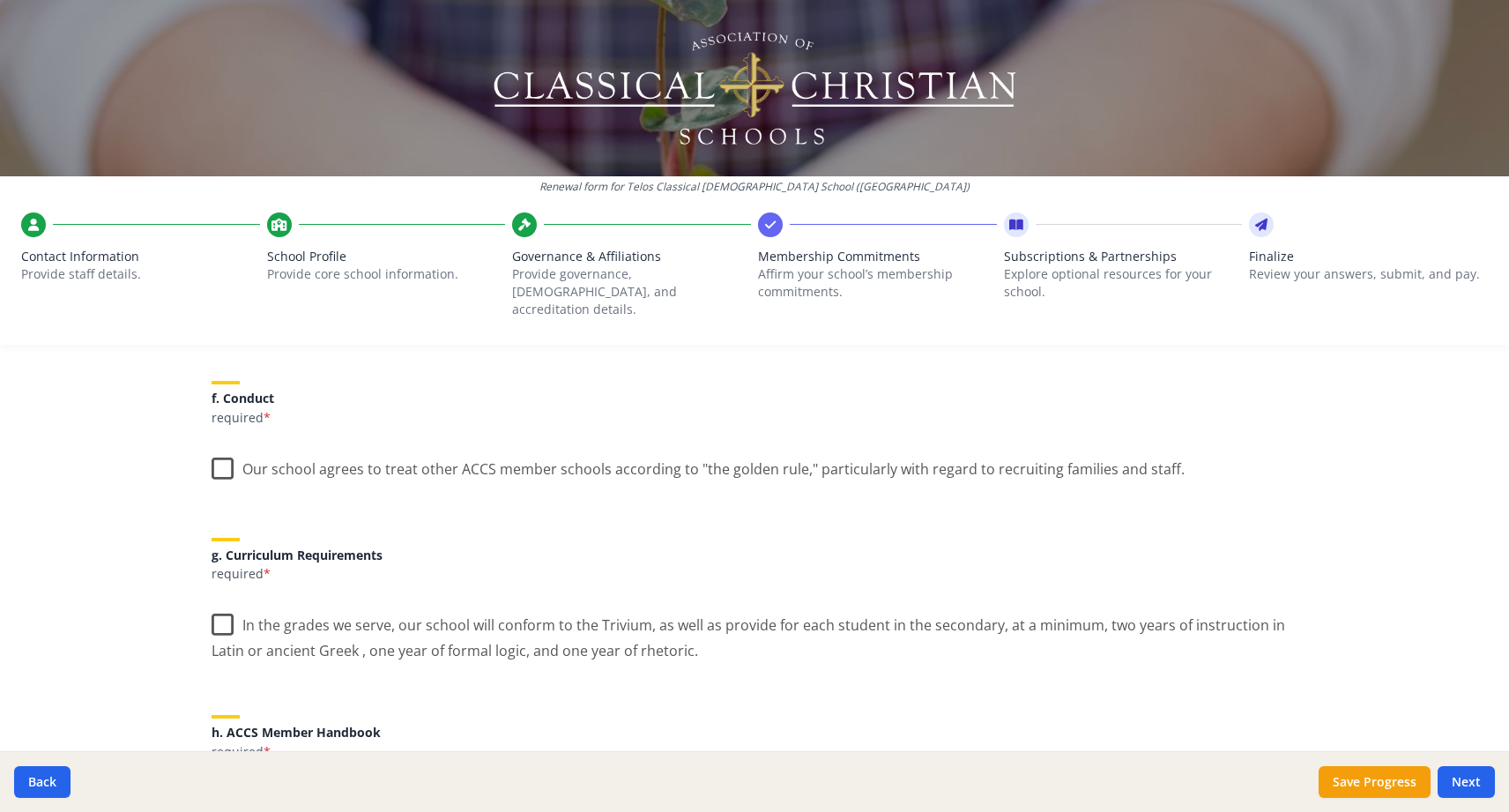
scroll to position [1155, 0]
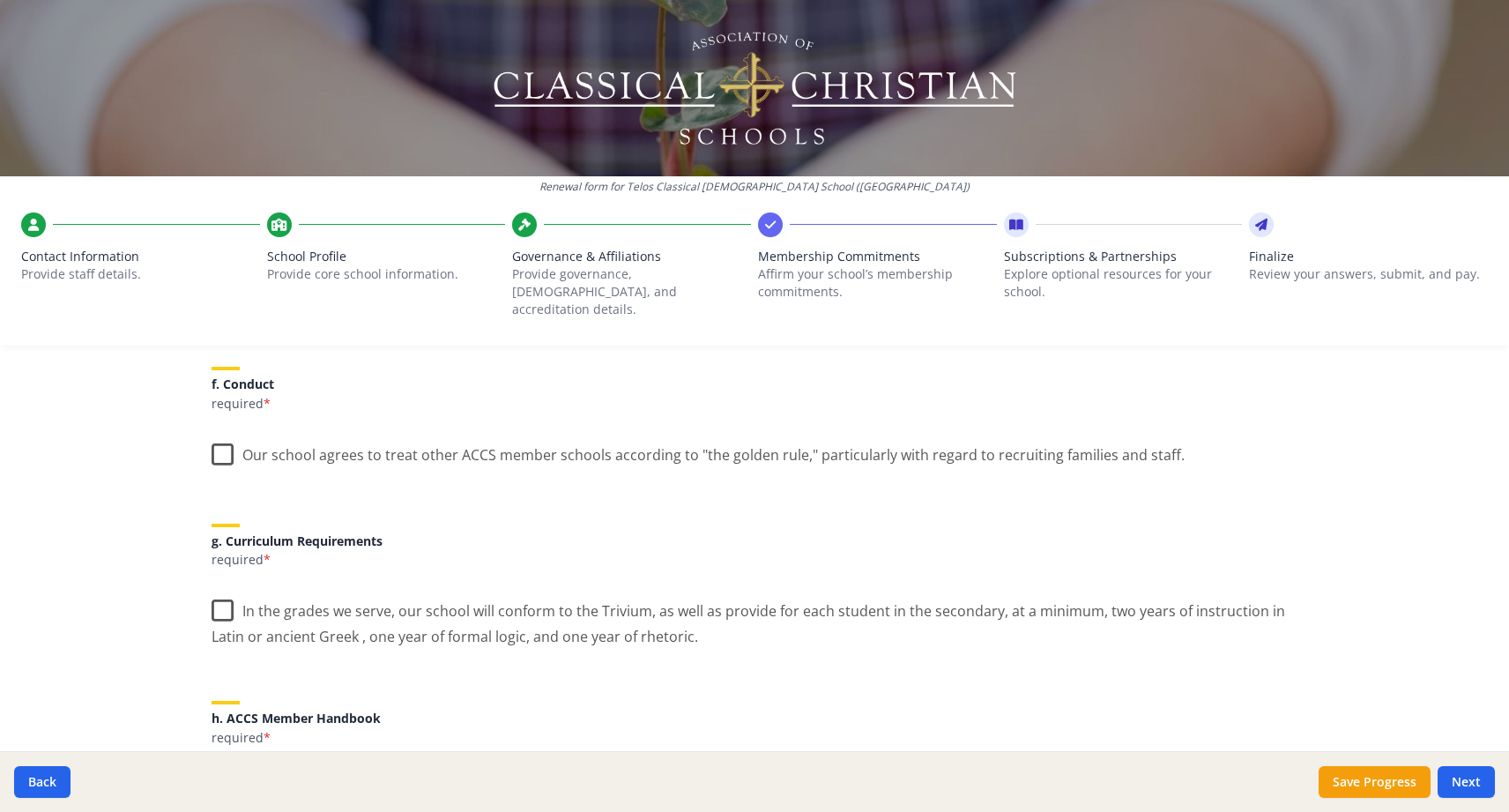
click at [225, 436] on label "Our school agrees to treat other ACCS member schools according to "the golden r…" at bounding box center [698, 450] width 974 height 37
click at [0, 0] on input "Our school agrees to treat other ACCS member schools according to "the golden r…" at bounding box center [0, 0] width 0 height 0
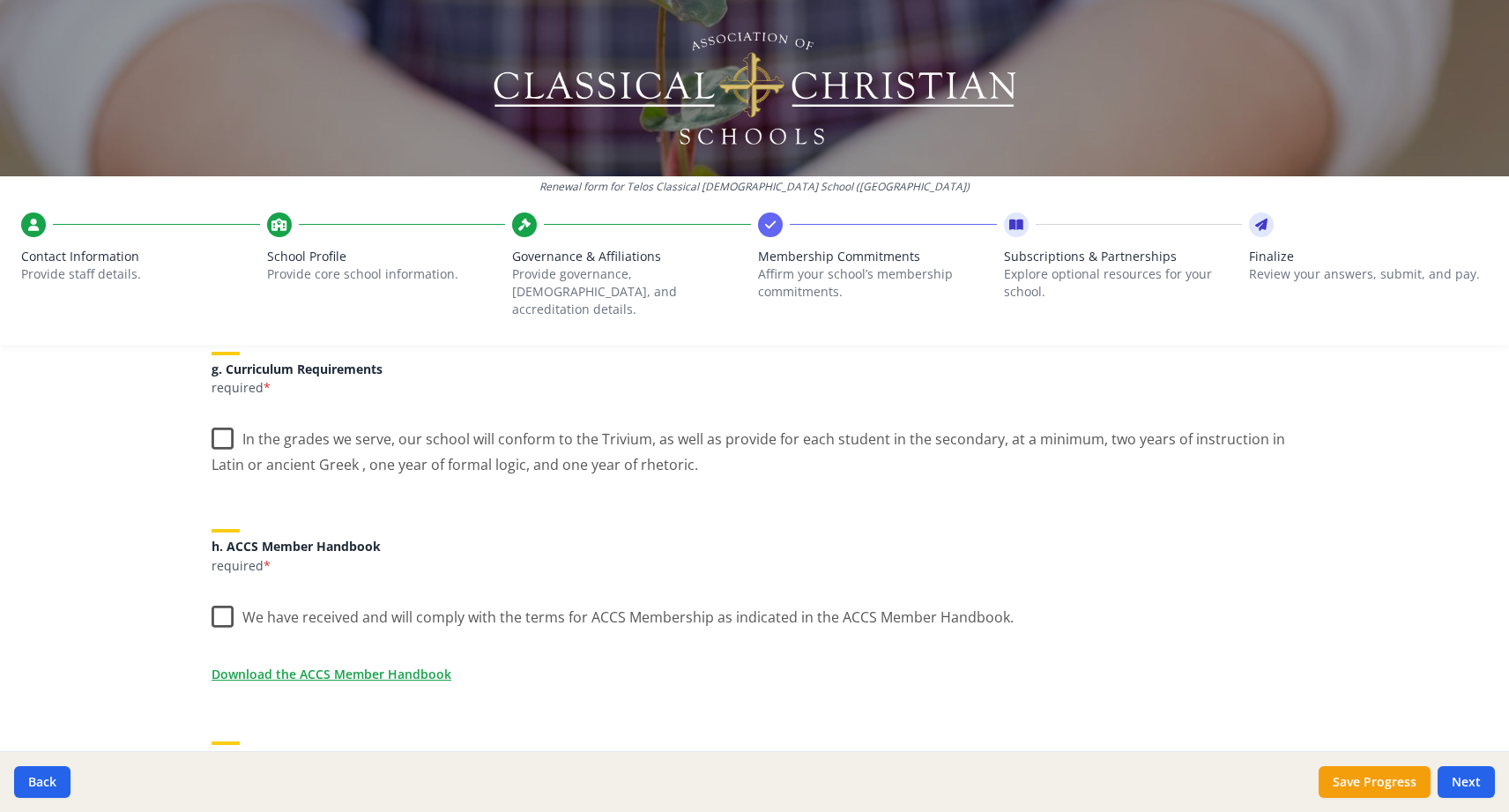
scroll to position [1342, 0]
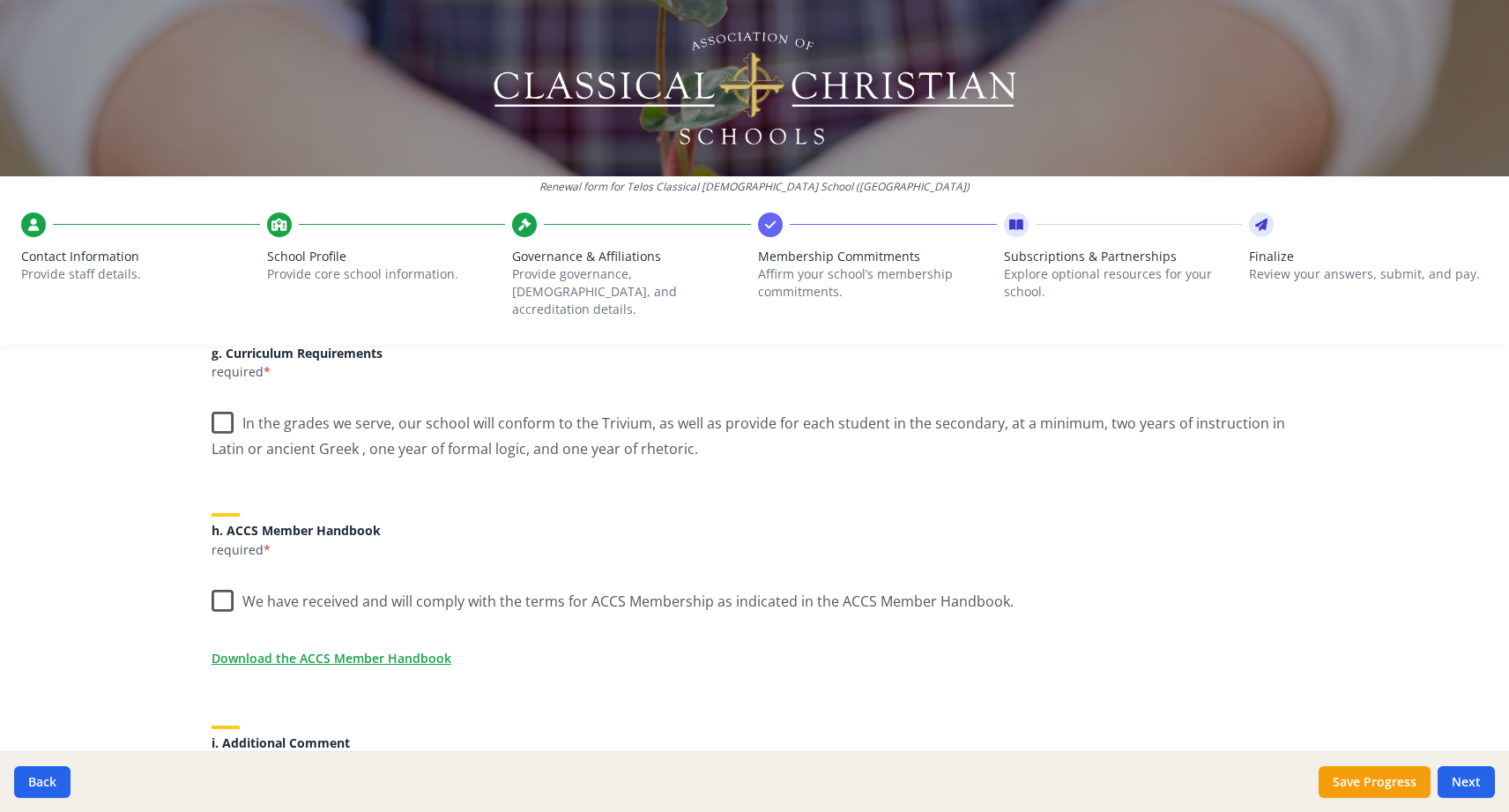
click at [235, 406] on label "In the grades we serve, our school will conform to the Trivium, as well as prov…" at bounding box center [754, 429] width 1086 height 59
click at [0, 0] on input "In the grades we serve, our school will conform to the Trivium, as well as prov…" at bounding box center [0, 0] width 0 height 0
click at [226, 579] on label "We have received and will comply with the terms for ACCS Membership as indicate…" at bounding box center [612, 597] width 803 height 37
click at [0, 0] on input "We have received and will comply with the terms for ACCS Membership as indicate…" at bounding box center [0, 0] width 0 height 0
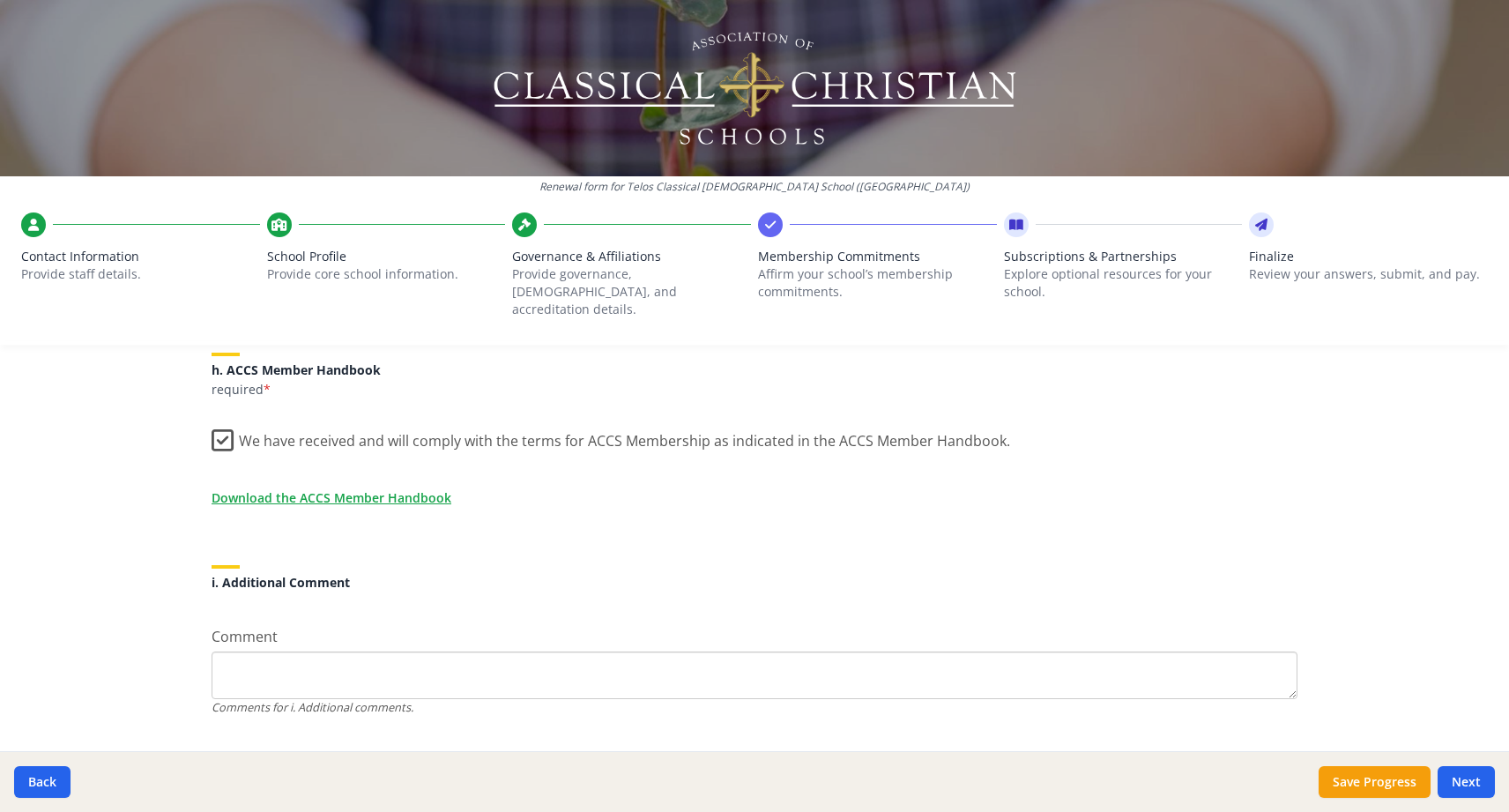
scroll to position [1525, 0]
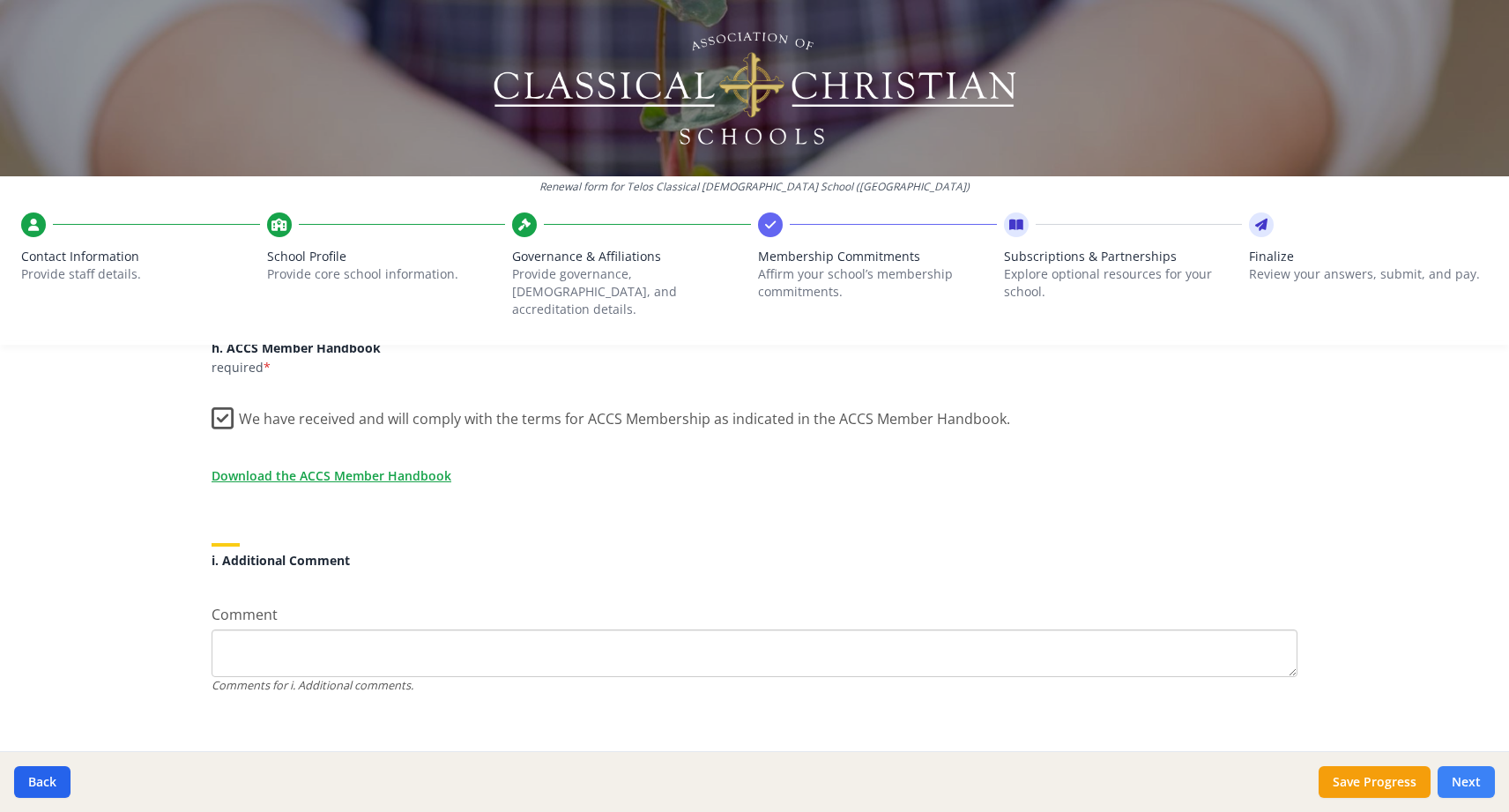
click at [1455, 772] on button "Next" at bounding box center [1467, 781] width 58 height 32
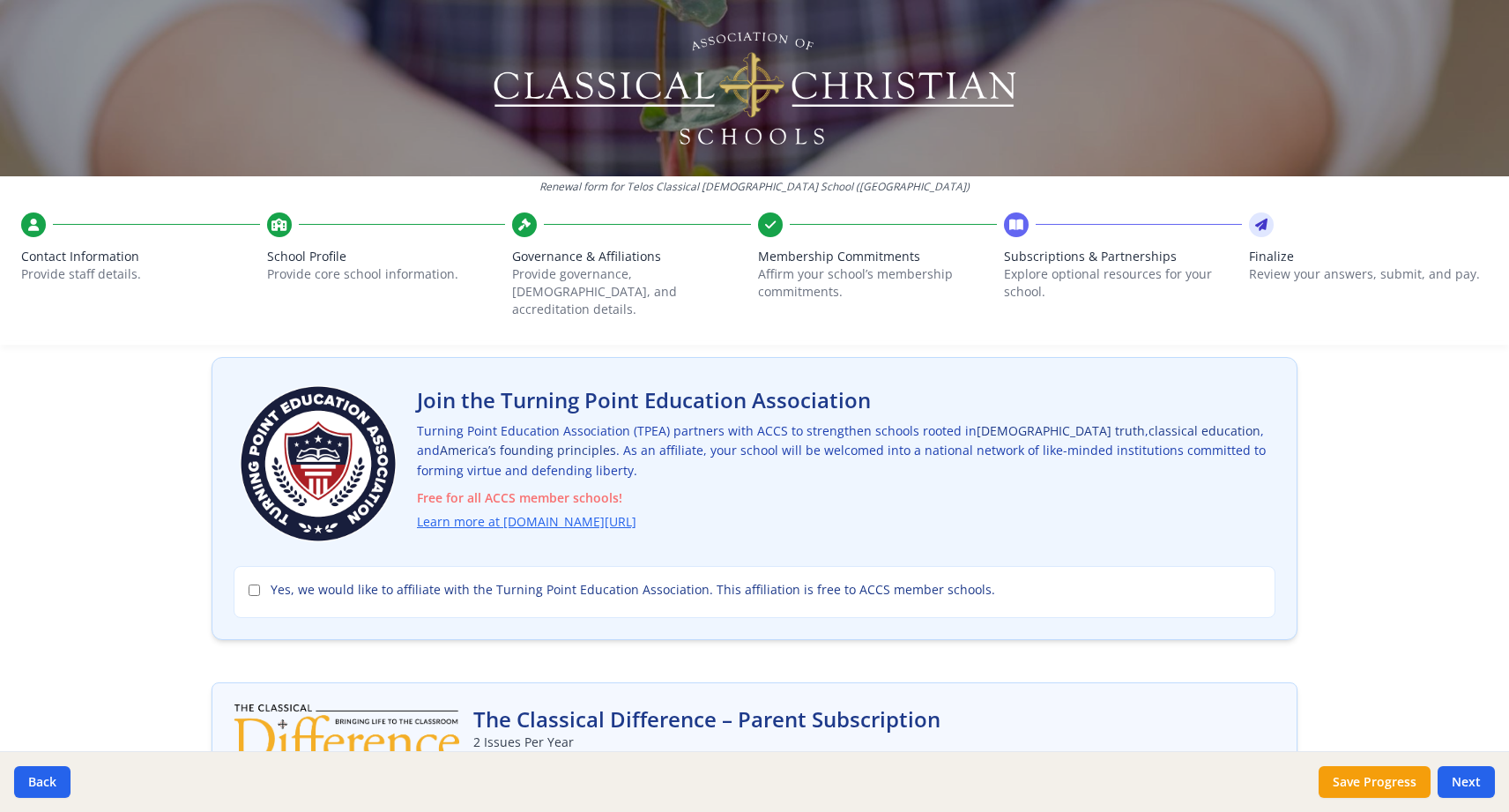
scroll to position [80, 0]
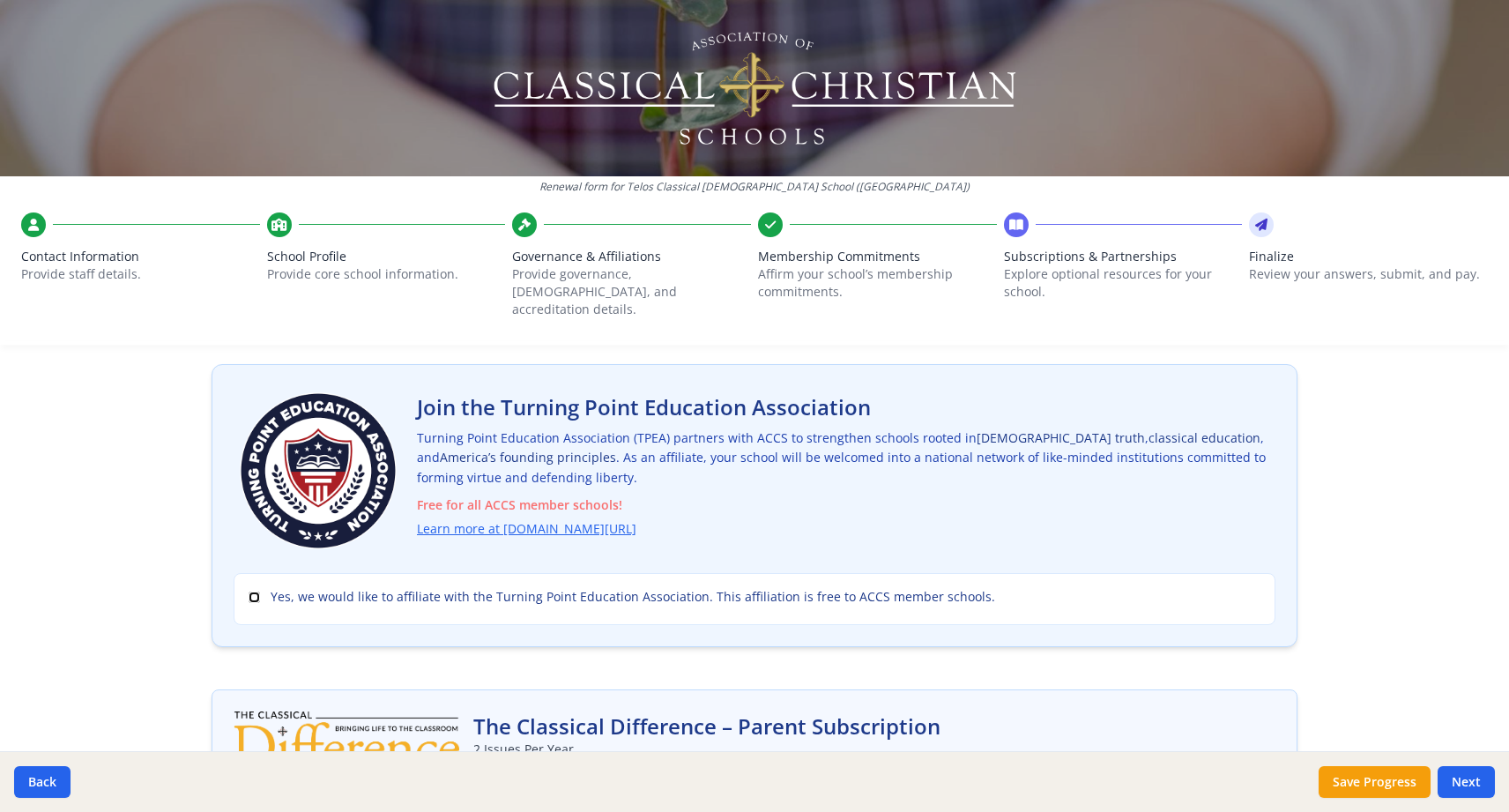
click at [254, 591] on input "Yes, we would like to affiliate with the Turning Point Education Association. T…" at bounding box center [255, 597] width 12 height 12
checkbox input "true"
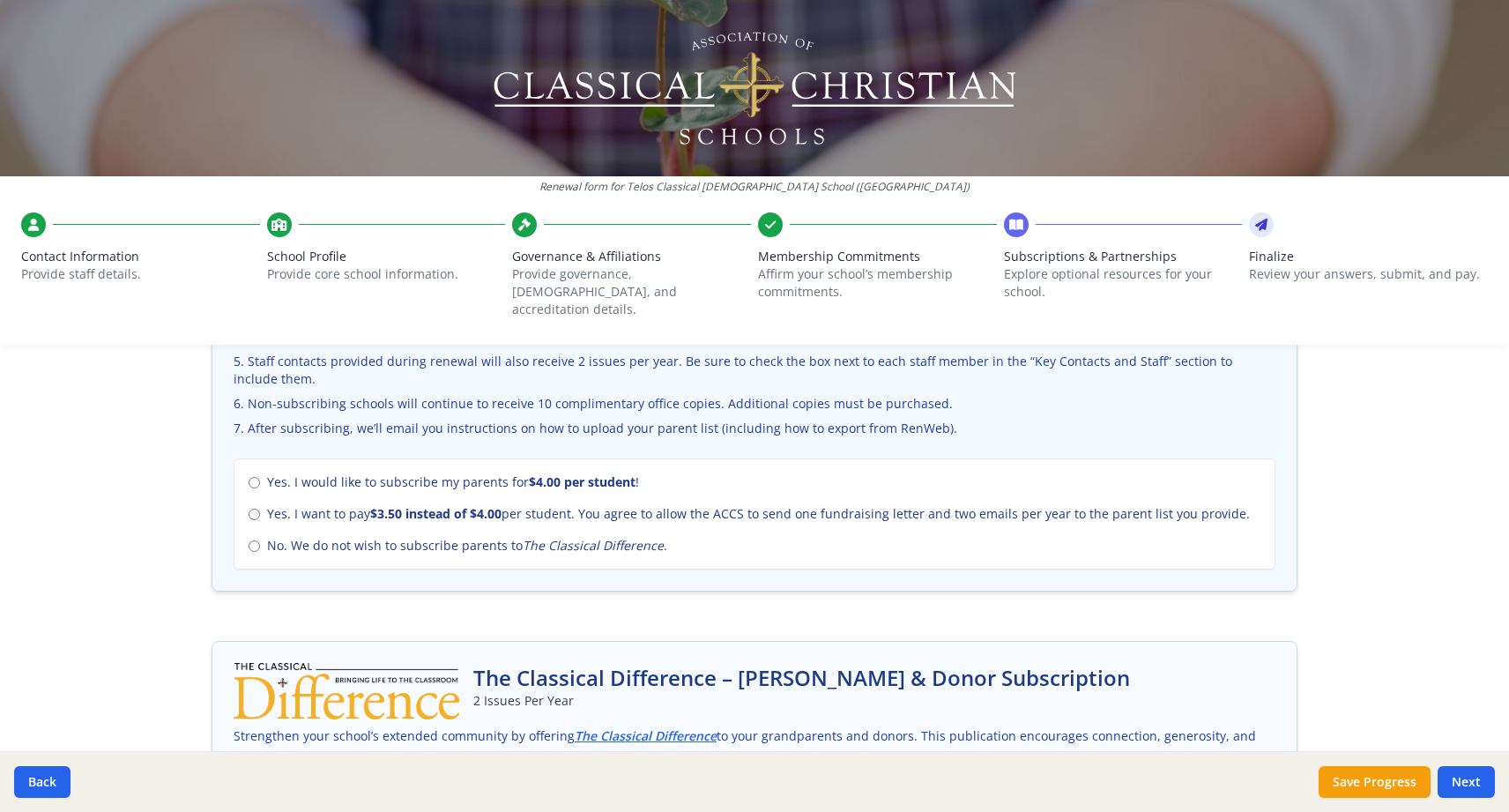
scroll to position [732, 0]
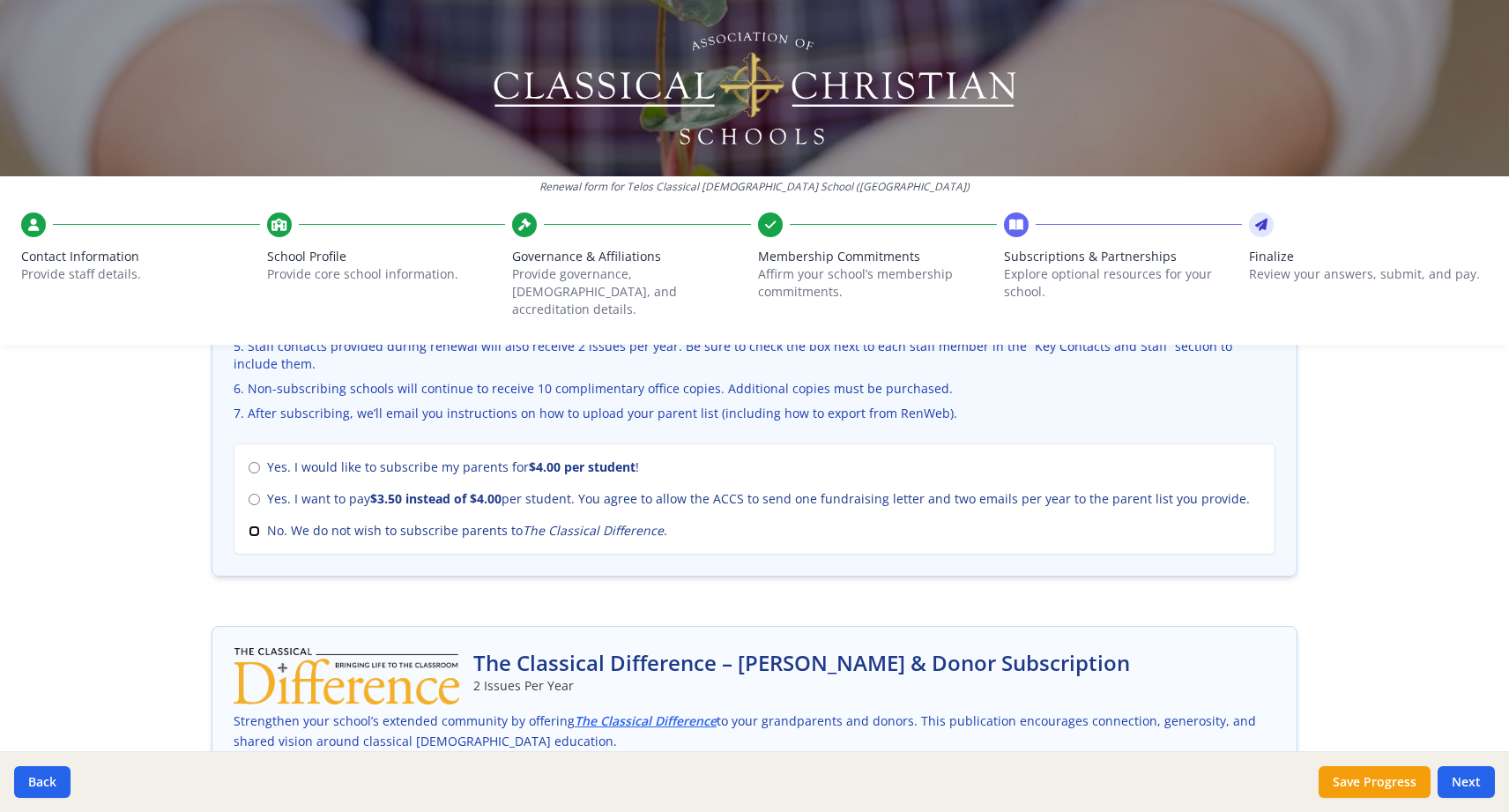
click at [254, 526] on input "No. We do not wish to subscribe parents to The Classical Difference ." at bounding box center [255, 531] width 12 height 12
radio input "true"
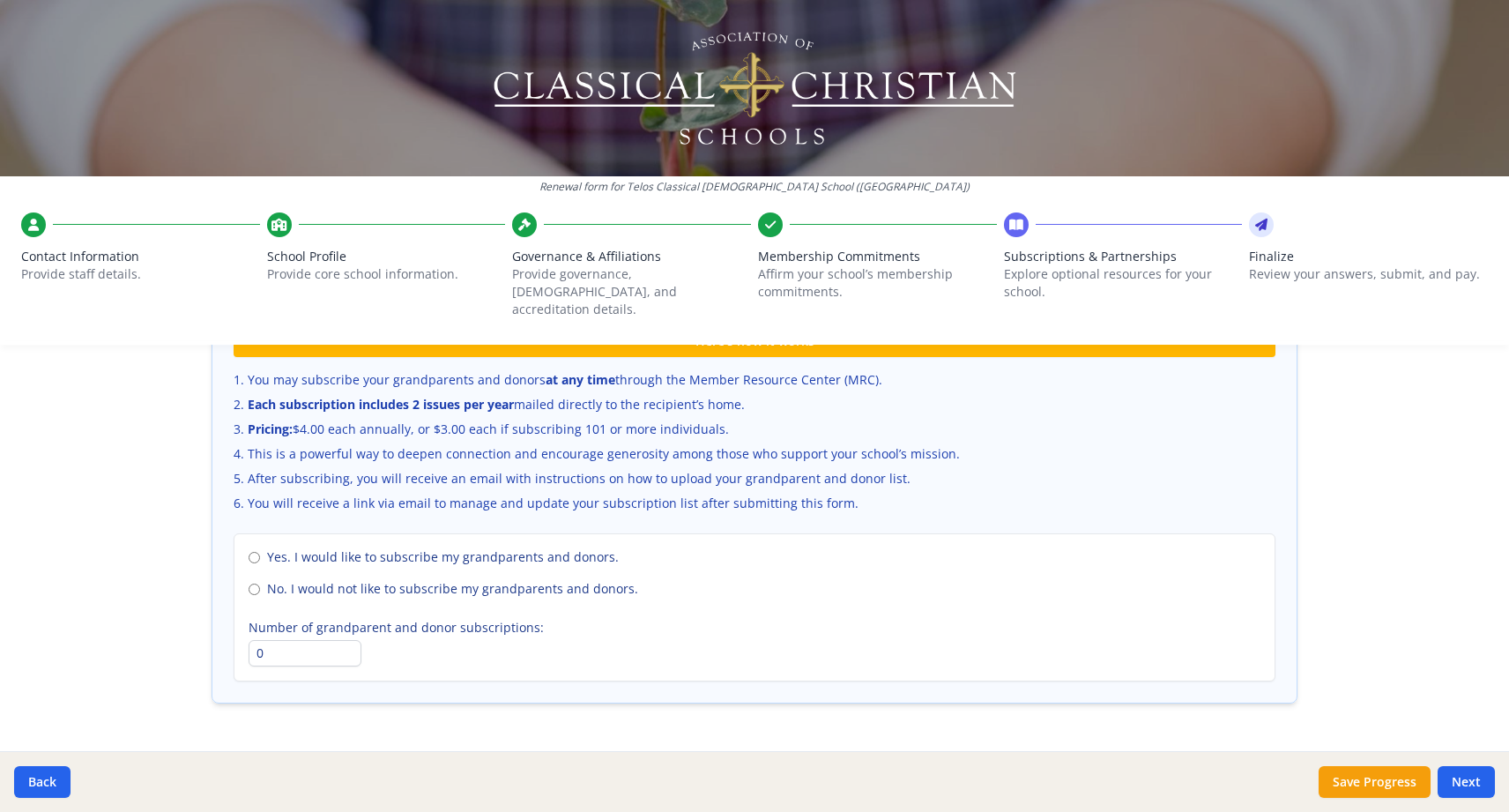
scroll to position [1178, 0]
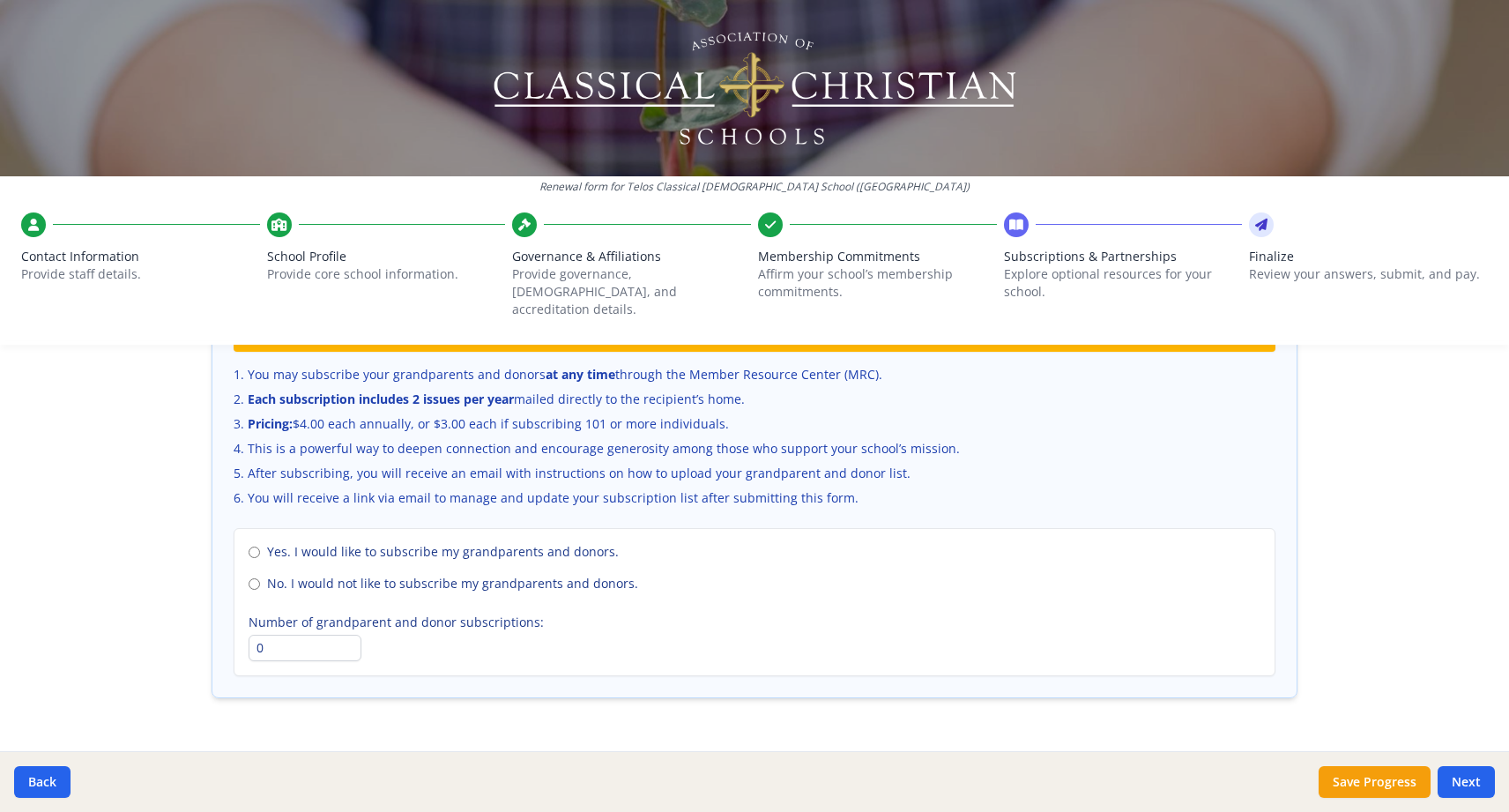
click at [260, 575] on label "No. I would not like to subscribe my grandparents and donors." at bounding box center [754, 583] width 1012 height 17
click at [260, 578] on input "No. I would not like to subscribe my grandparents and donors." at bounding box center [255, 584] width 12 height 12
radio input "true"
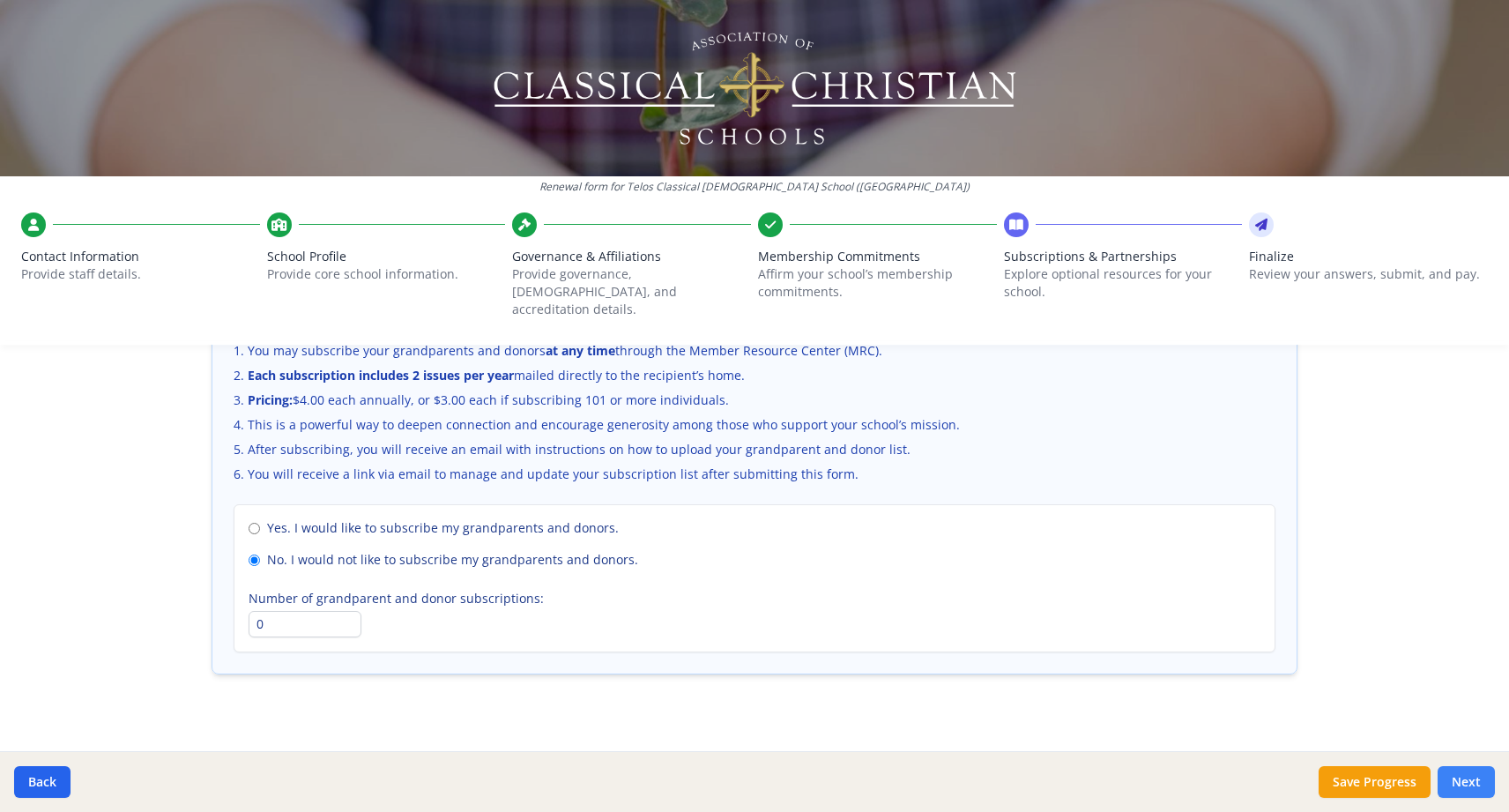
click at [1454, 777] on button "Next" at bounding box center [1467, 781] width 58 height 32
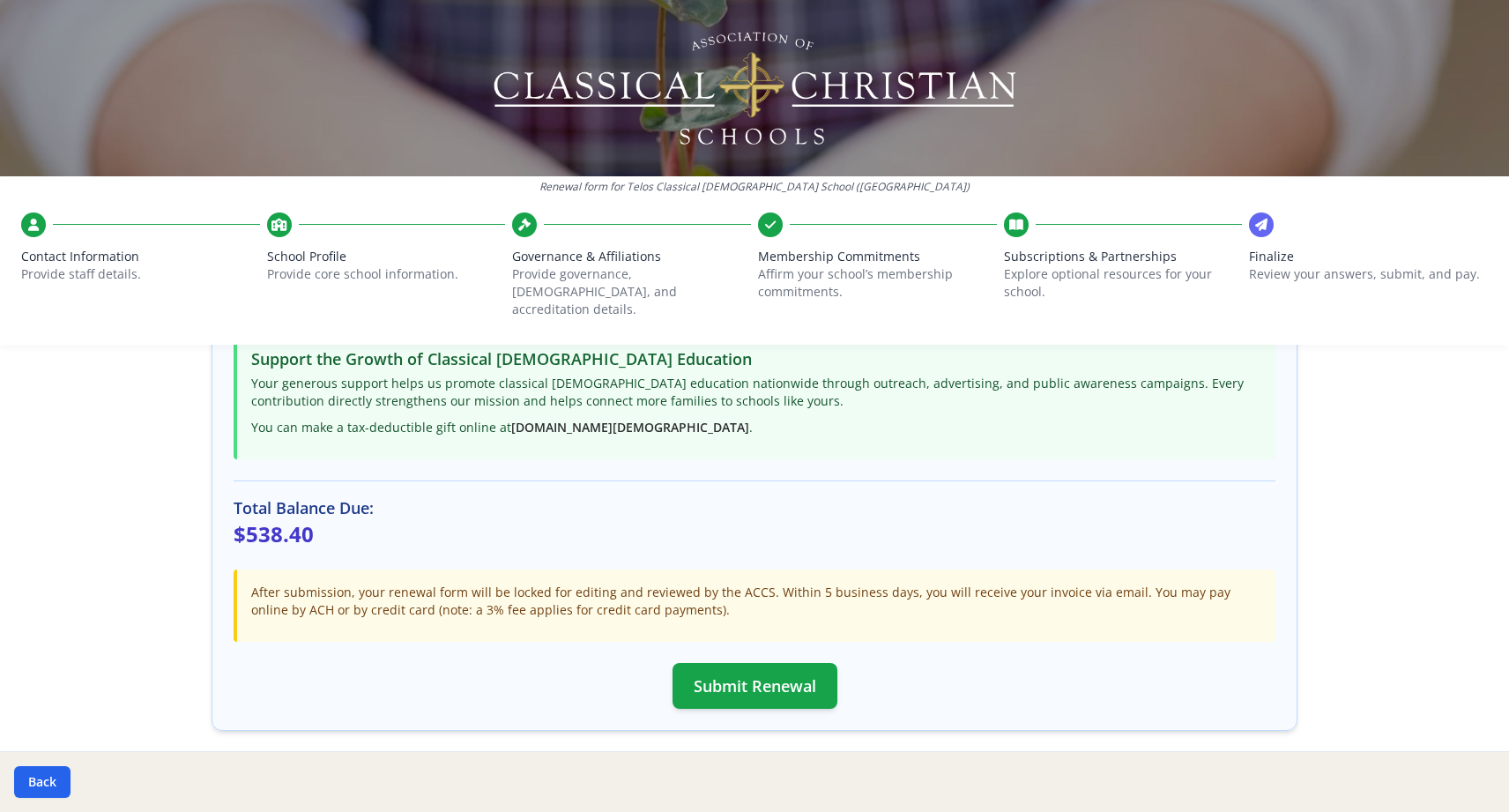
scroll to position [457, 0]
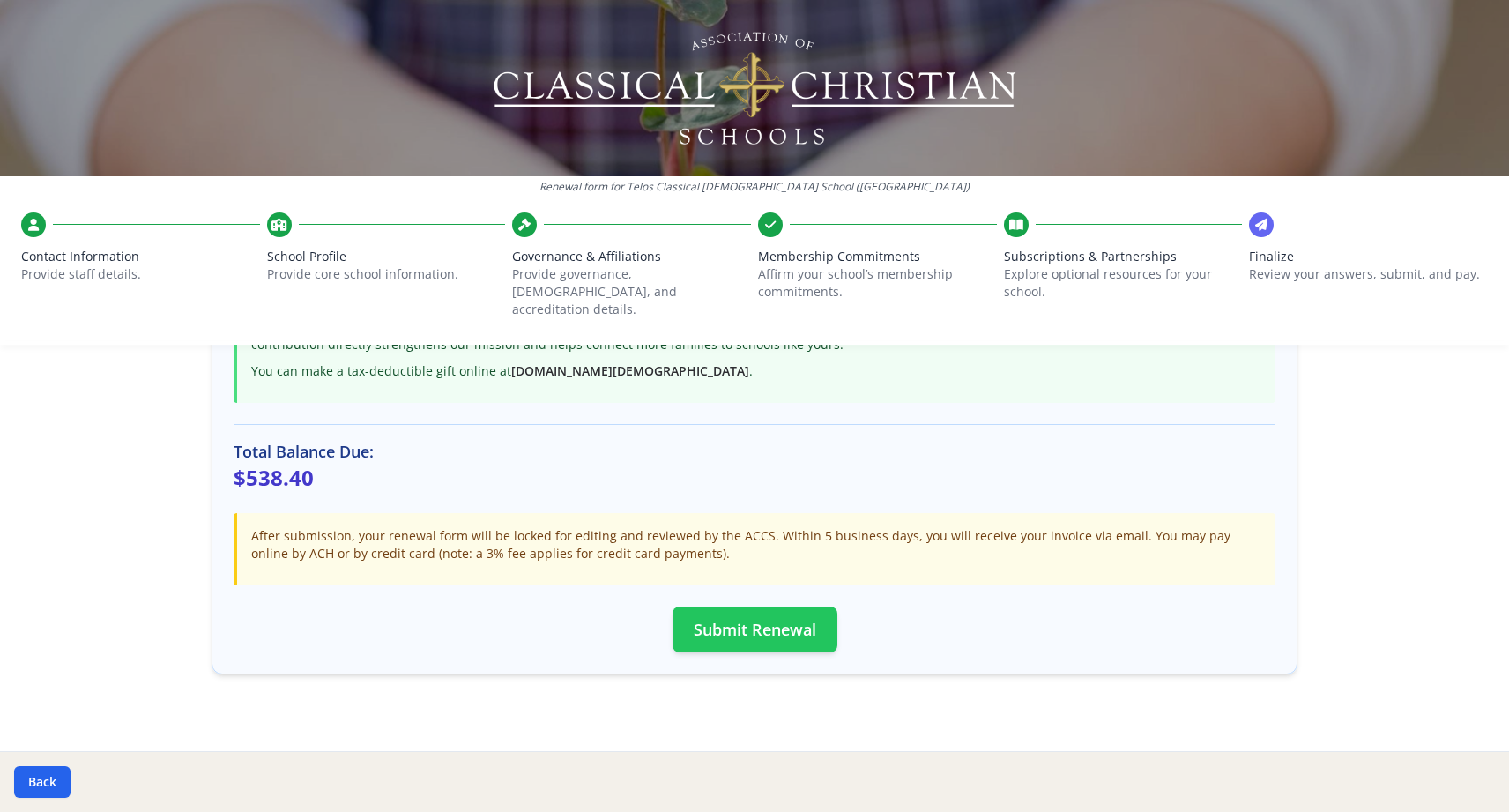
click at [747, 610] on button "Submit Renewal" at bounding box center [755, 629] width 165 height 46
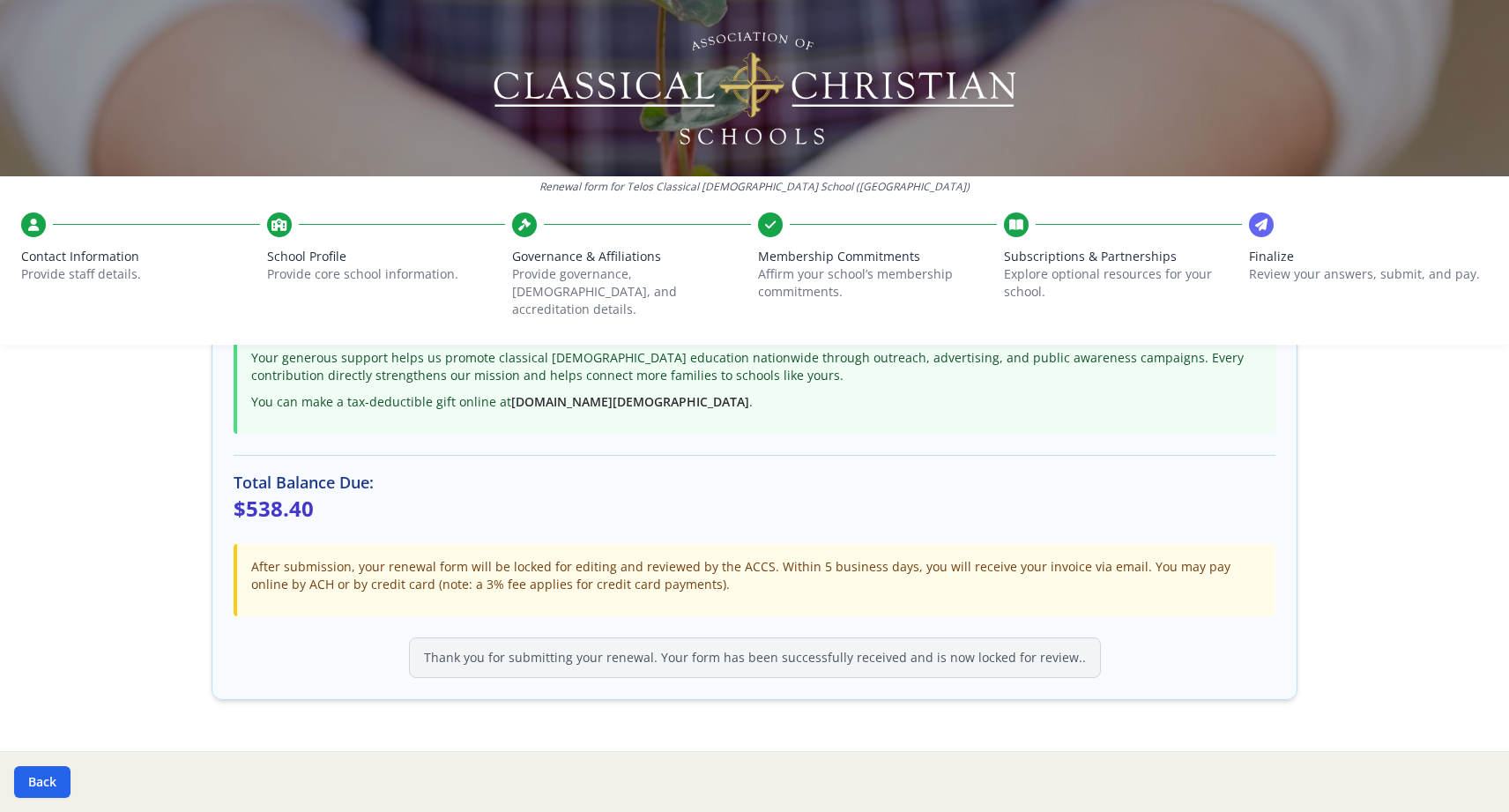
scroll to position [453, 0]
